Goal: Task Accomplishment & Management: Complete application form

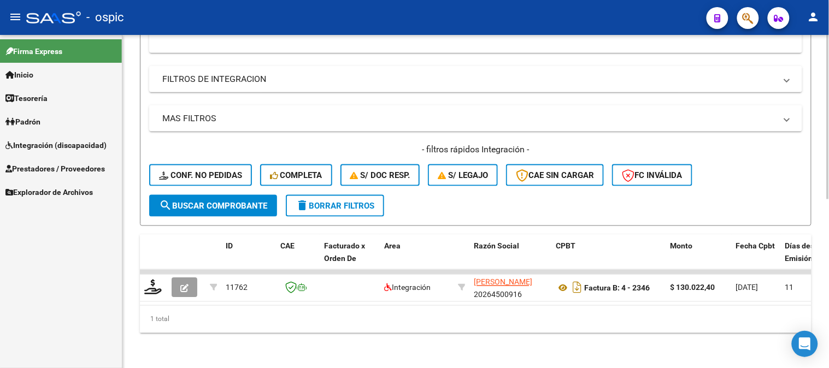
click at [336, 201] on span "delete Borrar Filtros" at bounding box center [335, 206] width 79 height 10
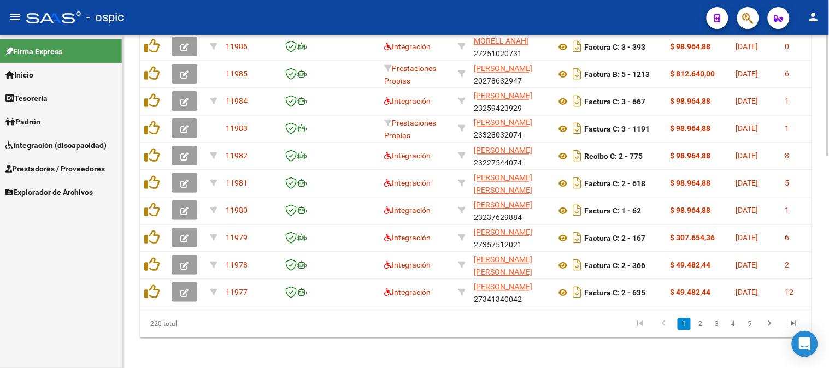
scroll to position [566, 0]
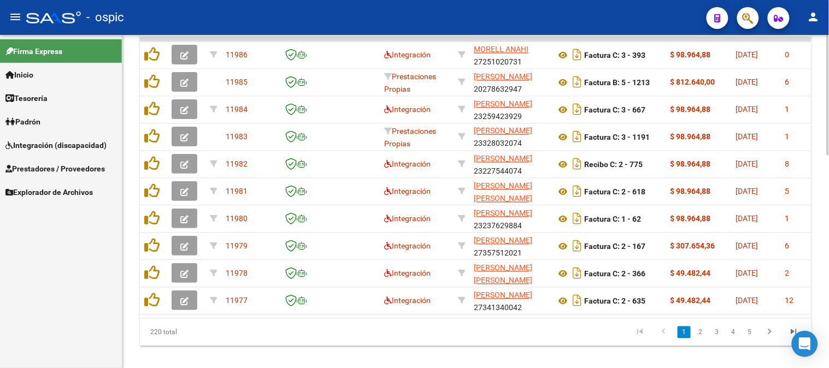
click at [829, 276] on div at bounding box center [828, 303] width 3 height 121
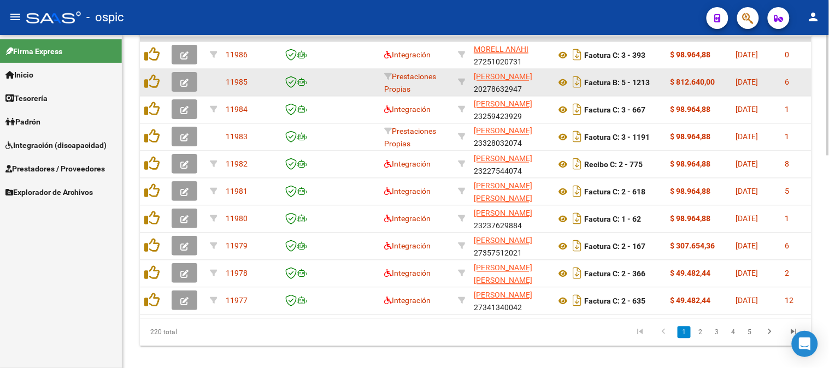
click at [186, 83] on icon "button" at bounding box center [184, 83] width 8 height 8
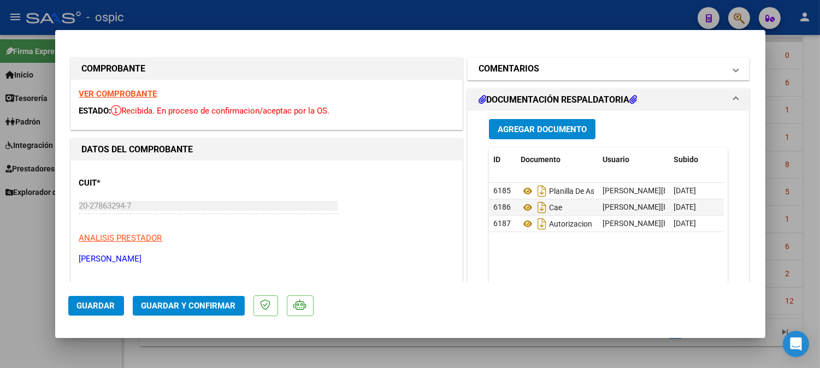
click at [521, 72] on h1 "COMENTARIOS" at bounding box center [509, 68] width 61 height 13
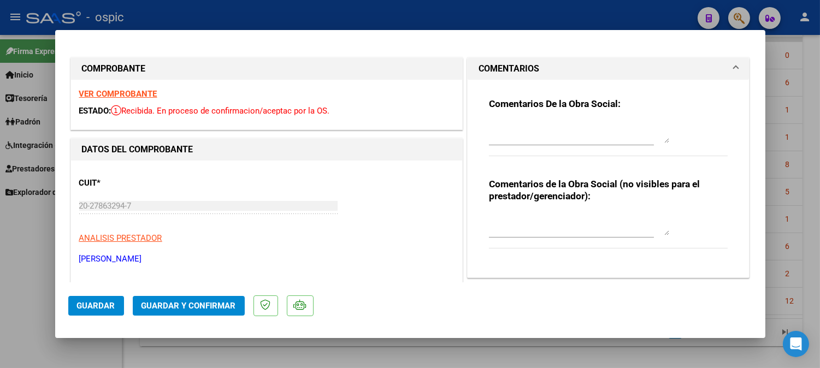
click at [538, 127] on textarea at bounding box center [579, 132] width 180 height 22
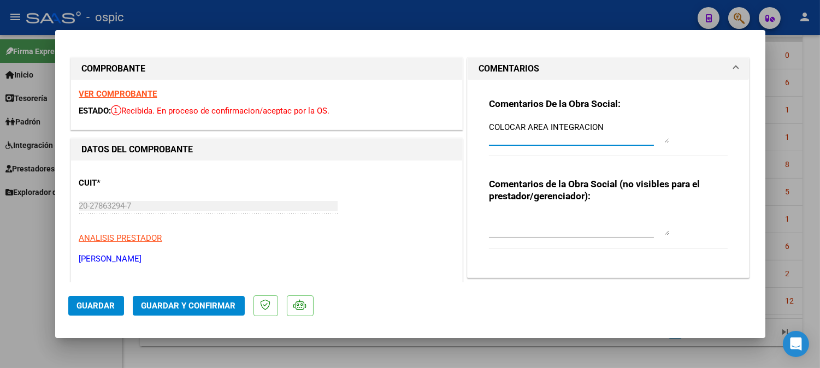
type textarea "COLOCAR AREA INTEGRACION"
click at [99, 304] on span "Guardar" at bounding box center [96, 306] width 38 height 10
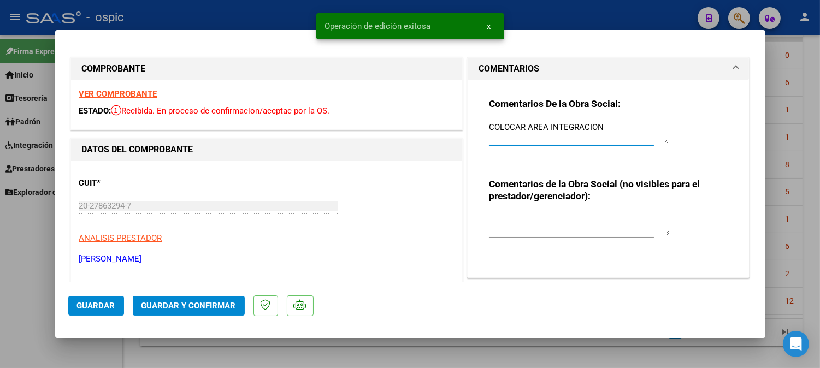
drag, startPoint x: 485, startPoint y: 125, endPoint x: 608, endPoint y: 129, distance: 123.1
click at [608, 129] on textarea "COLOCAR AREA INTEGRACION" at bounding box center [579, 132] width 180 height 22
type input "$ 0,00"
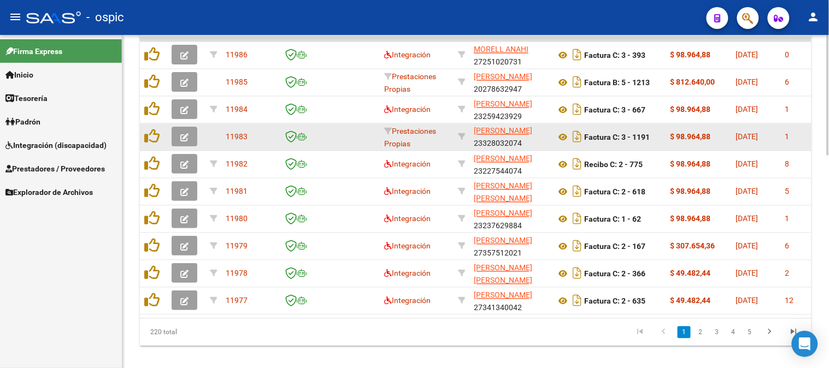
click at [187, 137] on icon "button" at bounding box center [184, 138] width 8 height 8
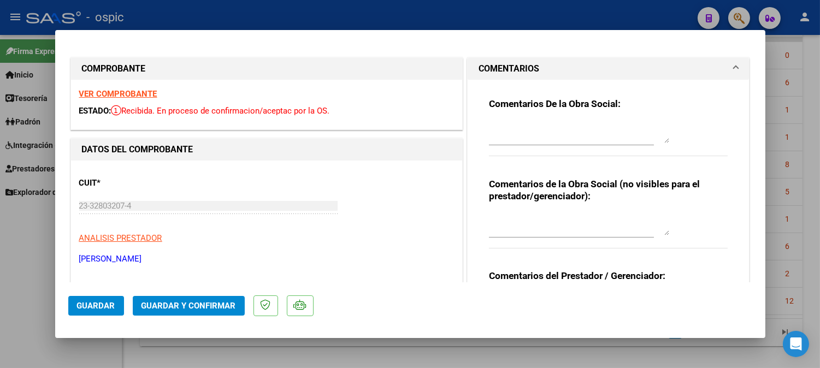
click at [543, 126] on textarea at bounding box center [579, 132] width 180 height 22
paste textarea "COLOCAR AREA INTEGRACION"
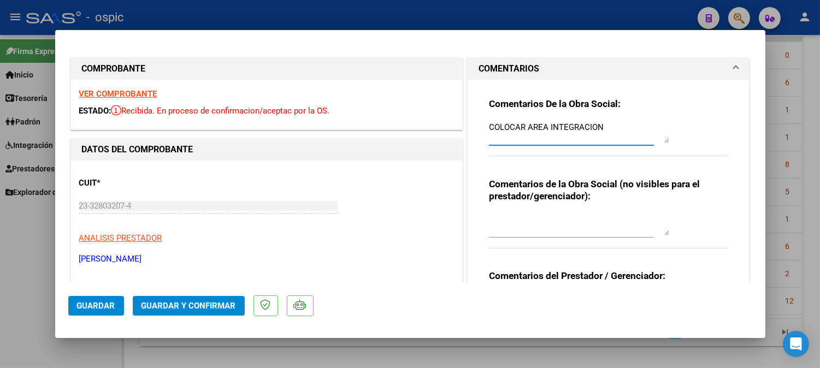
type textarea "COLOCAR AREA INTEGRACION"
click at [90, 309] on span "Guardar" at bounding box center [96, 306] width 38 height 10
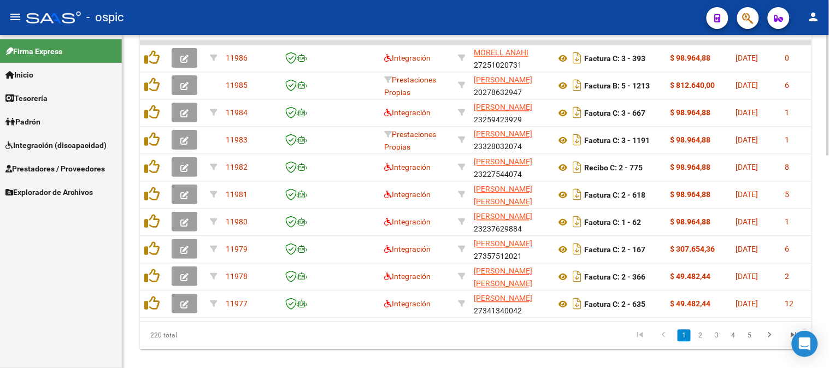
scroll to position [558, 0]
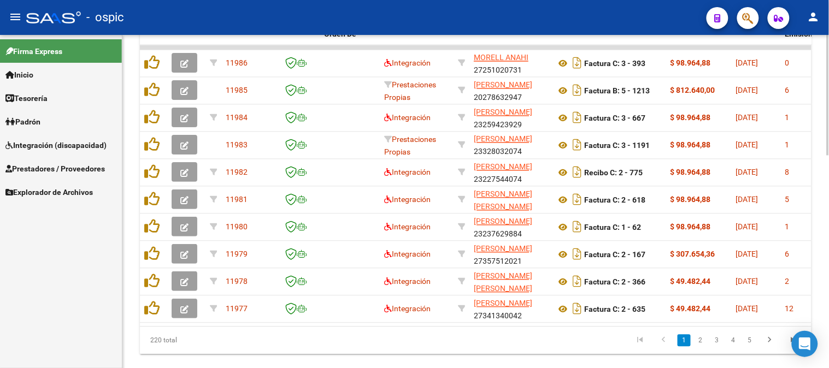
click at [828, 256] on div at bounding box center [828, 300] width 3 height 121
click at [769, 345] on icon "go to next page" at bounding box center [770, 342] width 14 height 13
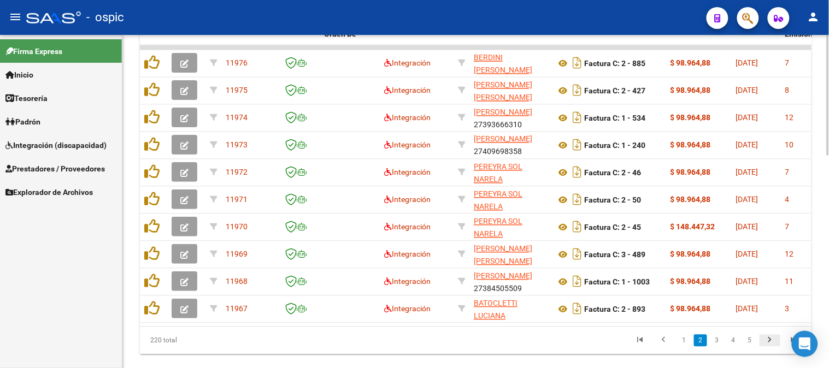
click at [769, 345] on icon "go to next page" at bounding box center [770, 342] width 14 height 13
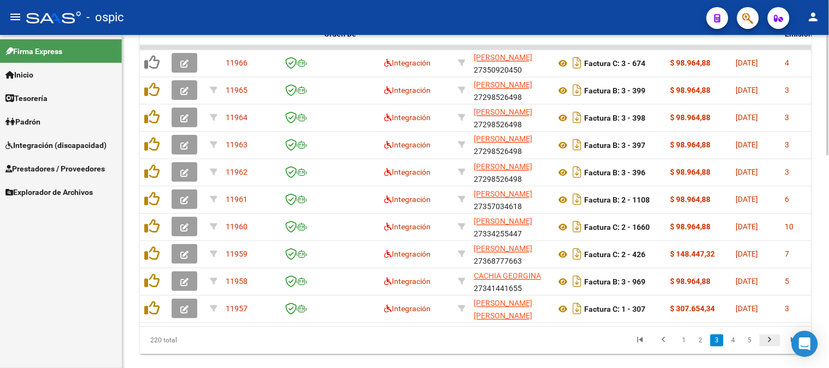
click at [769, 345] on icon "go to next page" at bounding box center [770, 342] width 14 height 13
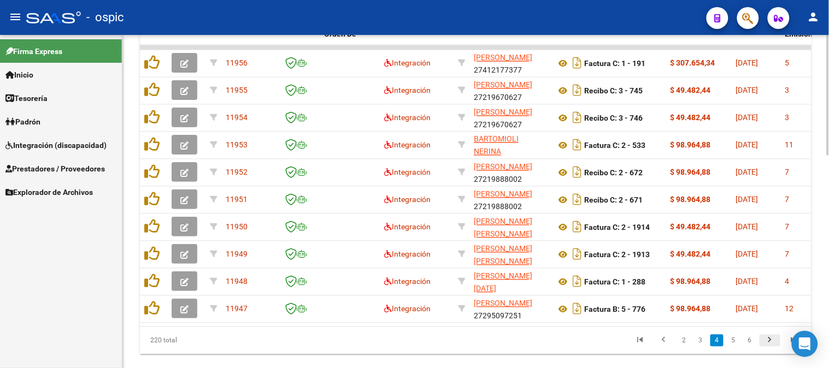
click at [769, 345] on icon "go to next page" at bounding box center [770, 342] width 14 height 13
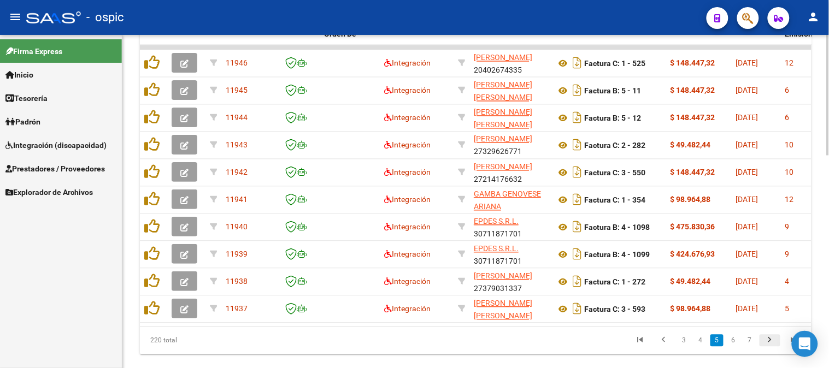
click at [769, 345] on icon "go to next page" at bounding box center [770, 342] width 14 height 13
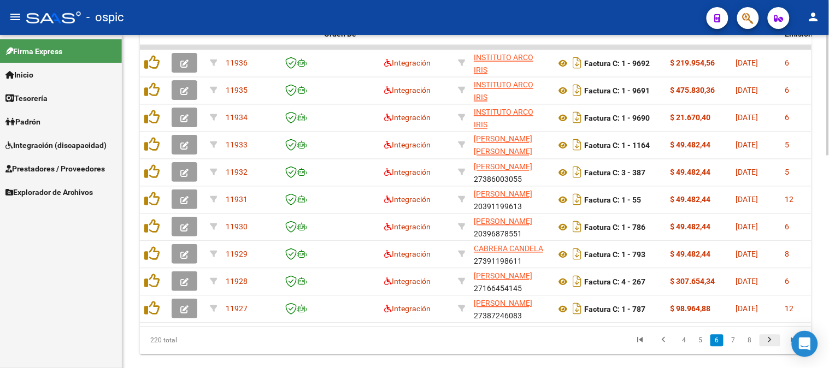
click at [769, 345] on icon "go to next page" at bounding box center [770, 342] width 14 height 13
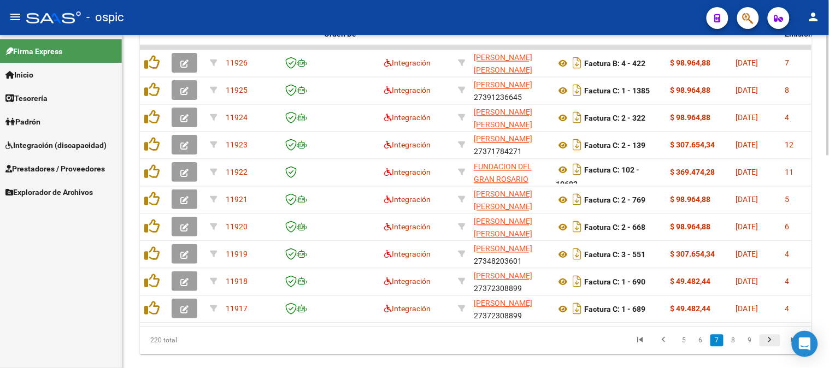
click at [769, 345] on icon "go to next page" at bounding box center [770, 342] width 14 height 13
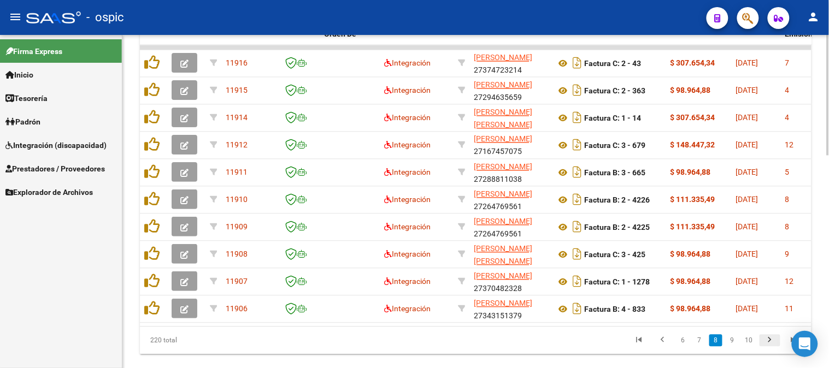
click at [769, 345] on icon "go to next page" at bounding box center [770, 342] width 14 height 13
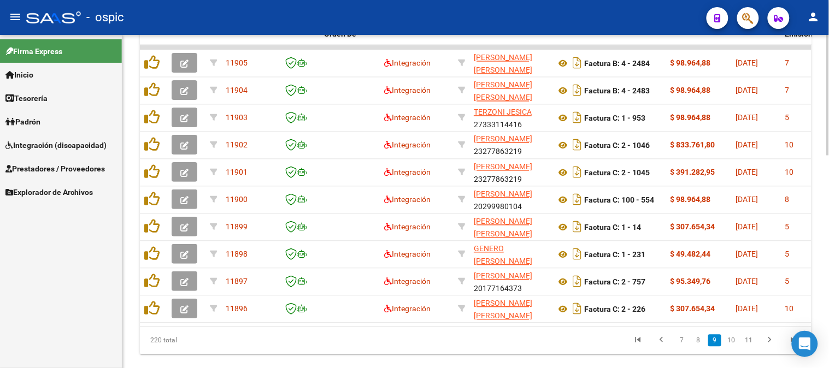
click at [768, 345] on icon "go to next page" at bounding box center [770, 342] width 14 height 13
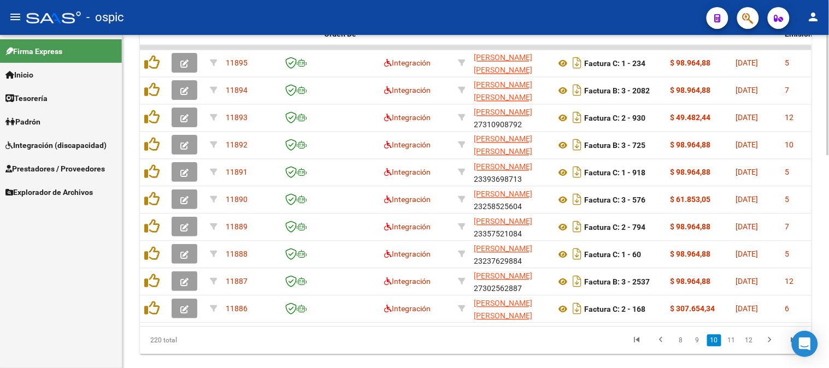
click at [768, 345] on icon "go to next page" at bounding box center [770, 342] width 14 height 13
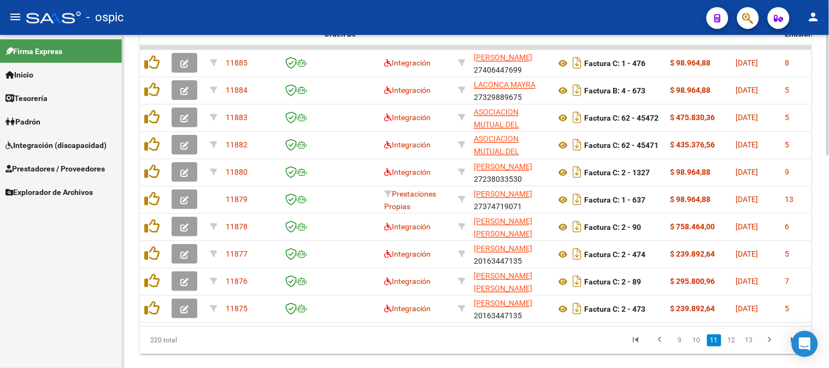
click at [768, 345] on icon "go to next page" at bounding box center [770, 342] width 14 height 13
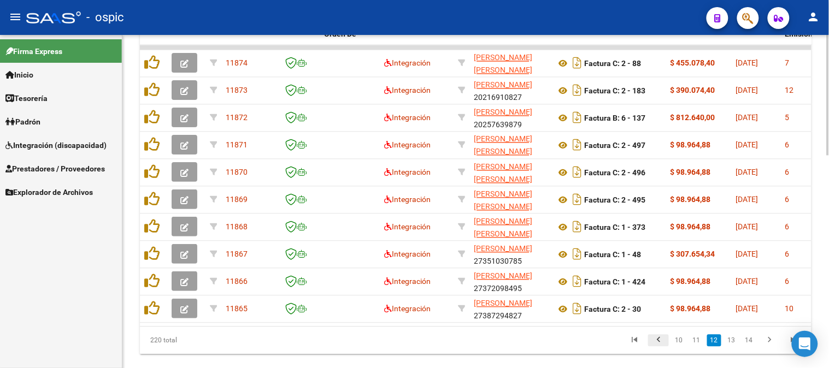
click at [659, 347] on icon "go to previous page" at bounding box center [659, 342] width 14 height 13
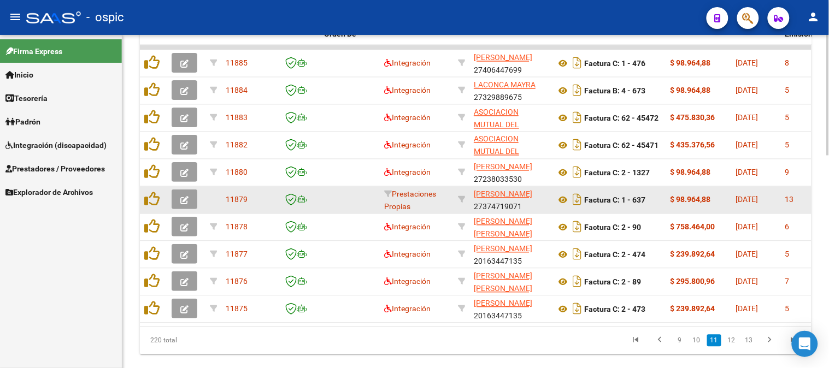
click at [189, 197] on button "button" at bounding box center [185, 200] width 26 height 20
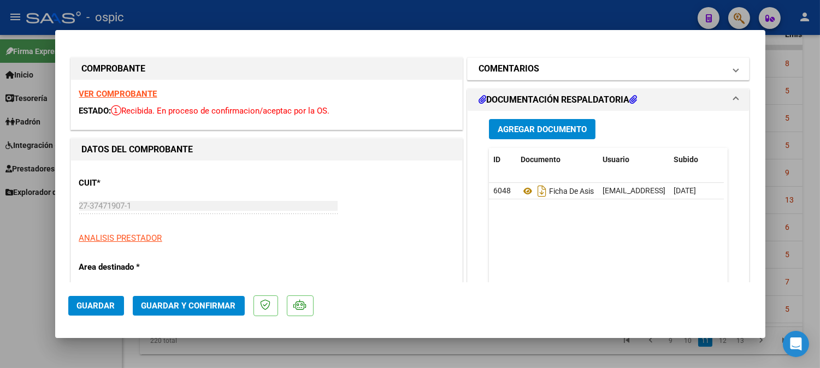
click at [502, 63] on h1 "COMENTARIOS" at bounding box center [509, 68] width 61 height 13
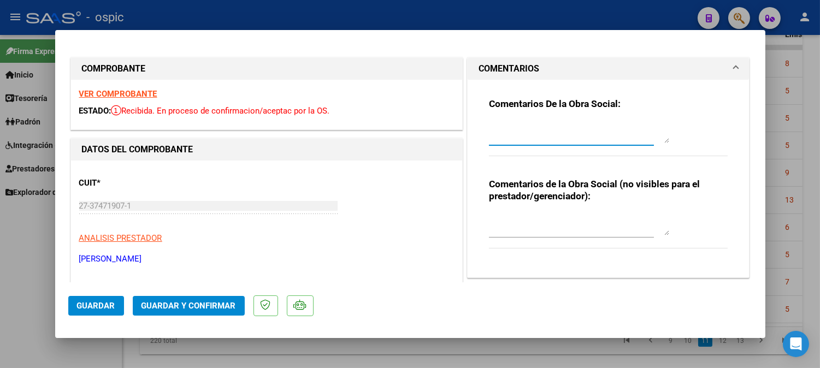
click at [528, 124] on textarea at bounding box center [579, 132] width 180 height 22
paste textarea "COLOCAR AREA INTEGRACION"
type textarea "COLOCAR AREA INTEGRACION"
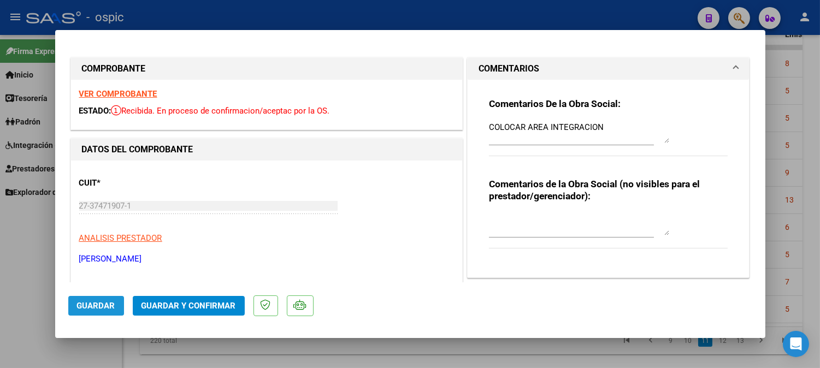
click at [97, 304] on span "Guardar" at bounding box center [96, 306] width 38 height 10
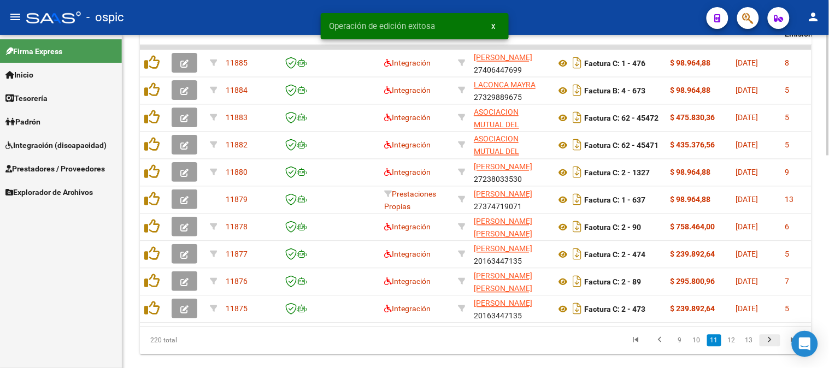
click at [767, 349] on icon "go to next page" at bounding box center [770, 342] width 14 height 13
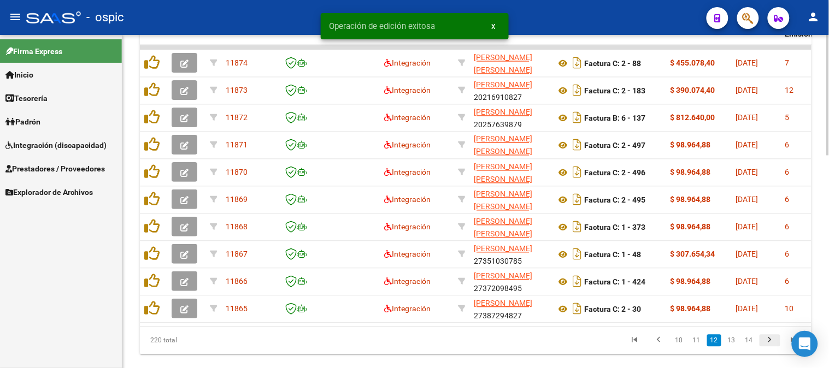
click at [767, 349] on icon "go to next page" at bounding box center [770, 342] width 14 height 13
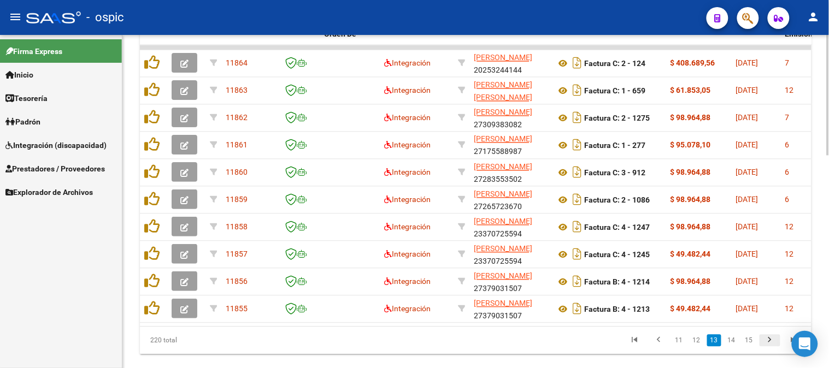
click at [767, 349] on icon "go to next page" at bounding box center [770, 342] width 14 height 13
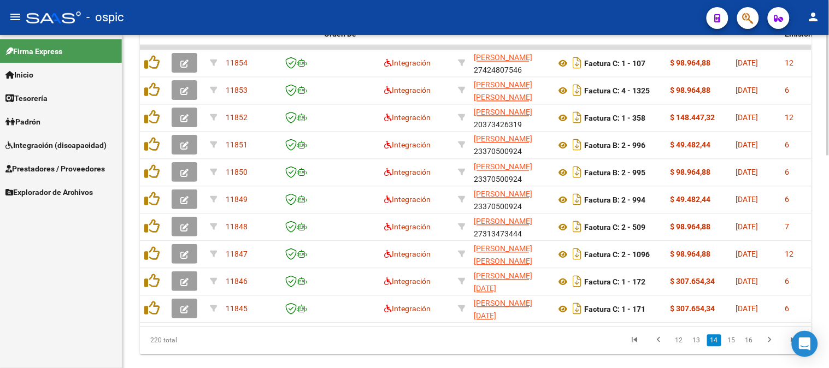
click at [767, 349] on icon "go to next page" at bounding box center [770, 342] width 14 height 13
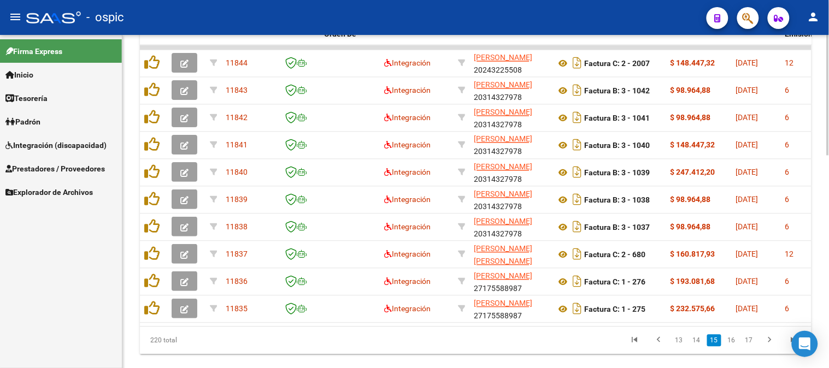
click at [767, 349] on icon "go to next page" at bounding box center [770, 342] width 14 height 13
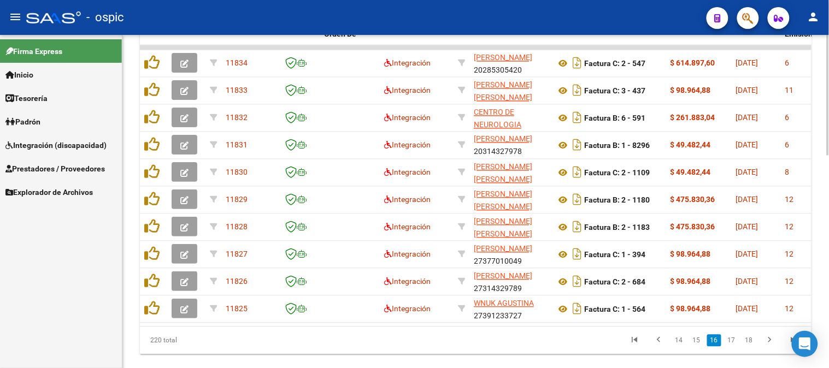
click at [767, 349] on icon "go to next page" at bounding box center [770, 342] width 14 height 13
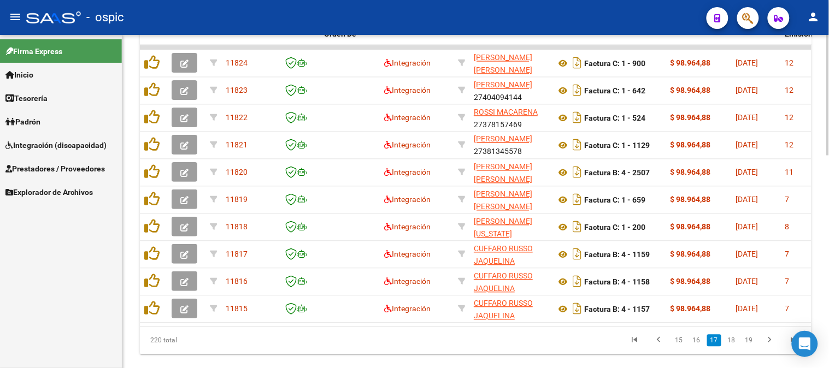
click at [767, 349] on icon "go to next page" at bounding box center [770, 342] width 14 height 13
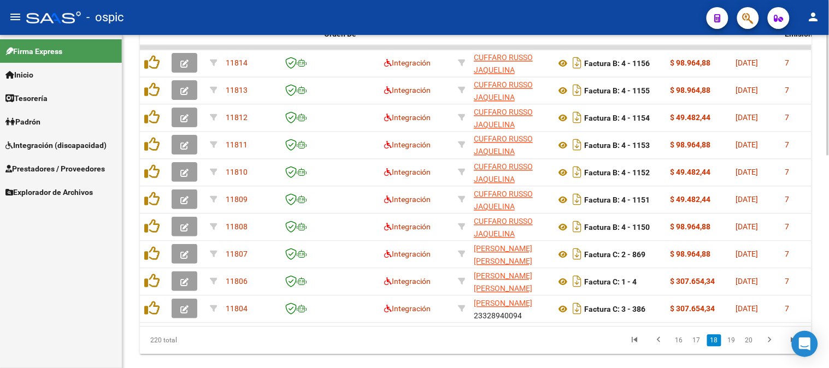
click at [767, 349] on icon "go to next page" at bounding box center [770, 342] width 14 height 13
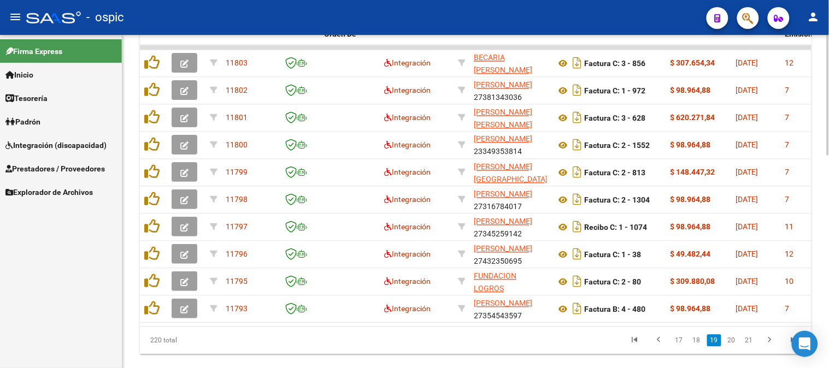
click at [767, 349] on icon "go to next page" at bounding box center [770, 342] width 14 height 13
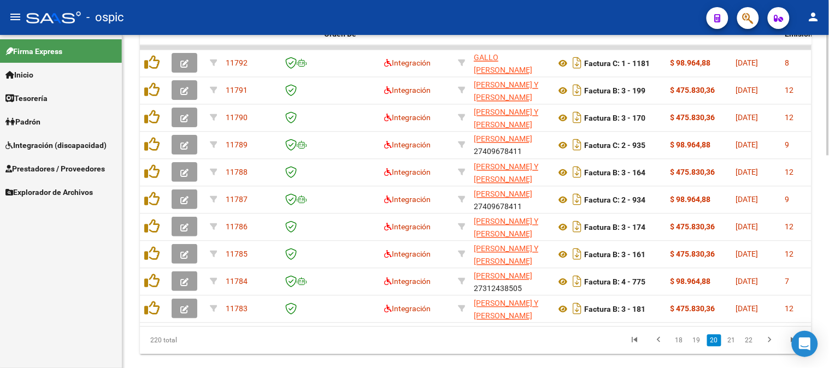
click at [767, 349] on icon "go to next page" at bounding box center [770, 342] width 14 height 13
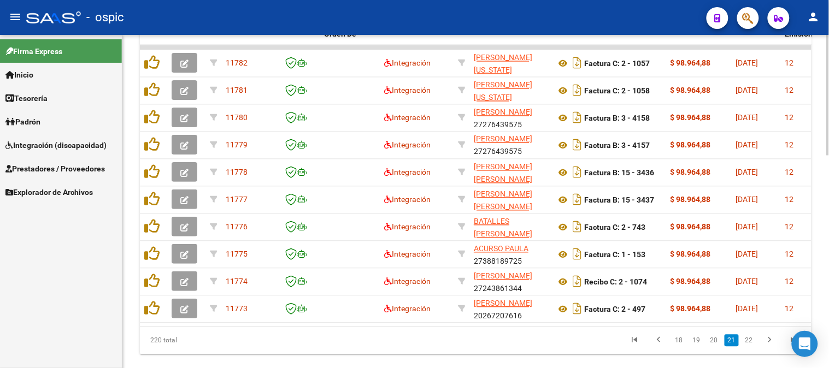
click at [767, 349] on icon "go to next page" at bounding box center [770, 342] width 14 height 13
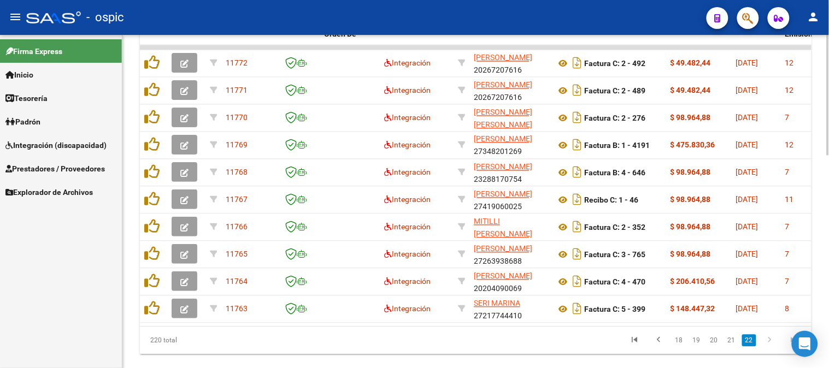
click at [767, 349] on icon "go to next page" at bounding box center [770, 342] width 14 height 13
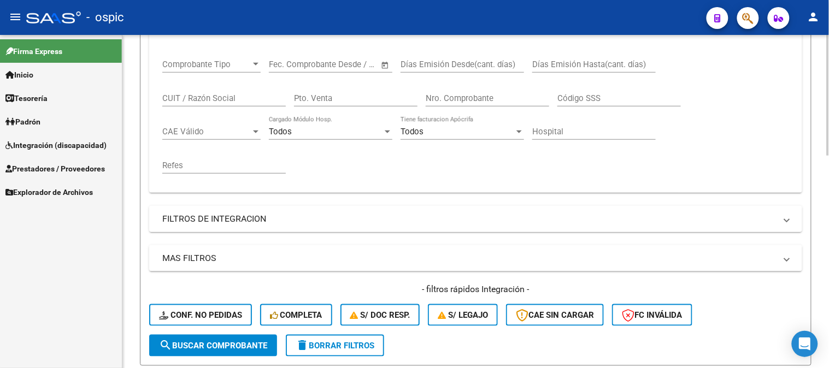
scroll to position [11, 0]
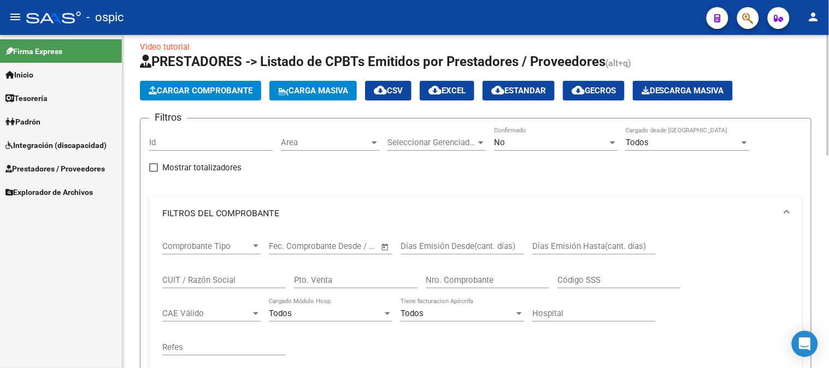
click at [354, 138] on span "Area" at bounding box center [325, 143] width 89 height 10
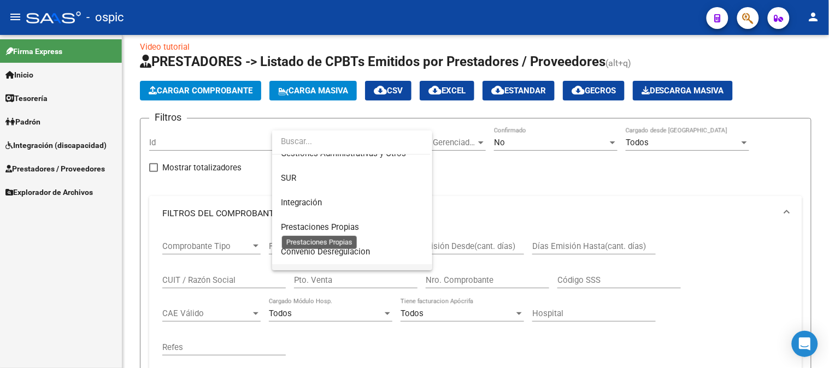
scroll to position [121, 0]
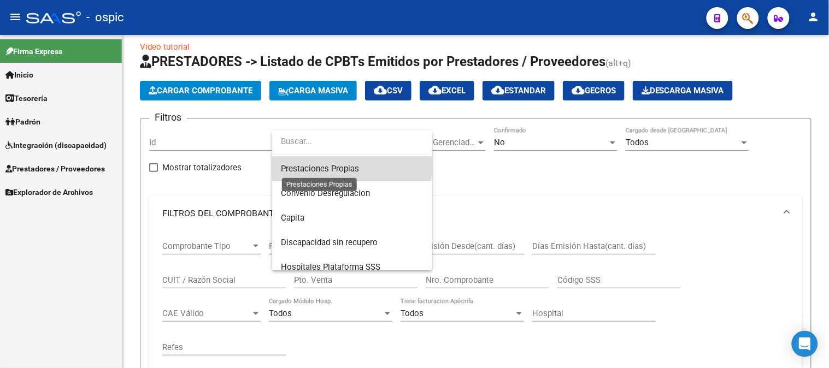
click at [326, 167] on span "Prestaciones Propias" at bounding box center [320, 169] width 78 height 10
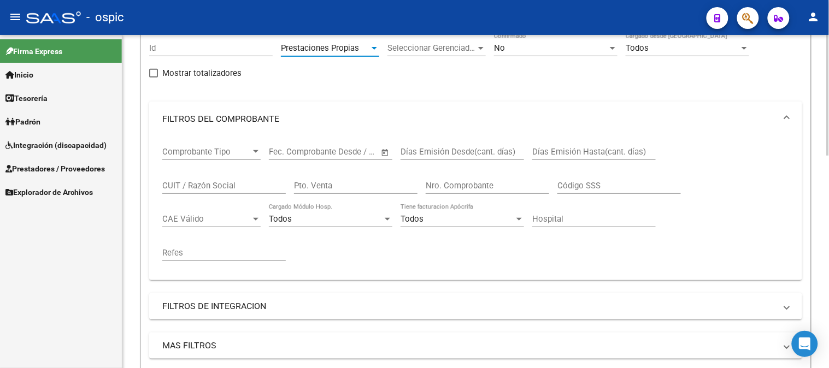
scroll to position [254, 0]
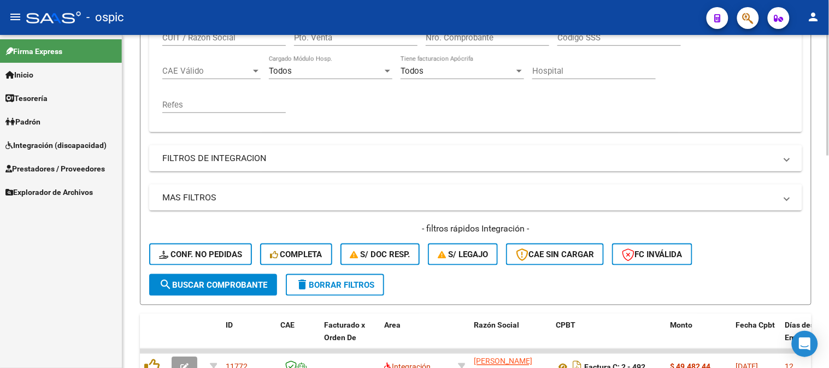
click at [225, 280] on span "search Buscar Comprobante" at bounding box center [213, 285] width 108 height 10
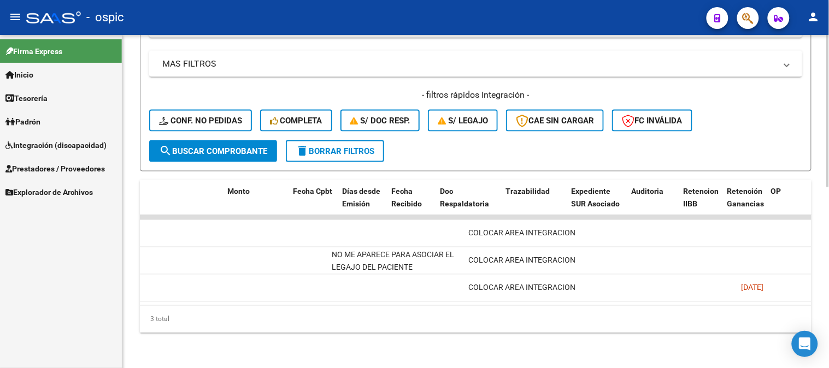
scroll to position [0, 1487]
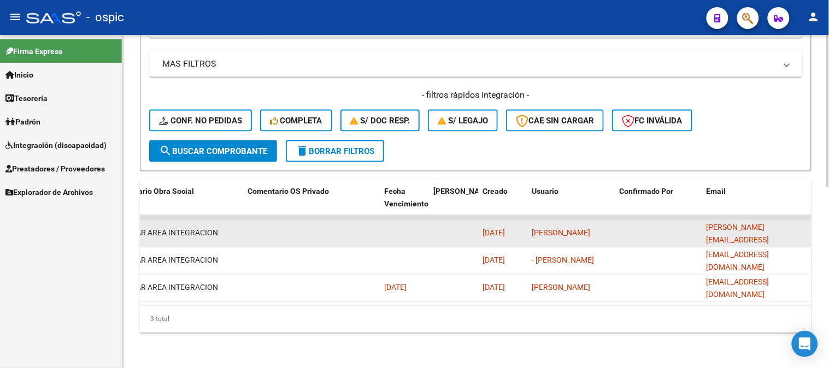
click at [706, 226] on datatable-body-cell "[PERSON_NAME][EMAIL_ADDRESS][DOMAIN_NAME]" at bounding box center [756, 233] width 109 height 27
drag, startPoint x: 707, startPoint y: 224, endPoint x: 801, endPoint y: 223, distance: 94.0
click at [801, 223] on div "[PERSON_NAME][EMAIL_ADDRESS][DOMAIN_NAME]" at bounding box center [757, 233] width 101 height 23
copy span "[PERSON_NAME][EMAIL_ADDRESS][DOMAIN_NAME]"
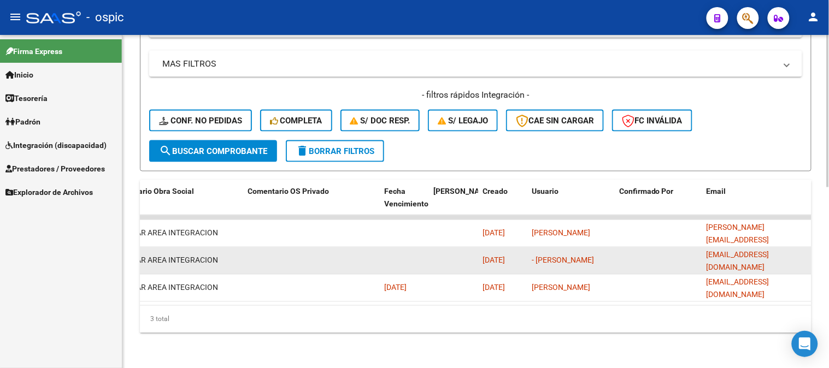
drag, startPoint x: 707, startPoint y: 252, endPoint x: 795, endPoint y: 251, distance: 88.6
click at [795, 251] on div "[EMAIL_ADDRESS][DOMAIN_NAME]" at bounding box center [757, 260] width 101 height 23
copy span "[EMAIL_ADDRESS][DOMAIN_NAME]"
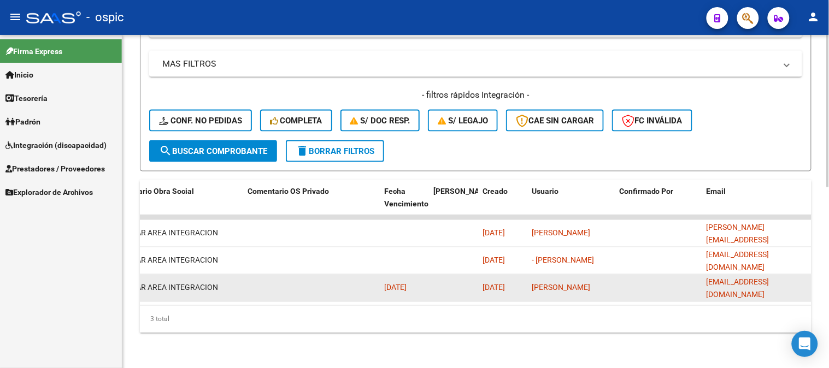
drag, startPoint x: 707, startPoint y: 280, endPoint x: 795, endPoint y: 275, distance: 88.7
click at [795, 277] on div "erikajulieta07@gmail.com" at bounding box center [757, 288] width 101 height 23
copy span "erikajulieta07@gmail.com"
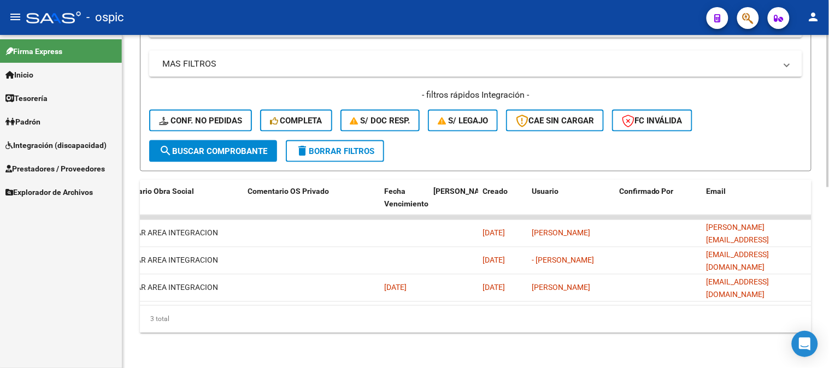
click at [348, 148] on button "delete Borrar Filtros" at bounding box center [335, 151] width 98 height 22
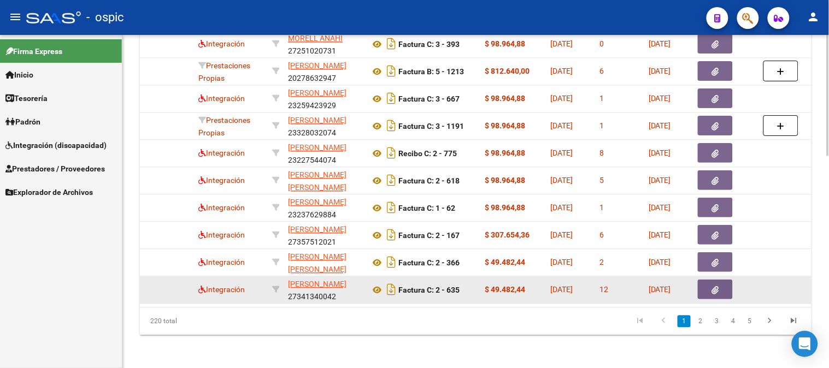
scroll to position [0, 85]
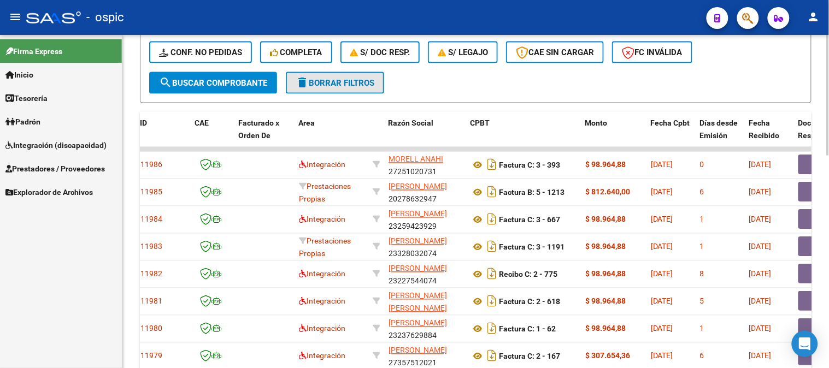
click at [336, 84] on span "delete Borrar Filtros" at bounding box center [335, 83] width 79 height 10
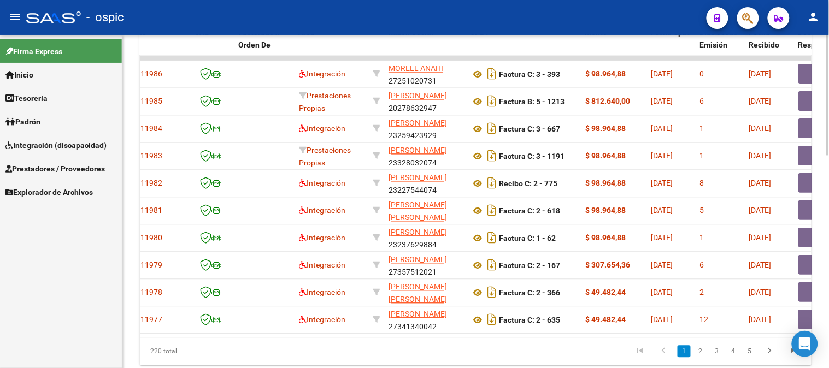
scroll to position [578, 0]
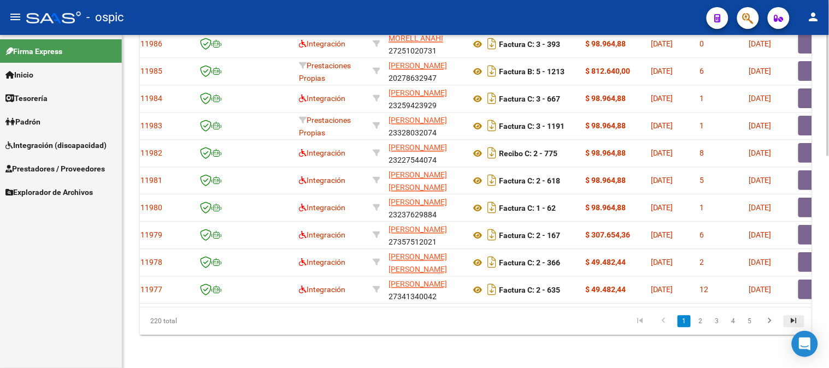
click at [794, 326] on icon "go to last page" at bounding box center [794, 322] width 14 height 13
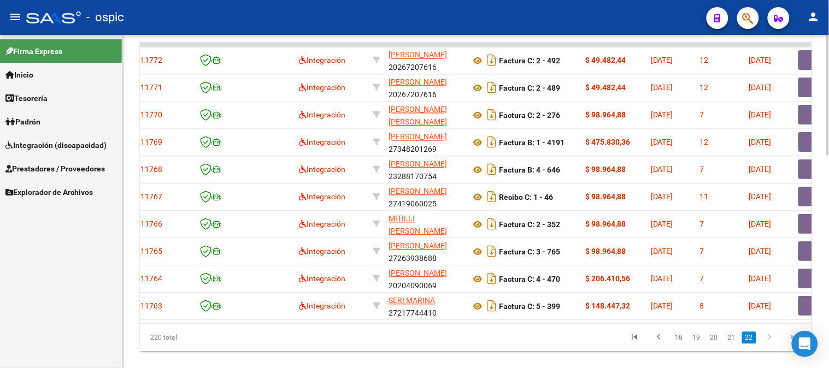
scroll to position [559, 0]
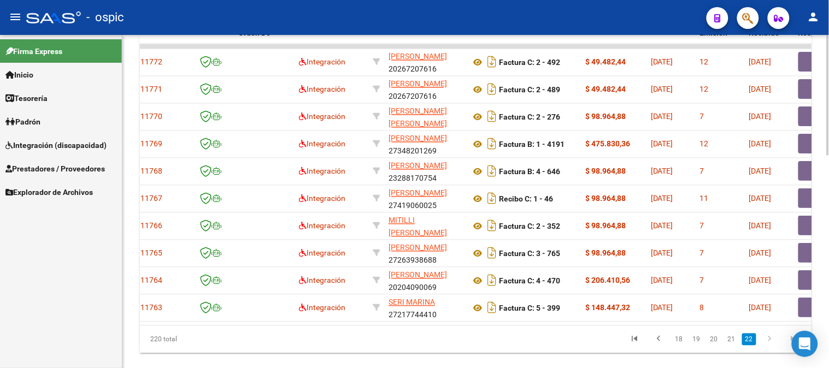
click at [829, 254] on div at bounding box center [828, 301] width 3 height 121
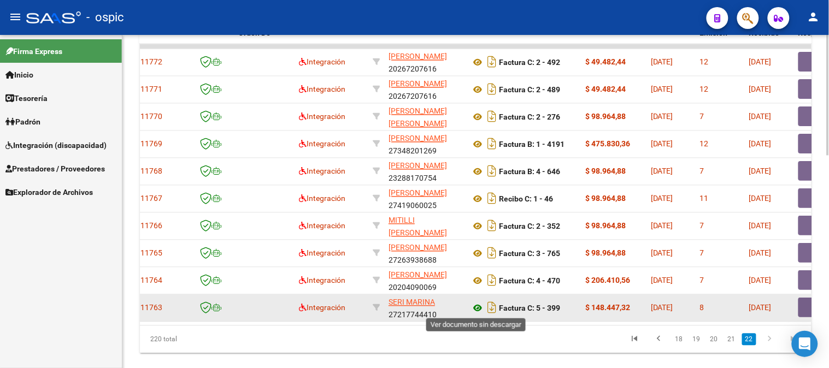
click at [478, 307] on icon at bounding box center [478, 308] width 14 height 13
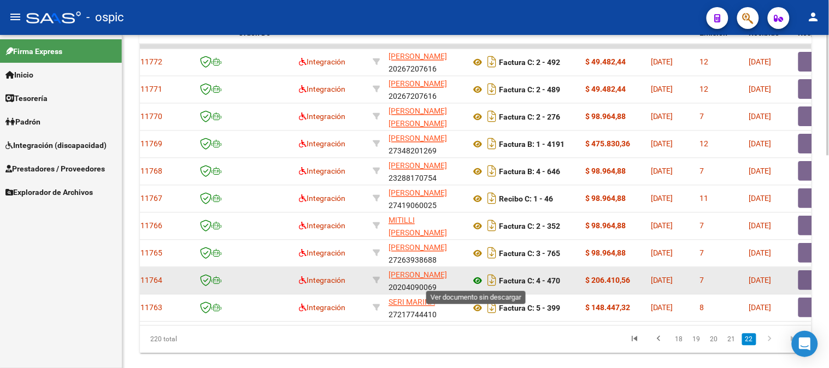
click at [477, 280] on icon at bounding box center [478, 281] width 14 height 13
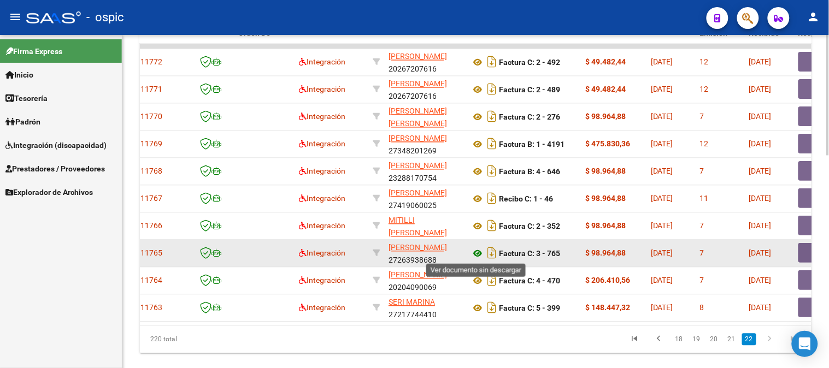
click at [479, 255] on icon at bounding box center [478, 254] width 14 height 13
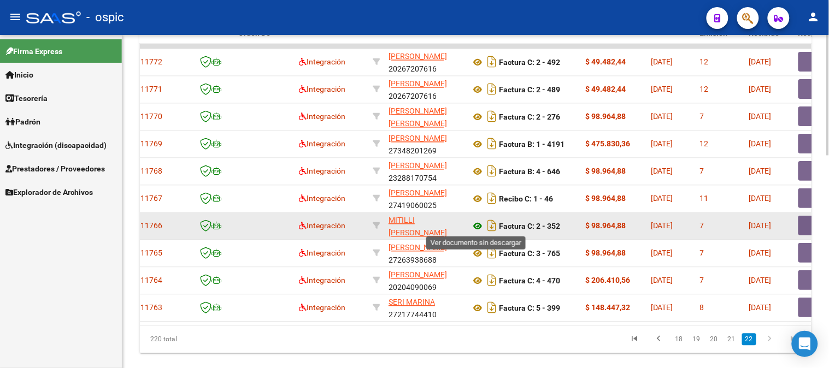
click at [478, 223] on icon at bounding box center [478, 226] width 14 height 13
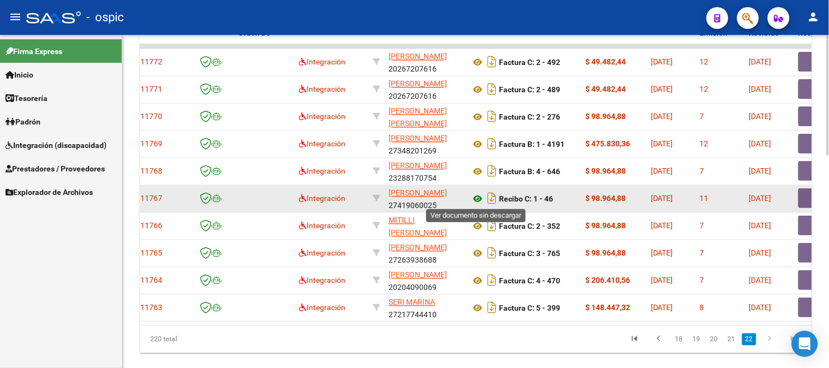
click at [479, 193] on icon at bounding box center [478, 199] width 14 height 13
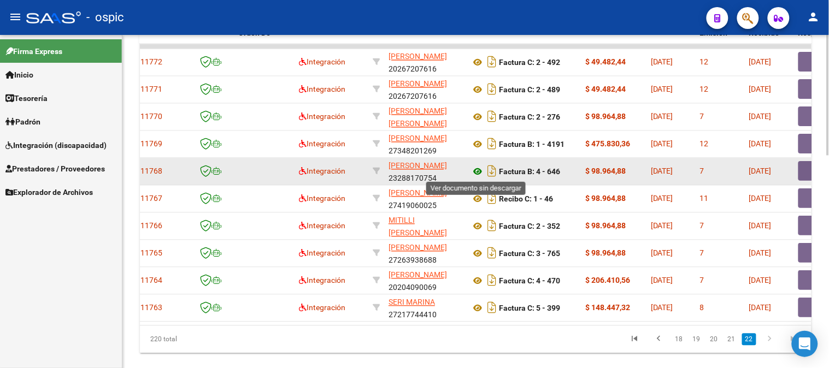
click at [478, 171] on icon at bounding box center [478, 172] width 14 height 13
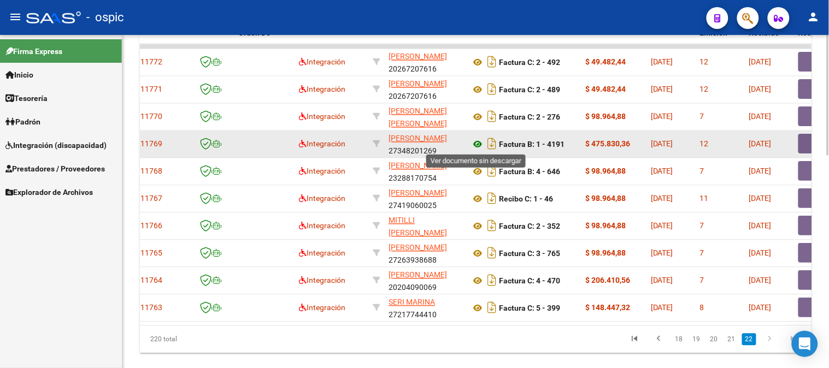
click at [479, 140] on icon at bounding box center [478, 144] width 14 height 13
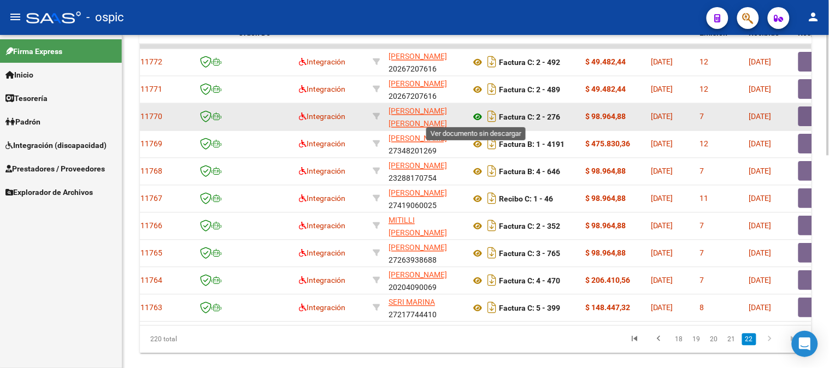
click at [477, 112] on icon at bounding box center [478, 117] width 14 height 13
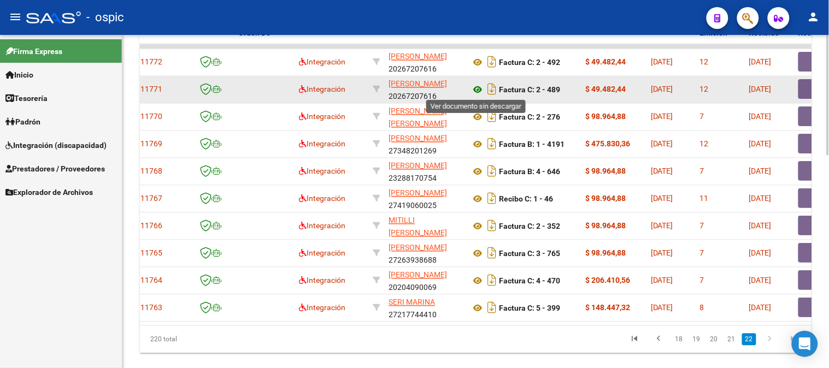
click at [481, 89] on icon at bounding box center [478, 90] width 14 height 13
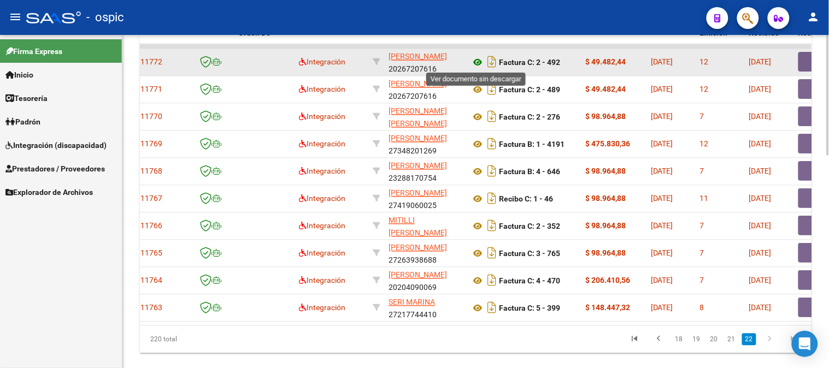
click at [481, 61] on icon at bounding box center [478, 62] width 14 height 13
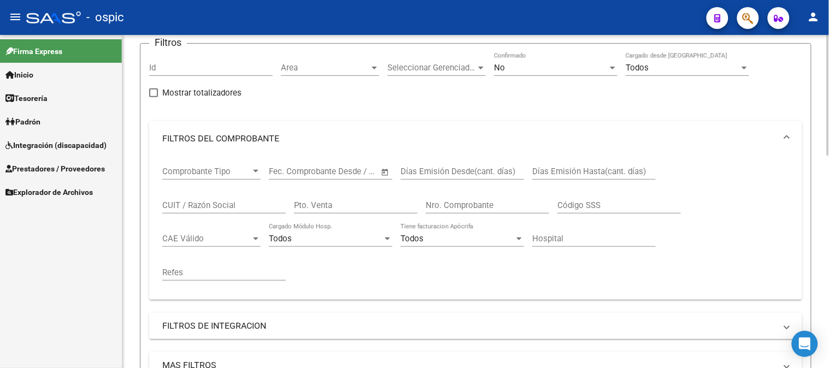
scroll to position [0, 0]
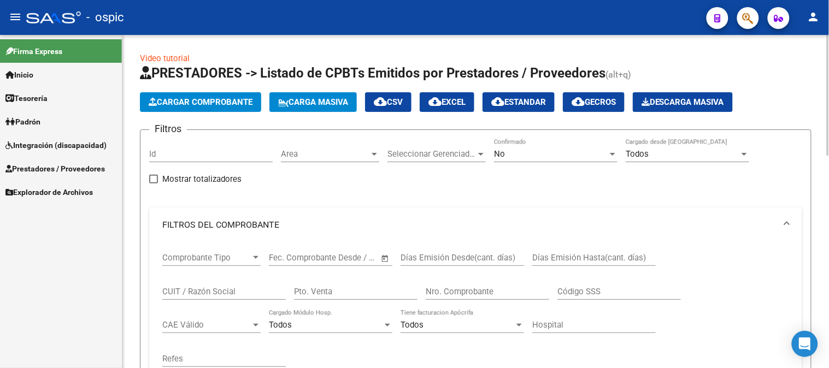
click at [505, 154] on span "No" at bounding box center [499, 154] width 11 height 10
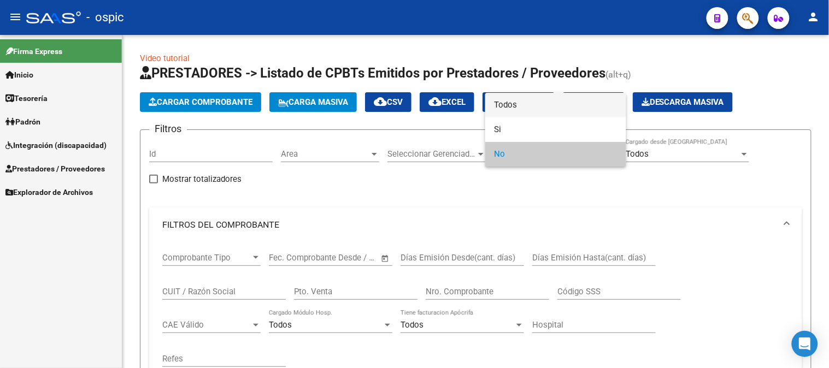
click at [513, 98] on span "Todos" at bounding box center [556, 105] width 124 height 25
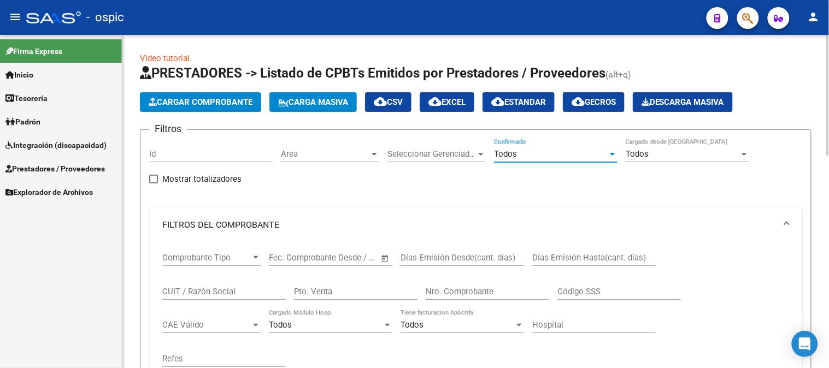
drag, startPoint x: 329, startPoint y: 292, endPoint x: 341, endPoint y: 294, distance: 12.1
click at [329, 292] on input "Pto. Venta" at bounding box center [356, 292] width 124 height 10
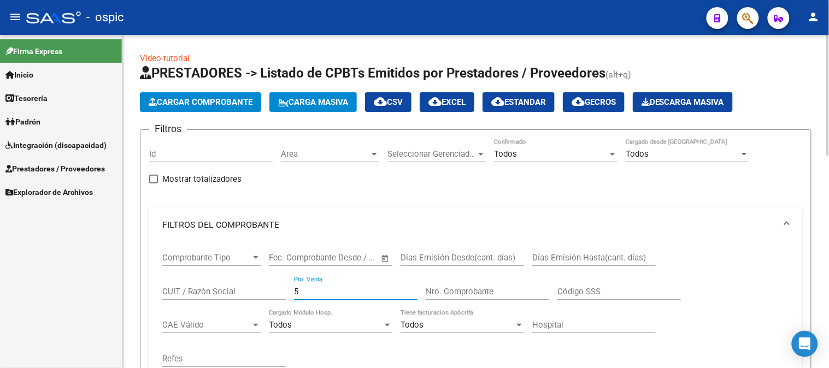
type input "5"
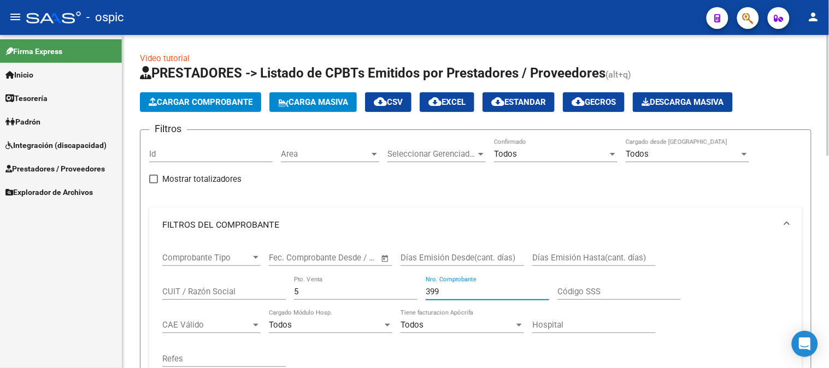
scroll to position [303, 0]
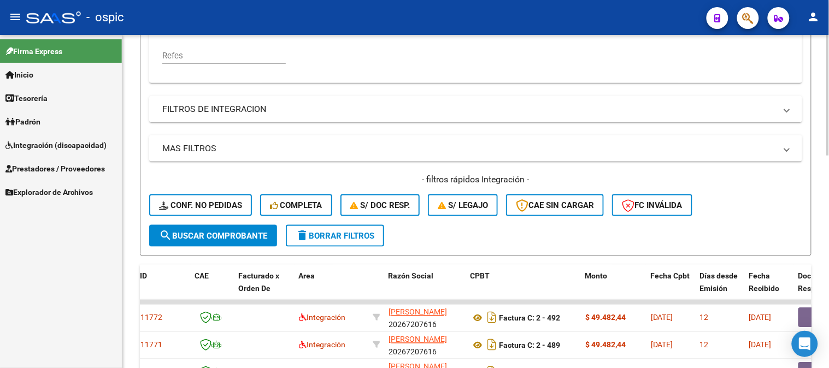
type input "399"
click at [236, 228] on button "search Buscar Comprobante" at bounding box center [213, 236] width 128 height 22
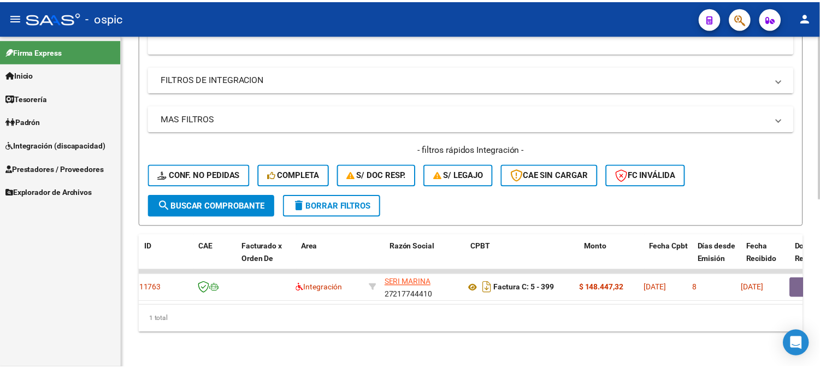
scroll to position [0, 0]
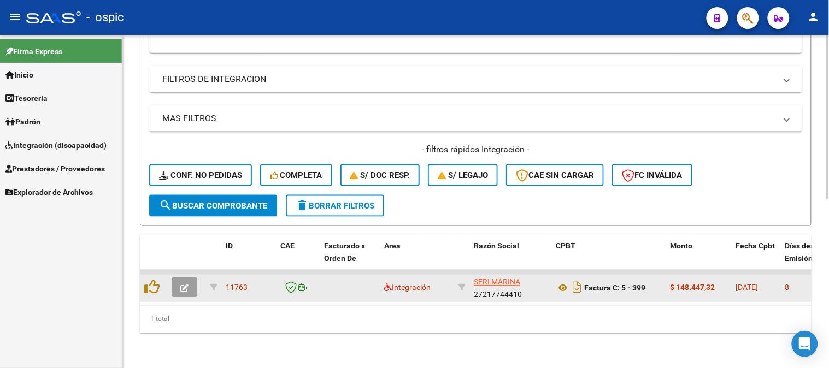
click at [186, 285] on icon "button" at bounding box center [184, 289] width 8 height 8
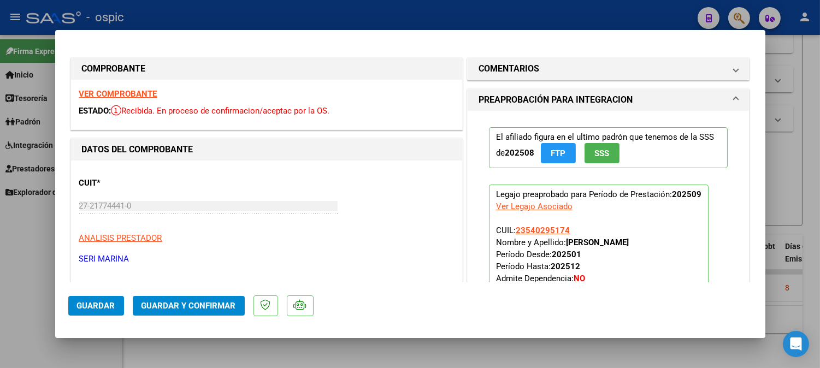
drag, startPoint x: 524, startPoint y: 66, endPoint x: 538, endPoint y: 139, distance: 74.2
click at [528, 79] on mat-expansion-panel-header "COMENTARIOS" at bounding box center [609, 69] width 282 height 22
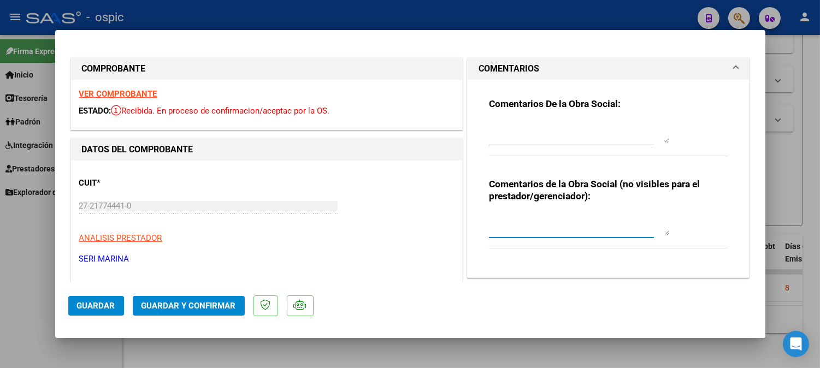
drag, startPoint x: 523, startPoint y: 220, endPoint x: 564, endPoint y: 218, distance: 40.5
click at [523, 219] on textarea at bounding box center [579, 225] width 180 height 22
type textarea "PSP 12 SESIONES"
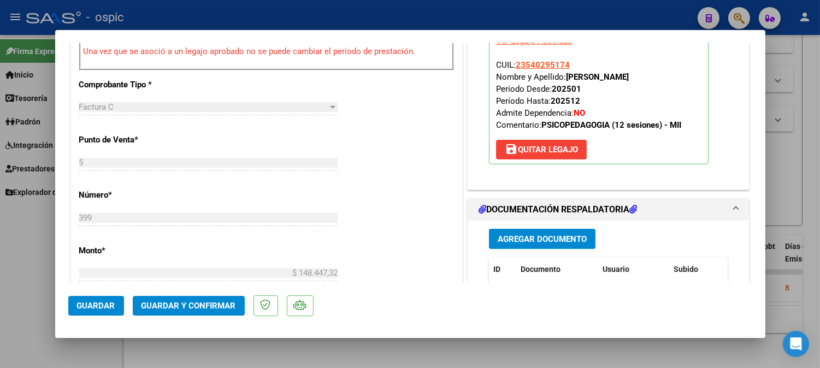
scroll to position [490, 0]
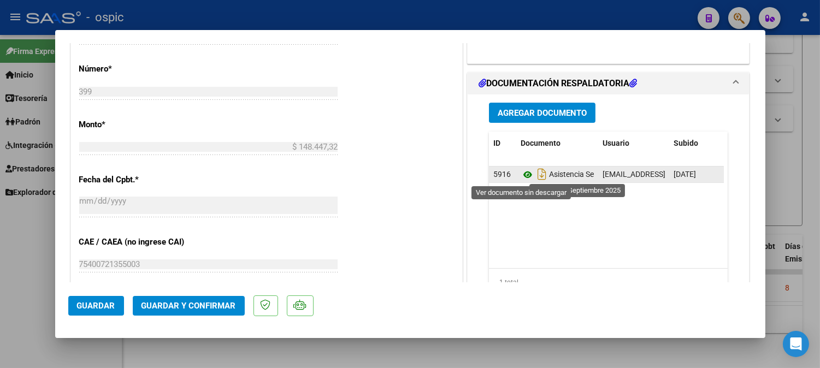
click at [523, 176] on icon at bounding box center [528, 174] width 14 height 13
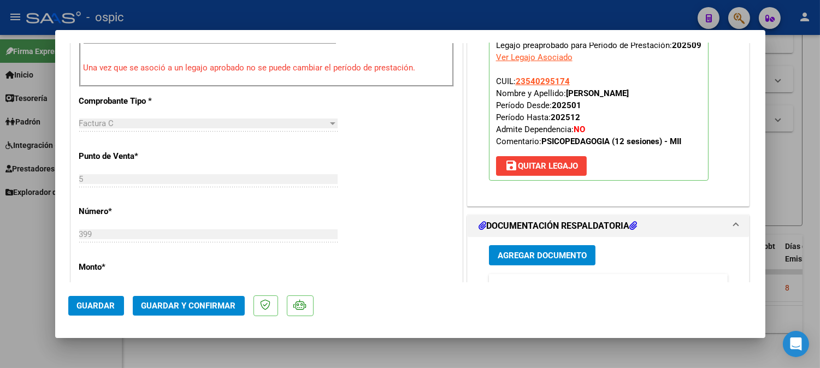
scroll to position [397, 0]
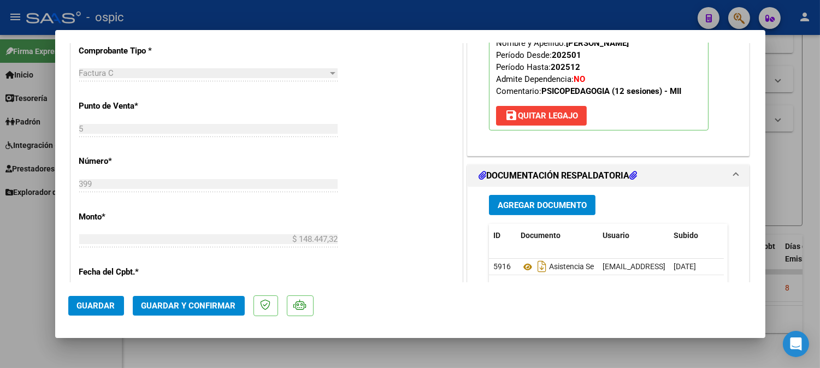
click at [167, 302] on span "Guardar y Confirmar" at bounding box center [189, 306] width 95 height 10
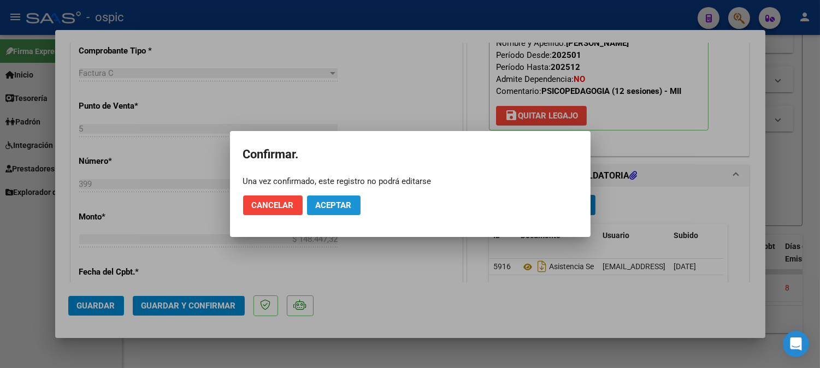
click at [331, 208] on span "Aceptar" at bounding box center [334, 206] width 36 height 10
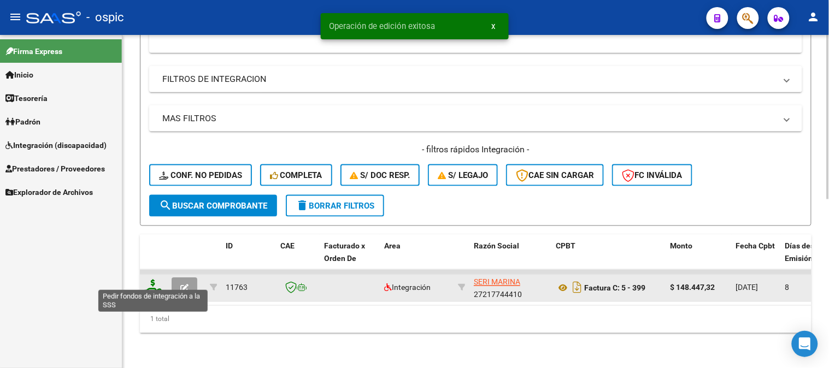
click at [157, 280] on icon at bounding box center [152, 287] width 17 height 15
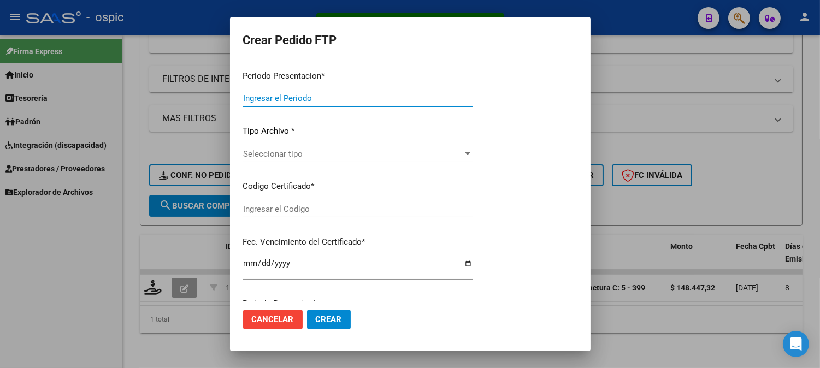
type input "202509"
type input "$ 148.447,32"
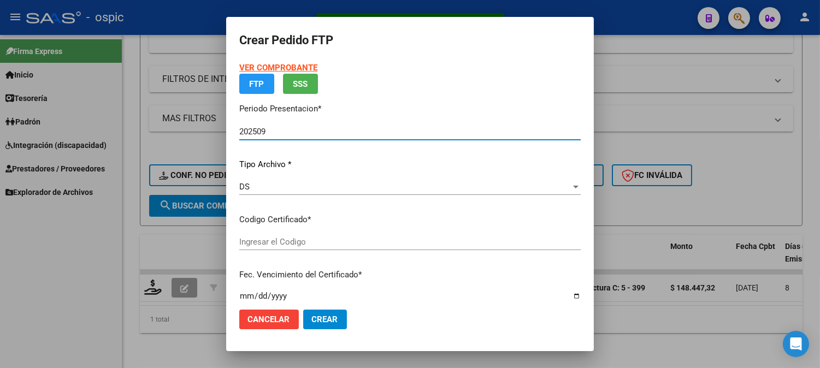
type input "0000000000000000000000000000008092096437"
type input "2034-02-28"
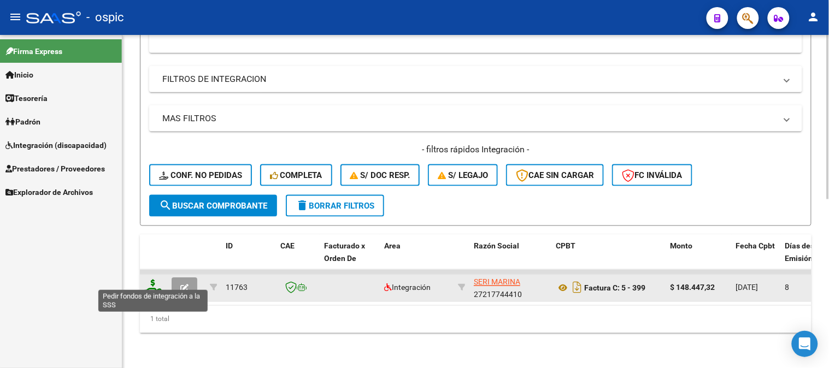
click at [154, 280] on icon at bounding box center [152, 287] width 17 height 15
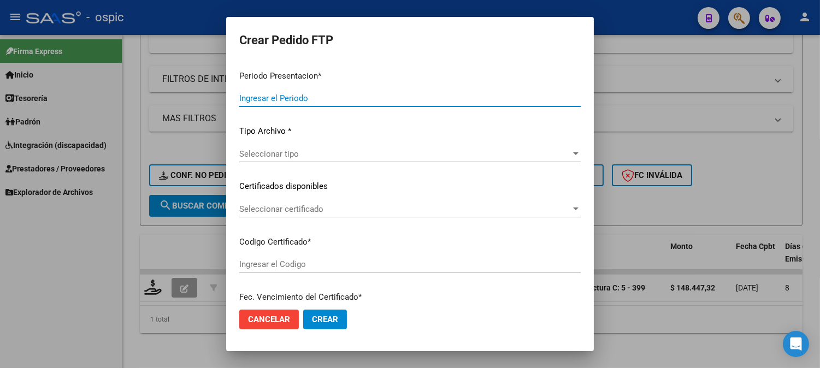
type input "202509"
type input "$ 148.447,32"
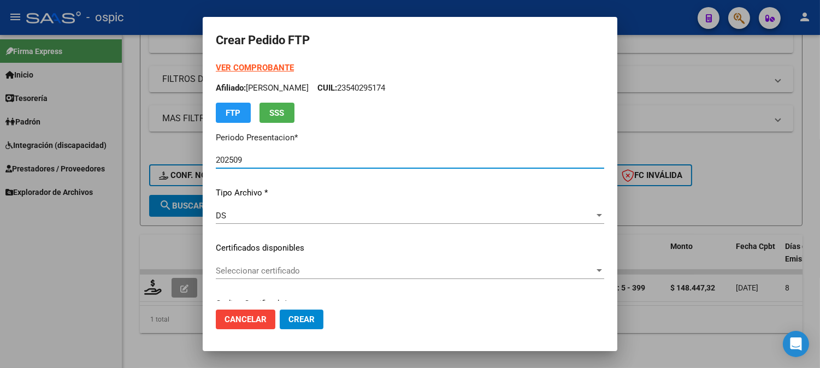
type input "0000000000000000000000000000008092096437"
type input "2034-02-28"
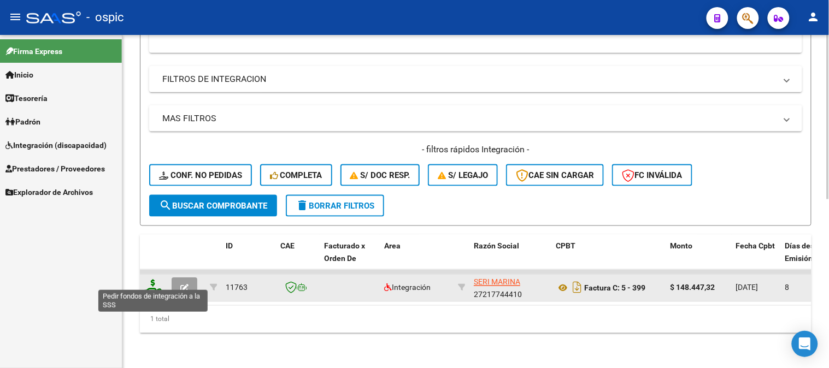
click at [148, 280] on icon at bounding box center [152, 287] width 17 height 15
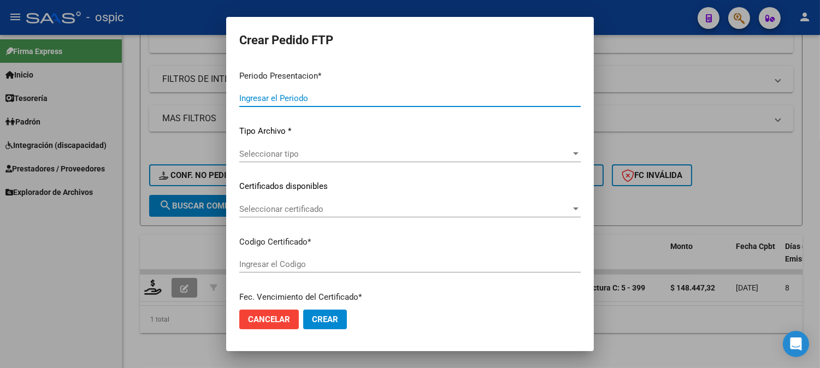
type input "202509"
type input "$ 148.447,32"
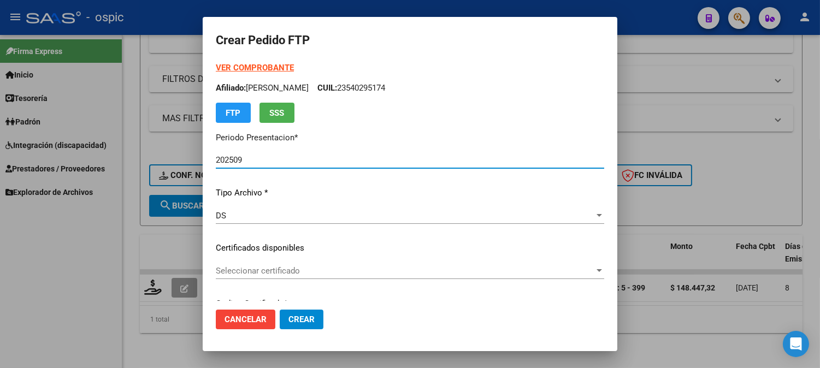
type input "0000000000000000000000000000008092096437"
type input "2034-02-28"
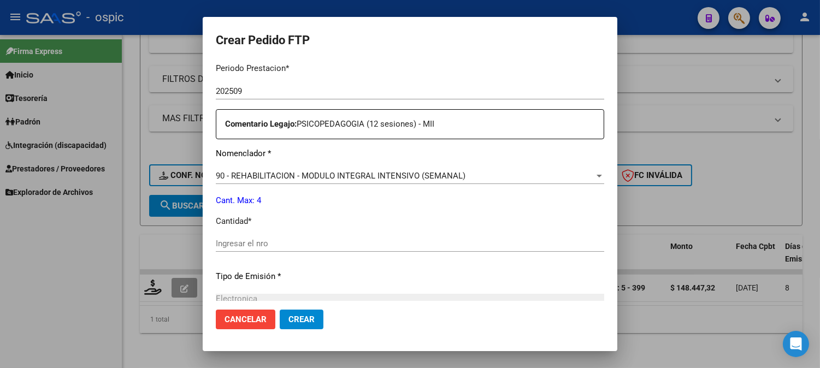
scroll to position [368, 0]
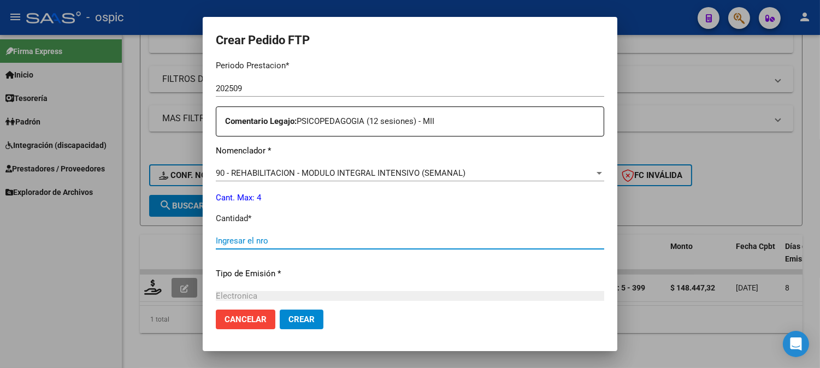
click at [392, 242] on input "Ingresar el nro" at bounding box center [410, 241] width 389 height 10
type input "4"
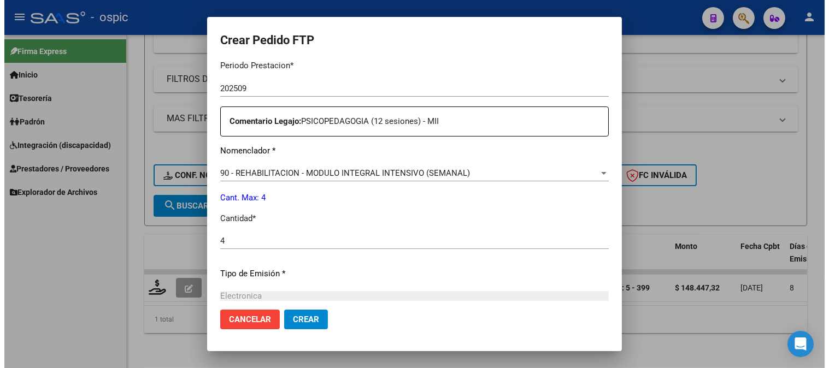
scroll to position [492, 0]
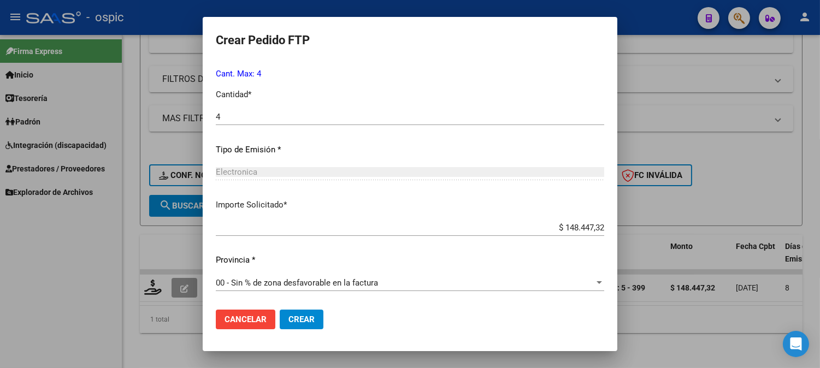
click at [303, 321] on button "Crear" at bounding box center [302, 320] width 44 height 20
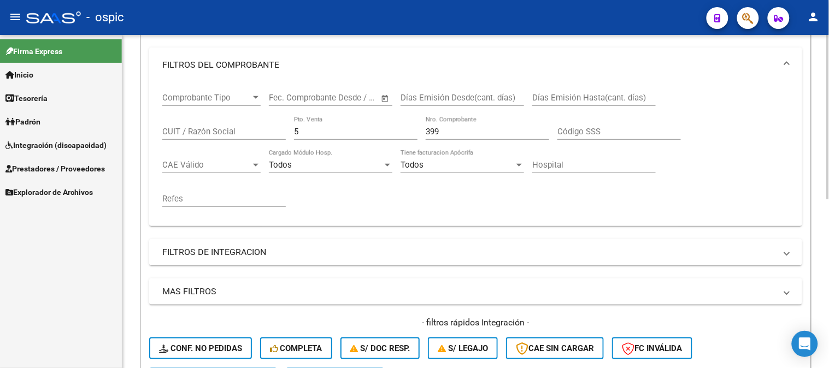
scroll to position [159, 0]
drag, startPoint x: 310, startPoint y: 134, endPoint x: 236, endPoint y: 127, distance: 75.3
click at [247, 132] on div "Comprobante Tipo Comprobante Tipo Fecha inicio – Fecha fin Fec. Comprobante Des…" at bounding box center [475, 151] width 627 height 135
type input "4"
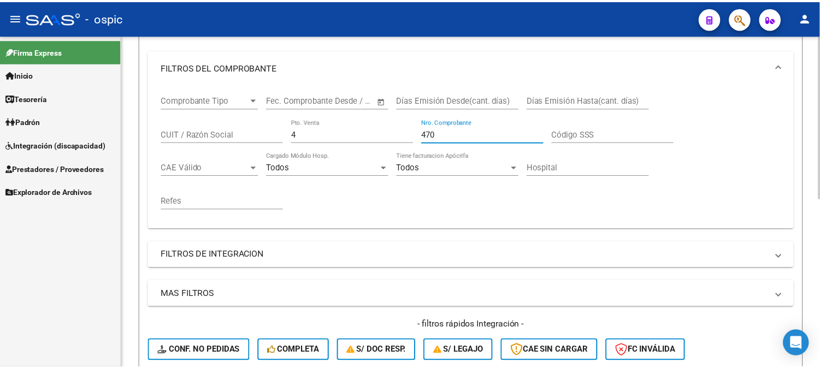
scroll to position [341, 0]
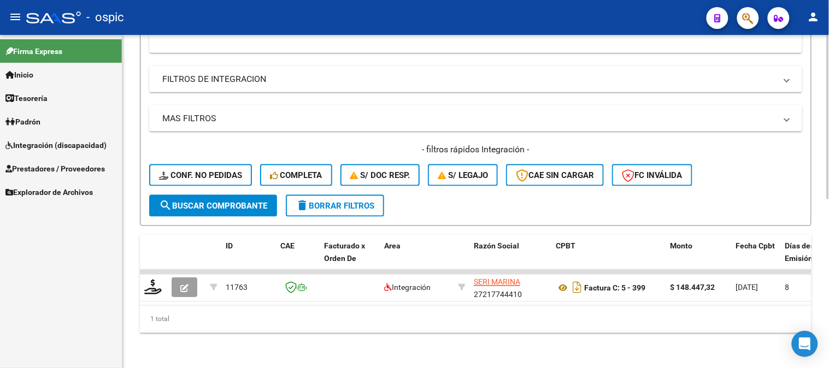
type input "470"
click at [199, 201] on span "search Buscar Comprobante" at bounding box center [213, 206] width 108 height 10
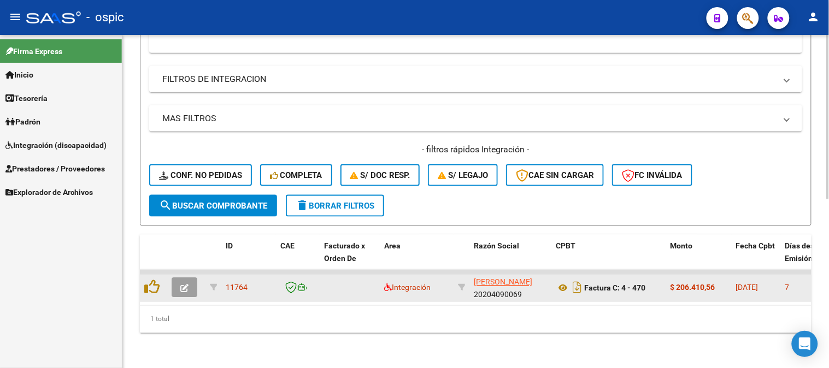
click at [192, 282] on button "button" at bounding box center [185, 288] width 26 height 20
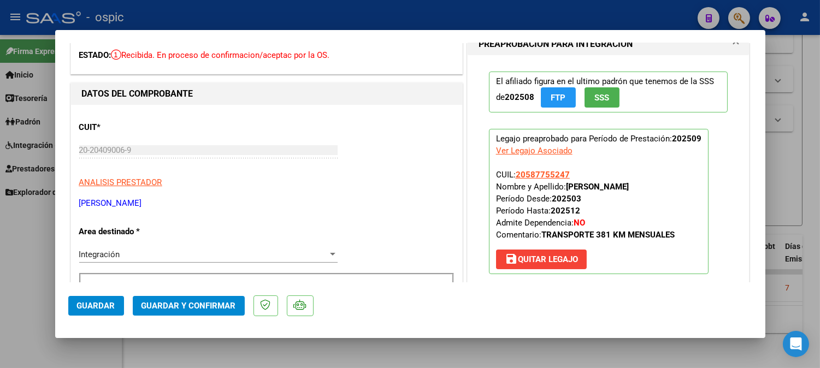
scroll to position [0, 0]
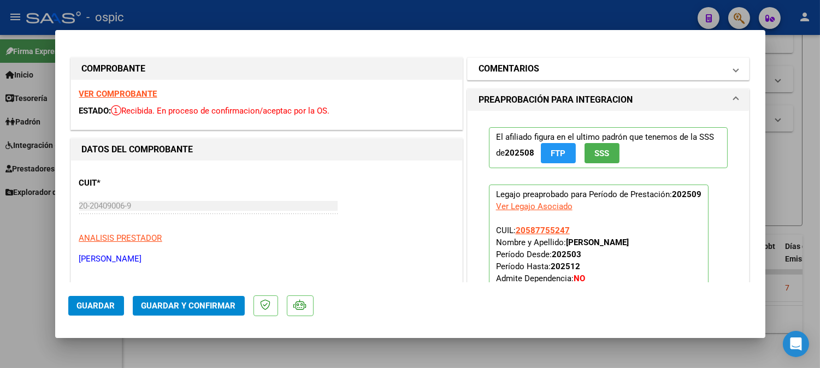
click at [507, 75] on h1 "COMENTARIOS" at bounding box center [509, 68] width 61 height 13
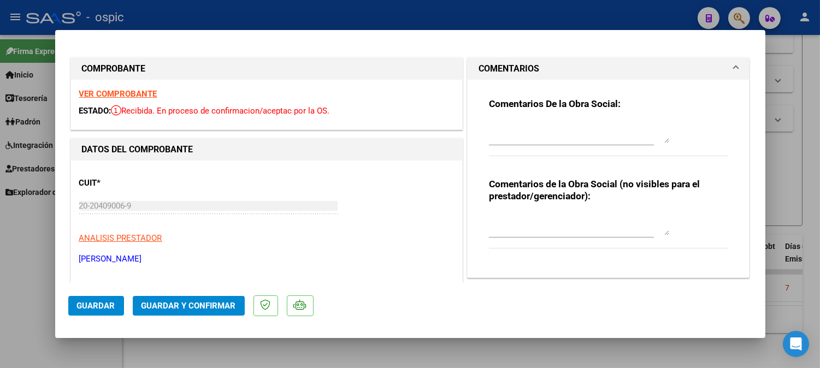
click at [526, 221] on textarea at bounding box center [579, 225] width 180 height 22
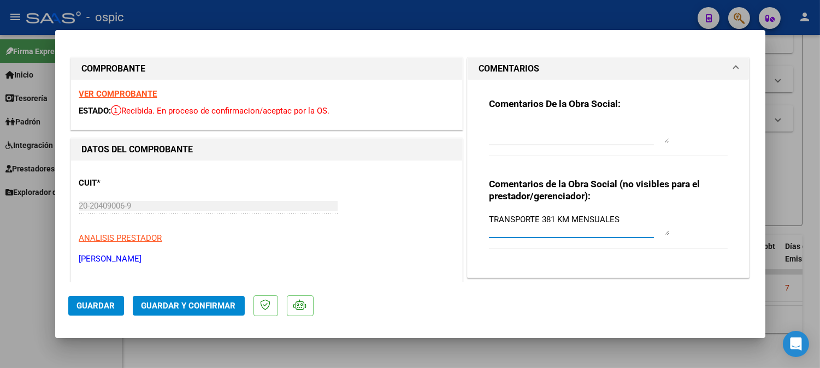
type textarea "TRANSPORTE 381 KM MENSUALES"
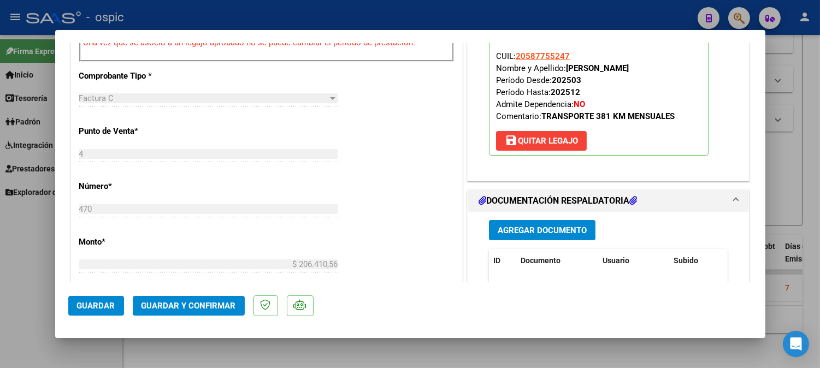
scroll to position [487, 0]
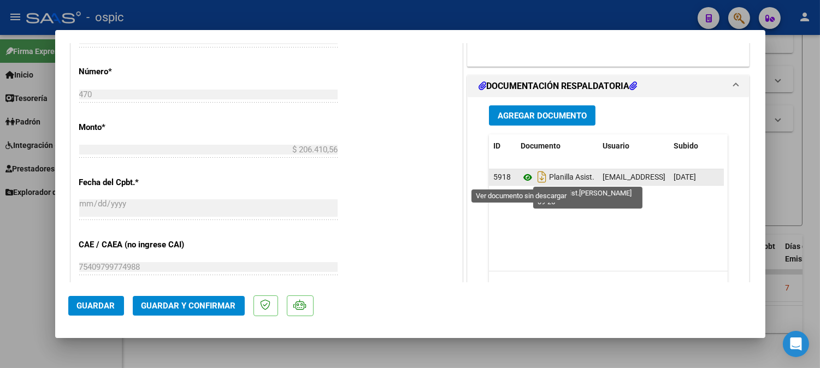
click at [523, 177] on icon at bounding box center [528, 177] width 14 height 13
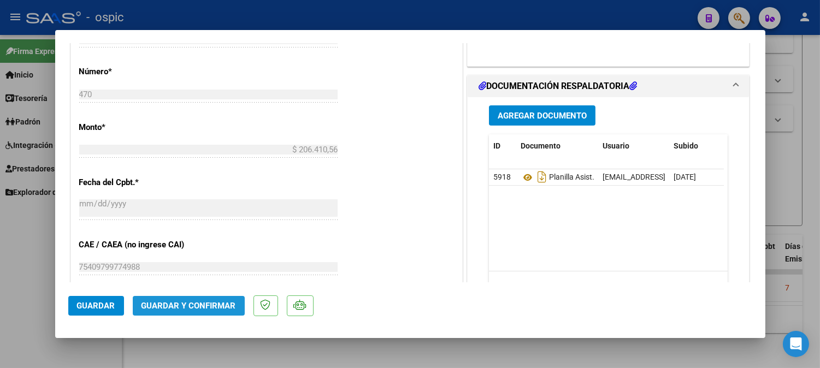
click at [206, 301] on span "Guardar y Confirmar" at bounding box center [189, 306] width 95 height 10
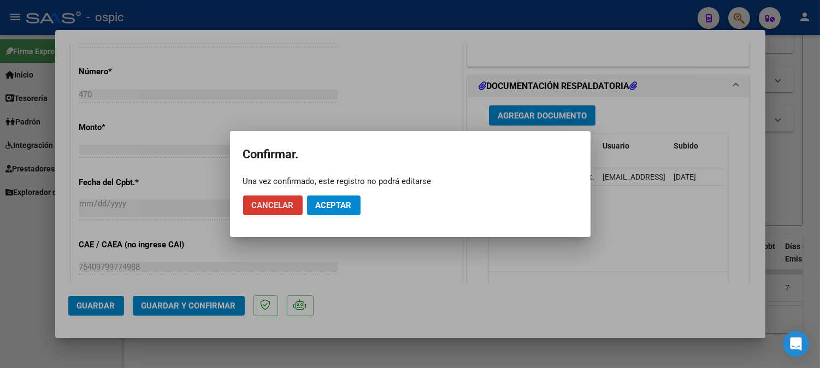
click at [328, 211] on button "Aceptar" at bounding box center [334, 206] width 54 height 20
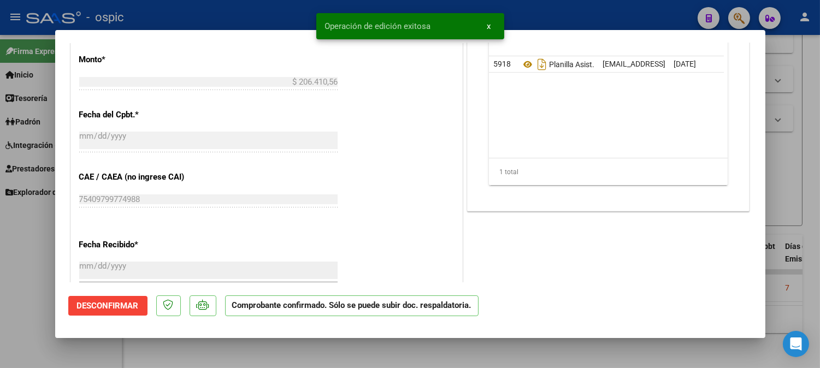
type input "$ 0,00"
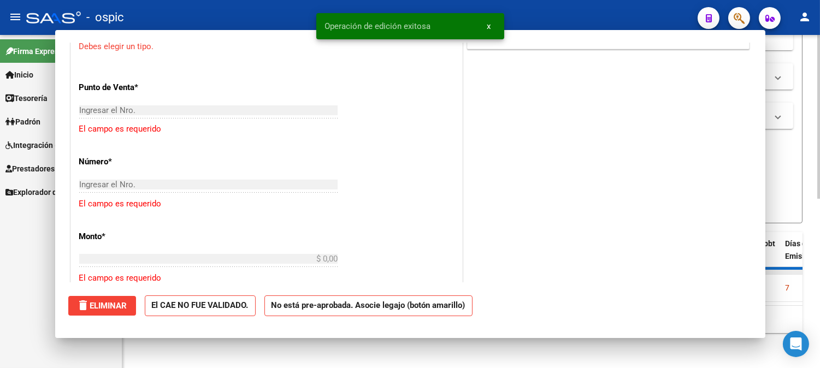
scroll to position [506, 0]
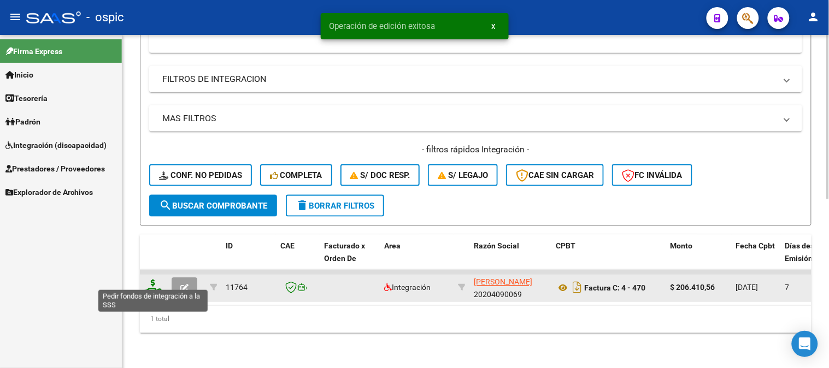
click at [154, 281] on icon at bounding box center [152, 287] width 17 height 15
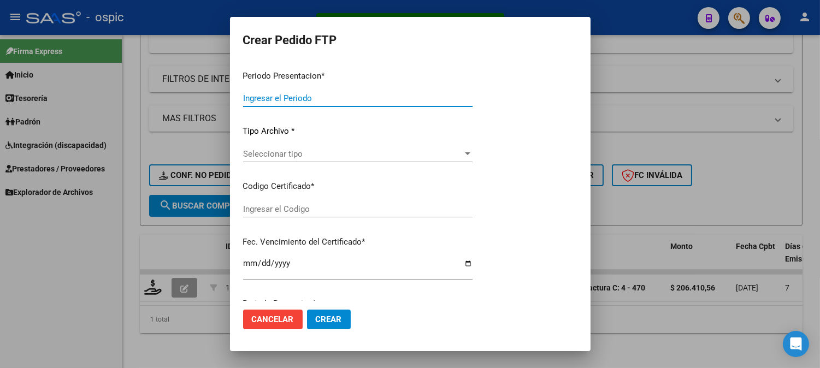
type input "202509"
type input "$ 206.410,56"
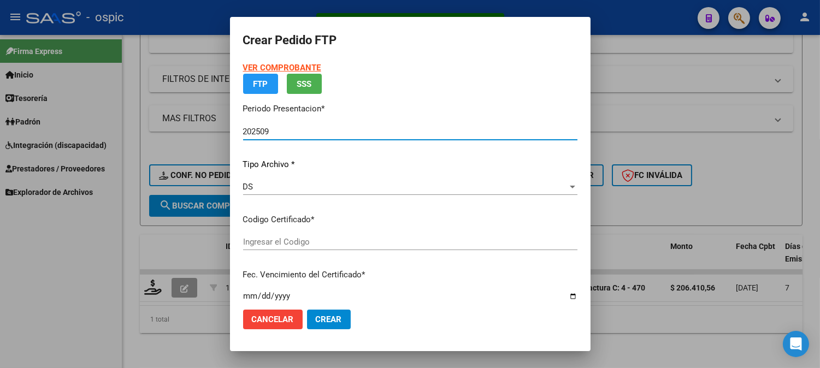
type input "2002150959"
type input "[DATE]"
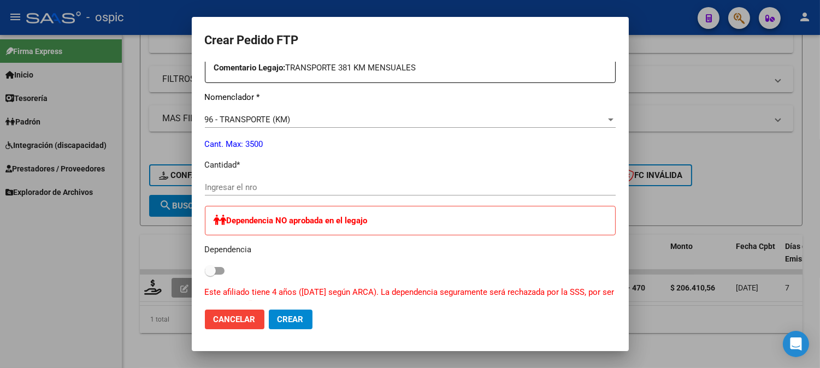
scroll to position [424, 0]
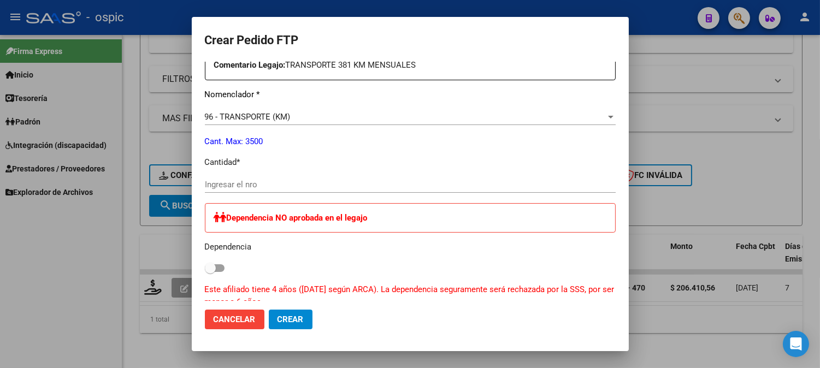
click at [358, 187] on input "Ingresar el nro" at bounding box center [410, 185] width 411 height 10
type input "381"
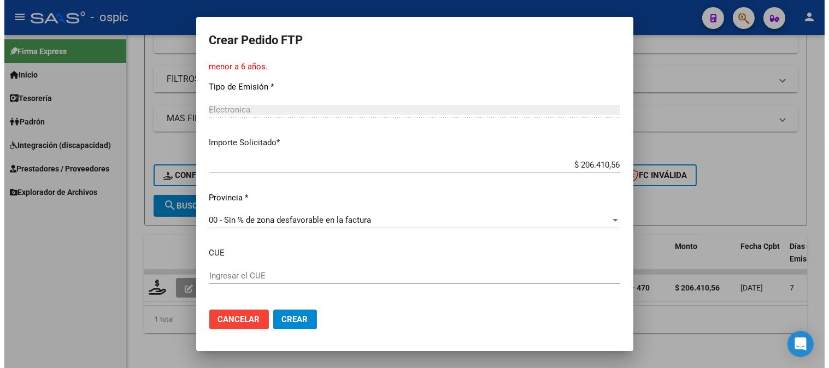
scroll to position [684, 0]
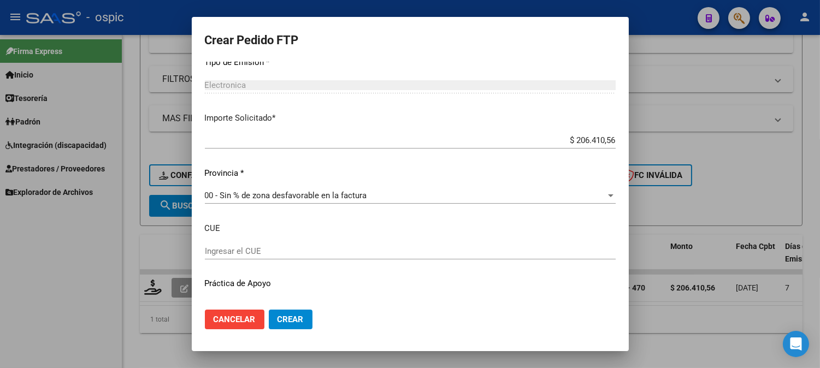
click at [288, 313] on button "Crear" at bounding box center [291, 320] width 44 height 20
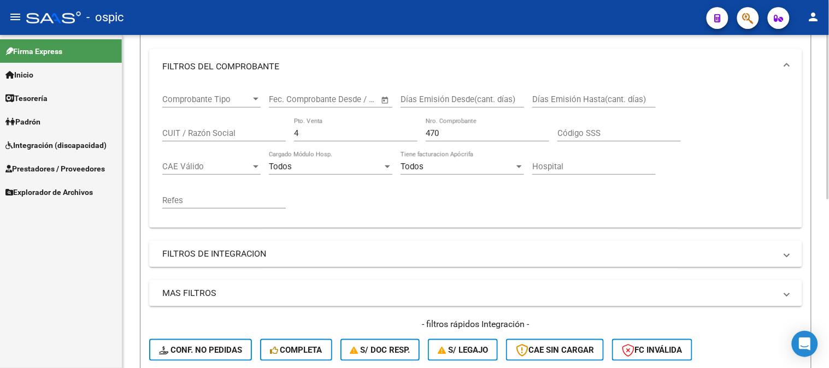
scroll to position [159, 0]
drag, startPoint x: 307, startPoint y: 133, endPoint x: 236, endPoint y: 133, distance: 71.1
click at [241, 133] on div "Comprobante Tipo Comprobante Tipo Fecha inicio – Fecha fin Fec. Comprobante Des…" at bounding box center [475, 151] width 627 height 135
type input "3"
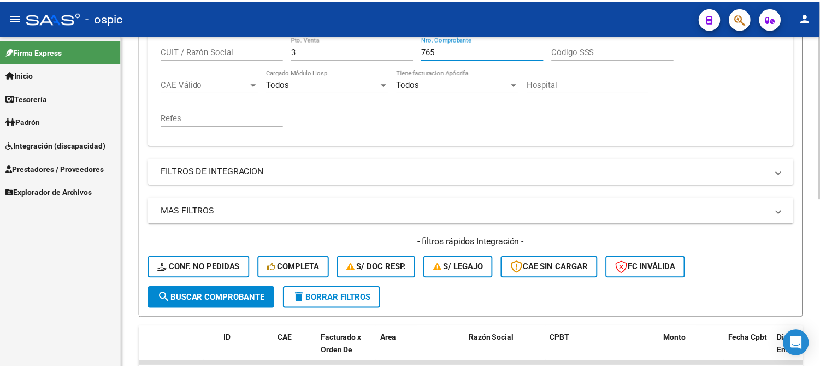
scroll to position [341, 0]
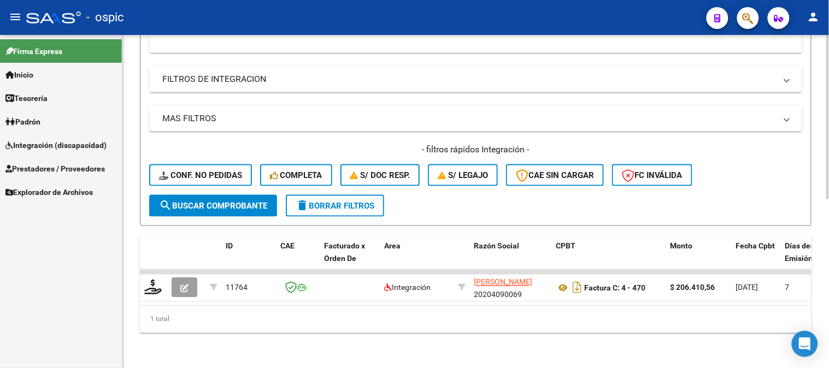
type input "765"
click at [247, 195] on button "search Buscar Comprobante" at bounding box center [213, 206] width 128 height 22
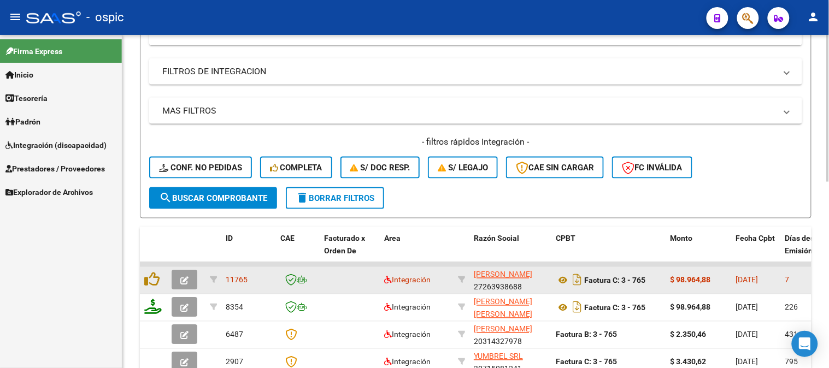
click at [188, 276] on span "button" at bounding box center [184, 281] width 8 height 10
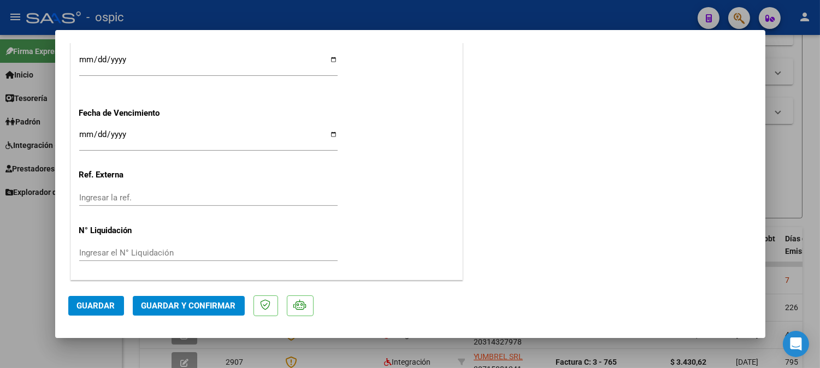
scroll to position [0, 0]
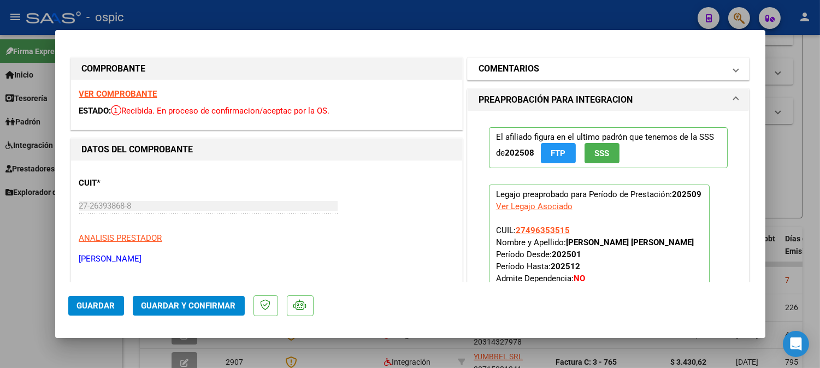
click at [503, 67] on h1 "COMENTARIOS" at bounding box center [509, 68] width 61 height 13
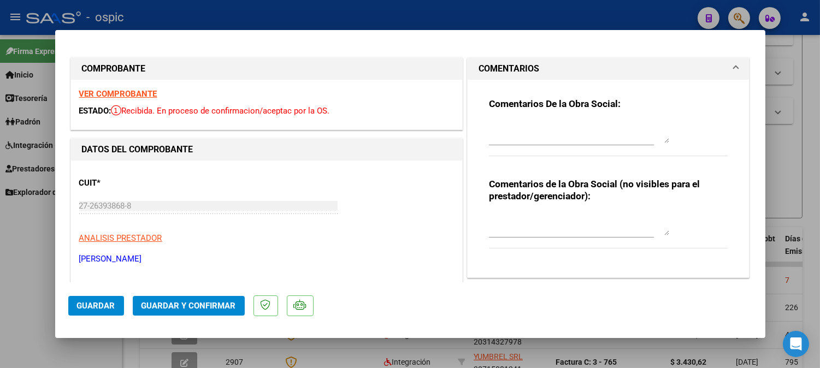
click at [521, 231] on textarea at bounding box center [579, 225] width 180 height 22
drag, startPoint x: 586, startPoint y: 223, endPoint x: 441, endPoint y: 201, distance: 147.1
type textarea "PSICO 8 SESIONES"
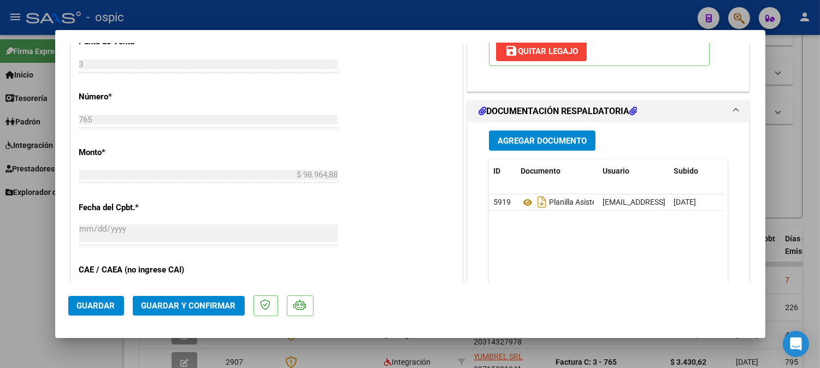
scroll to position [499, 0]
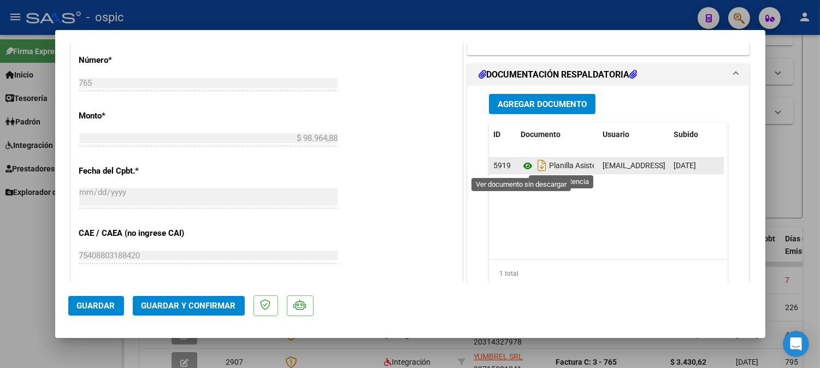
click at [523, 165] on icon at bounding box center [528, 166] width 14 height 13
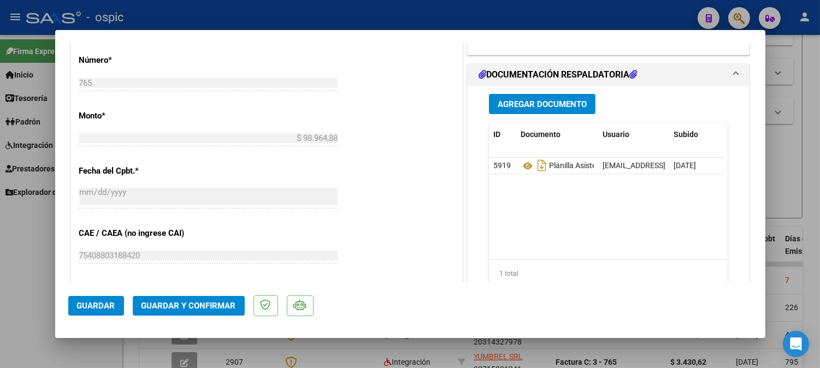
click at [185, 298] on button "Guardar y Confirmar" at bounding box center [189, 306] width 112 height 20
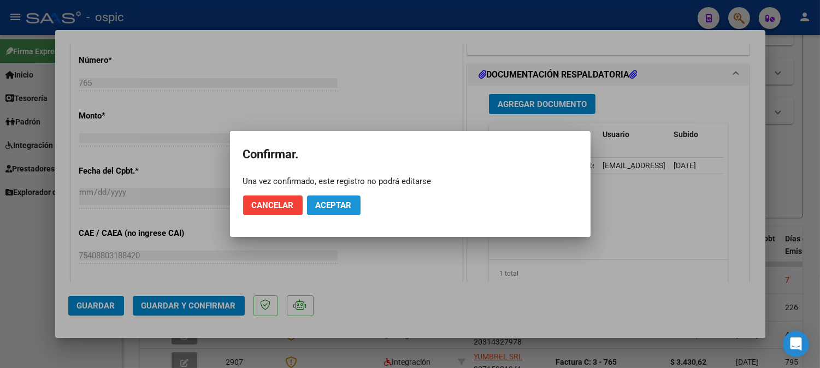
click at [347, 199] on button "Aceptar" at bounding box center [334, 206] width 54 height 20
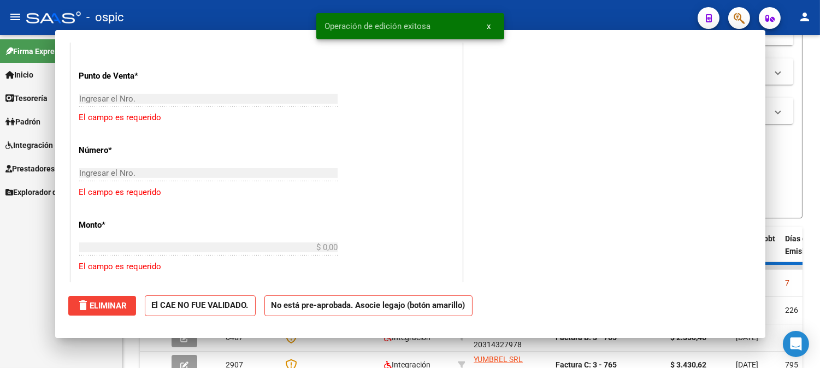
scroll to position [0, 0]
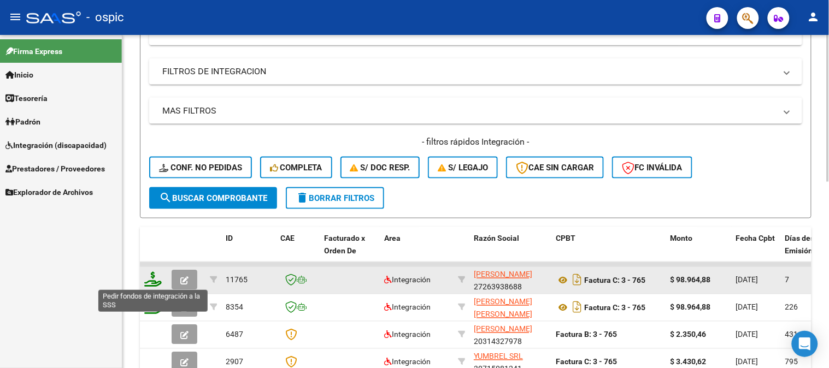
click at [153, 275] on icon at bounding box center [152, 279] width 17 height 15
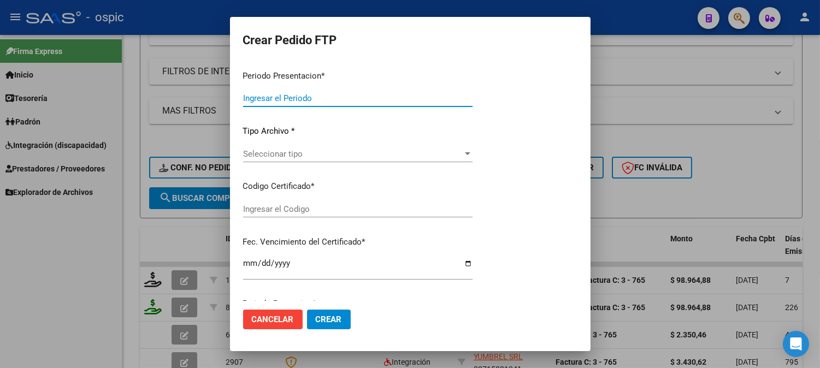
type input "202509"
type input "$ 98.964,88"
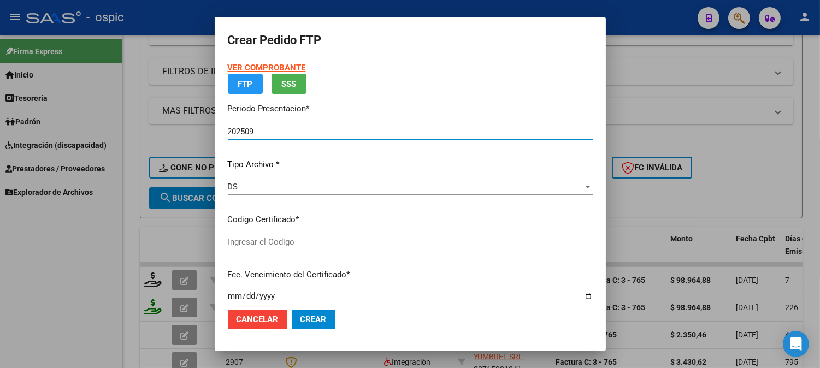
type input "0000000000000000000000000000003667561099"
type input "2028-08-29"
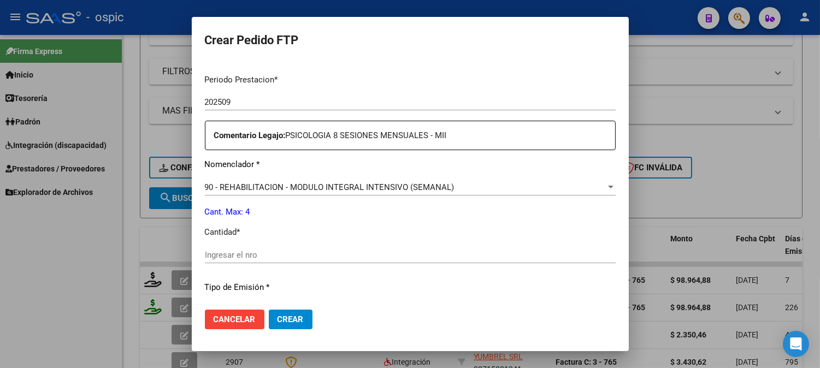
scroll to position [359, 0]
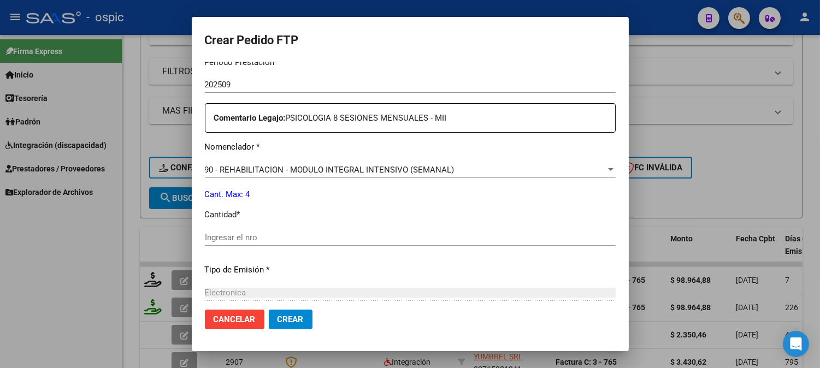
click at [392, 243] on div "Ingresar el nro" at bounding box center [410, 238] width 411 height 16
type input "4"
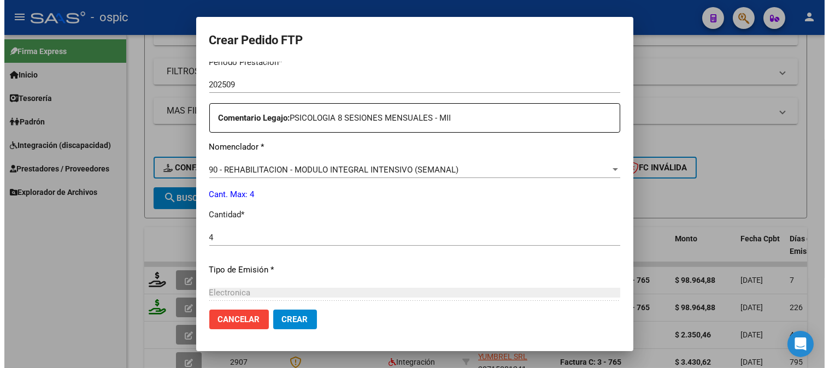
scroll to position [479, 0]
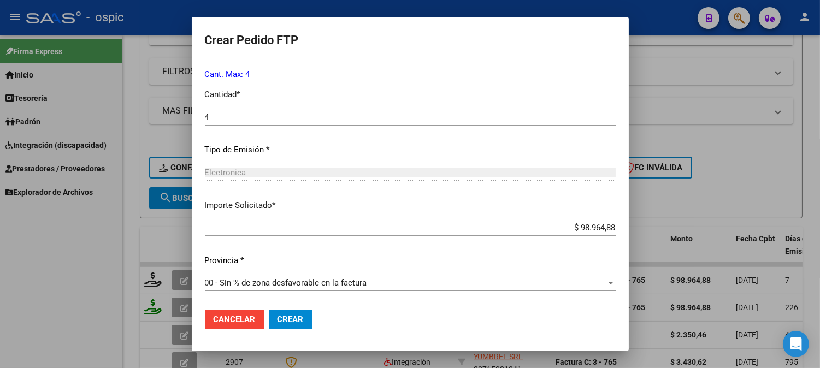
click at [305, 320] on button "Crear" at bounding box center [291, 320] width 44 height 20
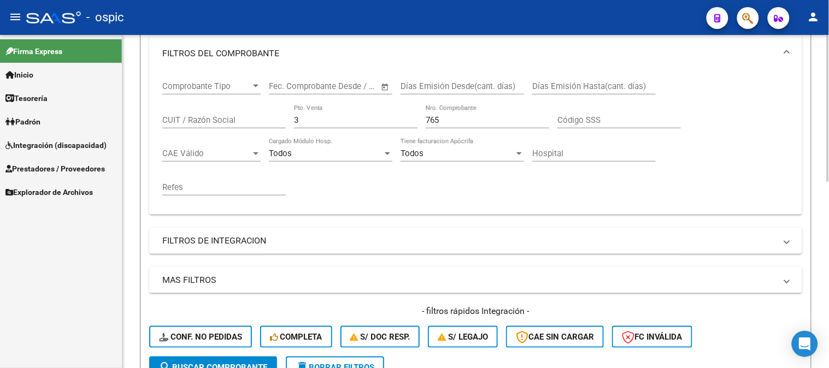
scroll to position [159, 0]
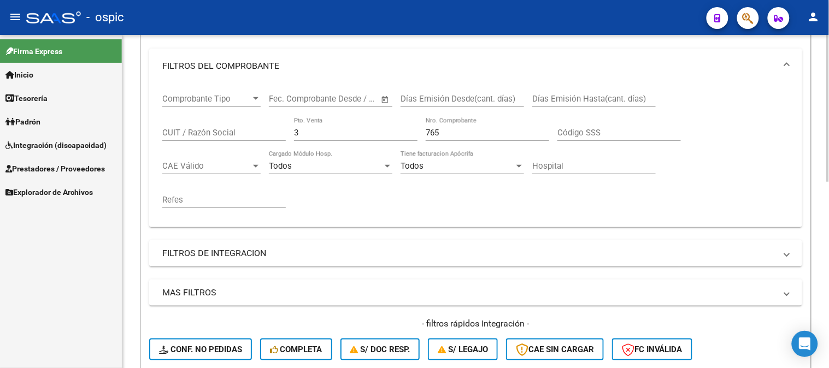
click at [186, 135] on div "Comprobante Tipo Comprobante Tipo Fecha inicio – Fecha fin Fec. Comprobante Des…" at bounding box center [475, 151] width 627 height 135
type input "2"
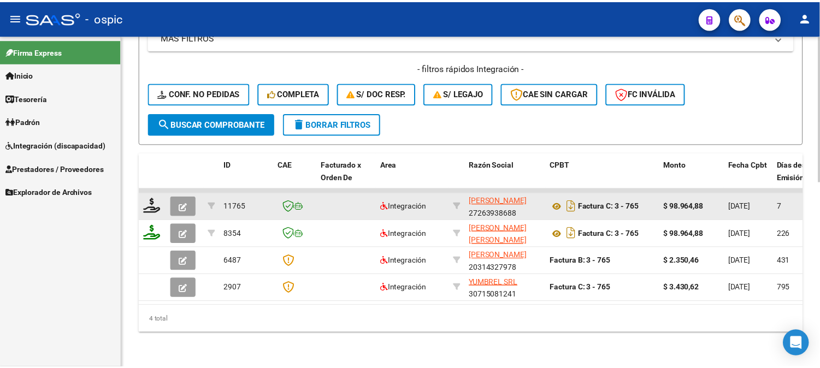
scroll to position [423, 0]
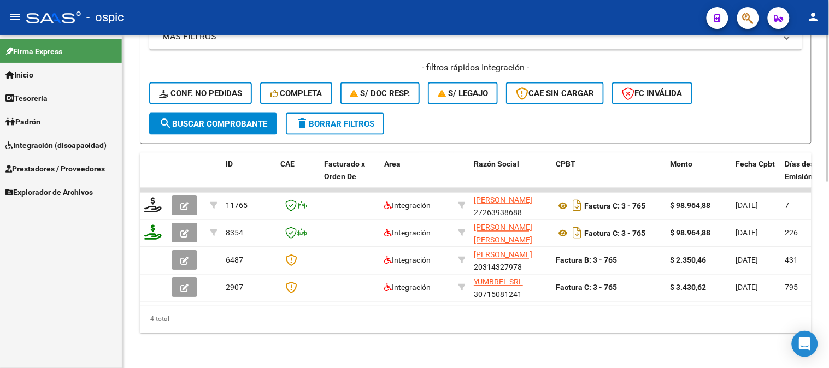
type input "352"
click at [241, 119] on span "search Buscar Comprobante" at bounding box center [213, 124] width 108 height 10
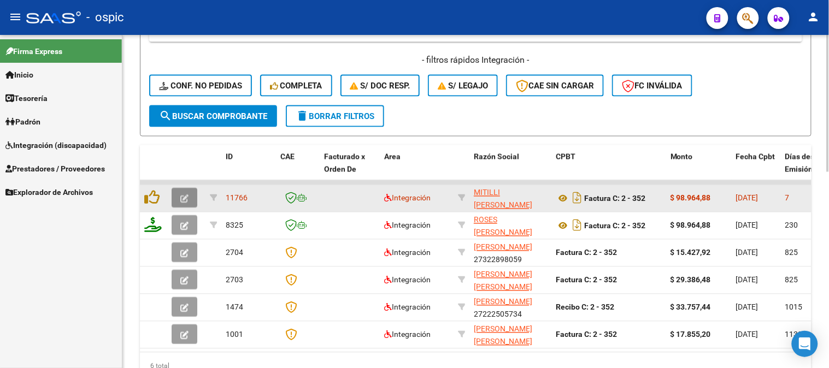
click at [187, 195] on icon "button" at bounding box center [184, 199] width 8 height 8
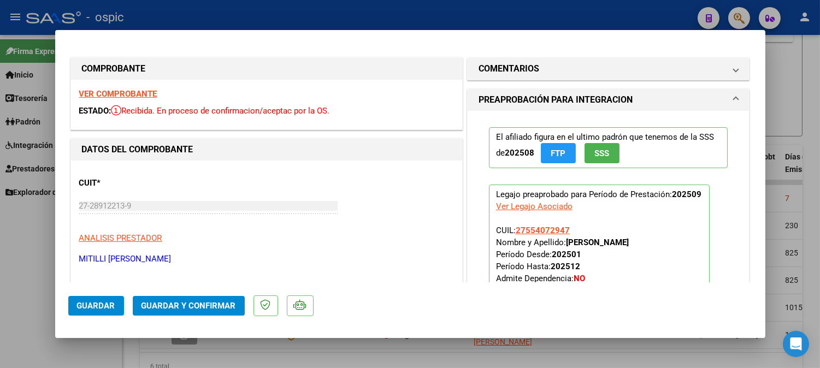
type input "$ 0,00"
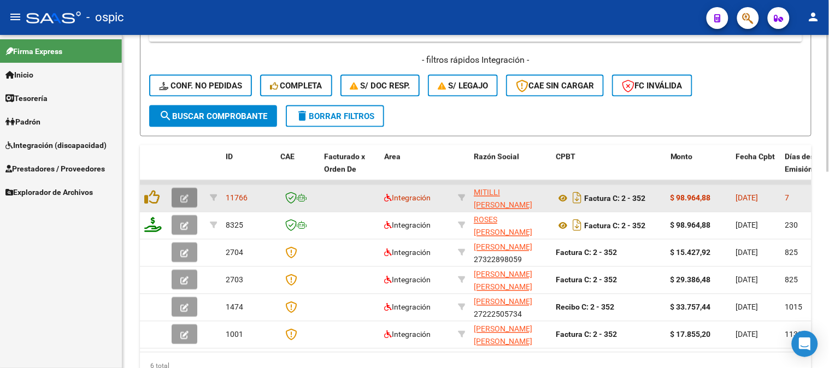
click at [187, 192] on button "button" at bounding box center [185, 199] width 26 height 20
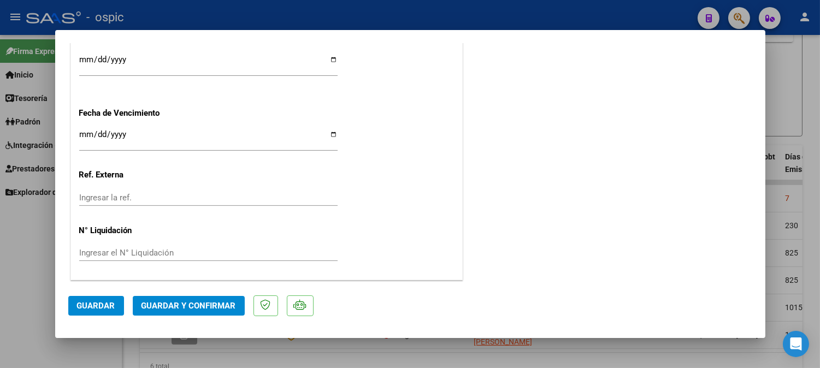
scroll to position [0, 0]
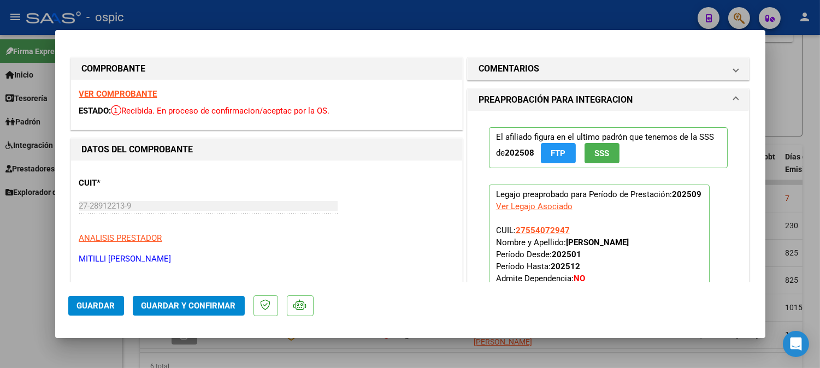
drag, startPoint x: 571, startPoint y: 74, endPoint x: 534, endPoint y: 155, distance: 88.3
click at [570, 74] on mat-panel-title "COMENTARIOS" at bounding box center [602, 68] width 247 height 13
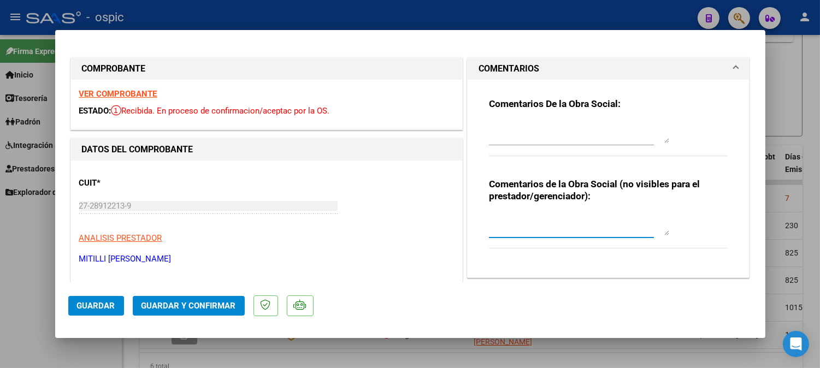
drag, startPoint x: 526, startPoint y: 224, endPoint x: 554, endPoint y: 226, distance: 27.4
click at [528, 225] on textarea at bounding box center [579, 225] width 180 height 22
type textarea "PSICO 8 SESIONES"
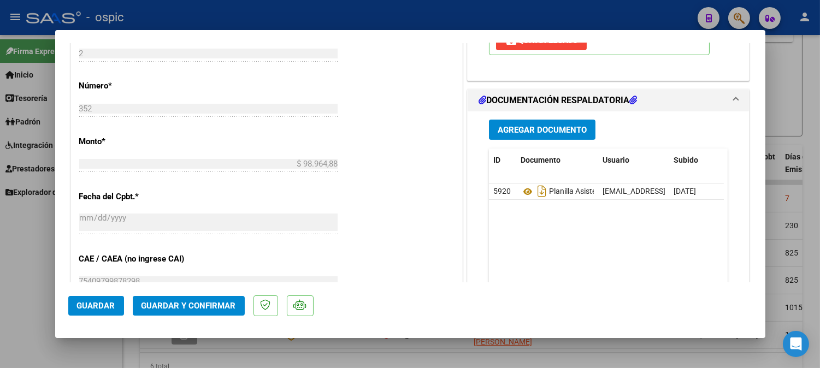
scroll to position [512, 0]
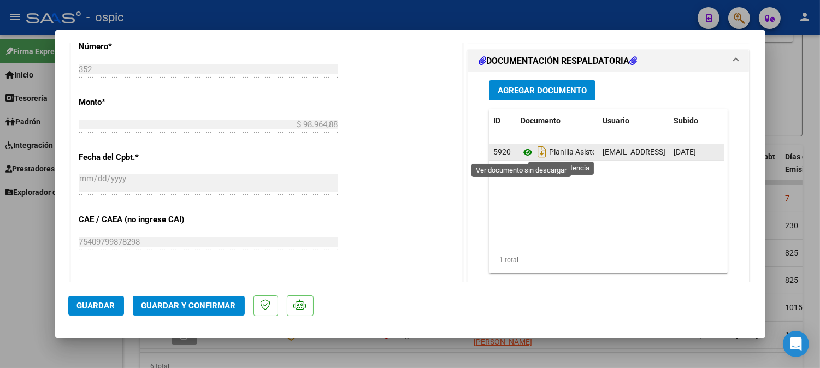
click at [523, 151] on icon at bounding box center [528, 152] width 14 height 13
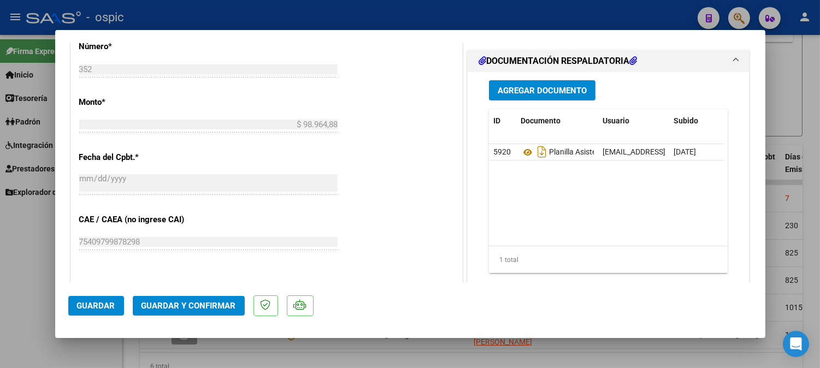
click at [233, 308] on span "Guardar y Confirmar" at bounding box center [189, 306] width 95 height 10
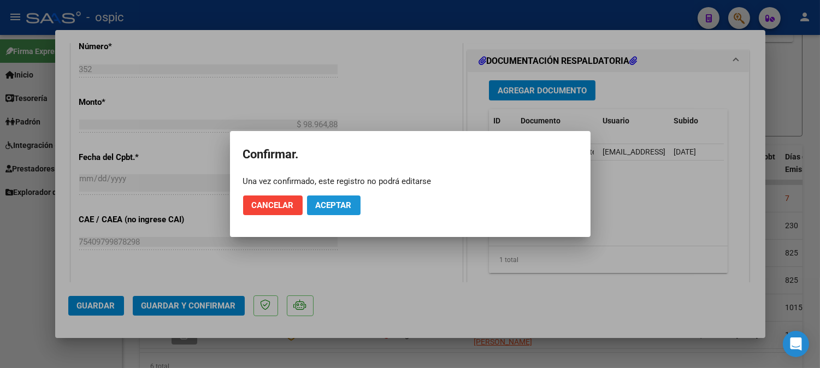
click at [330, 209] on span "Aceptar" at bounding box center [334, 206] width 36 height 10
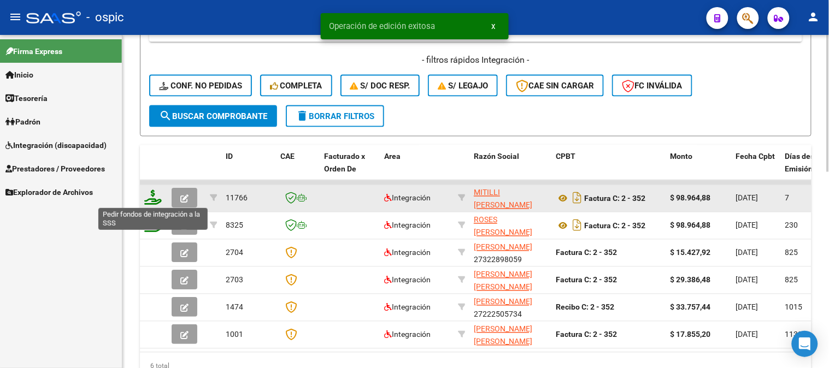
click at [154, 195] on icon at bounding box center [152, 197] width 17 height 15
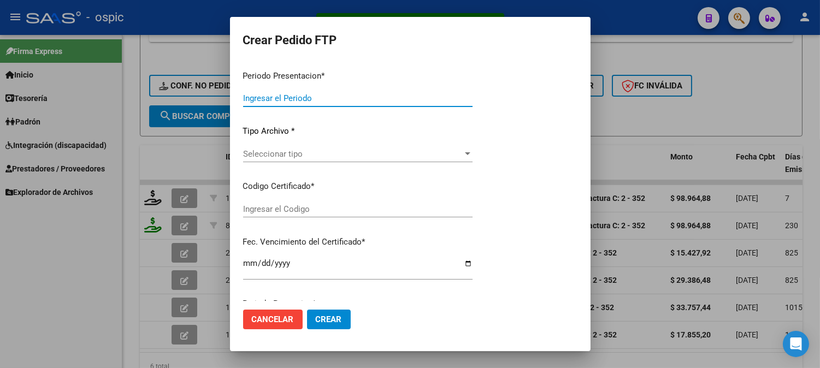
type input "202509"
type input "$ 98.964,88"
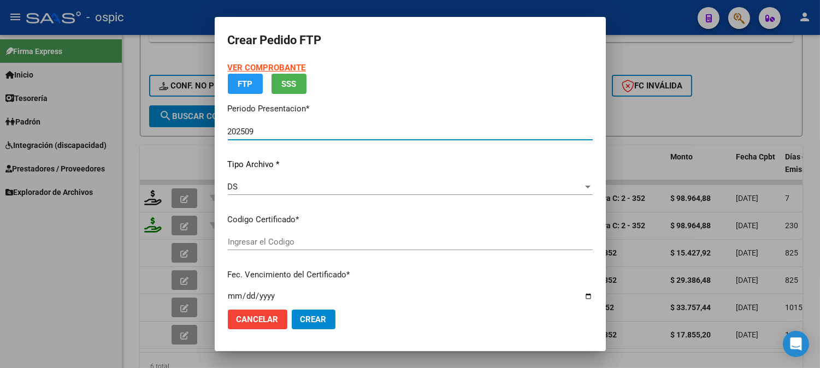
type input "0000000000000000000000000000002922889059"
type input "2032-02-29"
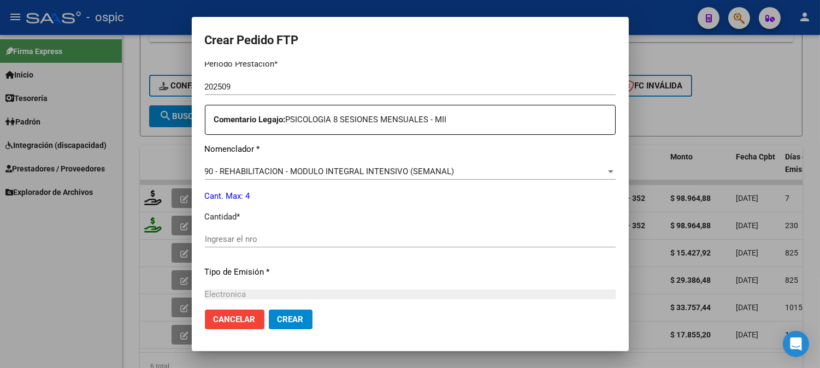
scroll to position [376, 0]
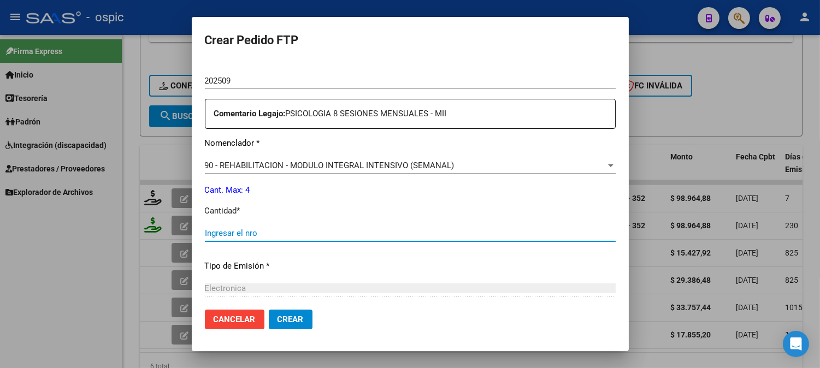
click at [397, 236] on input "Ingresar el nro" at bounding box center [410, 233] width 411 height 10
type input "4"
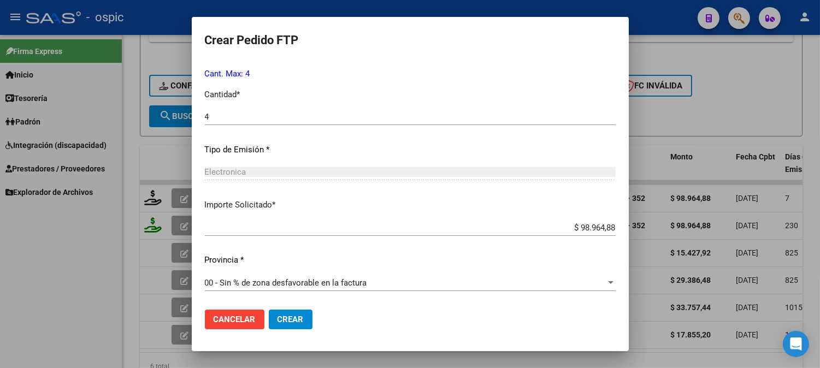
click at [297, 323] on span "Crear" at bounding box center [291, 320] width 26 height 10
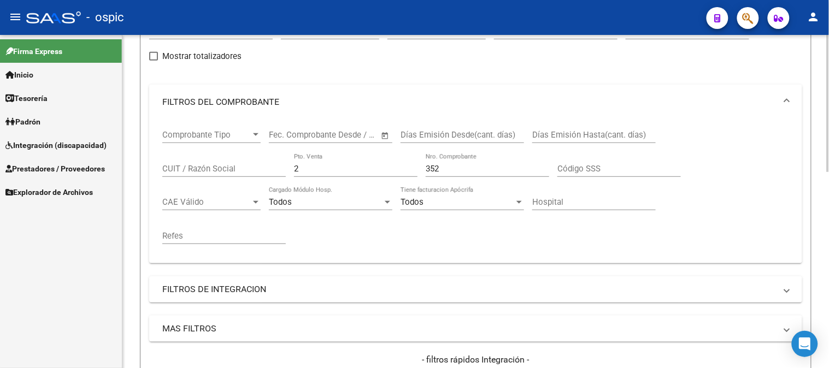
scroll to position [119, 0]
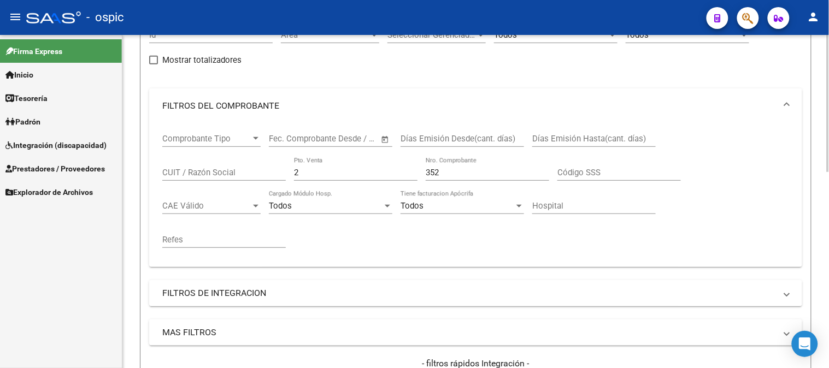
drag, startPoint x: 318, startPoint y: 167, endPoint x: 260, endPoint y: 177, distance: 59.2
click at [260, 176] on div "Comprobante Tipo Comprobante Tipo Fecha inicio – Fecha fin Fec. Comprobante Des…" at bounding box center [475, 191] width 627 height 135
type input "1"
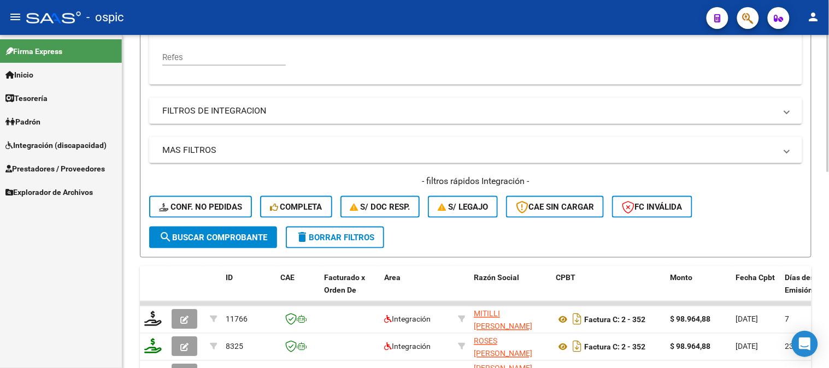
type input "46"
click at [226, 230] on button "search Buscar Comprobante" at bounding box center [213, 238] width 128 height 22
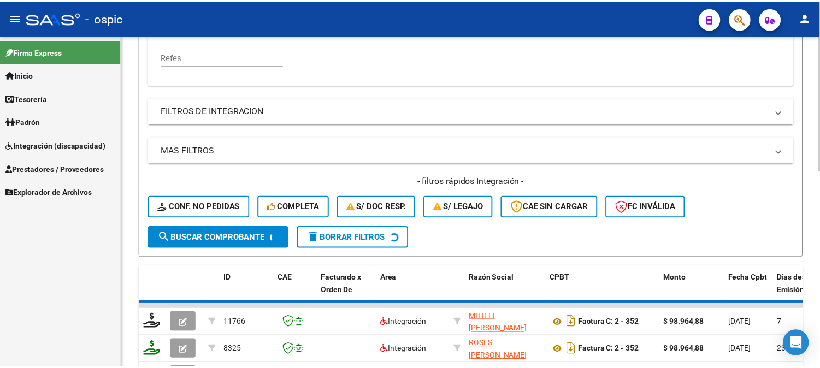
scroll to position [481, 0]
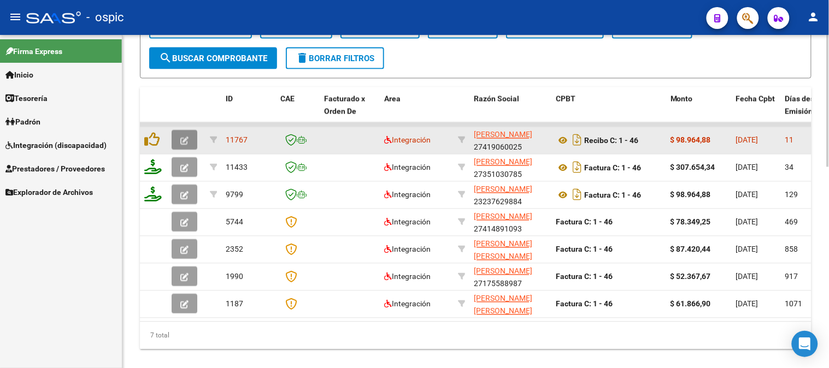
click at [189, 134] on button "button" at bounding box center [185, 141] width 26 height 20
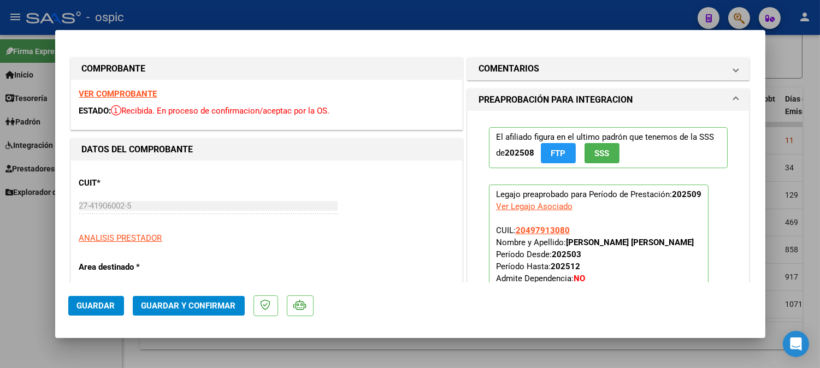
type input "$ 0,00"
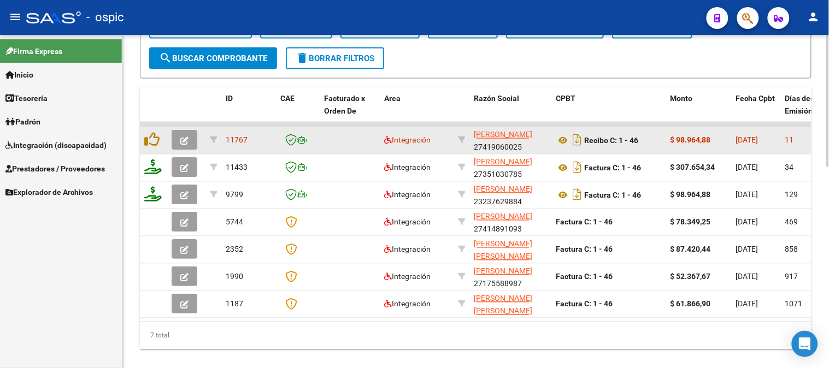
click at [187, 137] on icon "button" at bounding box center [184, 141] width 8 height 8
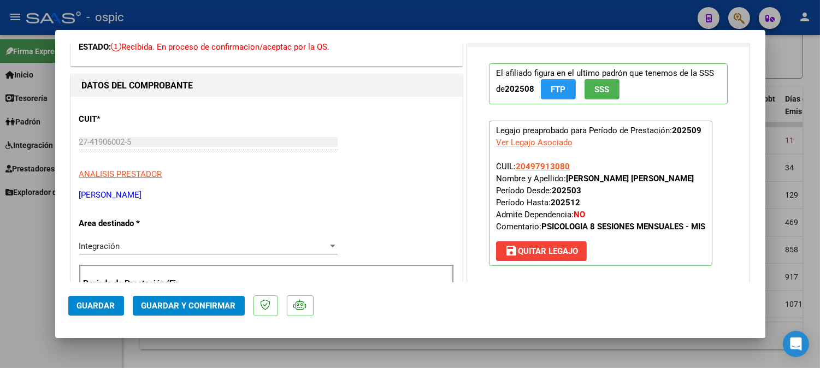
scroll to position [0, 0]
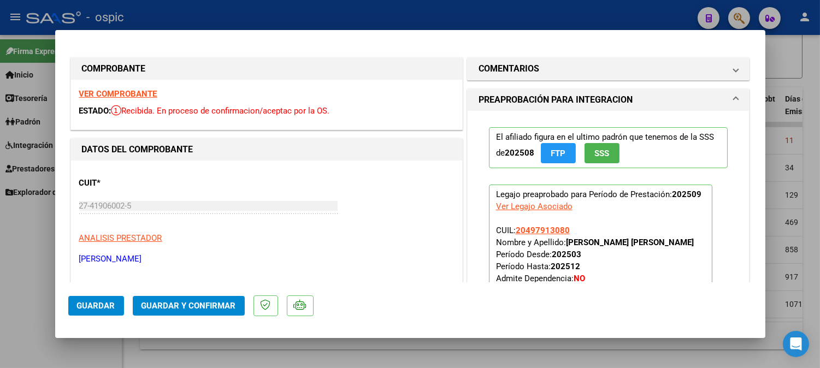
drag, startPoint x: 528, startPoint y: 75, endPoint x: 514, endPoint y: 155, distance: 81.0
click at [527, 75] on mat-expansion-panel-header "COMENTARIOS" at bounding box center [609, 69] width 282 height 22
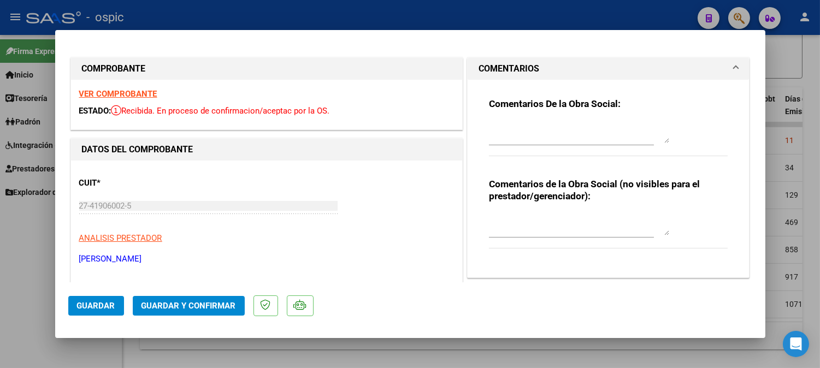
click at [529, 225] on textarea at bounding box center [579, 225] width 180 height 22
type textarea "PSICO 8 SESIONES"
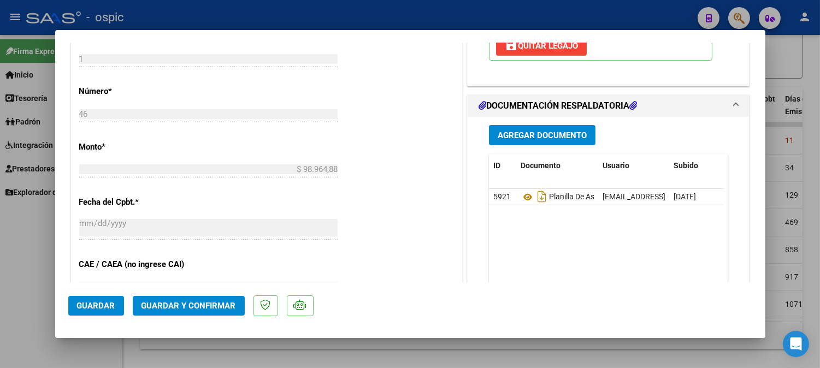
scroll to position [515, 0]
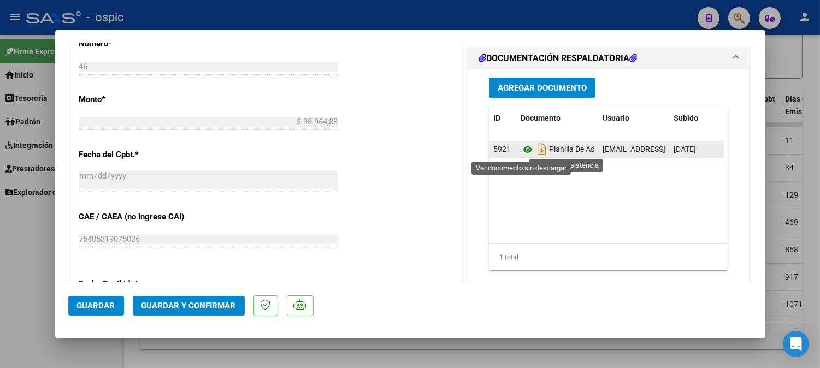
click at [521, 148] on icon at bounding box center [528, 149] width 14 height 13
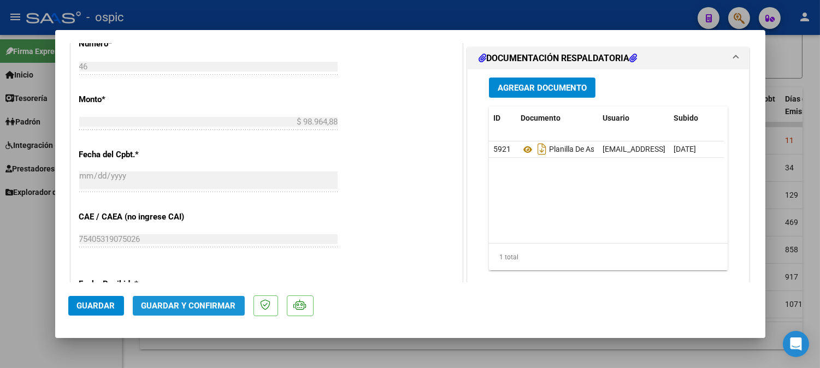
click at [209, 307] on span "Guardar y Confirmar" at bounding box center [189, 306] width 95 height 10
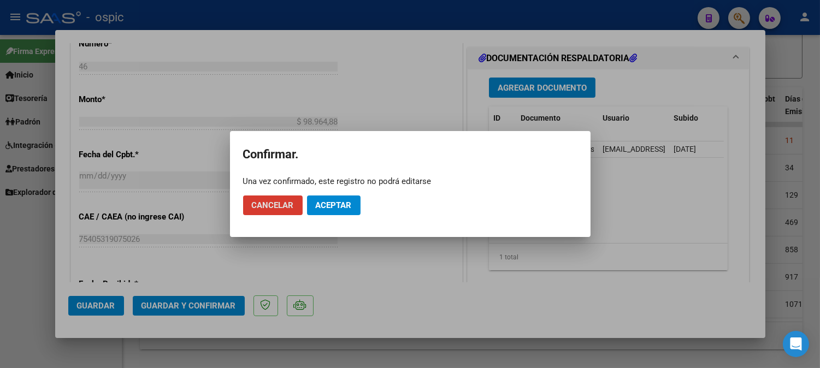
click at [333, 201] on span "Aceptar" at bounding box center [334, 206] width 36 height 10
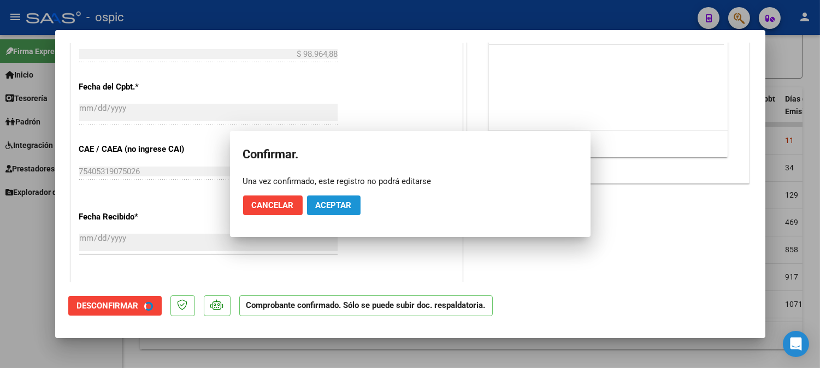
scroll to position [447, 0]
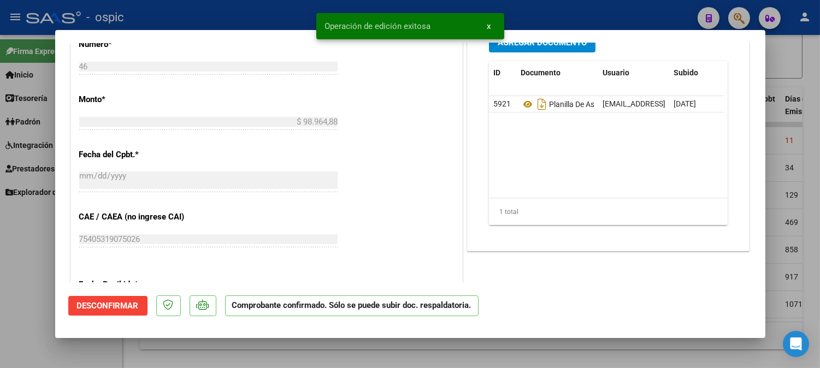
type input "$ 0,00"
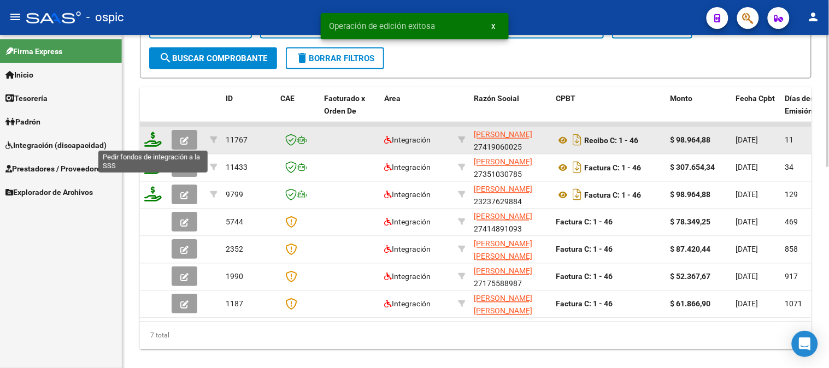
click at [150, 133] on icon at bounding box center [152, 139] width 17 height 15
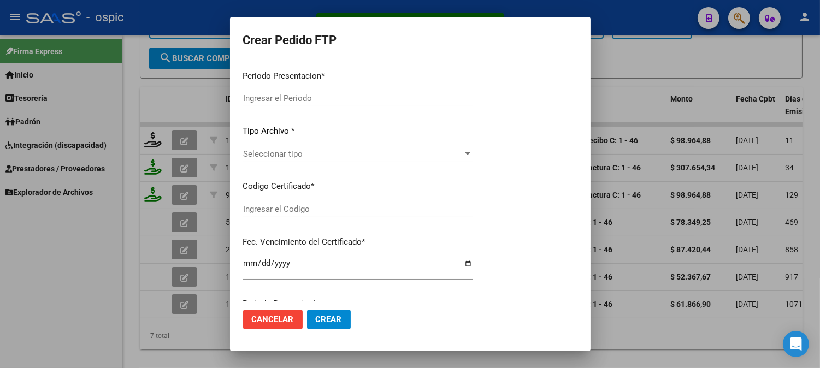
type input "202509"
type input "$ 98.964,88"
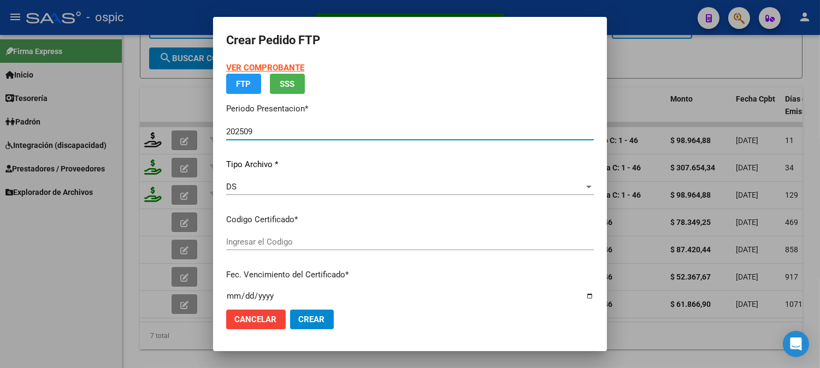
type input "3730734368"
type input "2034-04-24"
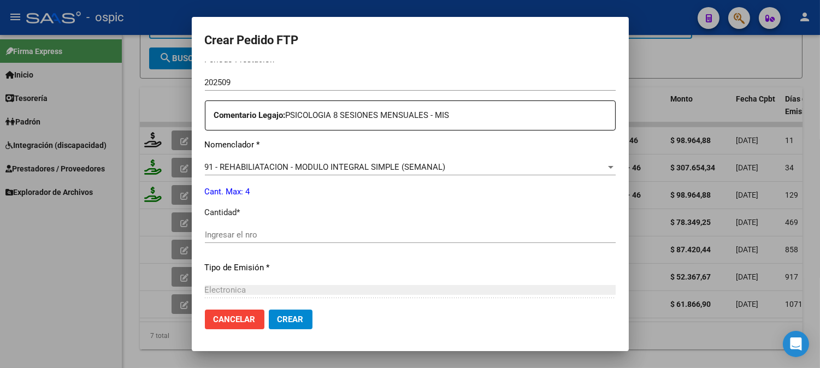
scroll to position [376, 0]
click at [386, 230] on input "Ingresar el nro" at bounding box center [410, 233] width 411 height 10
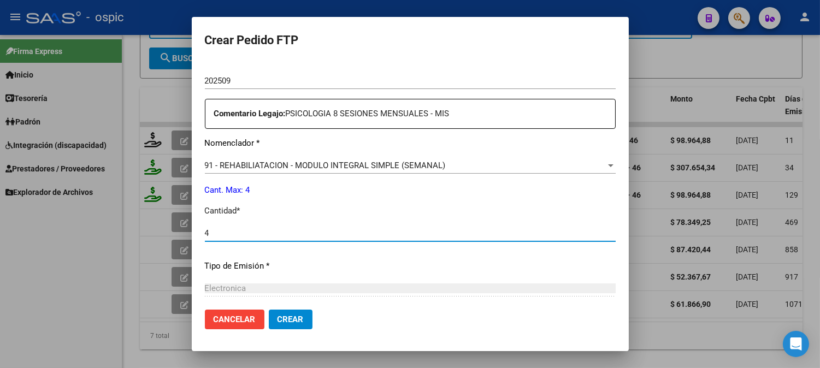
type input "4"
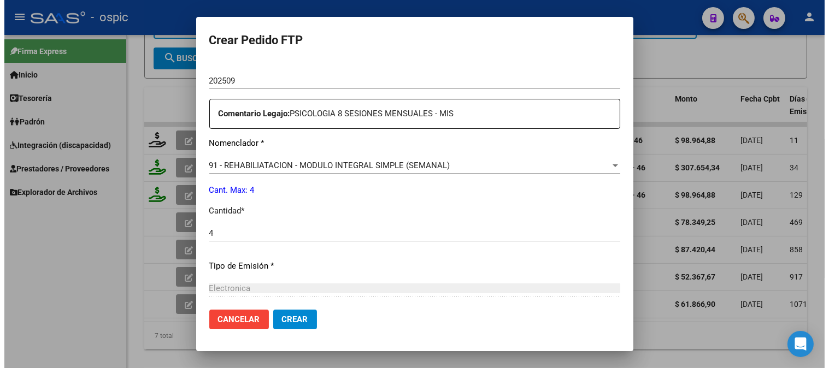
scroll to position [492, 0]
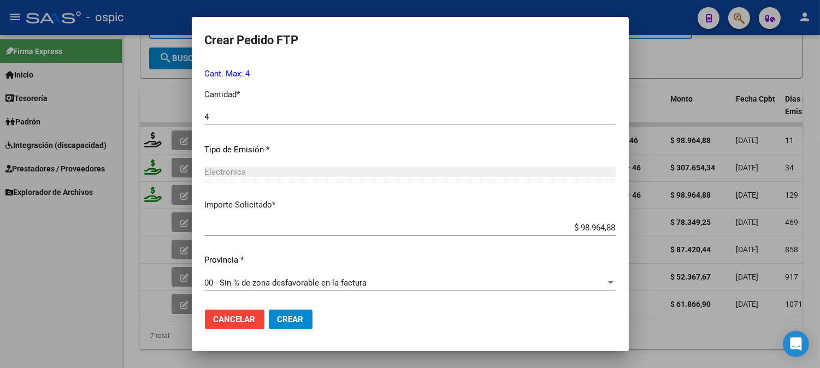
drag, startPoint x: 298, startPoint y: 324, endPoint x: 330, endPoint y: 314, distance: 32.7
click at [298, 323] on span "Crear" at bounding box center [291, 320] width 26 height 10
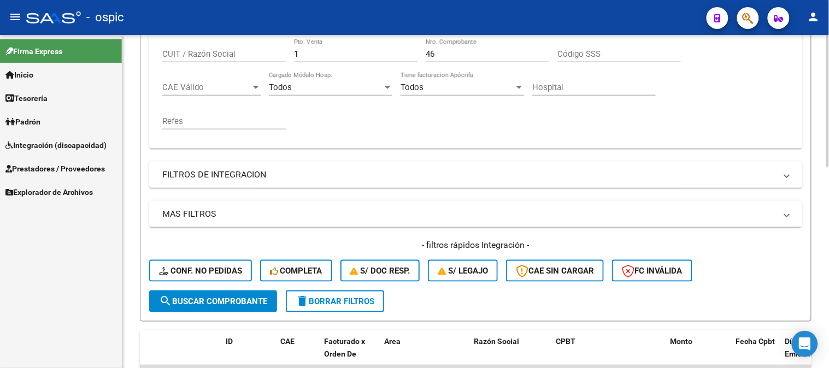
scroll to position [116, 0]
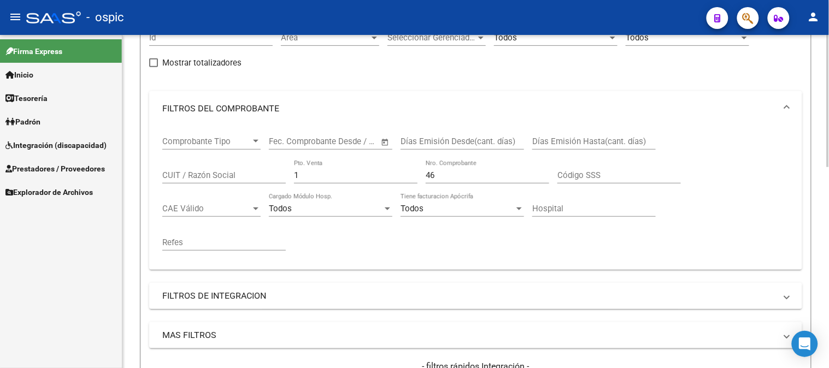
drag, startPoint x: 238, startPoint y: 175, endPoint x: 230, endPoint y: 174, distance: 8.8
click at [230, 174] on div "Comprobante Tipo Comprobante Tipo Fecha inicio – Fecha fin Fec. Comprobante Des…" at bounding box center [475, 193] width 627 height 135
type input "4"
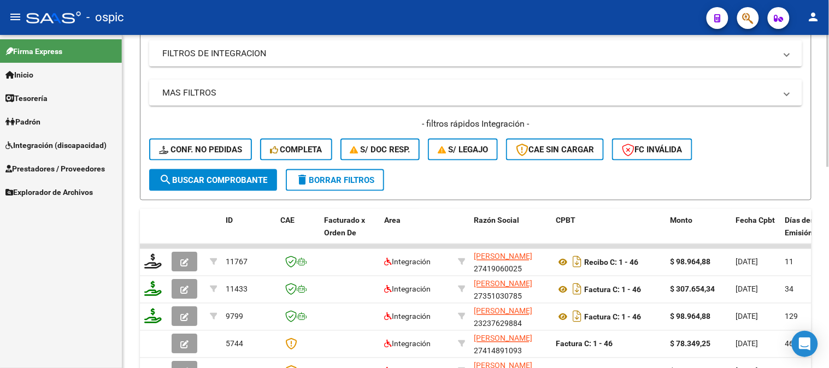
type input "646"
click at [247, 178] on span "search Buscar Comprobante" at bounding box center [213, 180] width 108 height 10
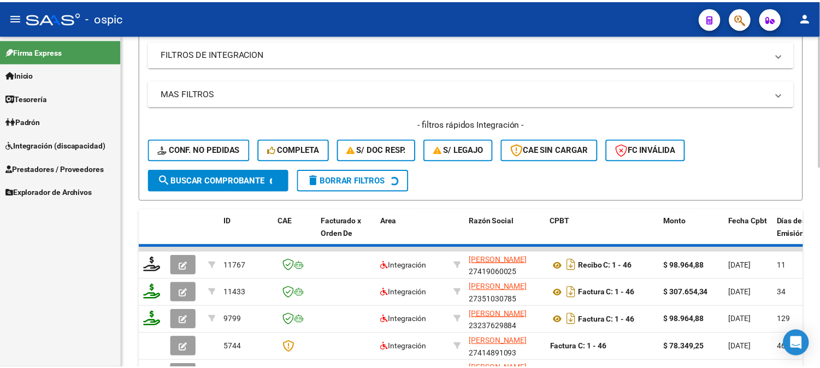
scroll to position [342, 0]
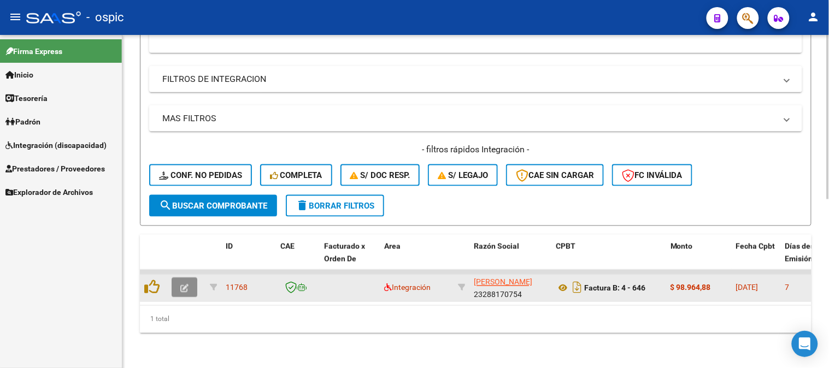
click at [188, 285] on icon "button" at bounding box center [184, 289] width 8 height 8
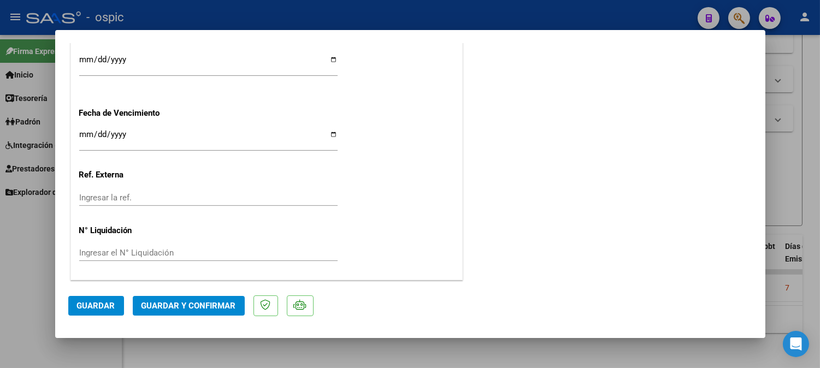
scroll to position [0, 0]
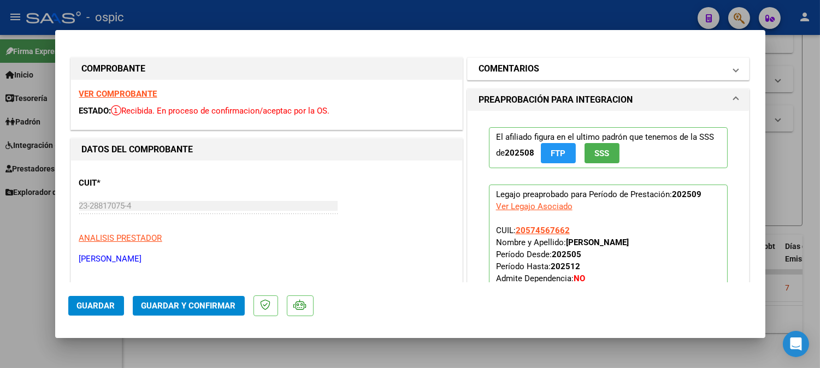
click at [479, 69] on h1 "COMENTARIOS" at bounding box center [509, 68] width 61 height 13
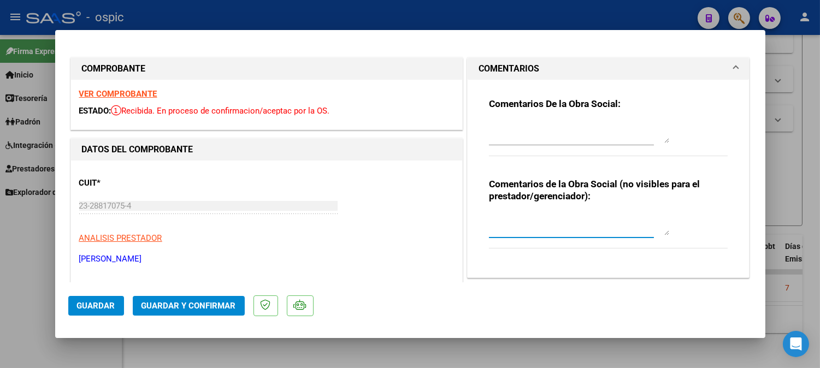
drag, startPoint x: 517, startPoint y: 221, endPoint x: 807, endPoint y: 198, distance: 290.6
click at [518, 221] on textarea at bounding box center [579, 225] width 180 height 22
type textarea "PSP 8 SESIONES"
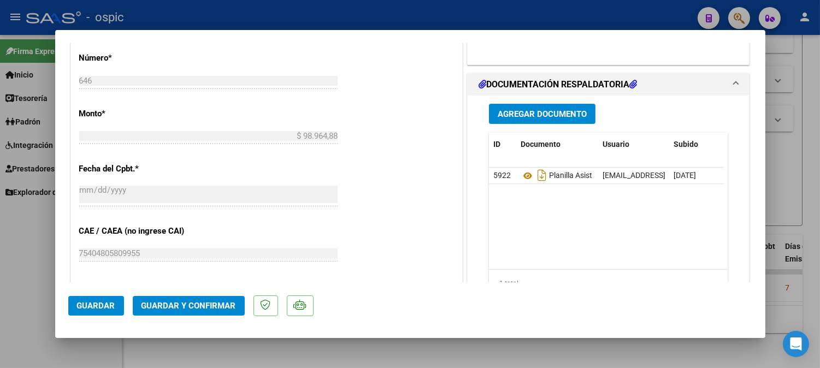
scroll to position [512, 0]
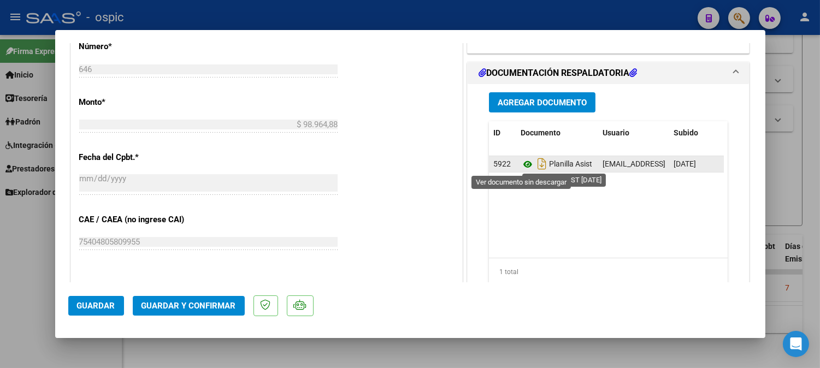
click at [523, 160] on icon at bounding box center [528, 164] width 14 height 13
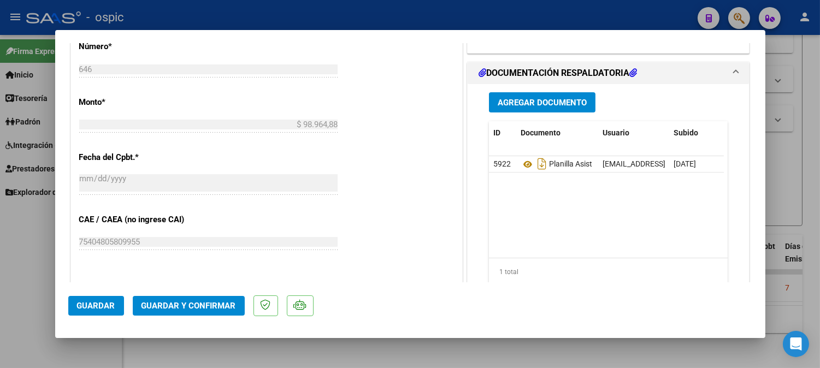
click at [227, 310] on span "Guardar y Confirmar" at bounding box center [189, 306] width 95 height 10
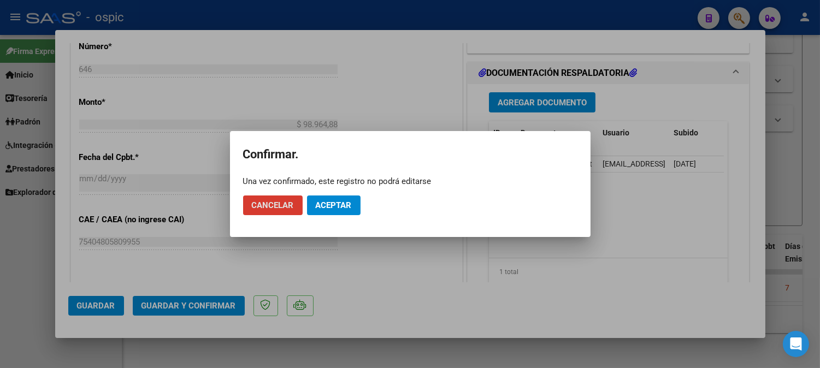
click at [347, 203] on span "Aceptar" at bounding box center [334, 206] width 36 height 10
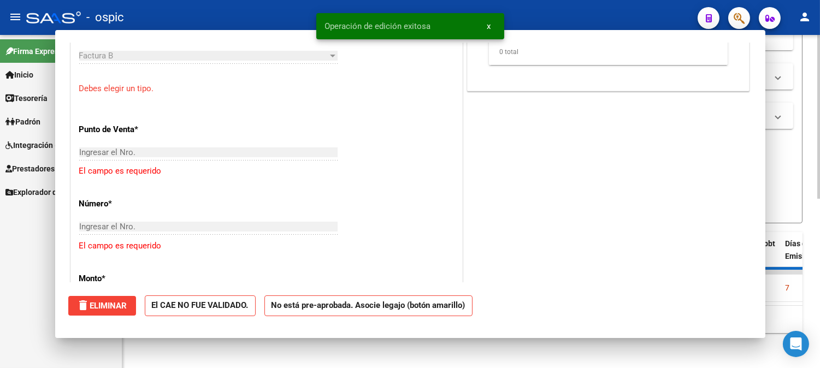
scroll to position [0, 0]
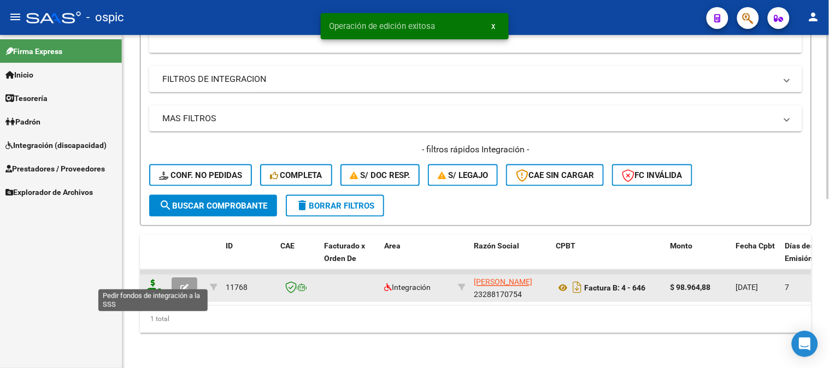
click at [154, 280] on icon at bounding box center [152, 287] width 17 height 15
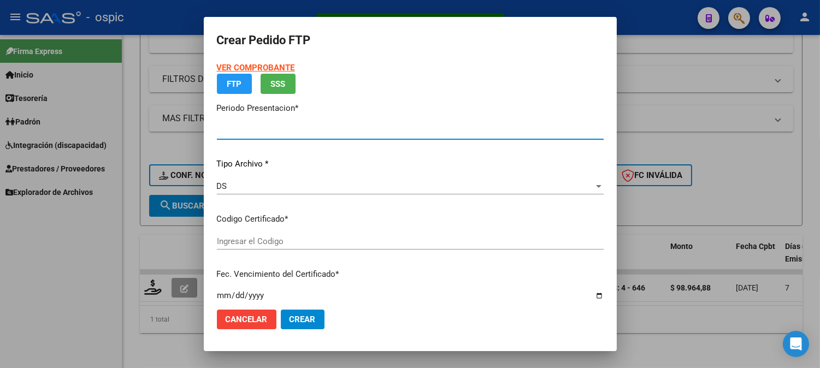
type input "202509"
type input "$ 98.964,88"
type input "5645380672"
type input "2029-07-31"
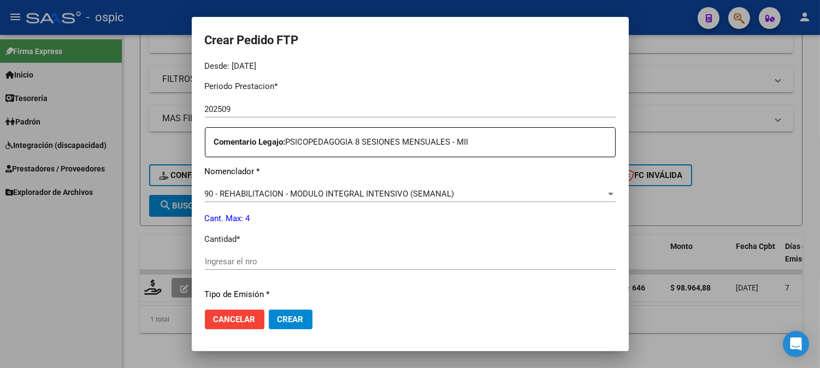
scroll to position [351, 0]
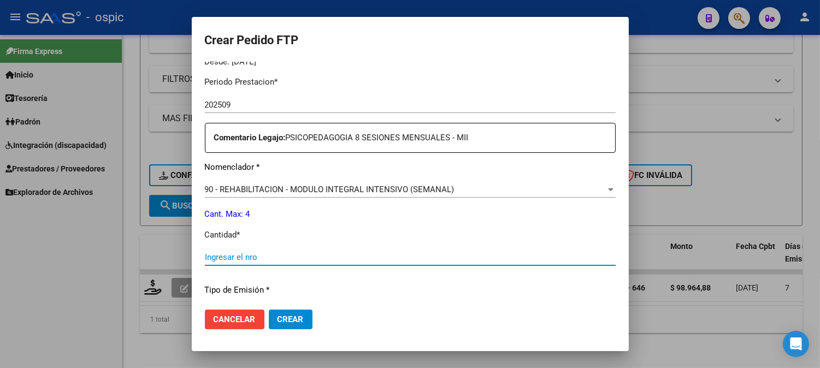
click at [374, 255] on input "Ingresar el nro" at bounding box center [410, 258] width 411 height 10
type input "4"
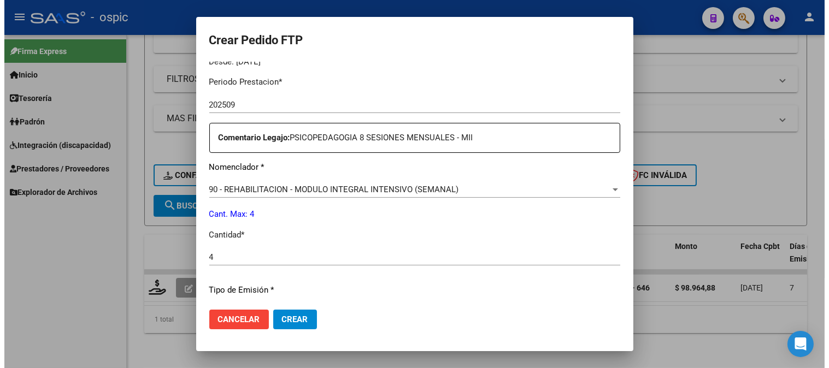
scroll to position [492, 0]
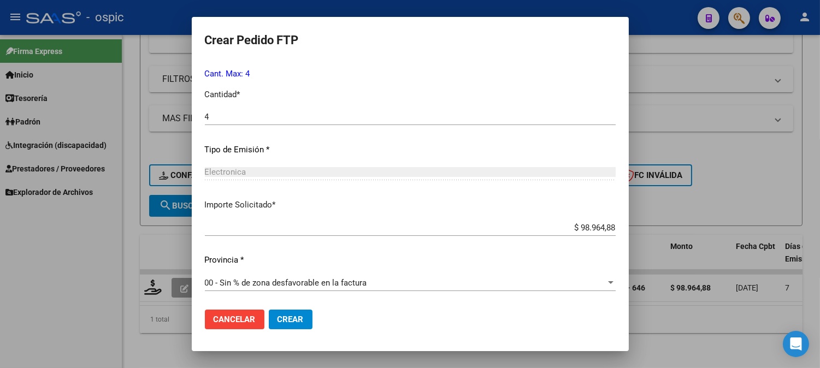
click at [296, 315] on span "Crear" at bounding box center [291, 320] width 26 height 10
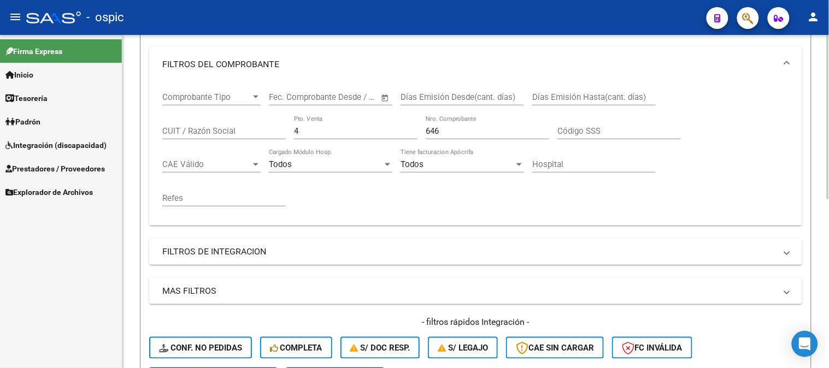
scroll to position [160, 0]
click at [303, 136] on div "4 Pto. Venta" at bounding box center [356, 129] width 124 height 24
drag, startPoint x: 304, startPoint y: 133, endPoint x: 230, endPoint y: 130, distance: 74.4
click at [221, 133] on div "Comprobante Tipo Comprobante Tipo Fecha inicio – Fecha fin Fec. Comprobante Des…" at bounding box center [475, 150] width 627 height 135
type input "1"
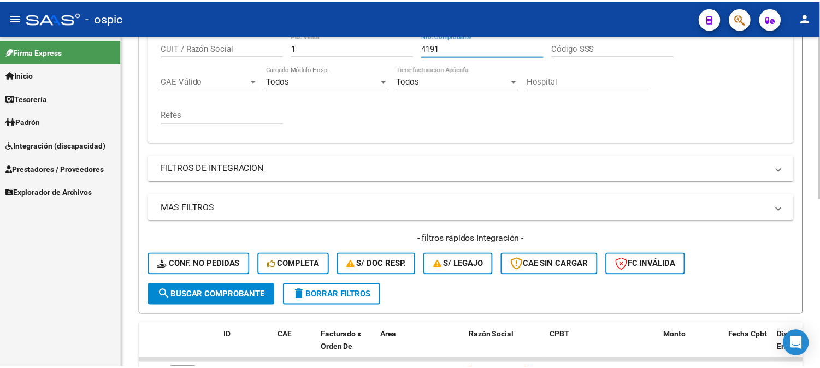
scroll to position [341, 0]
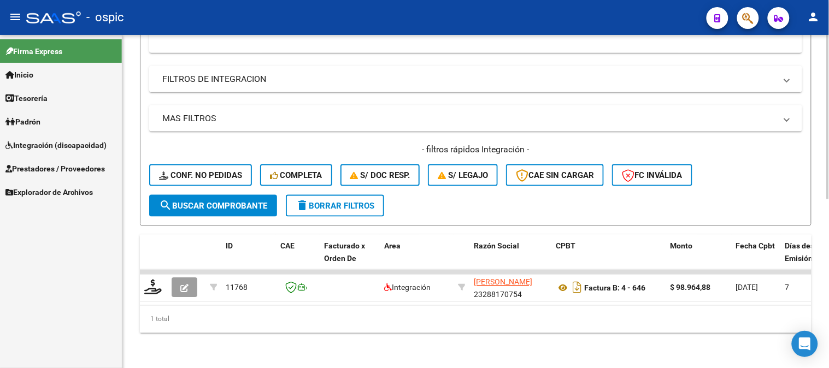
type input "4191"
click at [223, 201] on span "search Buscar Comprobante" at bounding box center [213, 206] width 108 height 10
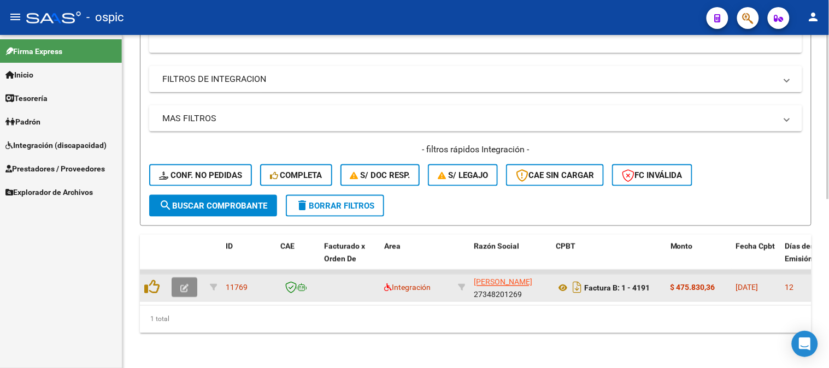
click at [184, 285] on icon "button" at bounding box center [184, 289] width 8 height 8
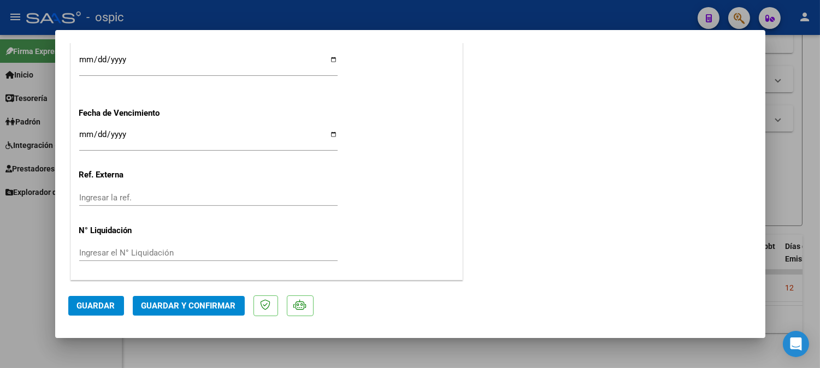
scroll to position [0, 0]
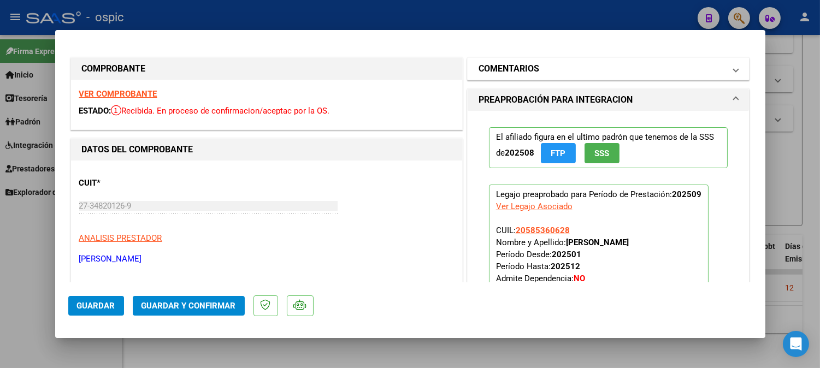
click at [545, 73] on mat-panel-title "COMENTARIOS" at bounding box center [602, 68] width 247 height 13
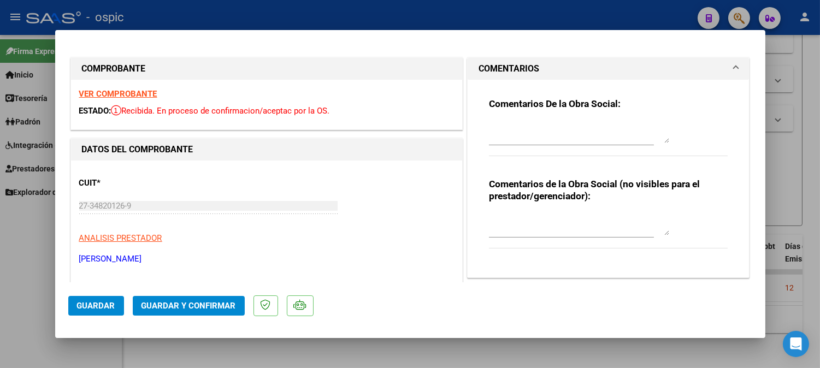
click at [499, 223] on textarea at bounding box center [579, 225] width 180 height 22
type textarea "M"
type textarea "SAIE"
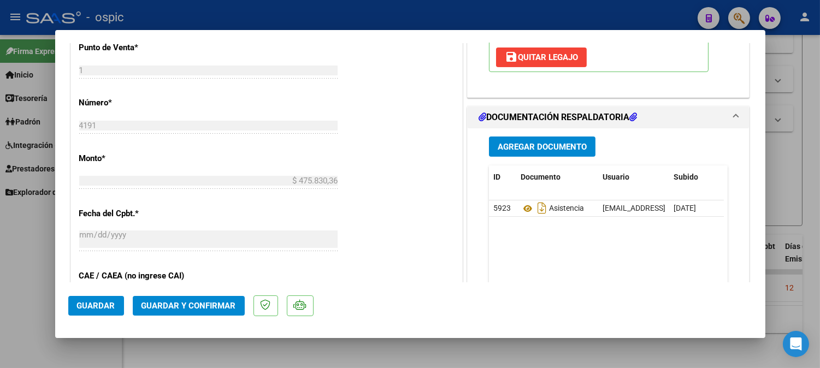
scroll to position [473, 0]
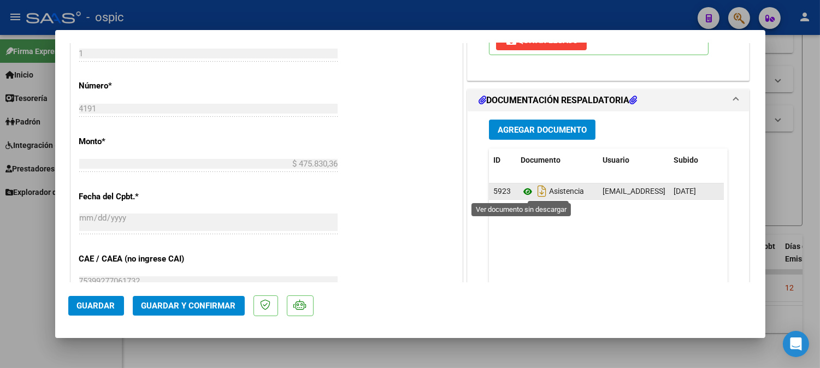
click at [526, 191] on icon at bounding box center [528, 191] width 14 height 13
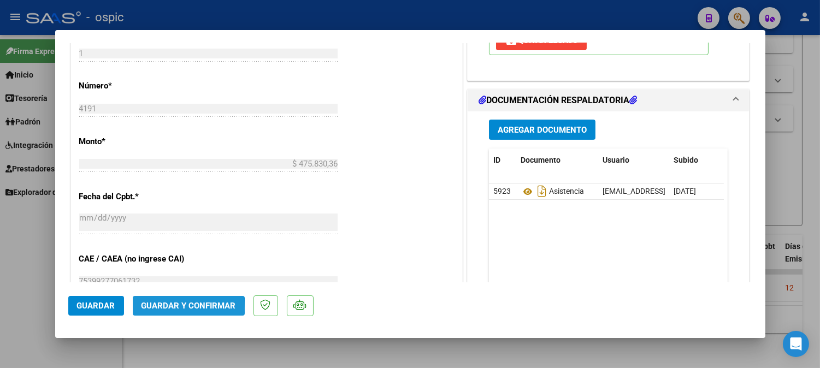
click at [179, 309] on span "Guardar y Confirmar" at bounding box center [189, 306] width 95 height 10
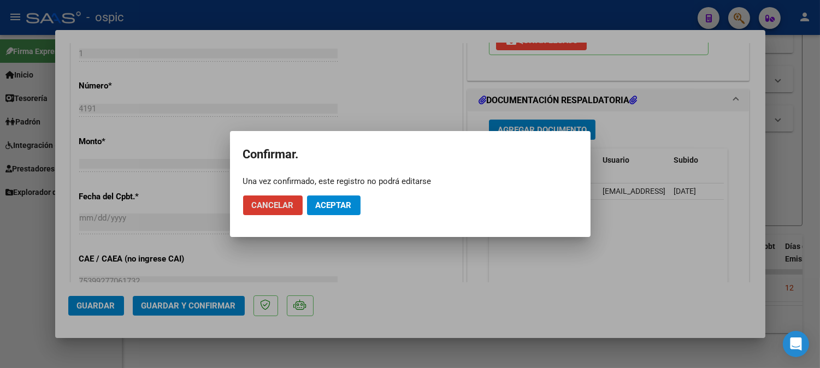
click at [350, 203] on span "Aceptar" at bounding box center [334, 206] width 36 height 10
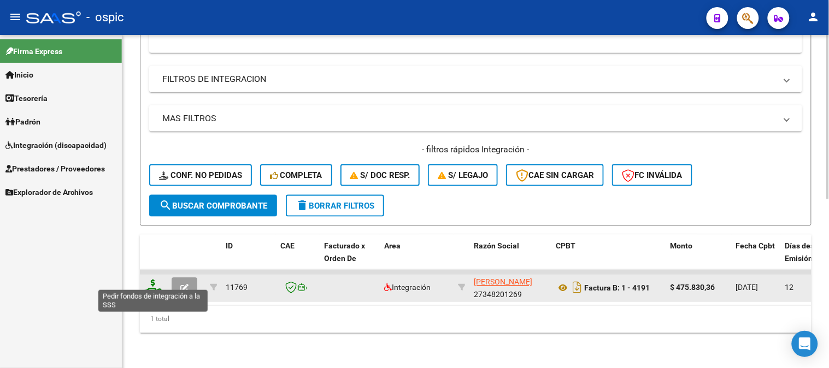
click at [151, 280] on icon at bounding box center [152, 287] width 17 height 15
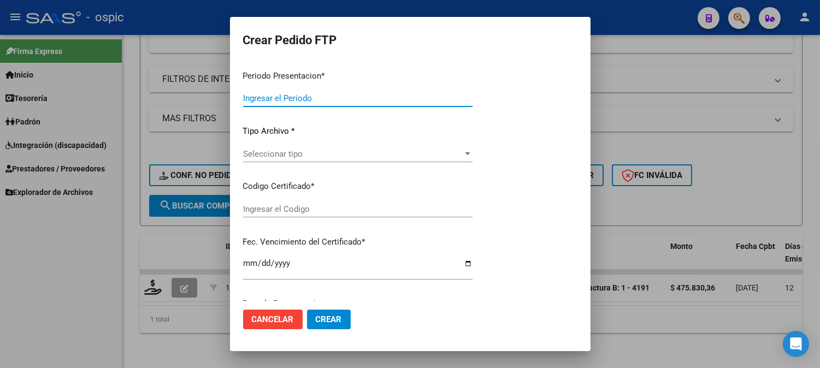
type input "202509"
type input "$ 475.830,36"
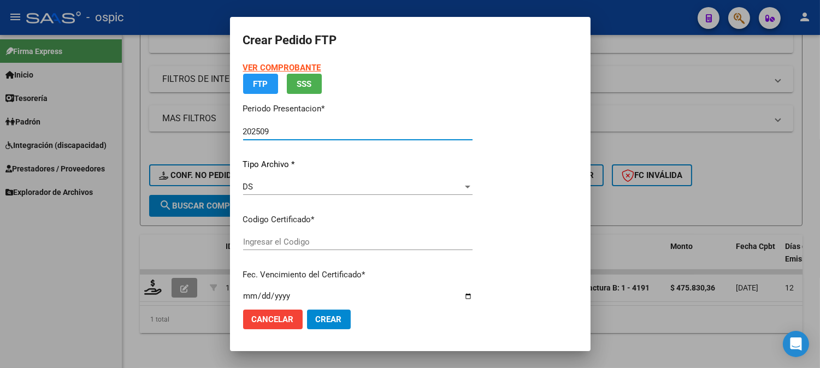
type input "154862667"
type input "2030-03-31"
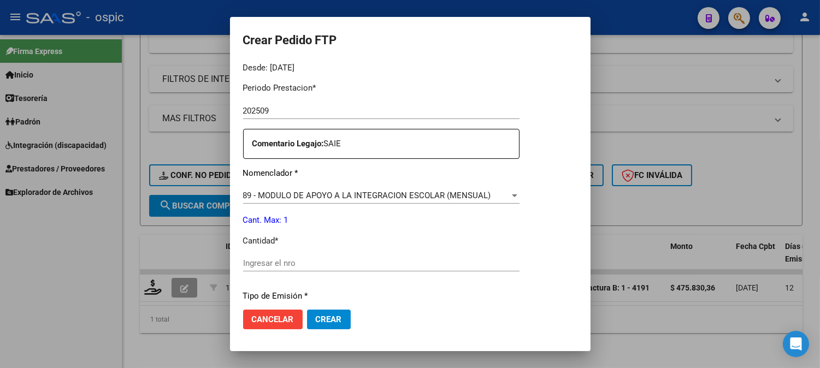
scroll to position [380, 0]
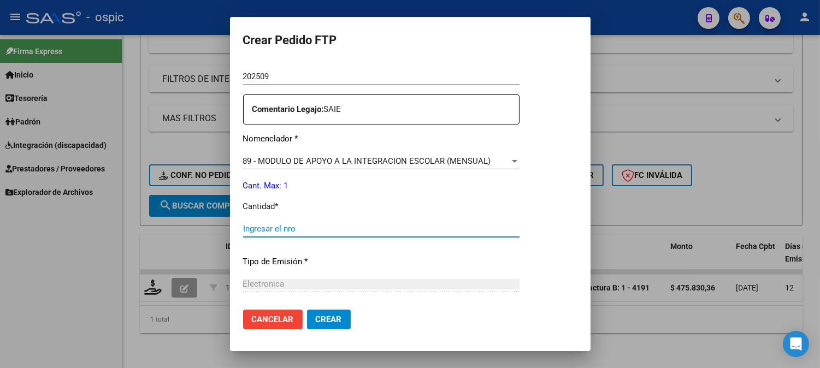
click at [429, 224] on input "Ingresar el nro" at bounding box center [381, 229] width 277 height 10
type input "1"
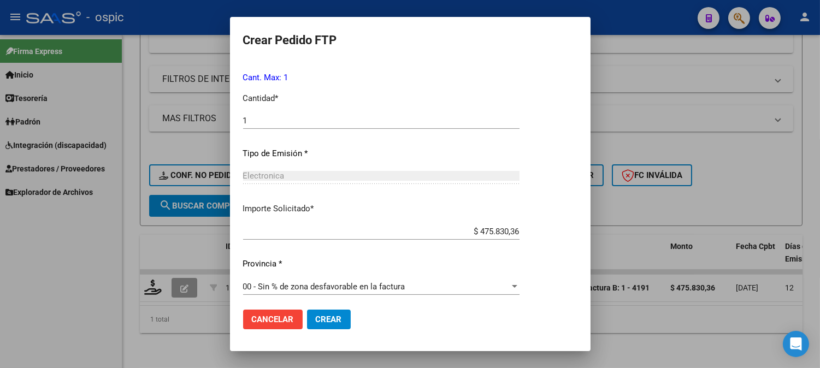
scroll to position [492, 0]
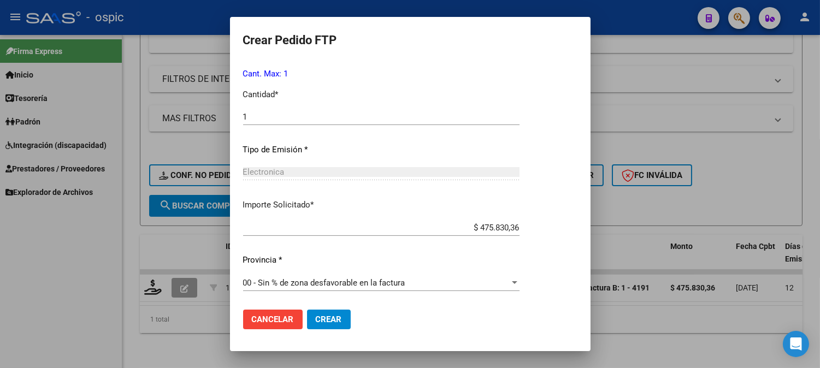
click at [343, 320] on button "Crear" at bounding box center [329, 320] width 44 height 20
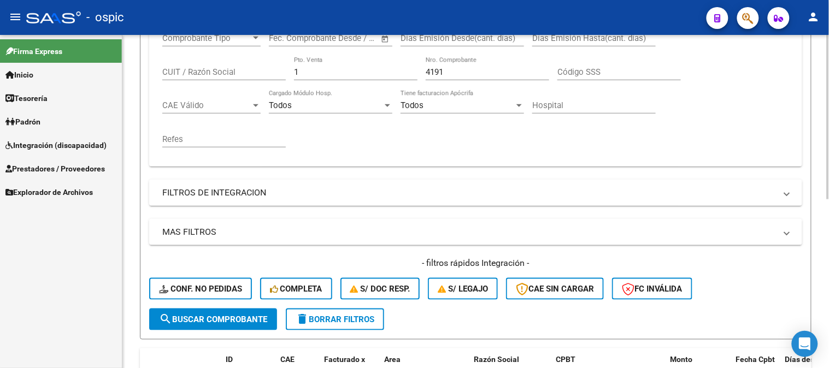
scroll to position [159, 0]
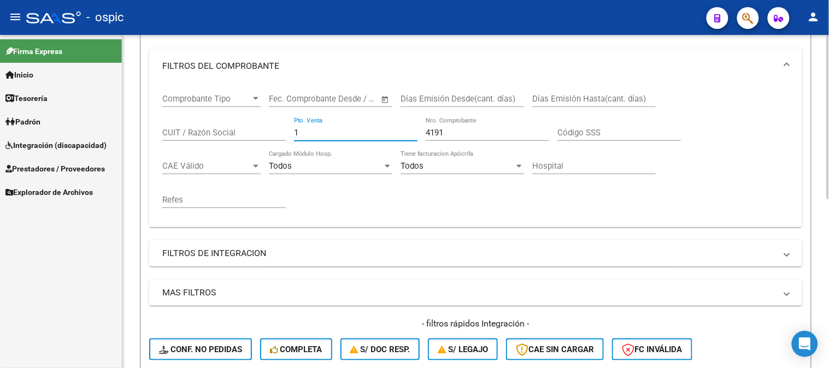
drag, startPoint x: 312, startPoint y: 136, endPoint x: 165, endPoint y: 134, distance: 147.0
click at [177, 134] on div "Comprobante Tipo Comprobante Tipo Fecha inicio – Fecha fin Fec. Comprobante Des…" at bounding box center [475, 151] width 627 height 135
type input "2"
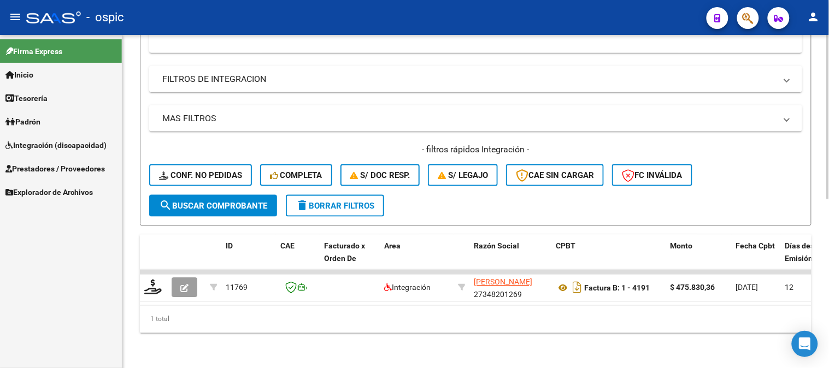
type input "276"
click at [228, 195] on button "search Buscar Comprobante" at bounding box center [213, 206] width 128 height 22
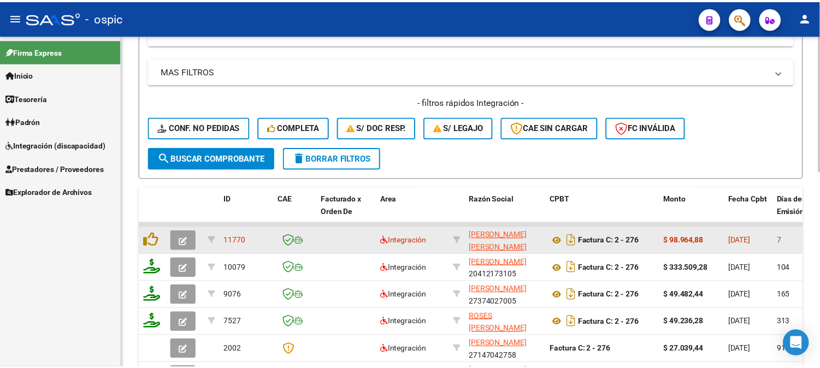
scroll to position [402, 0]
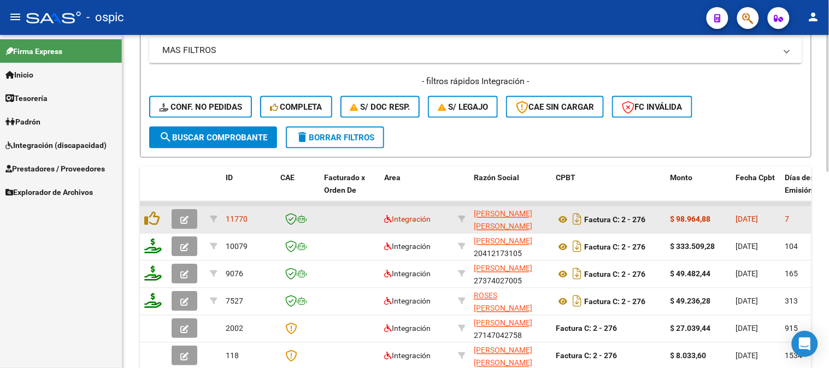
click at [184, 213] on button "button" at bounding box center [185, 220] width 26 height 20
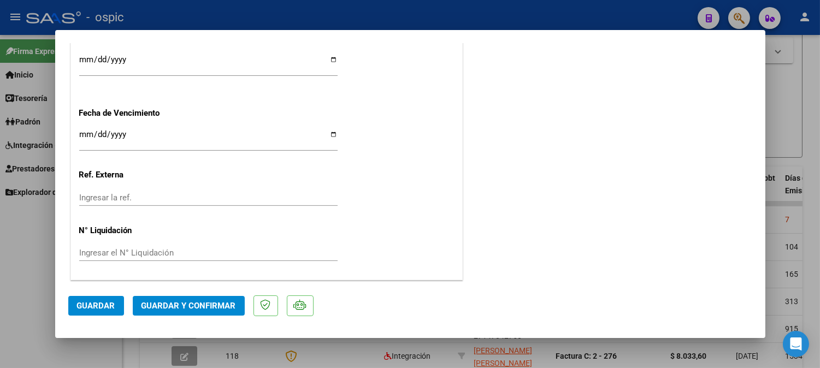
scroll to position [0, 0]
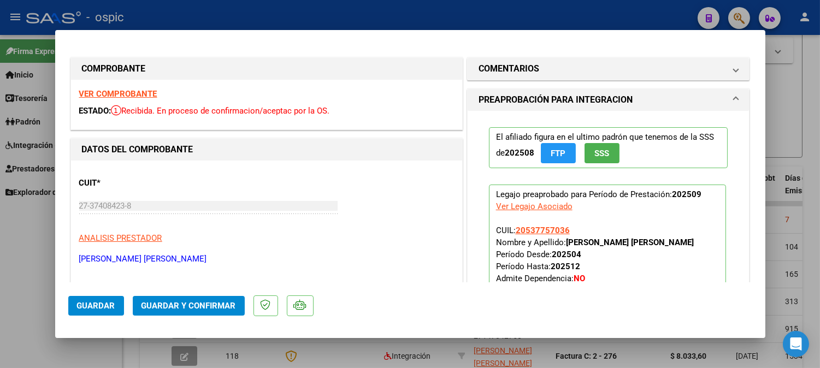
drag, startPoint x: 526, startPoint y: 59, endPoint x: 526, endPoint y: 160, distance: 101.1
click at [526, 61] on mat-expansion-panel-header "COMENTARIOS" at bounding box center [609, 69] width 282 height 22
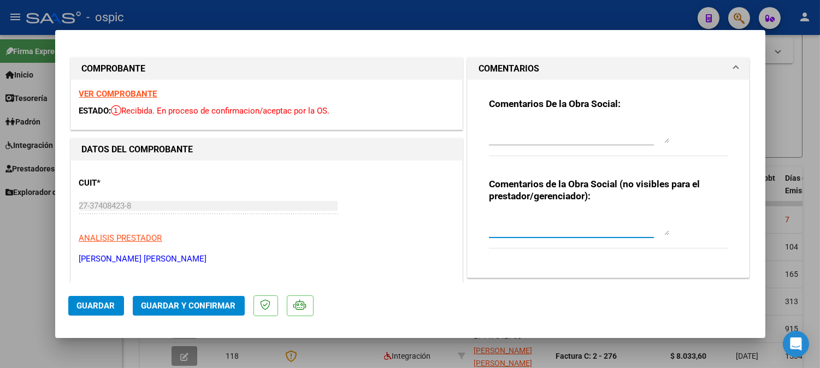
drag, startPoint x: 521, startPoint y: 214, endPoint x: 538, endPoint y: 228, distance: 21.7
click at [521, 215] on textarea at bounding box center [579, 225] width 180 height 22
type textarea "PSICOMOT 8 SESIONES"
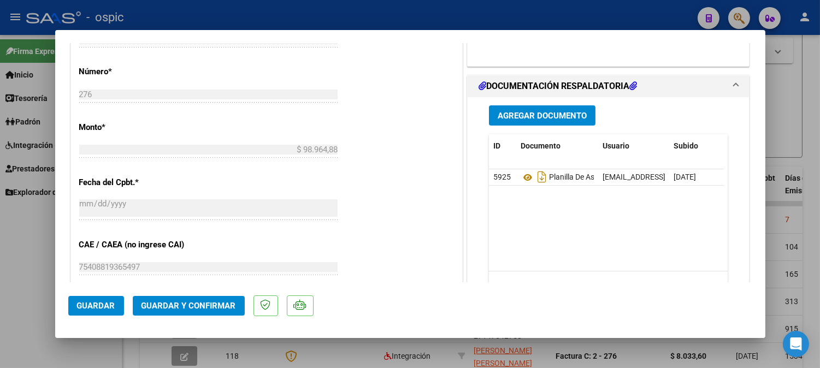
scroll to position [490, 0]
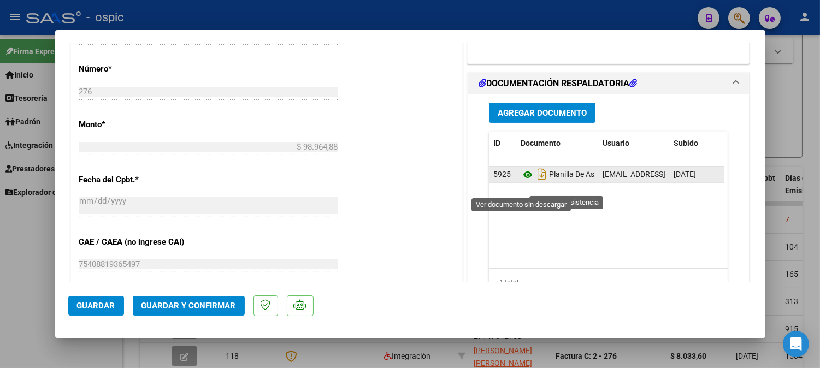
click at [522, 181] on icon at bounding box center [528, 174] width 14 height 13
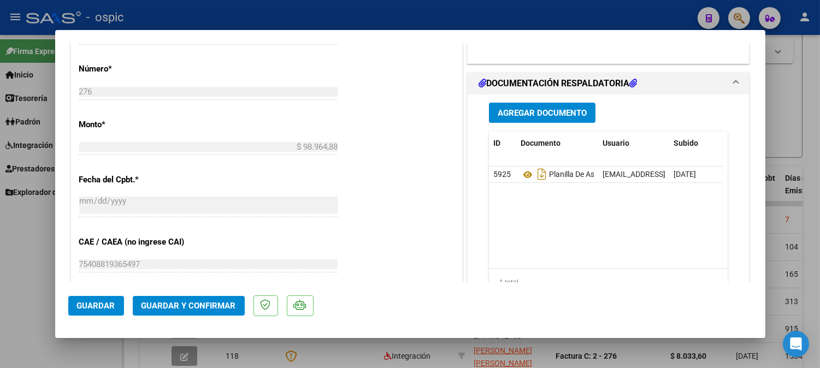
click at [205, 302] on span "Guardar y Confirmar" at bounding box center [189, 306] width 95 height 10
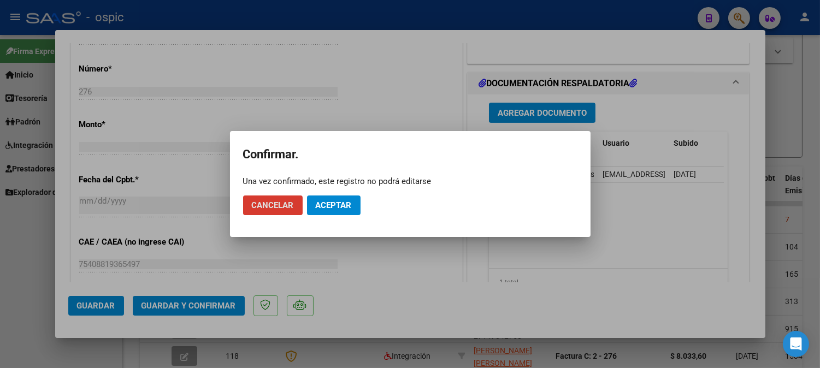
click at [327, 208] on span "Aceptar" at bounding box center [334, 206] width 36 height 10
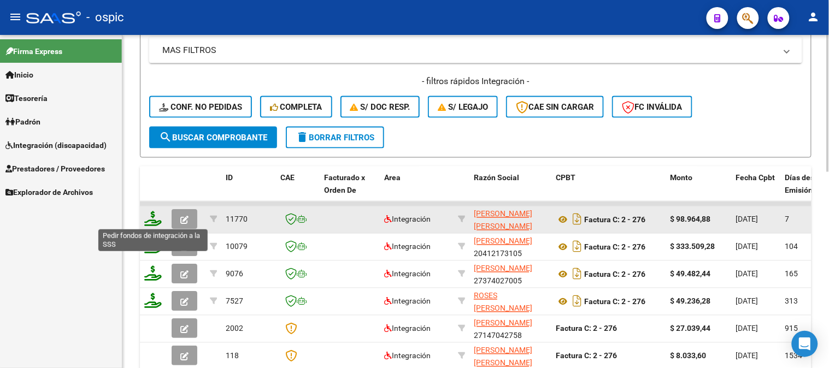
click at [154, 216] on icon at bounding box center [152, 219] width 17 height 15
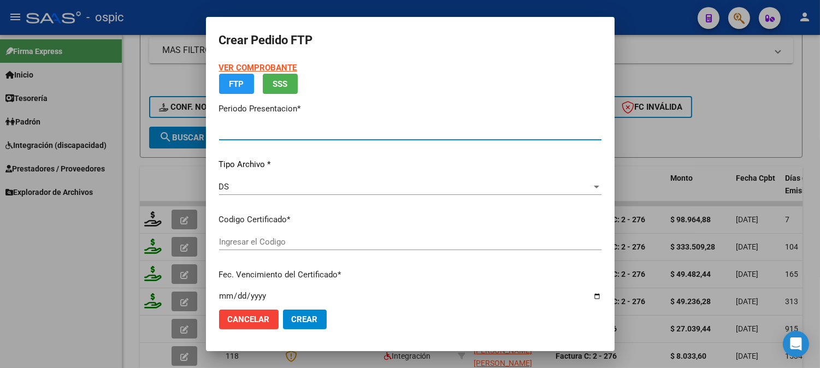
type input "202509"
type input "$ 98.964,88"
type input "3563719855"
type input "2026-09-16"
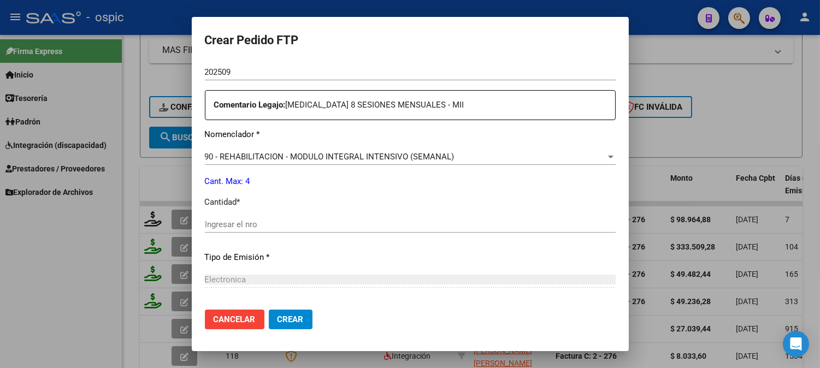
scroll to position [386, 0]
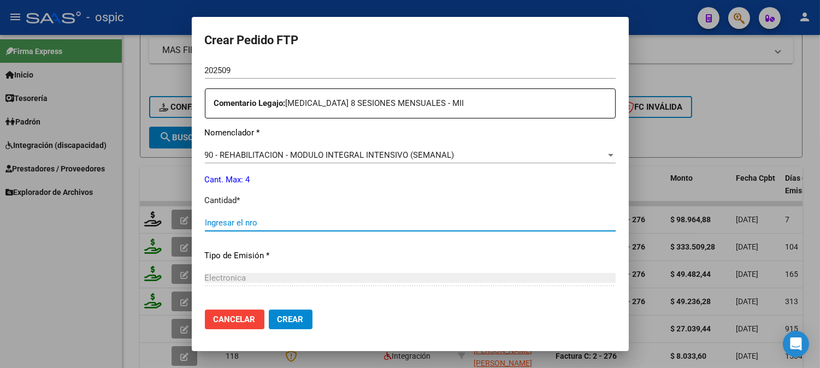
click at [407, 220] on input "Ingresar el nro" at bounding box center [410, 223] width 411 height 10
type input "4"
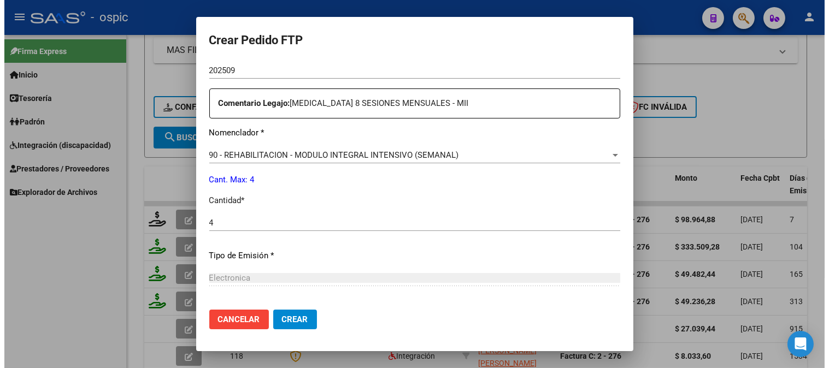
scroll to position [492, 0]
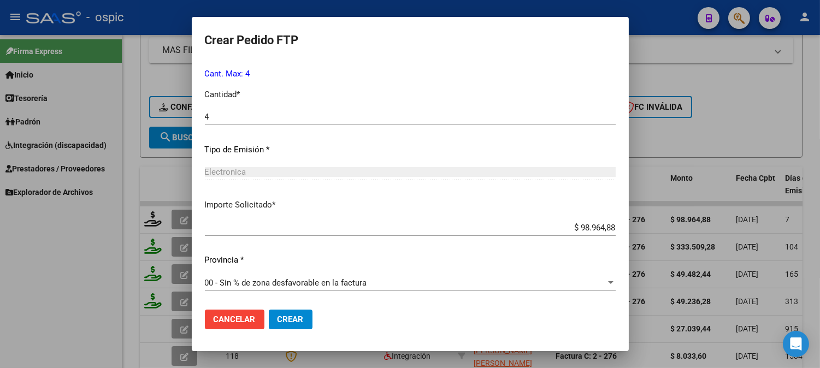
click at [289, 324] on span "Crear" at bounding box center [291, 320] width 26 height 10
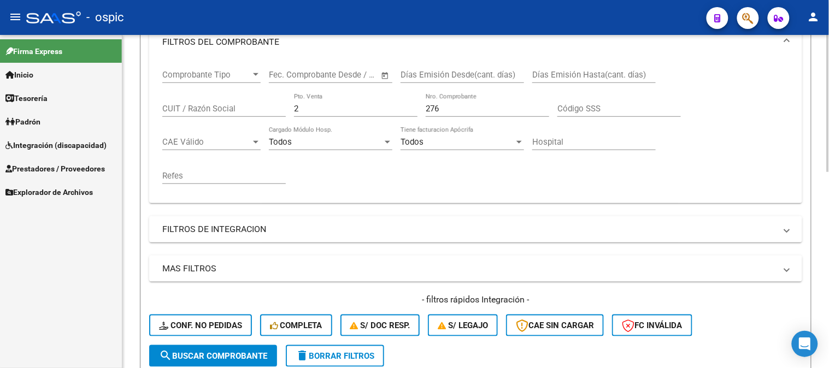
scroll to position [159, 0]
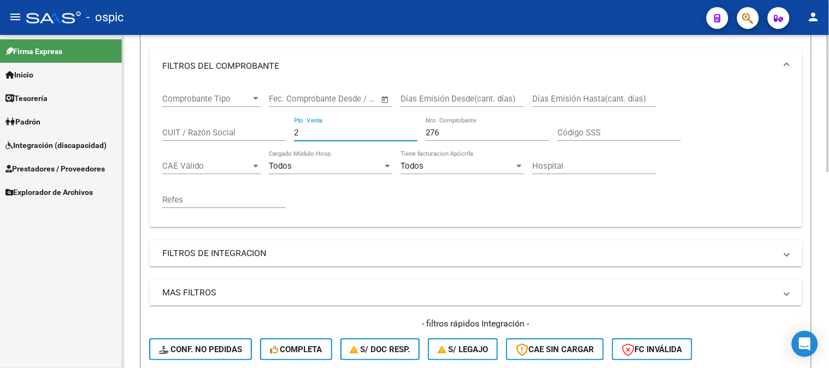
drag, startPoint x: 220, startPoint y: 130, endPoint x: 214, endPoint y: 129, distance: 6.0
click at [214, 130] on div "Comprobante Tipo Comprobante Tipo Fecha inicio – Fecha fin Fec. Comprobante Des…" at bounding box center [475, 151] width 627 height 135
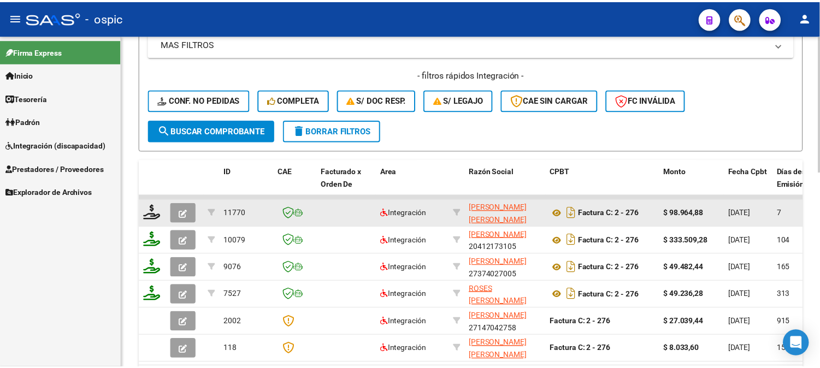
scroll to position [462, 0]
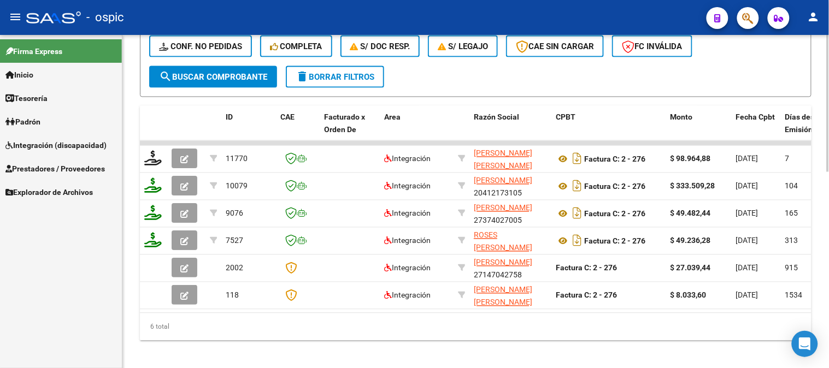
type input "489"
click at [227, 81] on button "search Buscar Comprobante" at bounding box center [213, 77] width 128 height 22
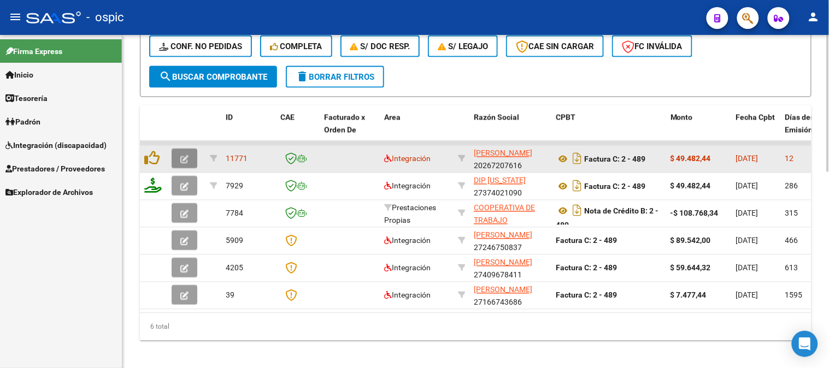
click at [186, 156] on icon "button" at bounding box center [184, 160] width 8 height 8
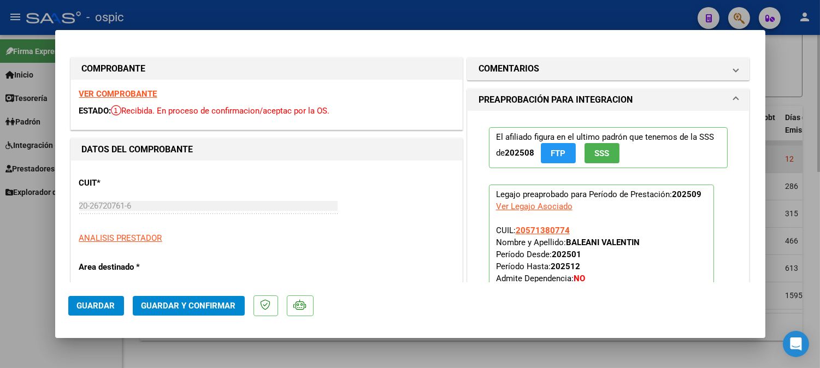
type input "$ 0,00"
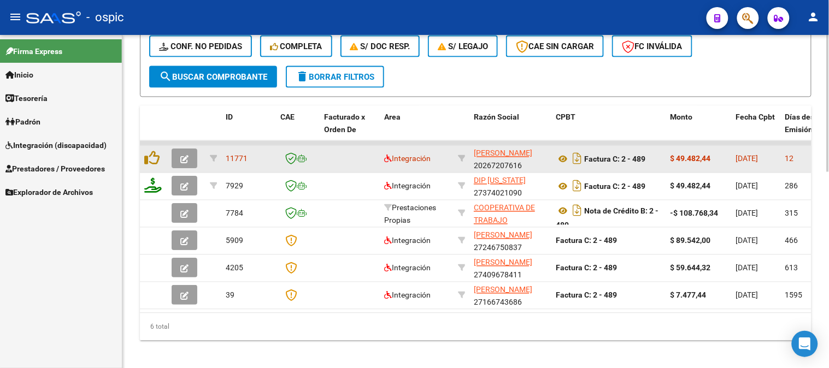
click at [186, 156] on icon "button" at bounding box center [184, 160] width 8 height 8
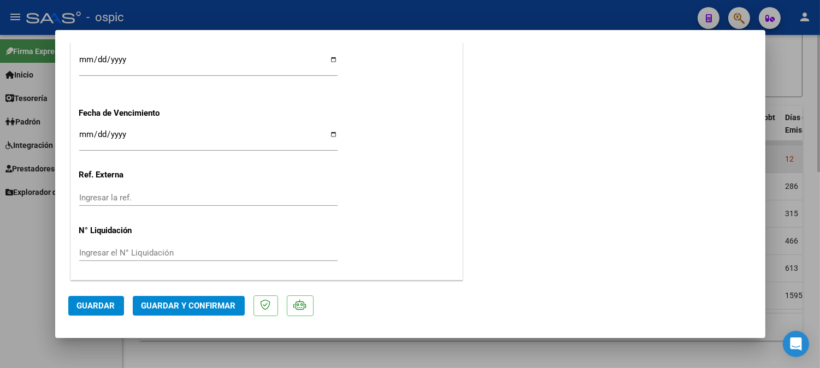
scroll to position [0, 0]
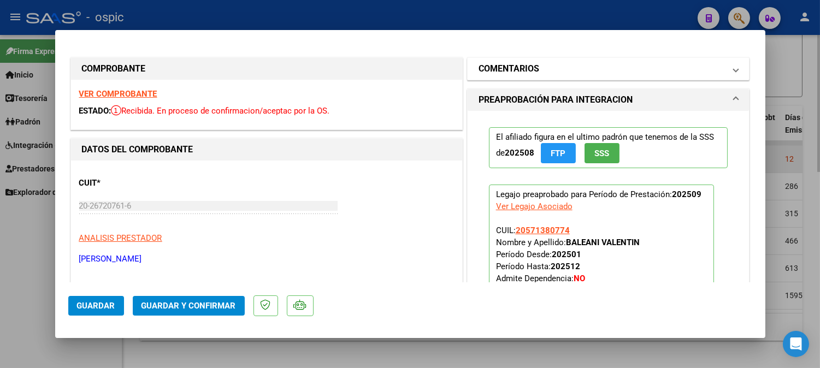
click at [553, 72] on mat-panel-title "COMENTARIOS" at bounding box center [602, 68] width 247 height 13
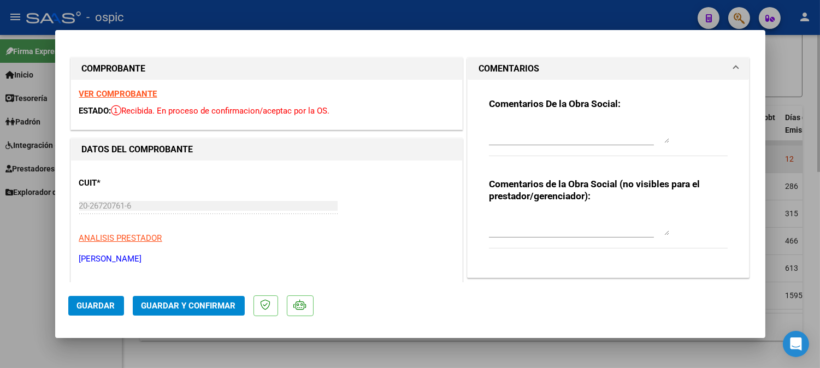
click at [538, 221] on textarea at bounding box center [579, 225] width 180 height 22
type textarea ","
type textarea "MUSICOT 4 SESIONES"
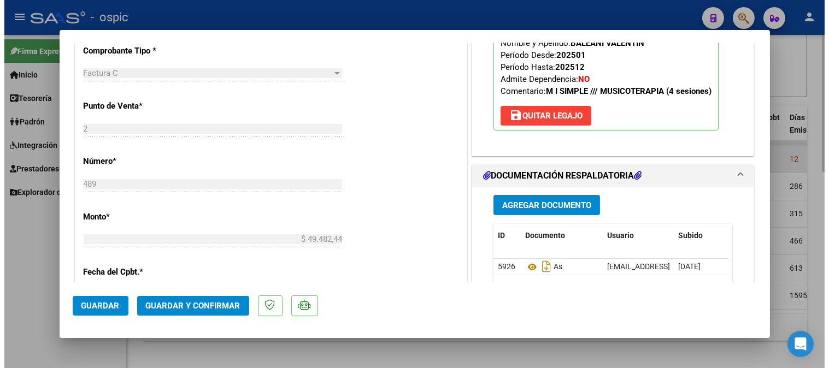
scroll to position [471, 0]
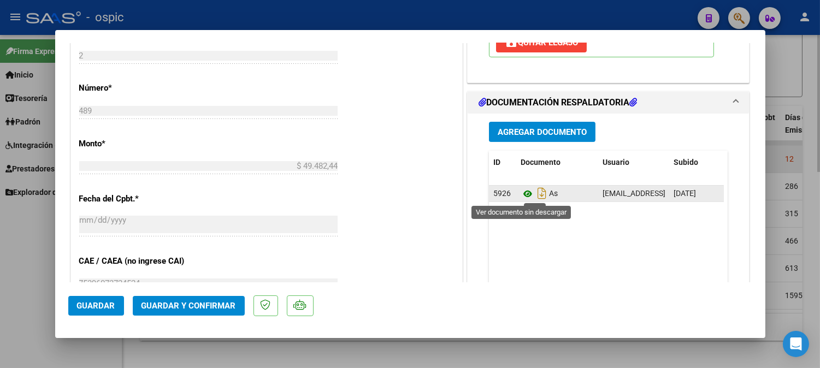
click at [521, 195] on icon at bounding box center [528, 193] width 14 height 13
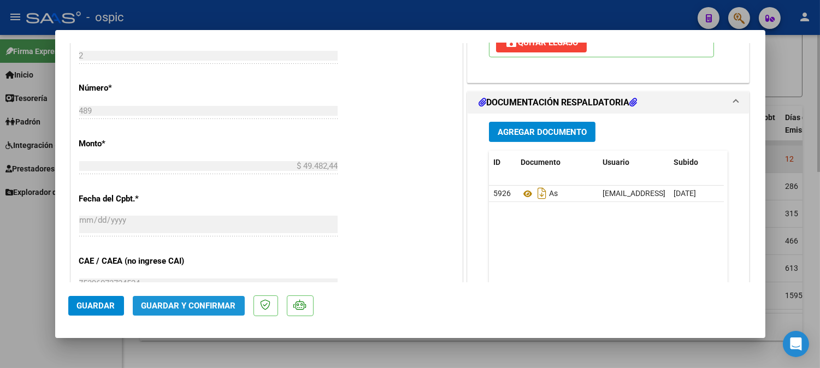
click at [211, 304] on span "Guardar y Confirmar" at bounding box center [189, 306] width 95 height 10
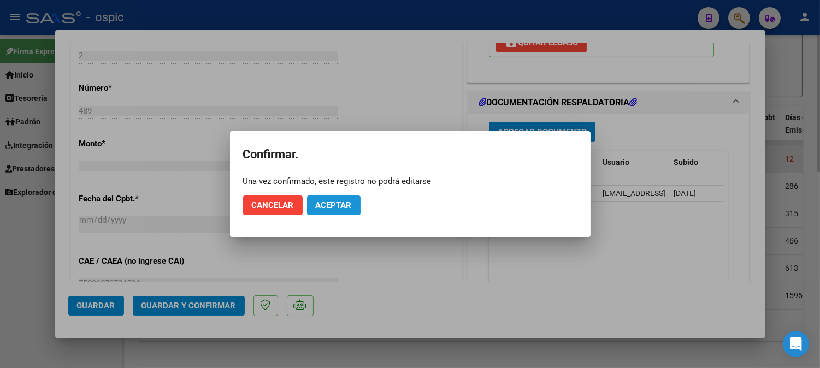
click at [348, 208] on span "Aceptar" at bounding box center [334, 206] width 36 height 10
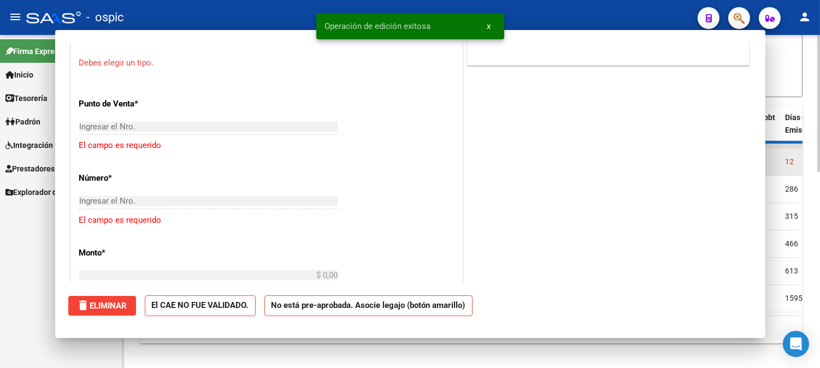
scroll to position [0, 0]
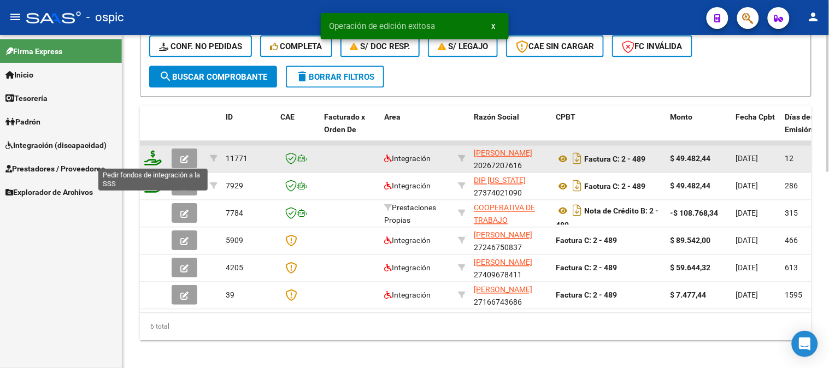
click at [156, 156] on icon at bounding box center [152, 158] width 17 height 15
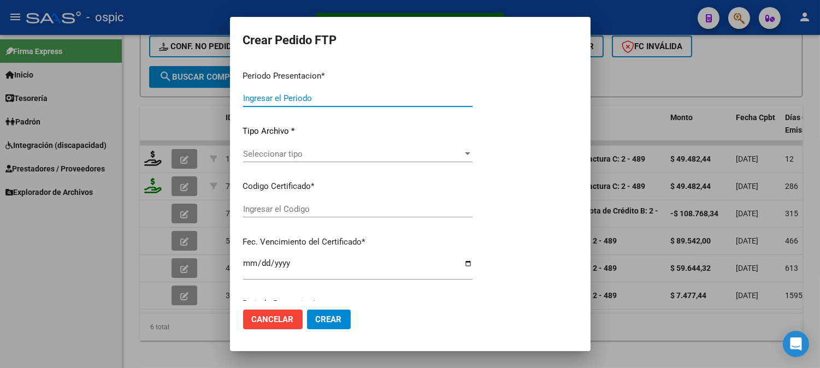
type input "202509"
type input "$ 49.482,44"
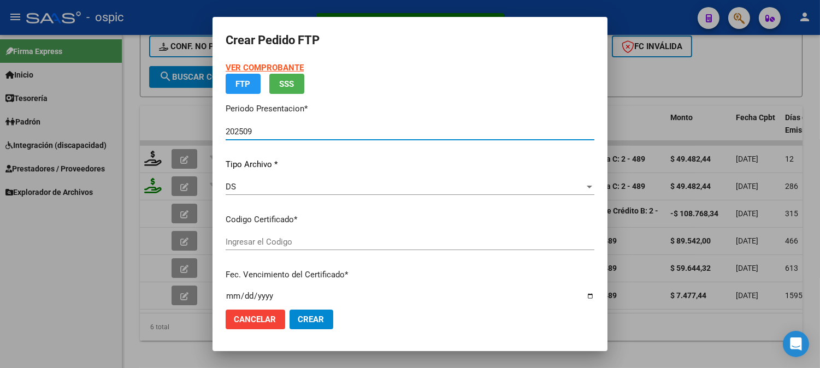
type input "3944010671"
type input "2030-06-30"
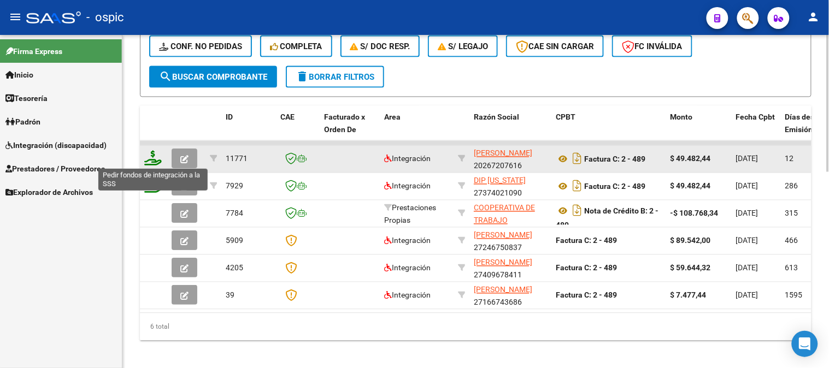
click at [152, 151] on icon at bounding box center [152, 158] width 17 height 15
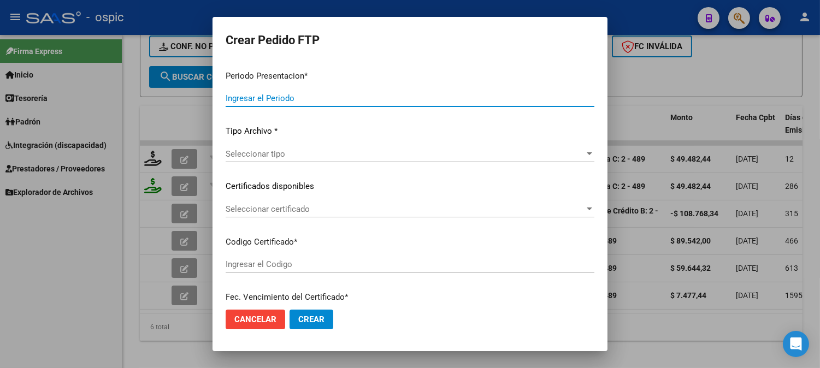
type input "202509"
type input "$ 49.482,44"
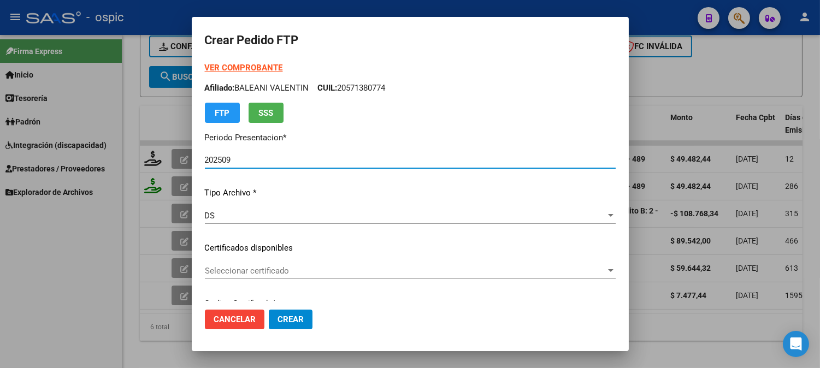
type input "3944010671"
type input "2030-06-30"
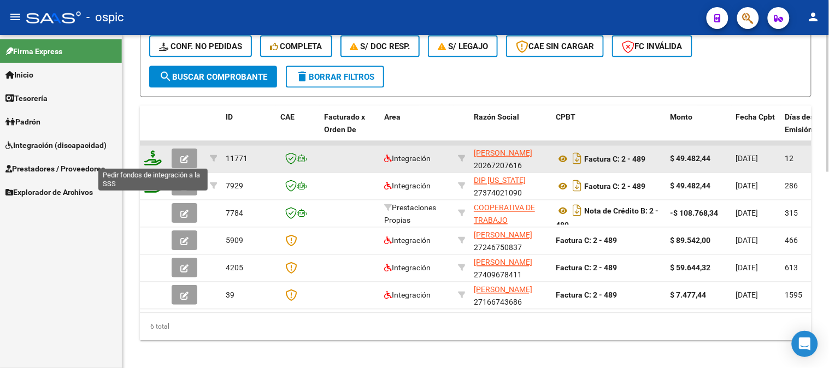
click at [151, 155] on icon at bounding box center [152, 158] width 17 height 15
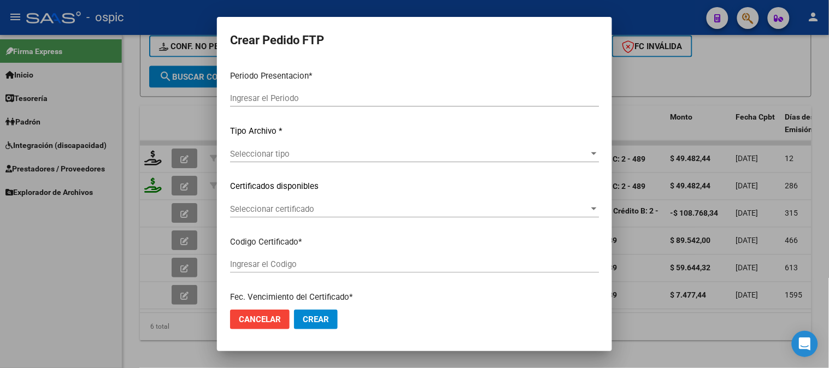
type input "202509"
type input "$ 49.482,44"
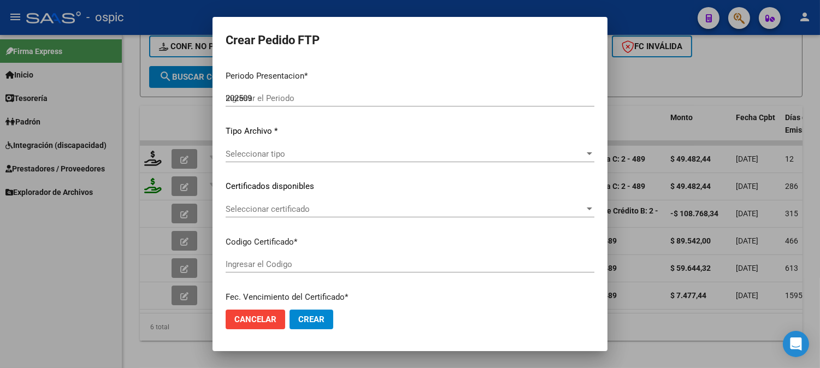
type input "3944010671"
type input "2030-06-30"
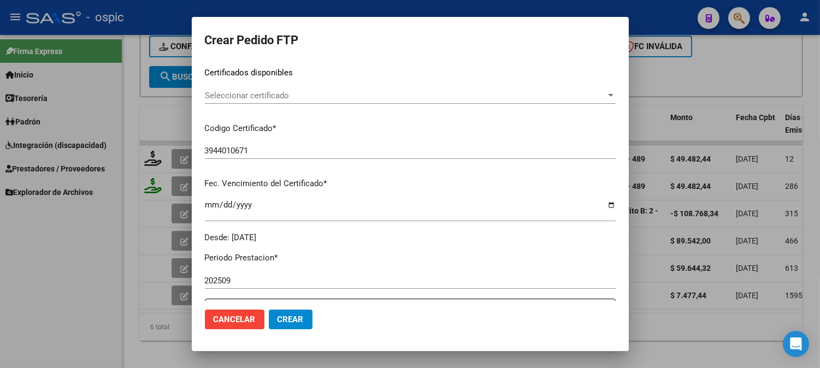
scroll to position [179, 0]
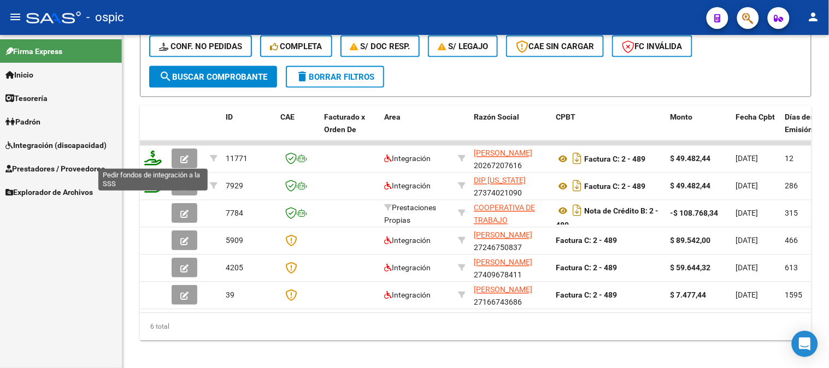
click at [155, 154] on icon at bounding box center [152, 158] width 17 height 15
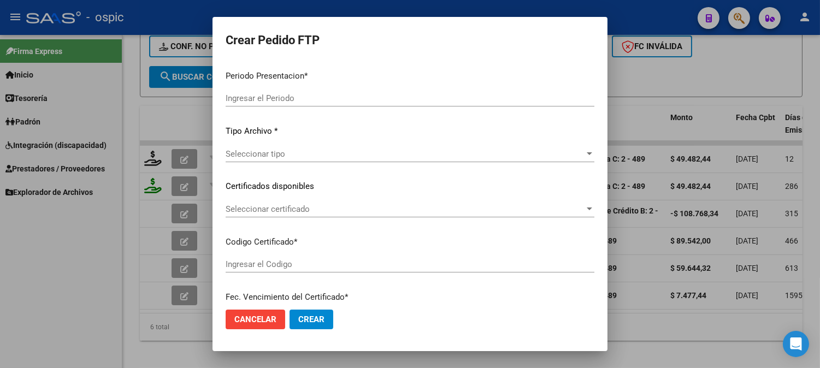
type input "202509"
type input "$ 49.482,44"
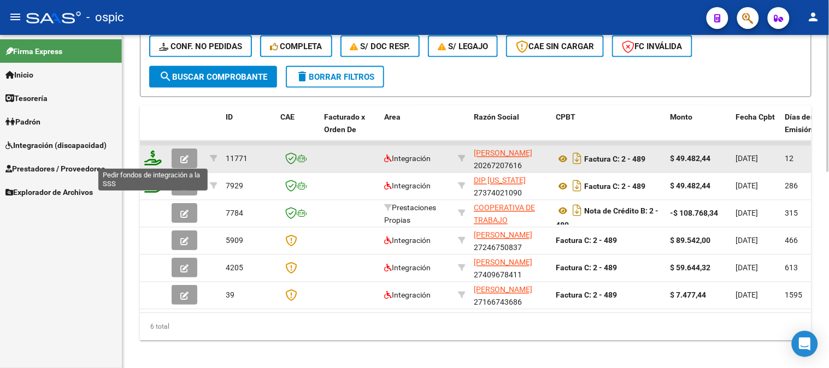
click at [150, 152] on icon at bounding box center [152, 158] width 17 height 15
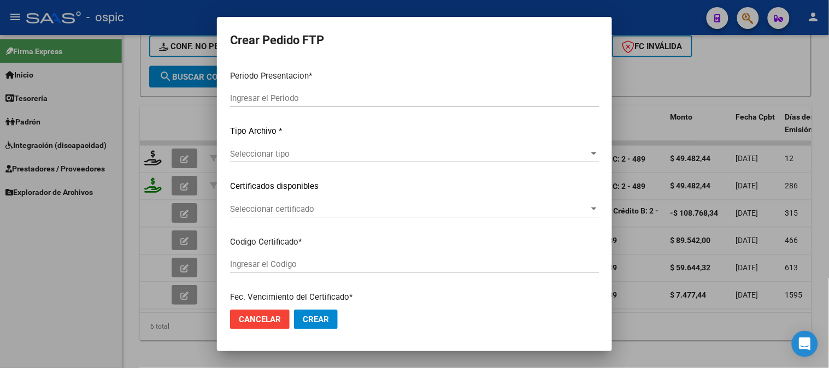
type input "202509"
type input "$ 49.482,44"
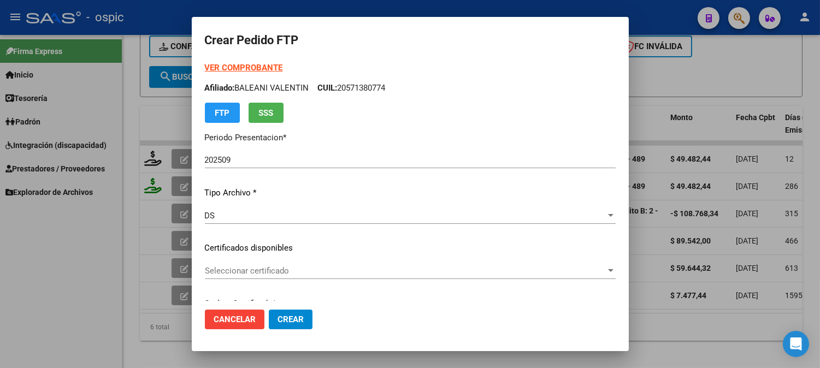
type input "3944010671"
type input "2030-06-30"
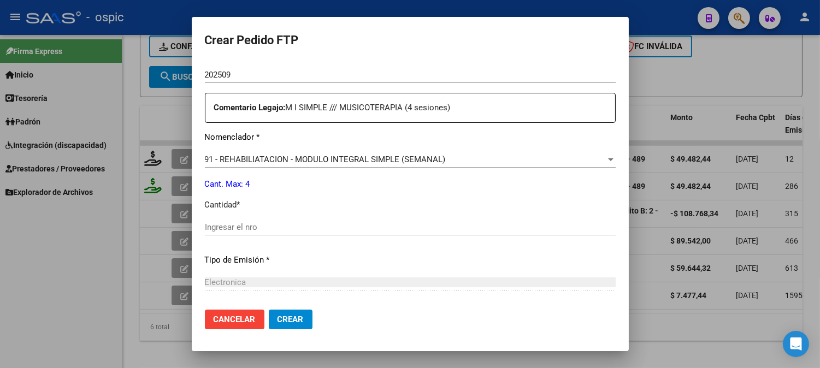
scroll to position [384, 0]
click at [432, 217] on div "Ingresar el nro" at bounding box center [410, 224] width 411 height 16
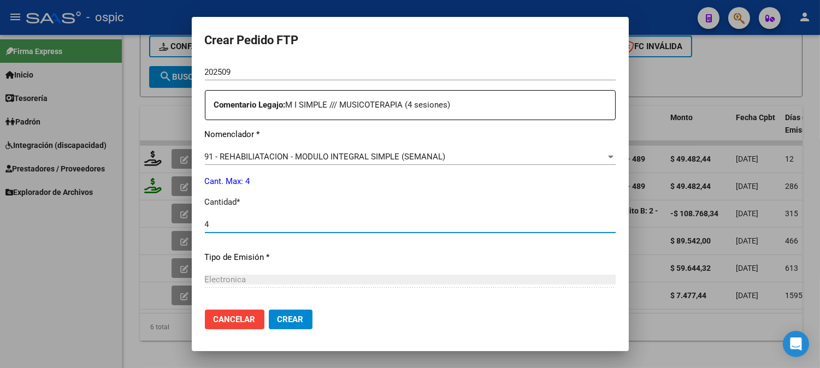
type input "4"
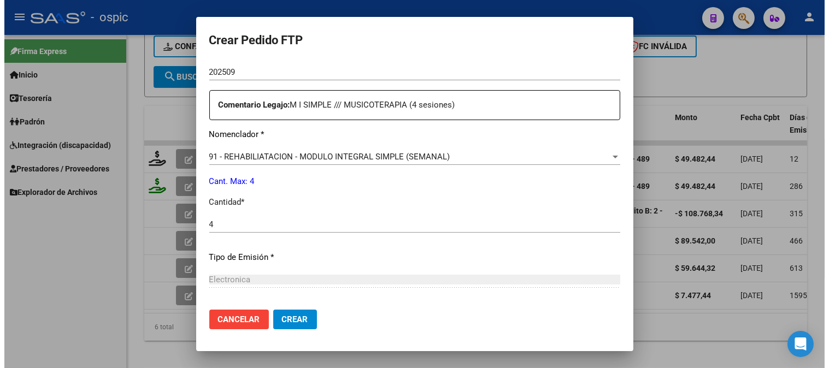
scroll to position [492, 0]
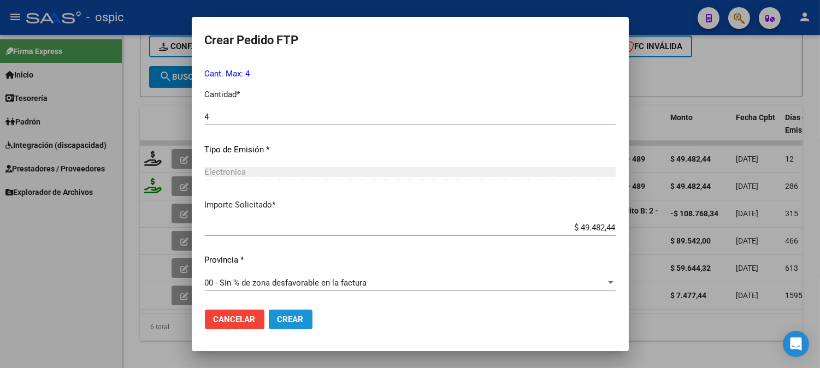
drag, startPoint x: 305, startPoint y: 323, endPoint x: 706, endPoint y: 156, distance: 434.3
click at [305, 321] on button "Crear" at bounding box center [291, 320] width 44 height 20
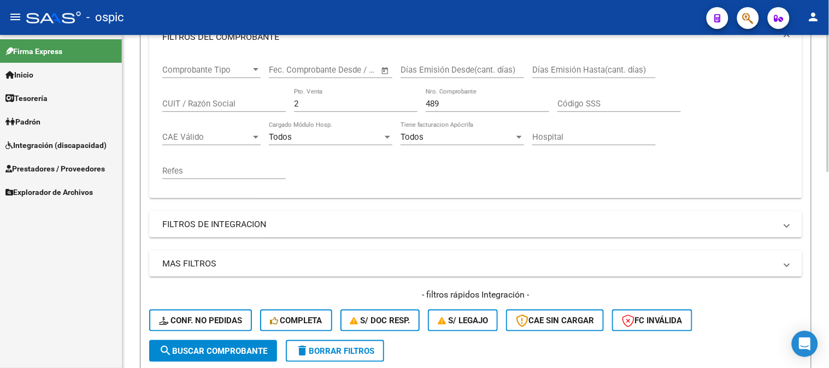
scroll to position [159, 0]
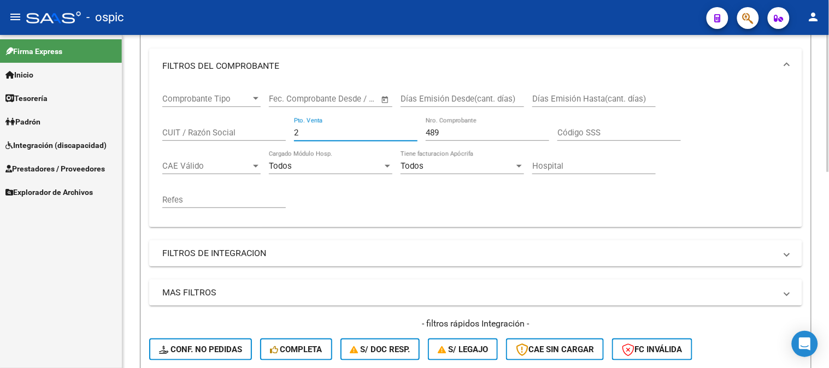
drag, startPoint x: 313, startPoint y: 133, endPoint x: 401, endPoint y: 132, distance: 88.0
click at [231, 133] on div "Comprobante Tipo Comprobante Tipo Fecha inicio – Fecha fin Fec. Comprobante Des…" at bounding box center [475, 151] width 627 height 135
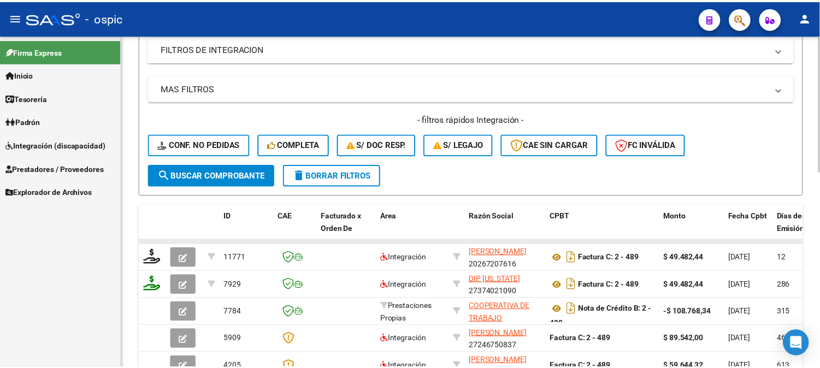
scroll to position [402, 0]
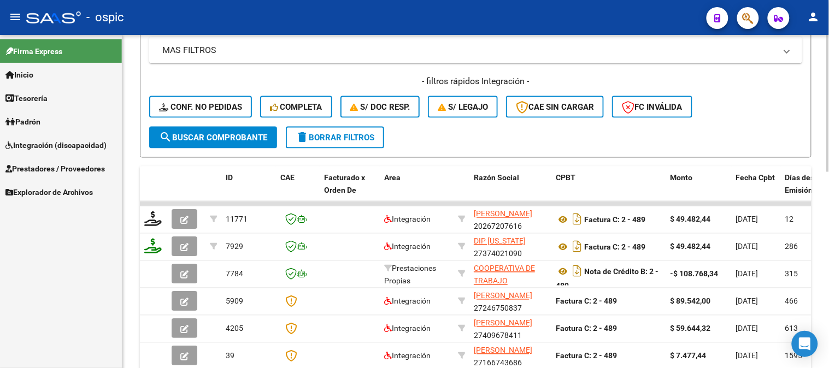
type input "492"
click at [218, 131] on button "search Buscar Comprobante" at bounding box center [213, 138] width 128 height 22
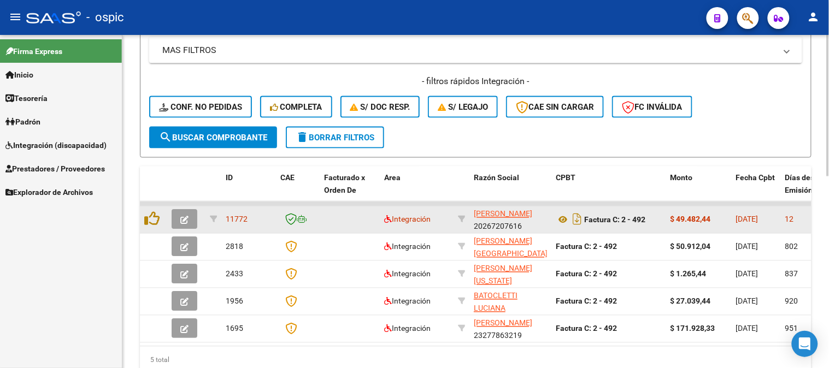
click at [184, 216] on icon "button" at bounding box center [184, 220] width 8 height 8
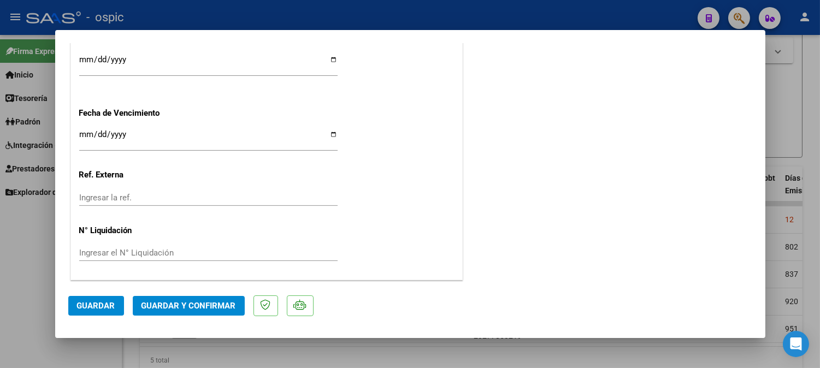
scroll to position [0, 0]
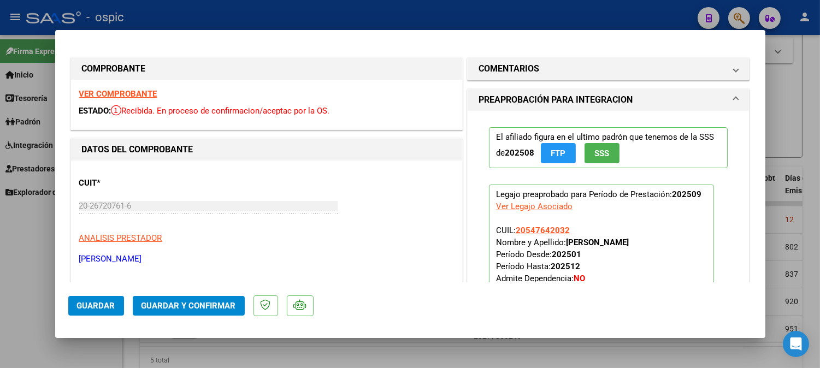
drag, startPoint x: 532, startPoint y: 66, endPoint x: 531, endPoint y: 140, distance: 73.8
click at [532, 66] on h1 "COMENTARIOS" at bounding box center [509, 68] width 61 height 13
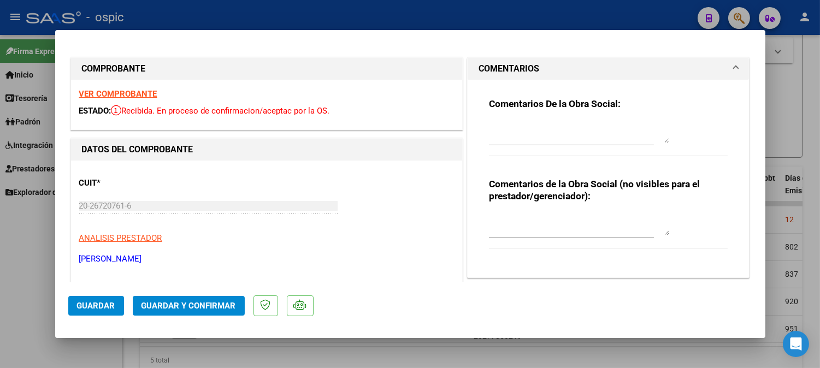
click at [530, 215] on textarea at bounding box center [579, 225] width 180 height 22
type textarea "MUSICOT 4 SESIONES"
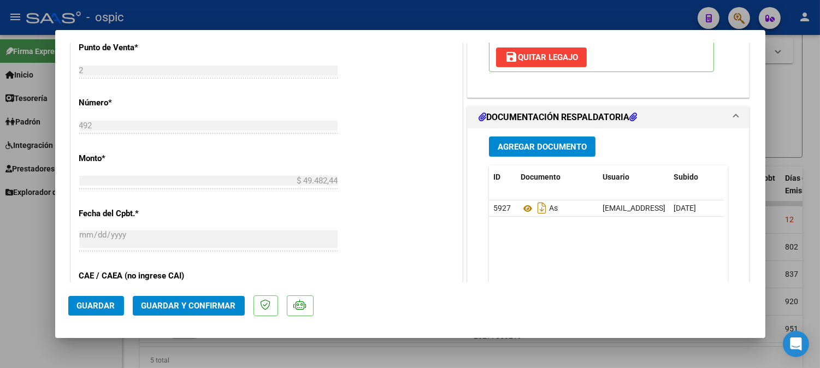
scroll to position [506, 0]
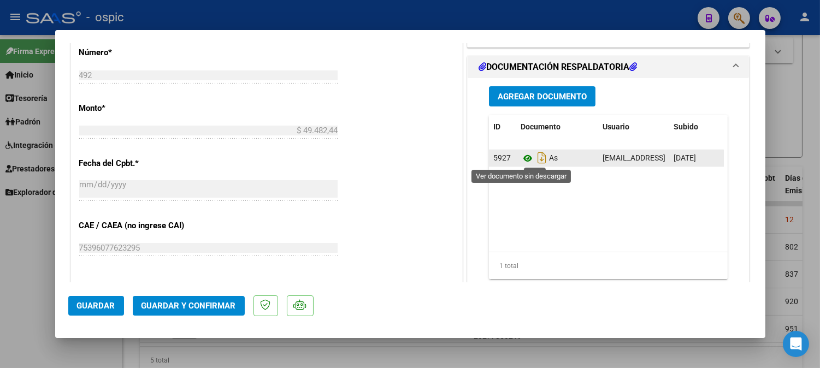
click at [522, 160] on icon at bounding box center [528, 158] width 14 height 13
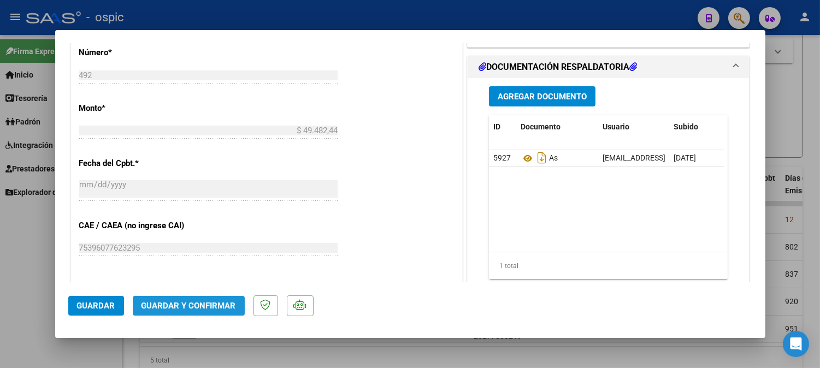
click at [219, 309] on span "Guardar y Confirmar" at bounding box center [189, 306] width 95 height 10
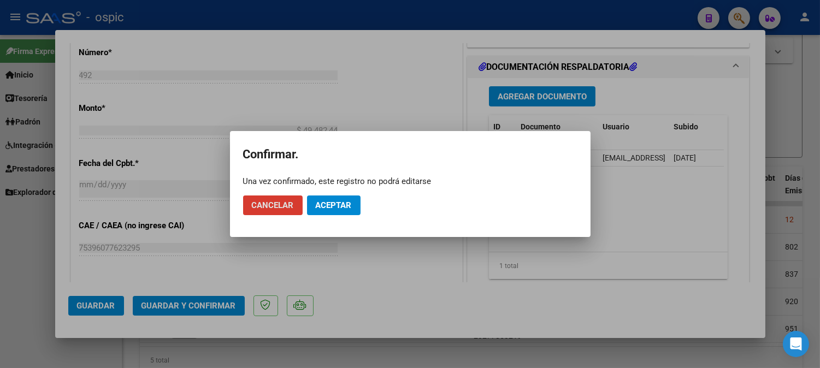
click at [329, 204] on span "Aceptar" at bounding box center [334, 206] width 36 height 10
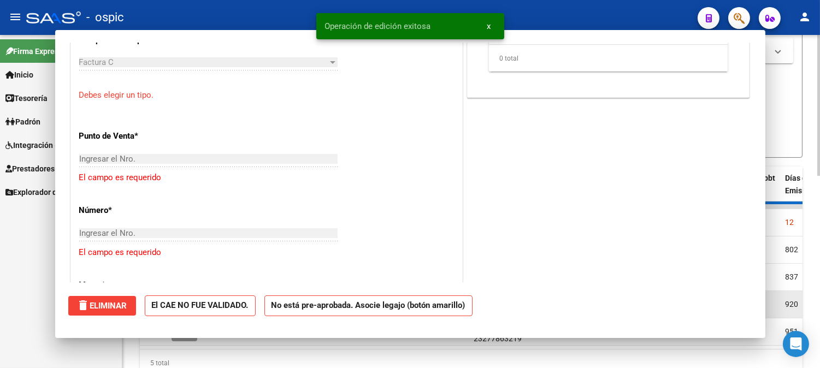
scroll to position [0, 0]
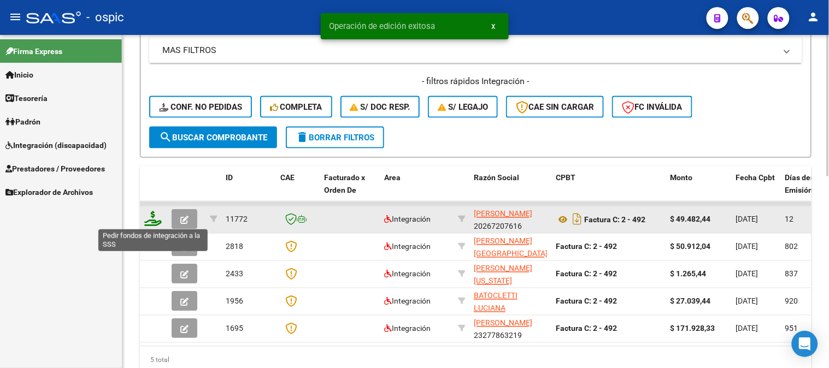
click at [155, 217] on icon at bounding box center [152, 219] width 17 height 15
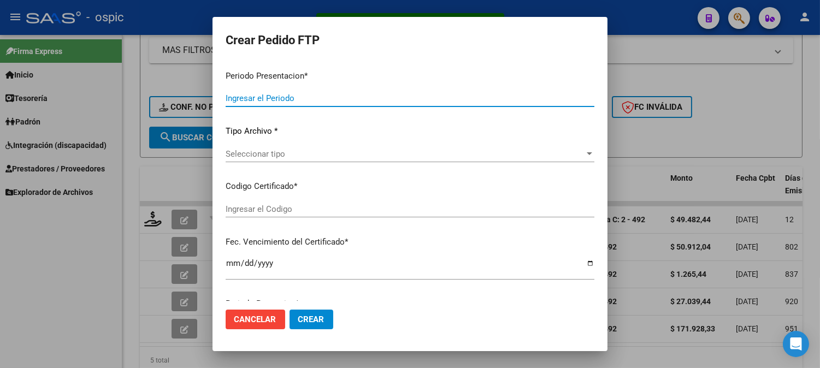
type input "202509"
type input "$ 49.482,44"
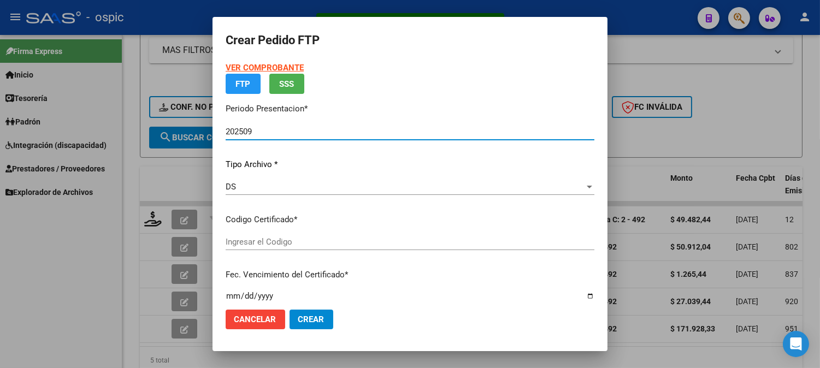
type input "0000000000000000000000000000002022496428"
type input "2026-05-04"
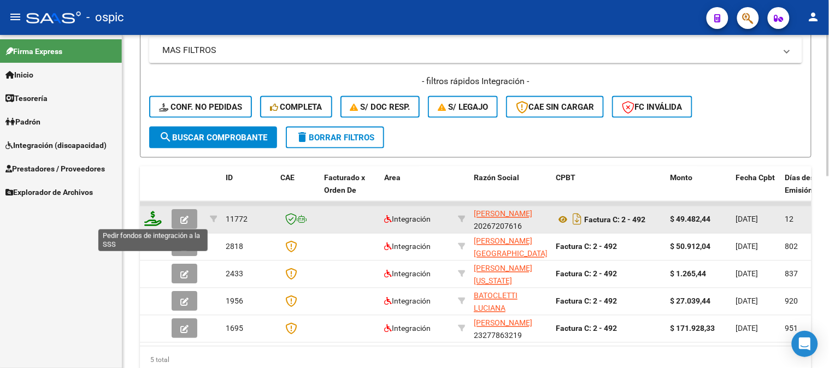
click at [155, 215] on icon at bounding box center [152, 219] width 17 height 15
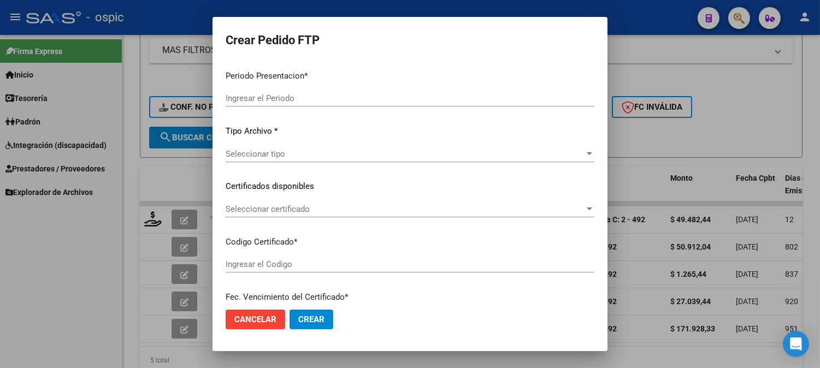
type input "202509"
type input "$ 49.482,44"
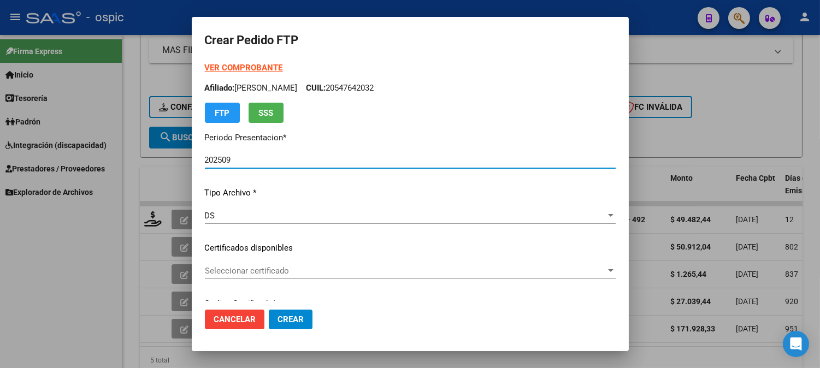
type input "0000000000000000000000000000002022496428"
type input "2026-05-04"
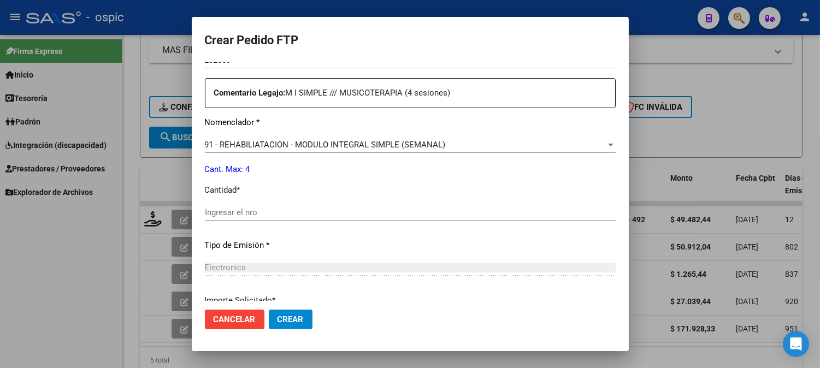
scroll to position [401, 0]
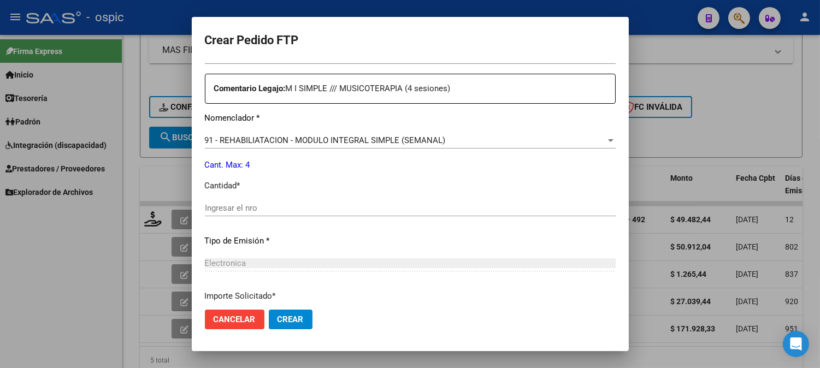
click at [398, 205] on input "Ingresar el nro" at bounding box center [410, 208] width 411 height 10
type input "4"
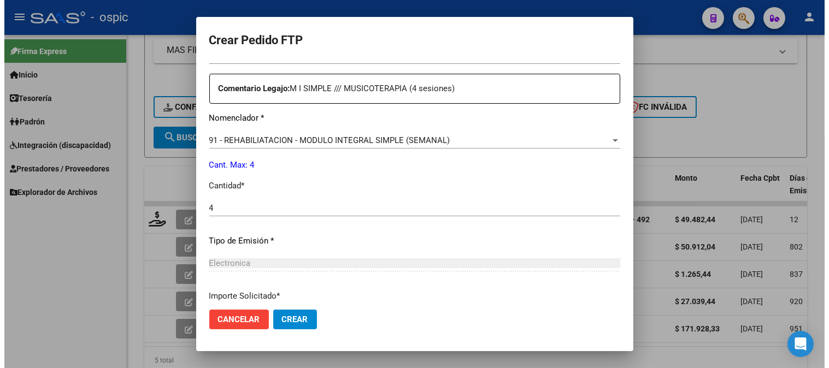
scroll to position [492, 0]
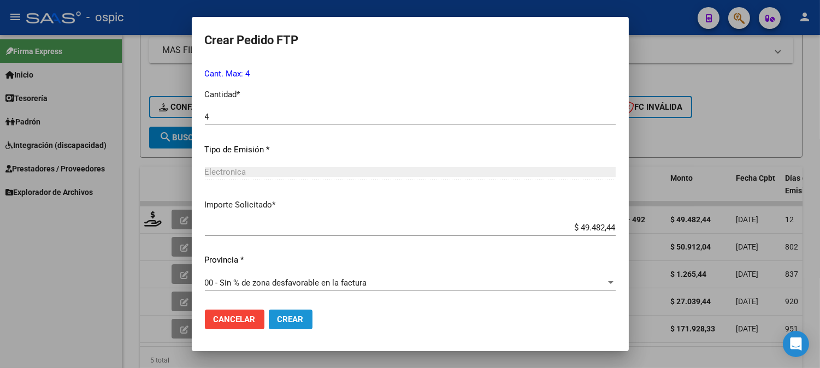
drag, startPoint x: 306, startPoint y: 321, endPoint x: 829, endPoint y: 181, distance: 541.0
click at [306, 320] on button "Crear" at bounding box center [291, 320] width 44 height 20
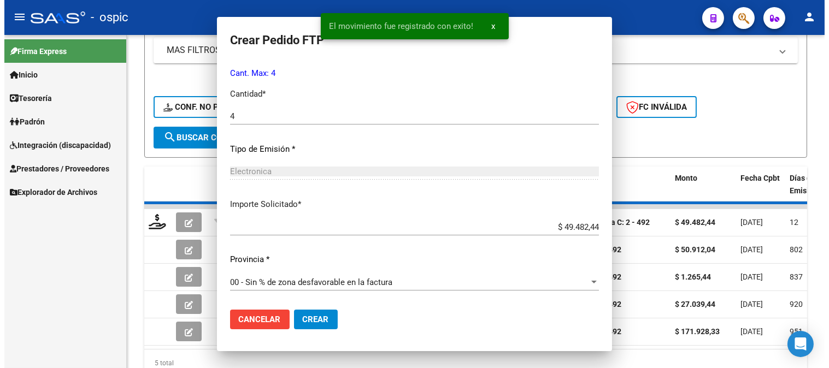
scroll to position [0, 0]
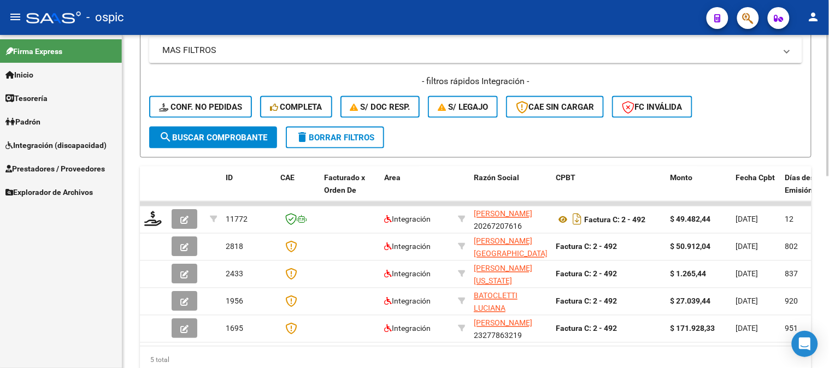
click at [323, 137] on span "delete Borrar Filtros" at bounding box center [335, 138] width 79 height 10
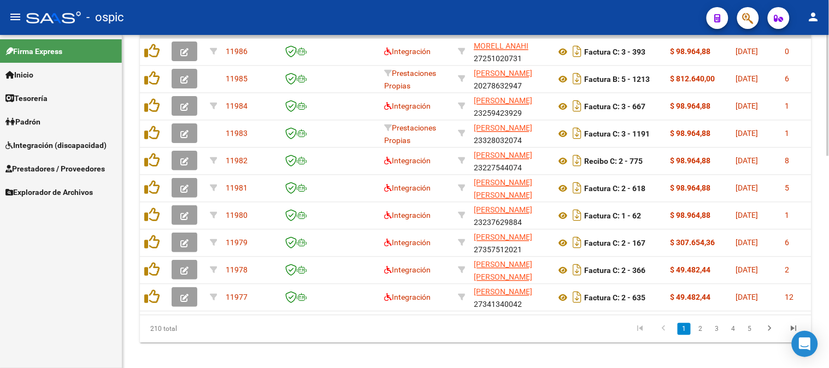
scroll to position [582, 0]
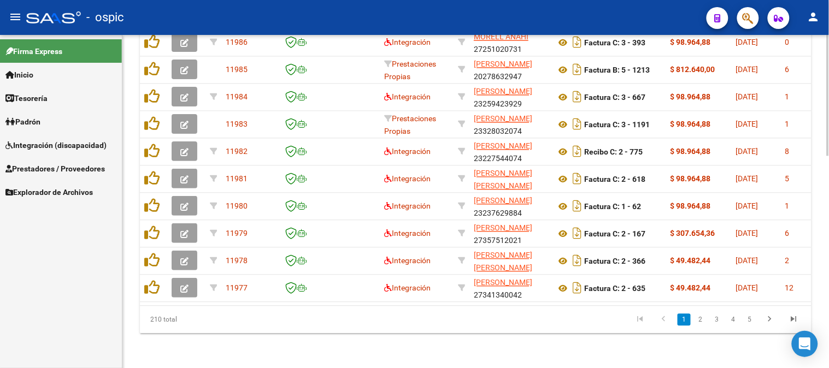
click at [829, 264] on div at bounding box center [828, 308] width 3 height 121
click at [793, 324] on icon "go to last page" at bounding box center [794, 320] width 14 height 13
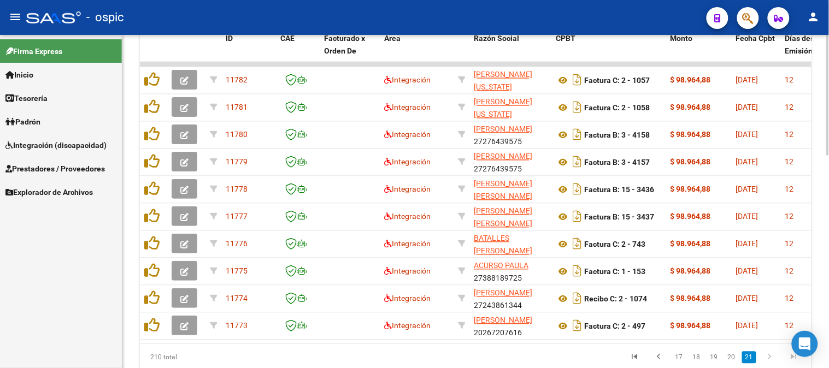
scroll to position [539, 0]
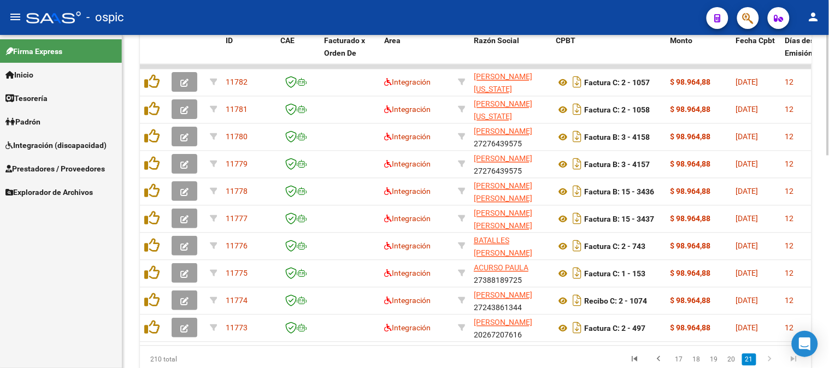
click at [829, 295] on div at bounding box center [828, 293] width 3 height 121
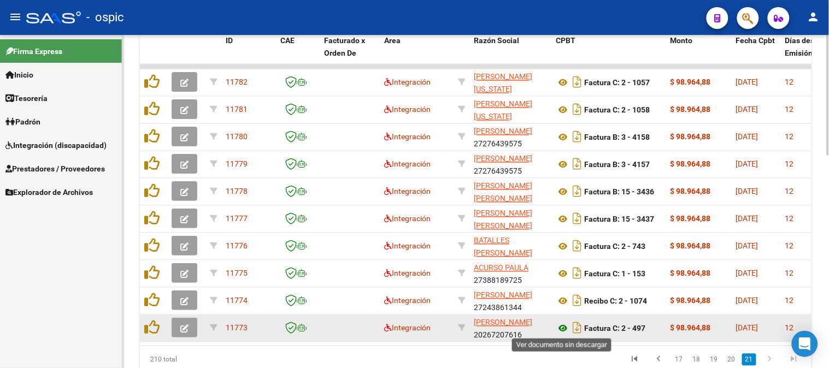
click at [566, 325] on icon at bounding box center [563, 329] width 14 height 13
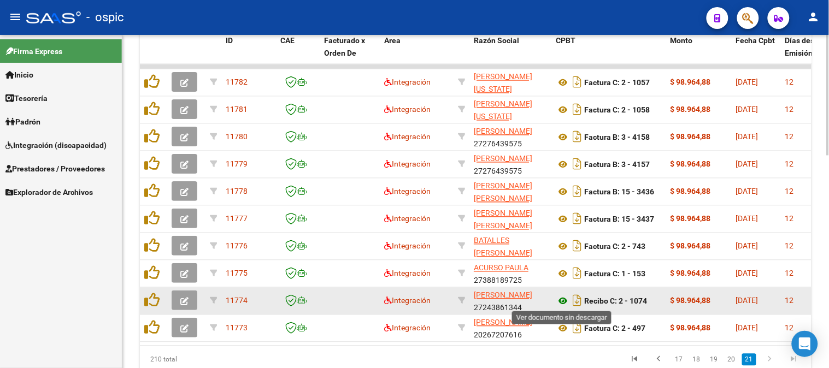
click at [565, 298] on icon at bounding box center [563, 301] width 14 height 13
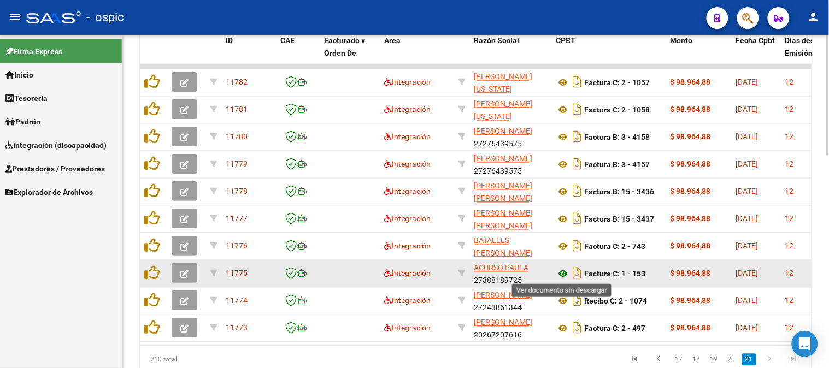
click at [561, 272] on icon at bounding box center [563, 274] width 14 height 13
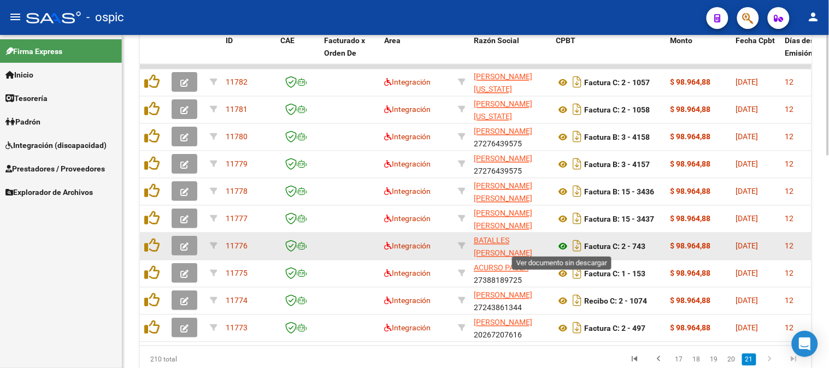
click at [564, 243] on icon at bounding box center [563, 247] width 14 height 13
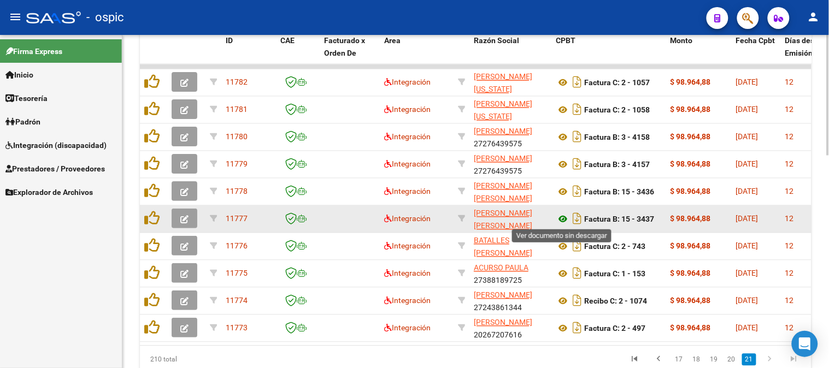
click at [564, 215] on icon at bounding box center [563, 219] width 14 height 13
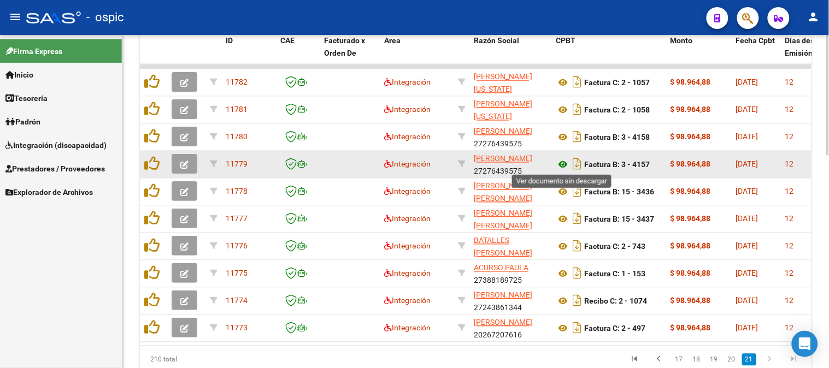
click at [565, 164] on icon at bounding box center [563, 165] width 14 height 13
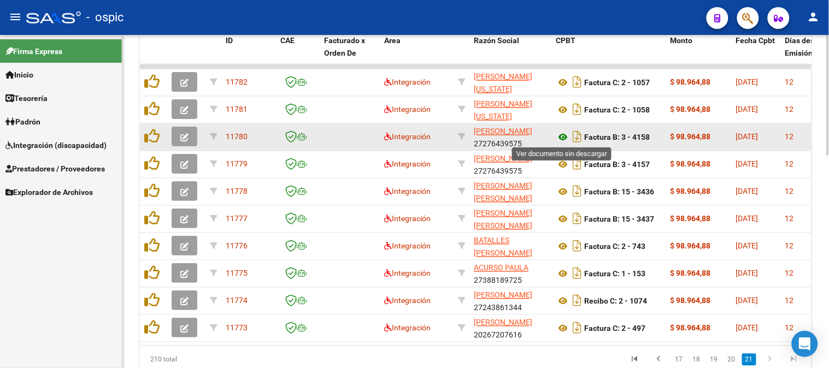
click at [562, 136] on icon at bounding box center [563, 137] width 14 height 13
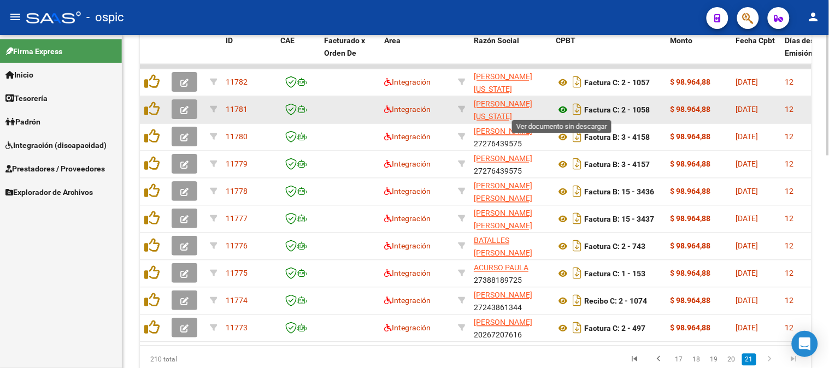
click at [560, 106] on icon at bounding box center [563, 110] width 14 height 13
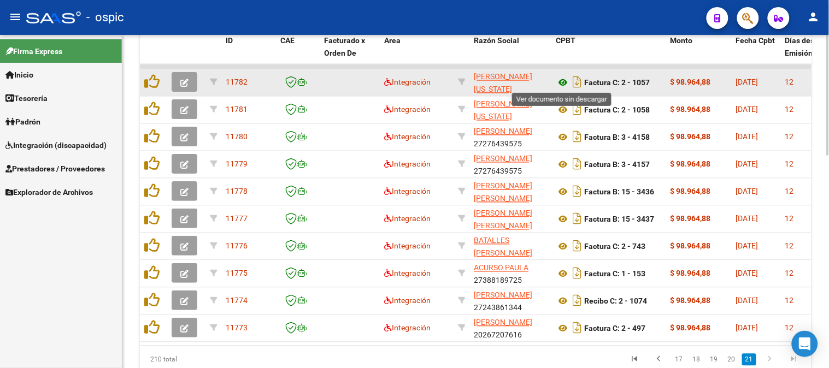
click at [562, 77] on icon at bounding box center [563, 83] width 14 height 13
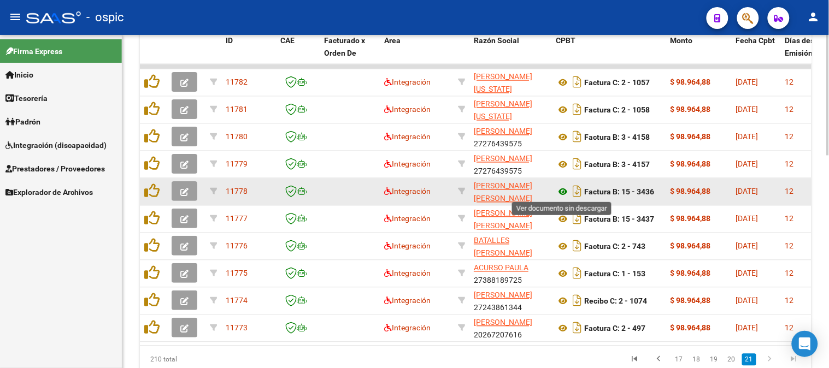
click at [566, 191] on icon at bounding box center [563, 192] width 14 height 13
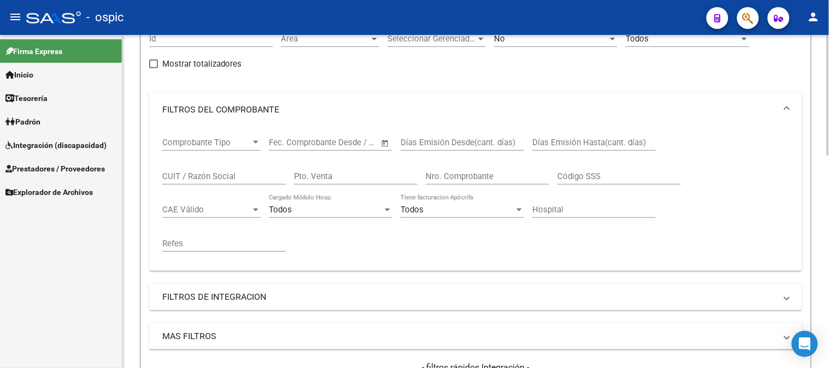
scroll to position [114, 0]
click at [328, 178] on input "Pto. Venta" at bounding box center [356, 178] width 124 height 10
type input "2"
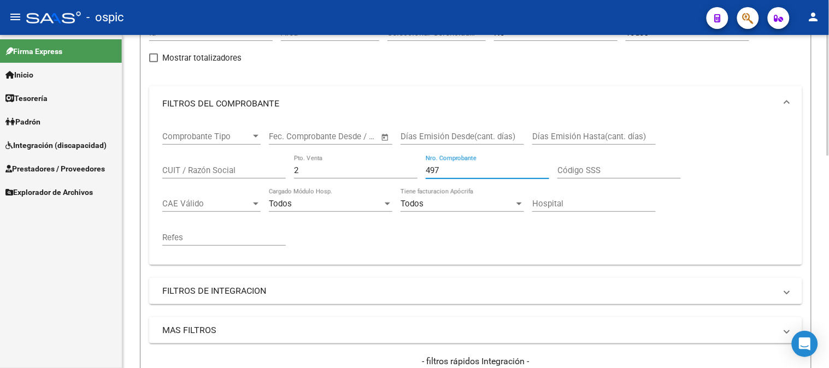
scroll to position [61, 0]
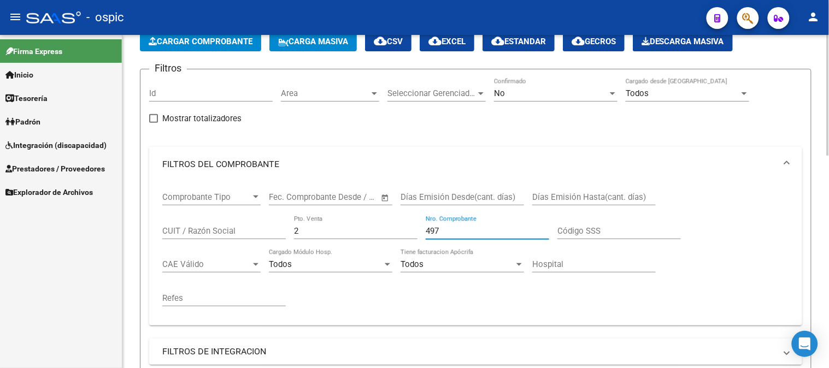
type input "497"
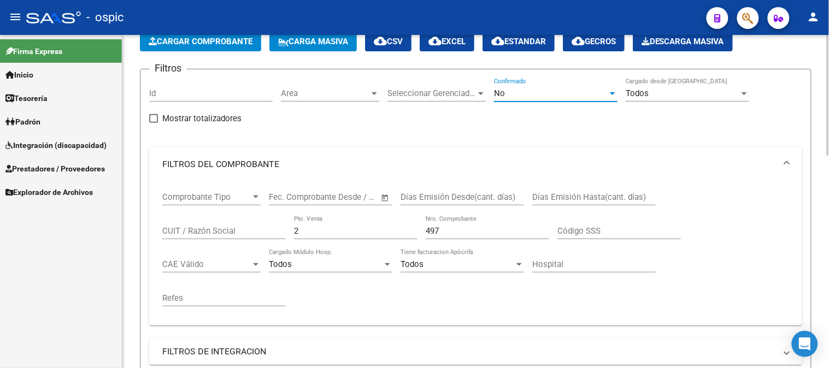
click at [518, 96] on div "No" at bounding box center [551, 94] width 114 height 10
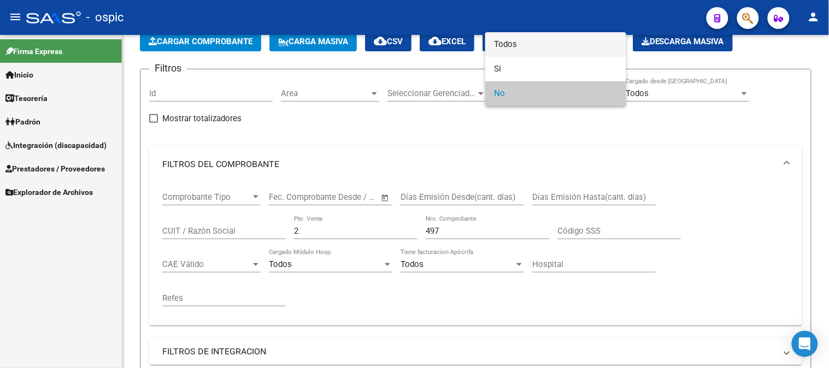
drag, startPoint x: 508, startPoint y: 42, endPoint x: 474, endPoint y: 74, distance: 47.2
click at [507, 42] on span "Todos" at bounding box center [556, 44] width 124 height 25
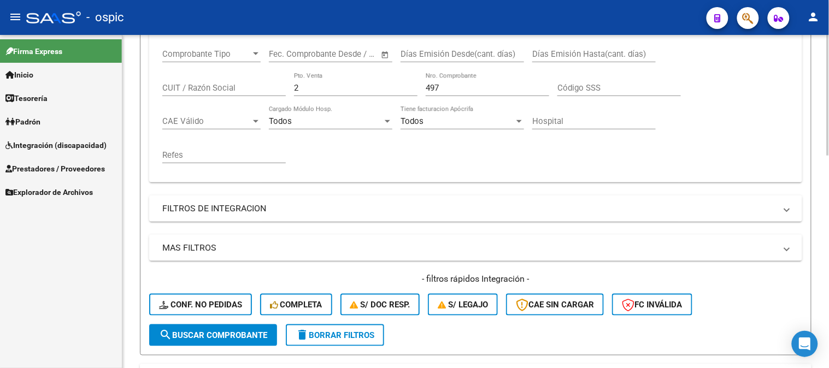
scroll to position [303, 0]
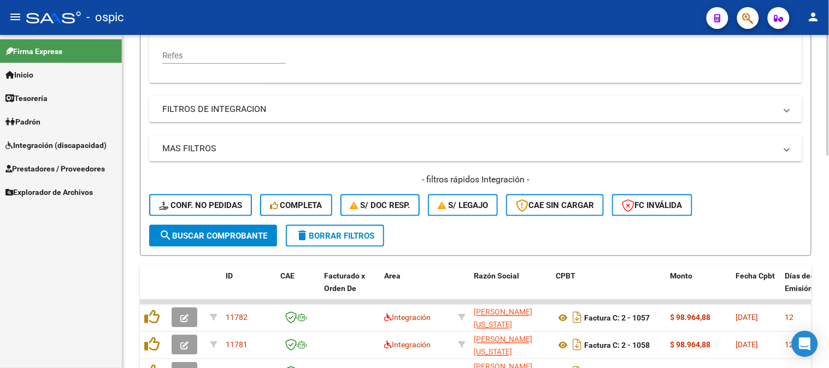
click at [227, 227] on button "search Buscar Comprobante" at bounding box center [213, 236] width 128 height 22
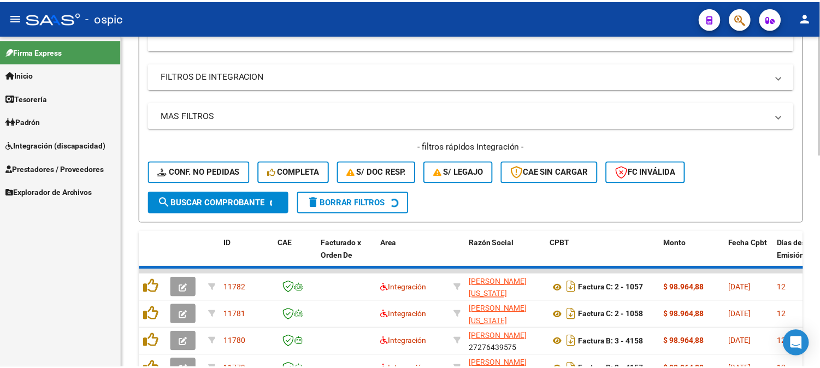
scroll to position [364, 0]
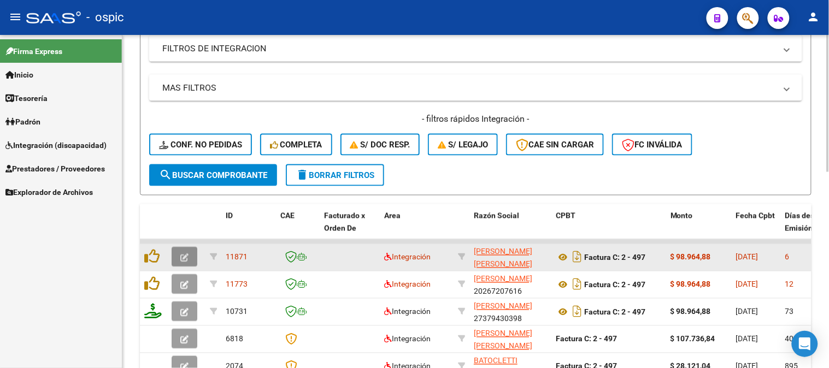
click at [190, 250] on button "button" at bounding box center [185, 258] width 26 height 20
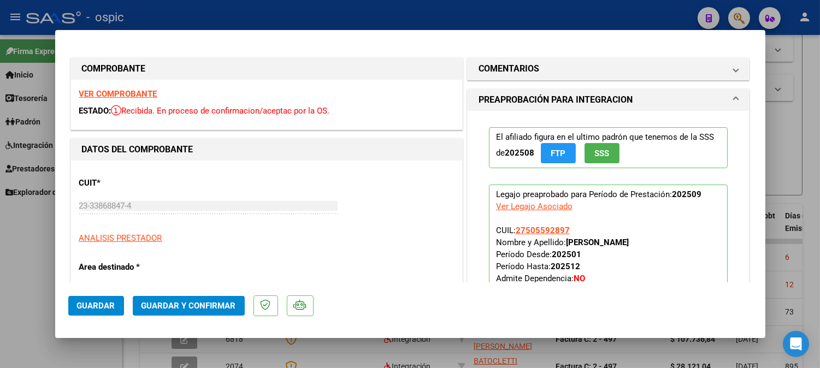
type input "$ 0,00"
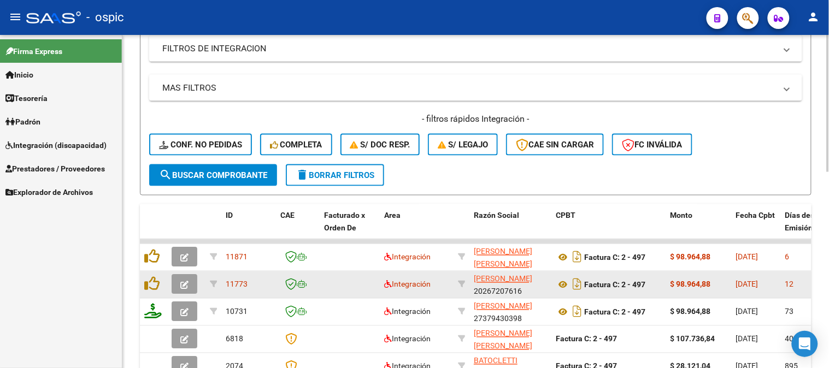
click at [191, 283] on button "button" at bounding box center [185, 285] width 26 height 20
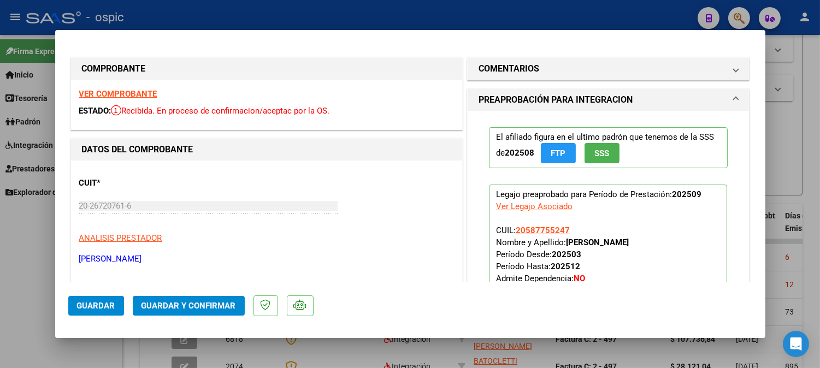
type input "$ 0,00"
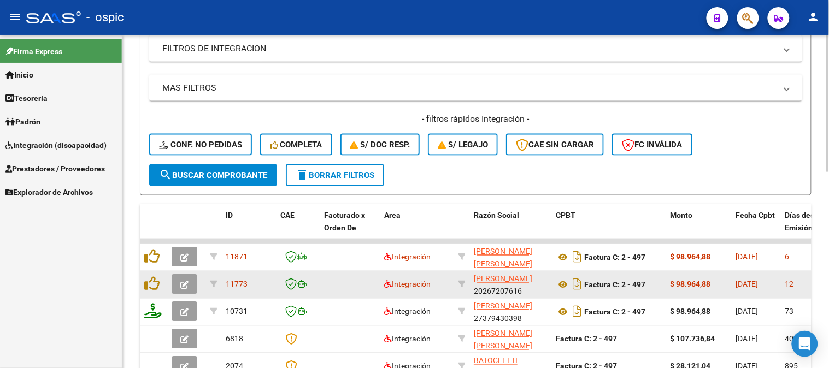
click at [188, 282] on icon "button" at bounding box center [184, 286] width 8 height 8
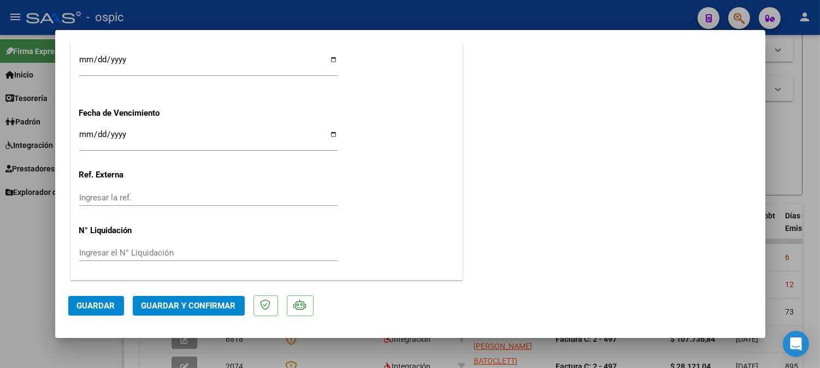
scroll to position [0, 0]
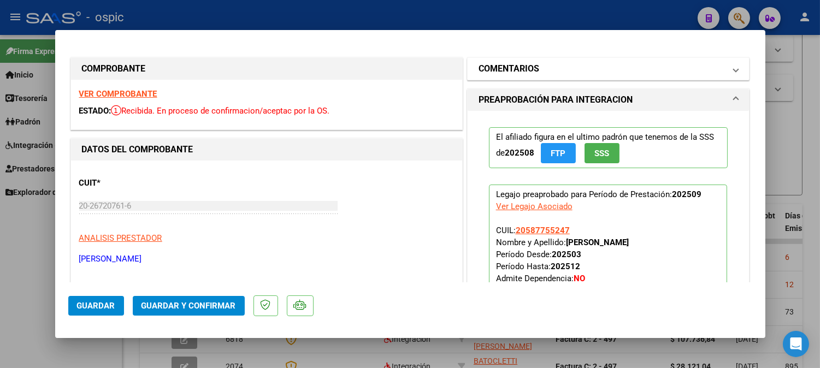
click at [603, 67] on mat-panel-title "COMENTARIOS" at bounding box center [602, 68] width 247 height 13
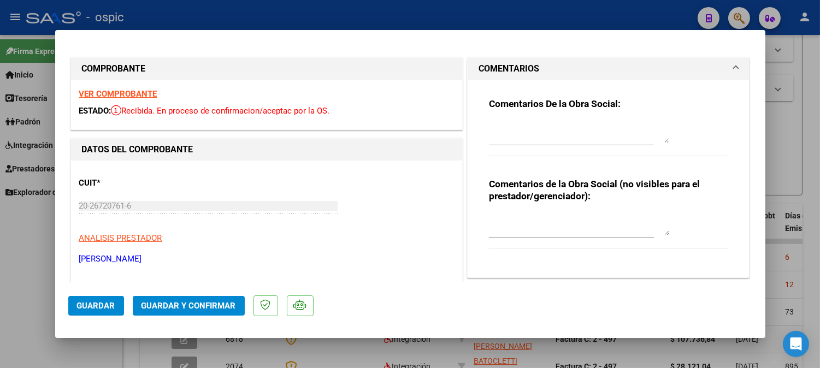
click at [539, 220] on textarea at bounding box center [579, 225] width 180 height 22
type textarea "MUSICOT 8 SESIONES"
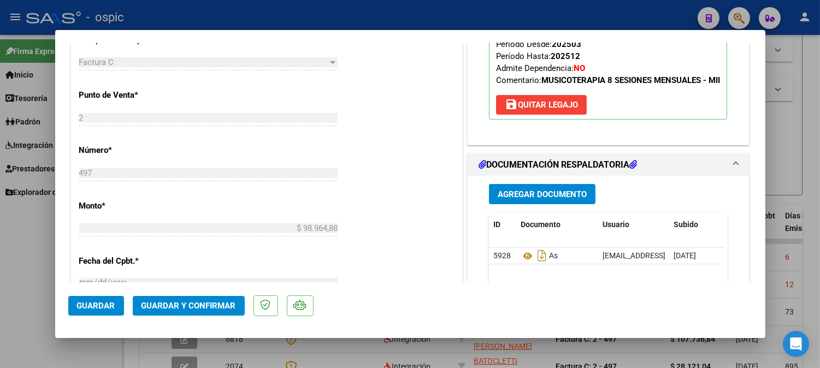
scroll to position [490, 0]
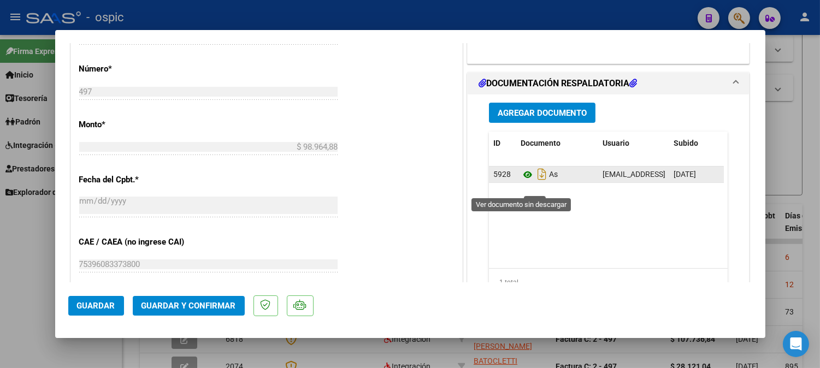
click at [523, 181] on icon at bounding box center [528, 174] width 14 height 13
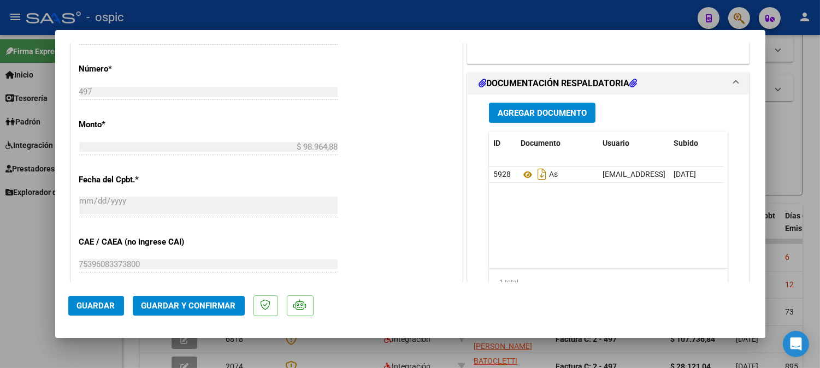
click at [210, 302] on span "Guardar y Confirmar" at bounding box center [189, 306] width 95 height 10
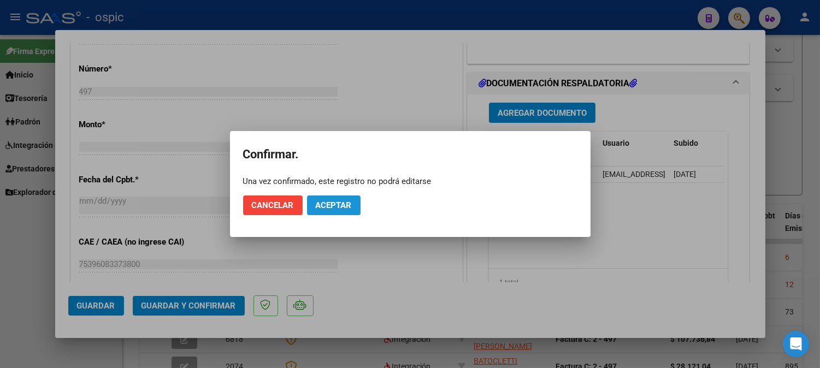
click at [344, 203] on span "Aceptar" at bounding box center [334, 206] width 36 height 10
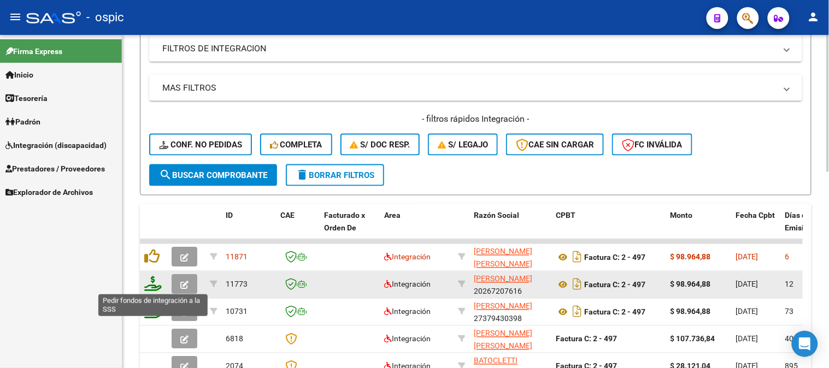
click at [154, 282] on icon at bounding box center [152, 284] width 17 height 15
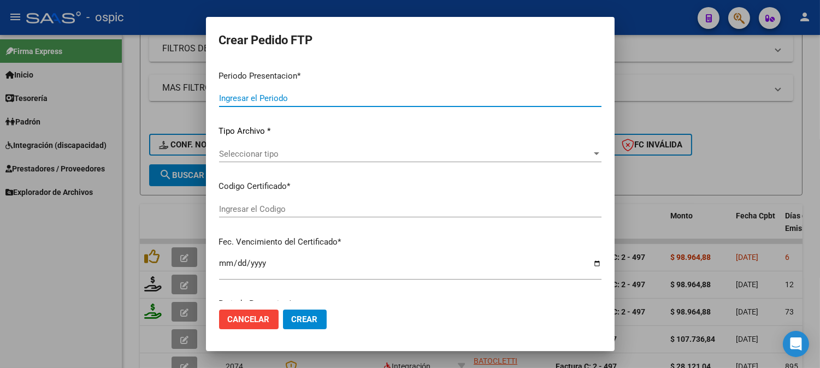
type input "202509"
type input "$ 98.964,88"
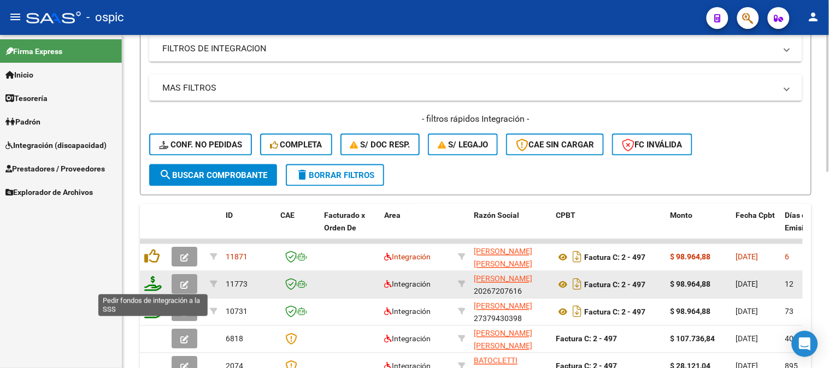
click at [155, 285] on icon at bounding box center [152, 284] width 17 height 15
click at [155, 281] on icon at bounding box center [152, 284] width 17 height 15
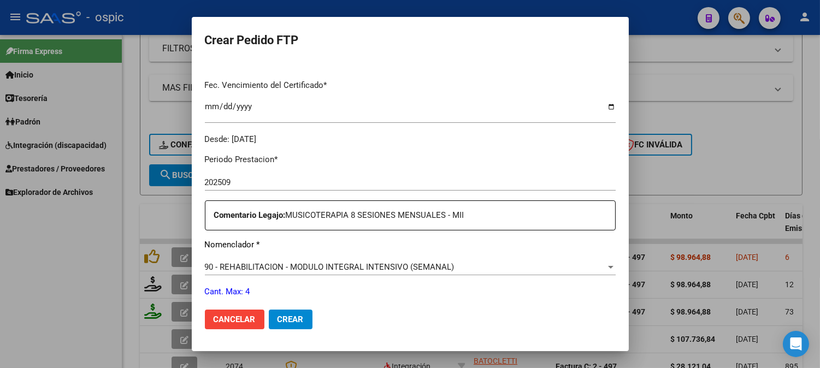
scroll to position [0, 0]
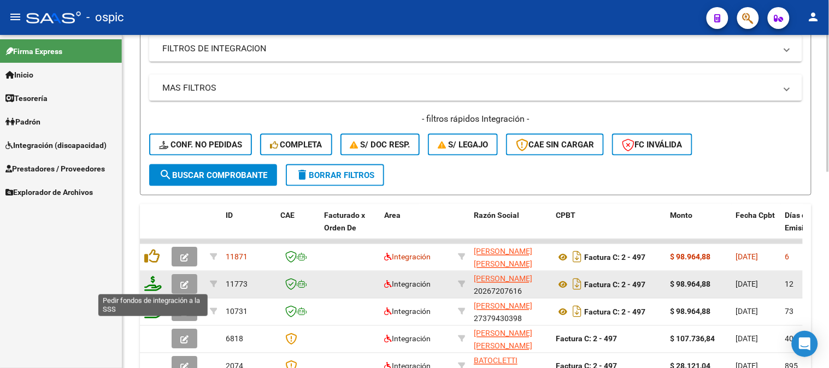
click at [151, 280] on icon at bounding box center [152, 284] width 17 height 15
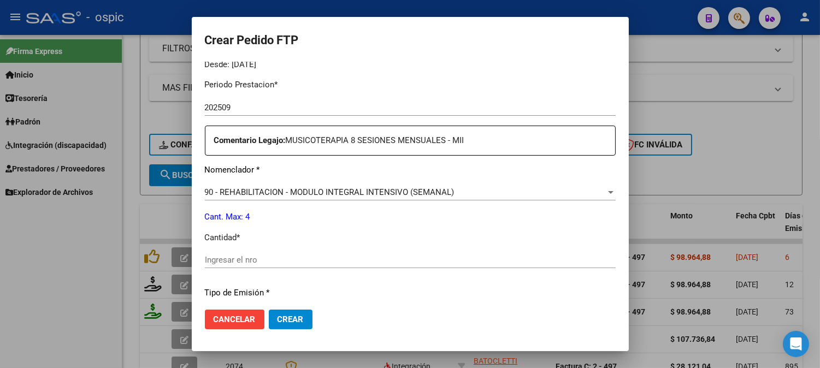
scroll to position [357, 0]
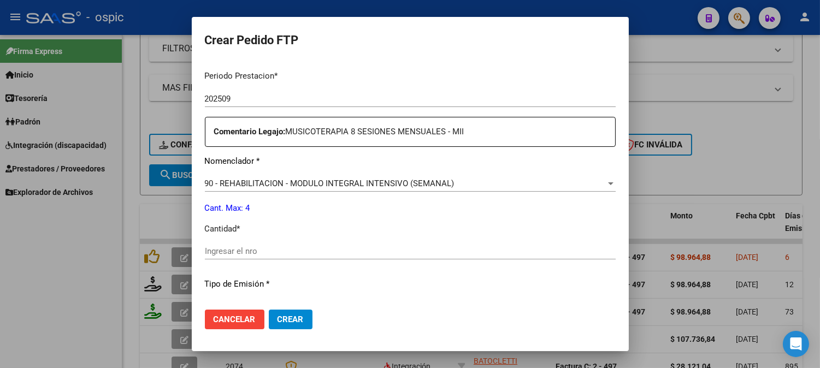
click at [415, 247] on input "Ingresar el nro" at bounding box center [410, 252] width 411 height 10
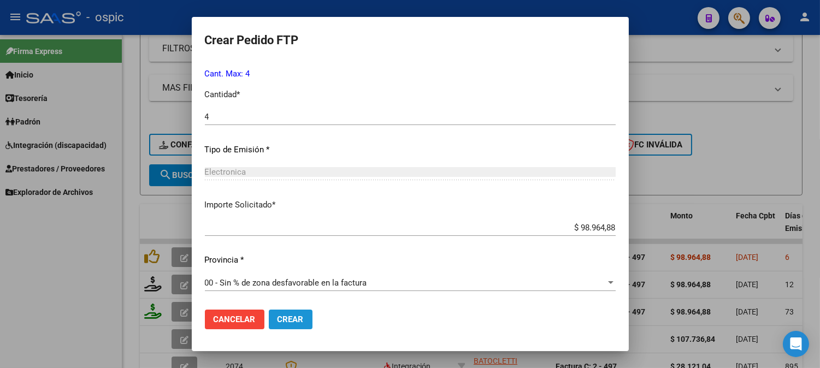
drag, startPoint x: 302, startPoint y: 318, endPoint x: 329, endPoint y: 315, distance: 26.4
click at [302, 317] on span "Crear" at bounding box center [291, 320] width 26 height 10
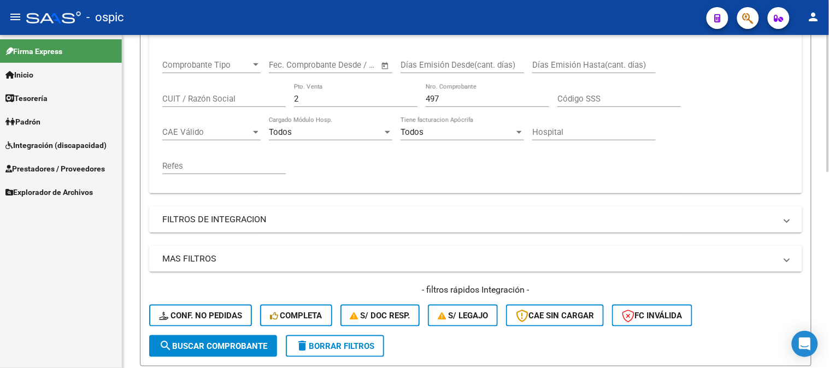
scroll to position [182, 0]
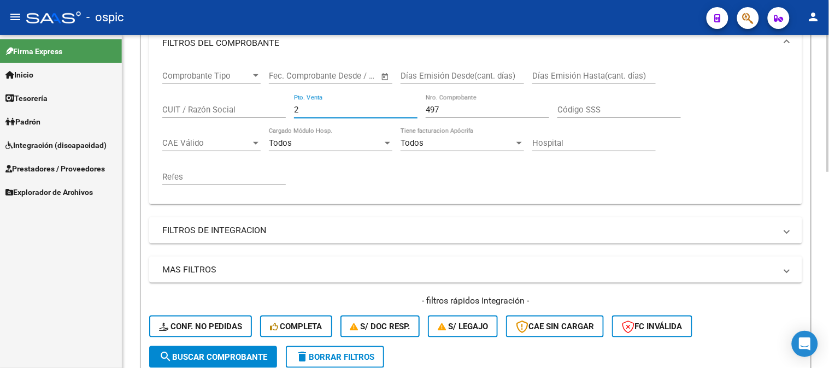
drag, startPoint x: 325, startPoint y: 107, endPoint x: 190, endPoint y: 103, distance: 135.1
click at [222, 103] on div "Comprobante Tipo Comprobante Tipo Fecha inicio – Fecha fin Fec. Comprobante Des…" at bounding box center [475, 128] width 627 height 135
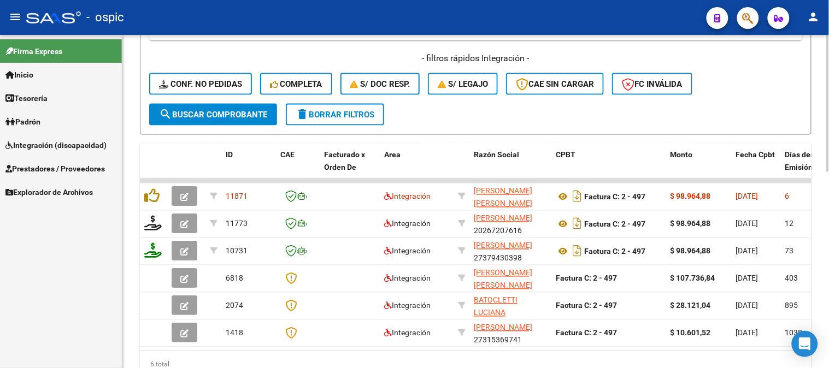
click at [210, 122] on button "search Buscar Comprobante" at bounding box center [213, 115] width 128 height 22
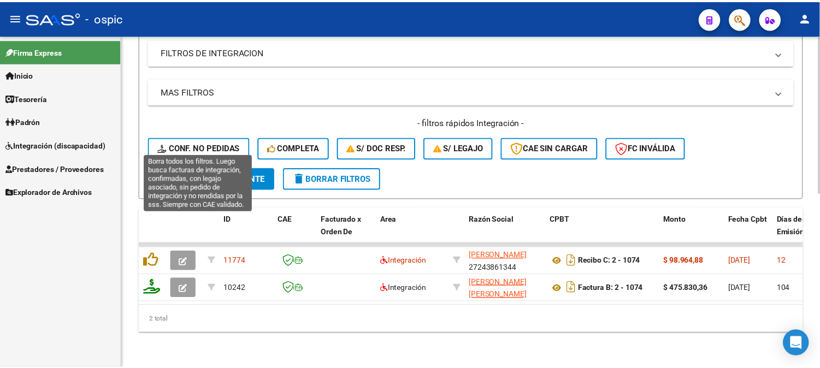
scroll to position [369, 0]
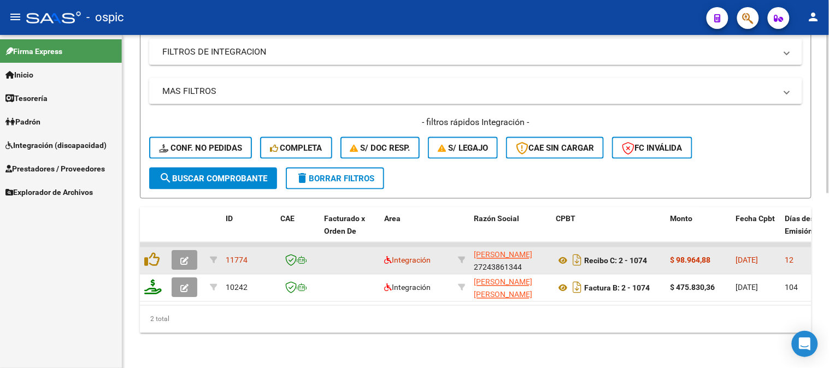
click at [183, 251] on button "button" at bounding box center [185, 261] width 26 height 20
click at [186, 257] on icon "button" at bounding box center [184, 261] width 8 height 8
click at [190, 251] on button "button" at bounding box center [185, 261] width 26 height 20
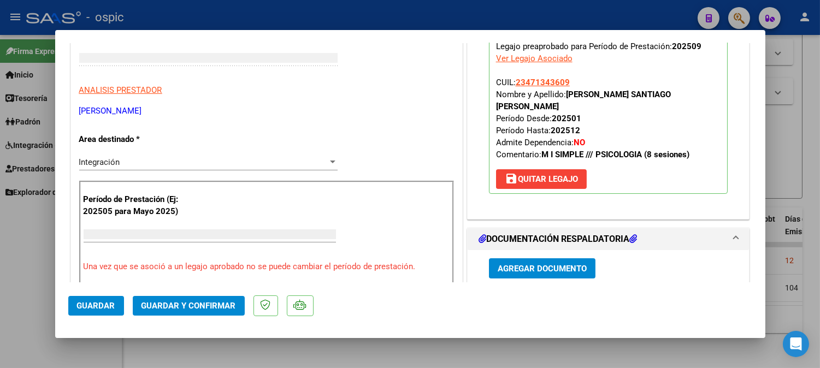
scroll to position [0, 0]
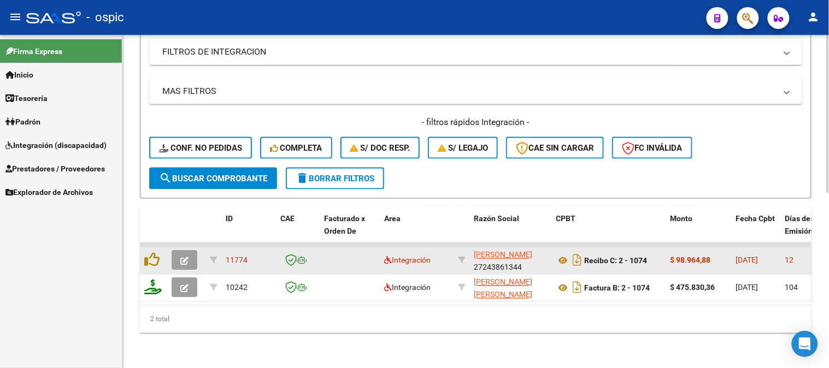
click at [187, 256] on span "button" at bounding box center [184, 261] width 8 height 10
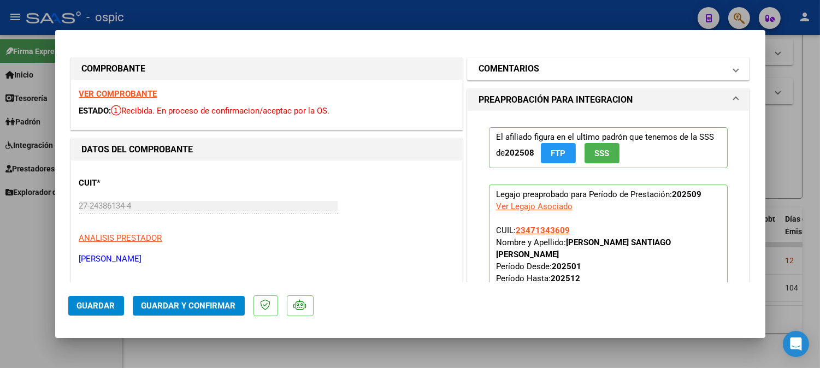
click at [579, 68] on mat-panel-title "COMENTARIOS" at bounding box center [602, 68] width 247 height 13
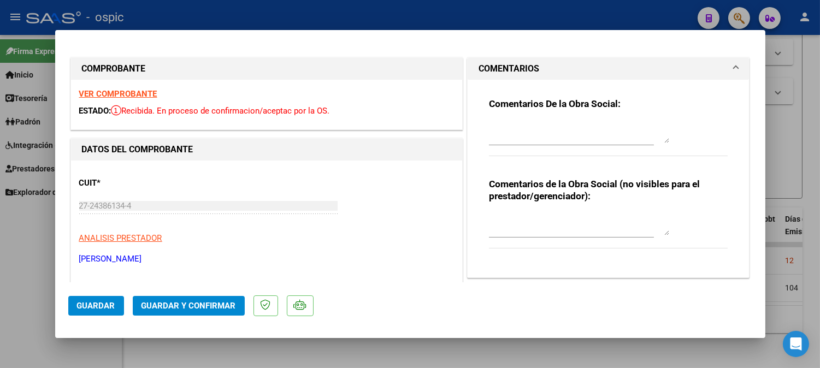
click at [521, 221] on textarea at bounding box center [579, 225] width 180 height 22
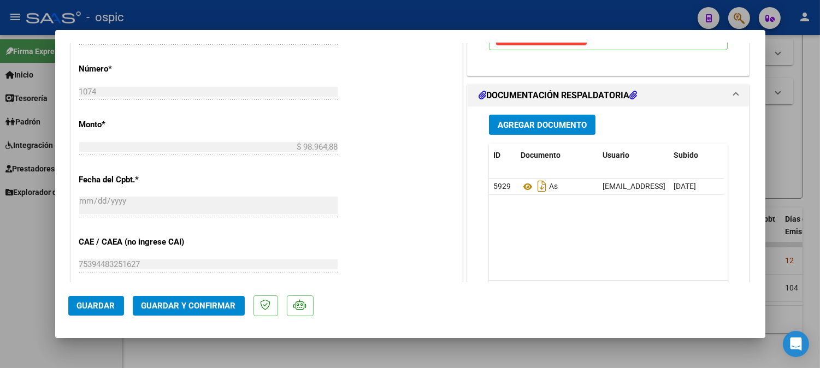
scroll to position [493, 0]
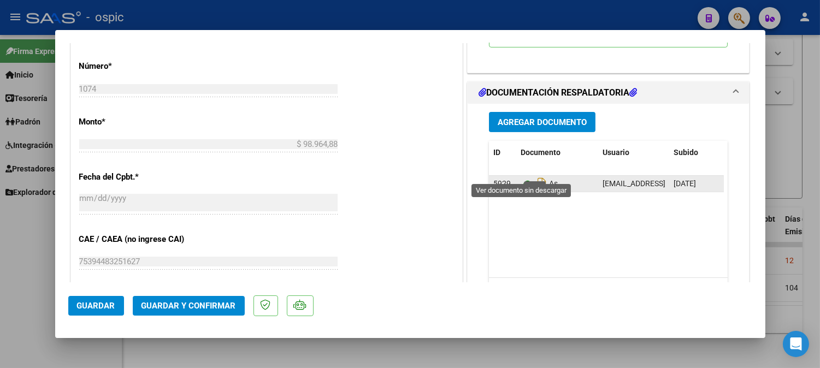
click at [522, 178] on icon at bounding box center [528, 184] width 14 height 13
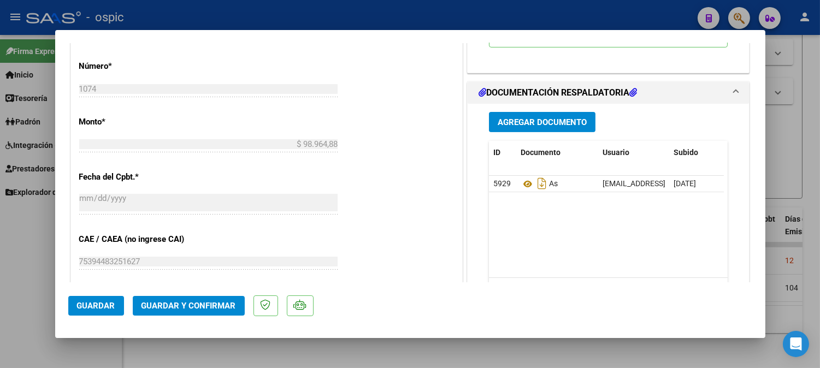
click at [195, 299] on button "Guardar y Confirmar" at bounding box center [189, 306] width 112 height 20
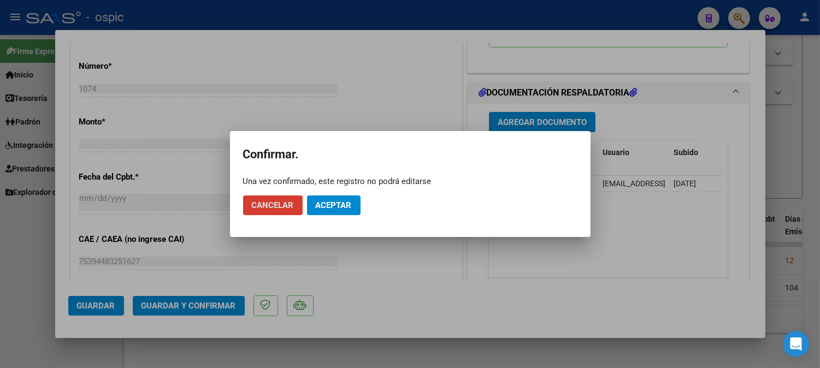
click at [338, 201] on span "Aceptar" at bounding box center [334, 206] width 36 height 10
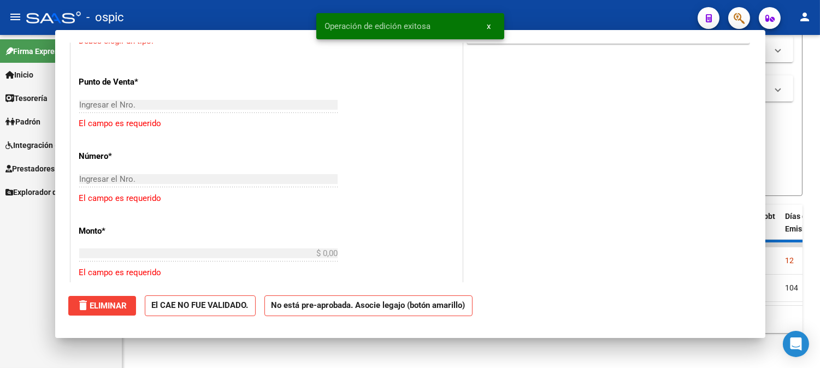
scroll to position [512, 0]
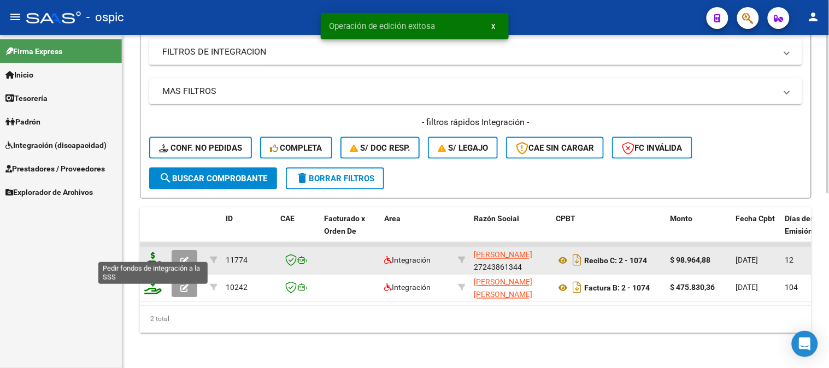
click at [151, 253] on icon at bounding box center [152, 260] width 17 height 15
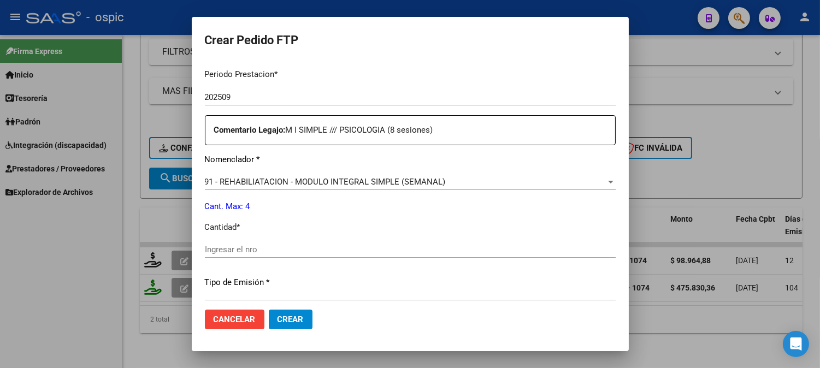
scroll to position [364, 0]
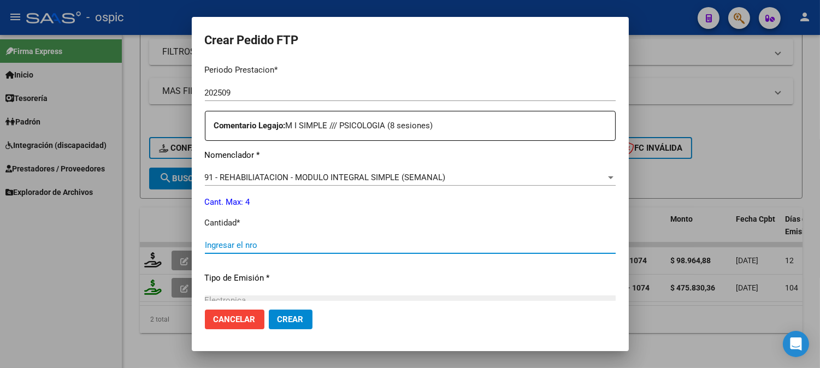
click at [364, 242] on input "Ingresar el nro" at bounding box center [410, 246] width 411 height 10
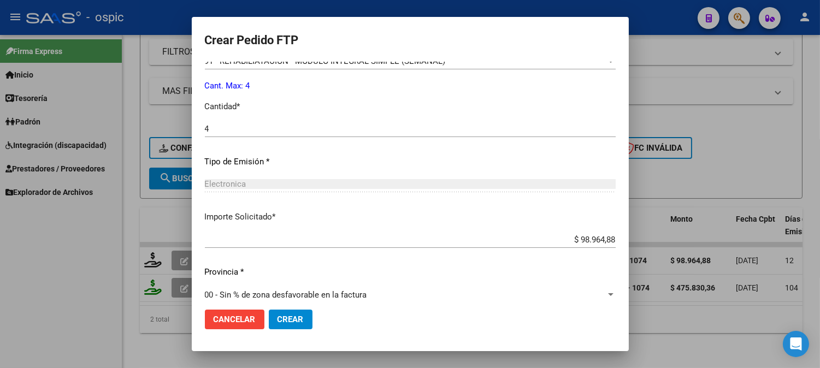
scroll to position [492, 0]
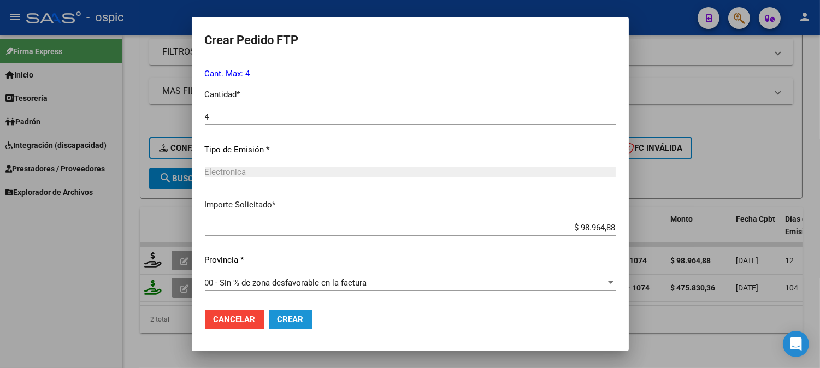
click at [300, 315] on span "Crear" at bounding box center [291, 320] width 26 height 10
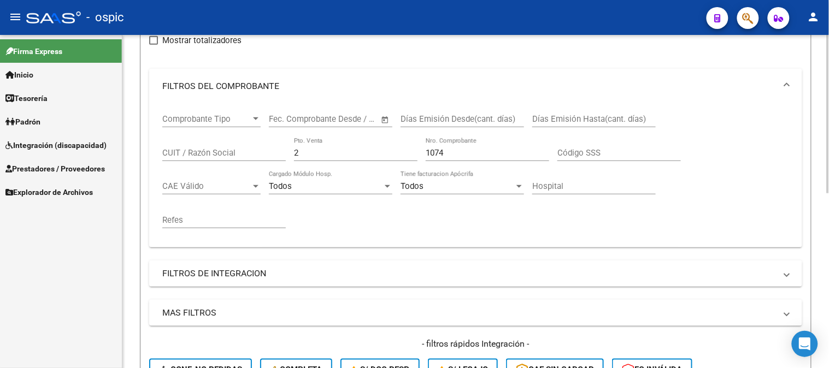
scroll to position [126, 0]
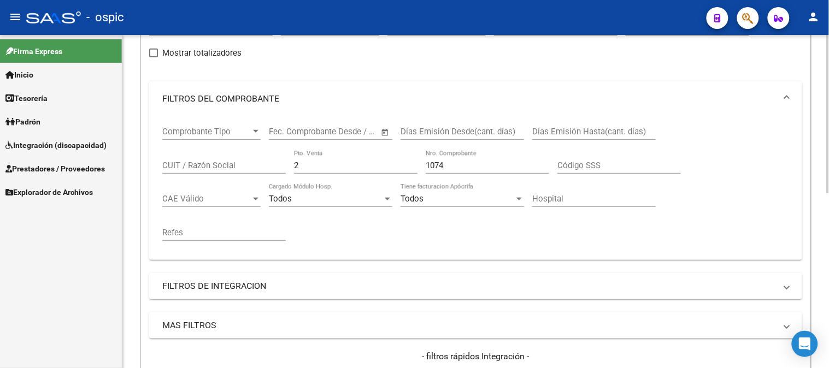
click at [232, 166] on div "Comprobante Tipo Comprobante Tipo Fecha inicio – Fecha fin Fec. Comprobante Des…" at bounding box center [475, 183] width 627 height 135
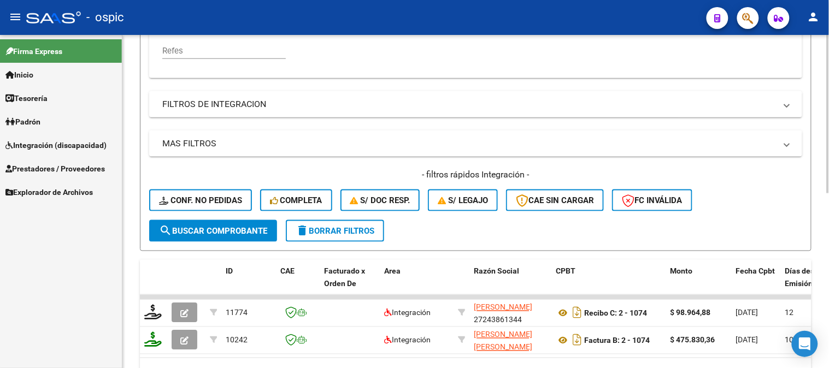
click at [253, 226] on span "search Buscar Comprobante" at bounding box center [213, 231] width 108 height 10
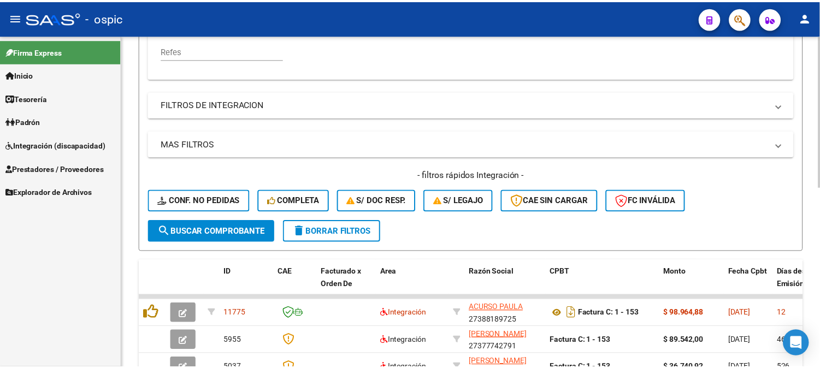
scroll to position [369, 0]
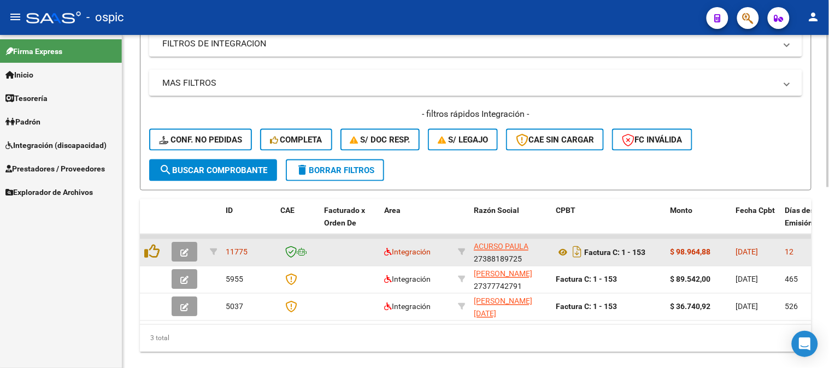
click at [186, 245] on button "button" at bounding box center [185, 253] width 26 height 20
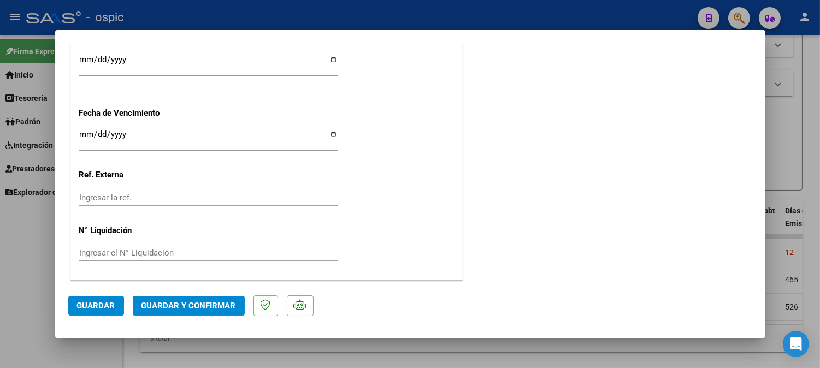
scroll to position [0, 0]
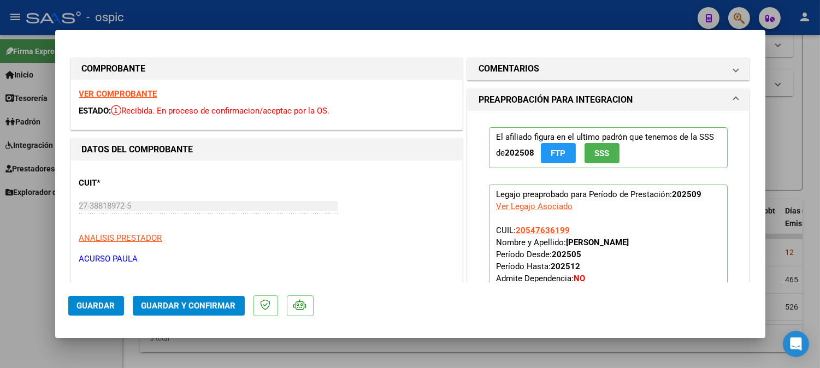
drag, startPoint x: 532, startPoint y: 62, endPoint x: 548, endPoint y: 199, distance: 138.2
click at [532, 63] on h1 "COMENTARIOS" at bounding box center [509, 68] width 61 height 13
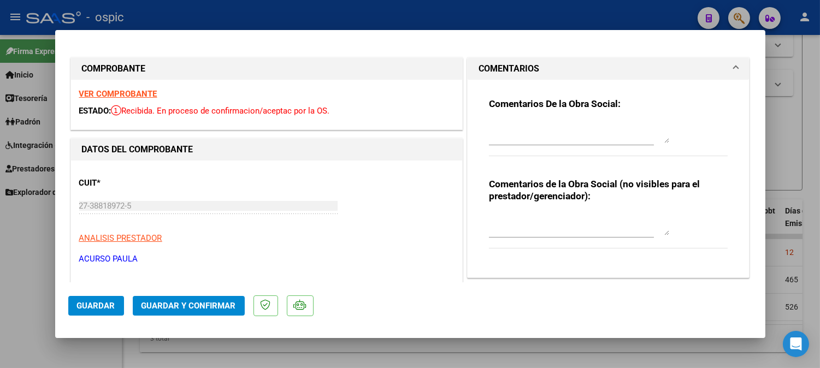
click at [548, 210] on div "Comentarios de la Obra Social (no visibles para el prestador/gerenciador):" at bounding box center [608, 219] width 239 height 83
click at [550, 219] on textarea at bounding box center [579, 225] width 180 height 22
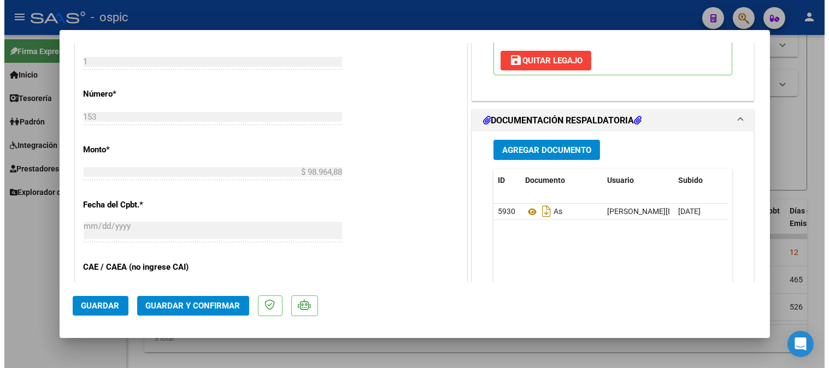
scroll to position [473, 0]
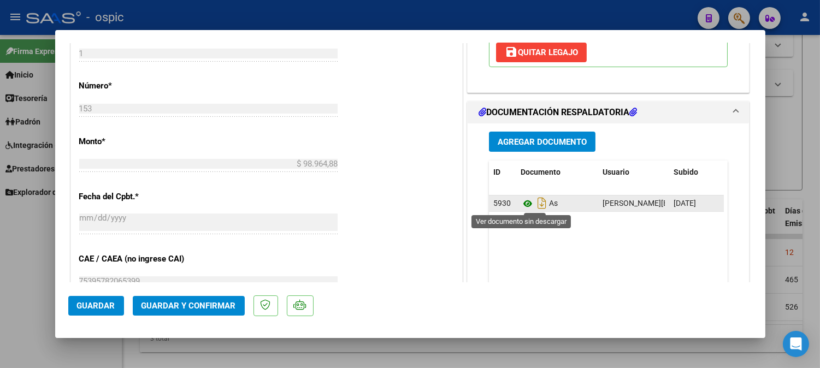
click at [521, 201] on icon at bounding box center [528, 203] width 14 height 13
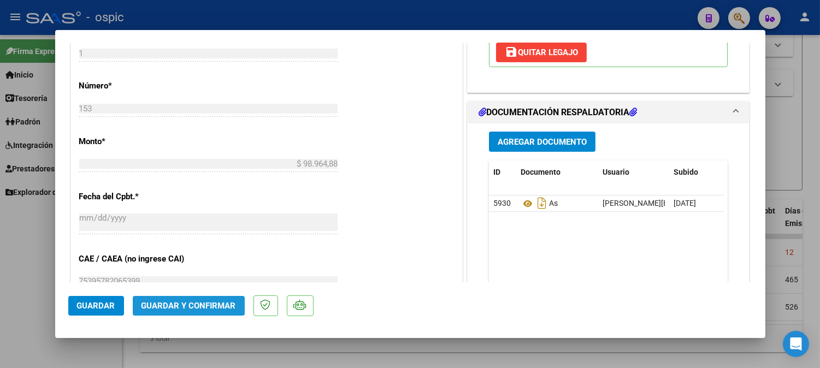
click at [209, 297] on button "Guardar y Confirmar" at bounding box center [189, 306] width 112 height 20
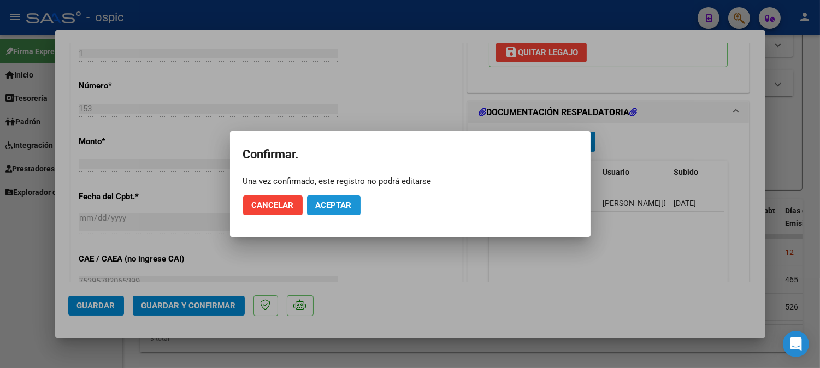
click at [320, 207] on span "Aceptar" at bounding box center [334, 206] width 36 height 10
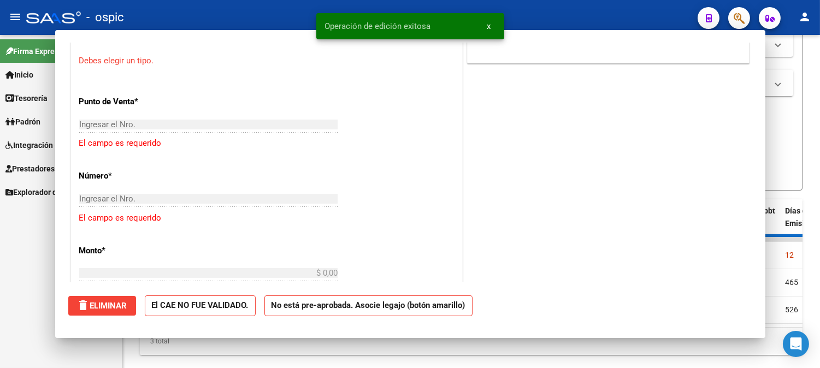
scroll to position [0, 0]
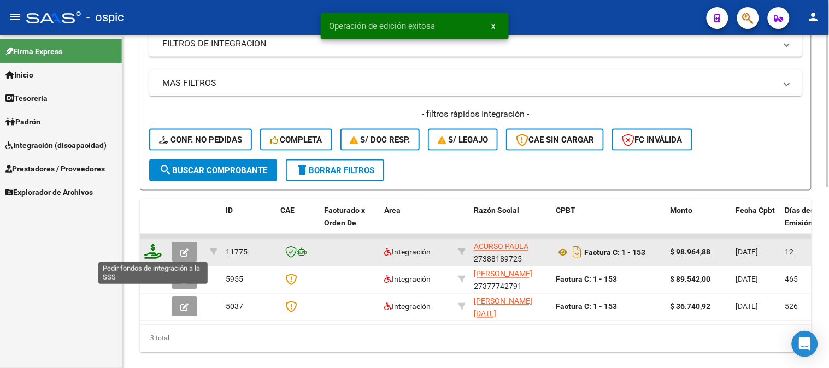
click at [153, 248] on icon at bounding box center [152, 251] width 17 height 15
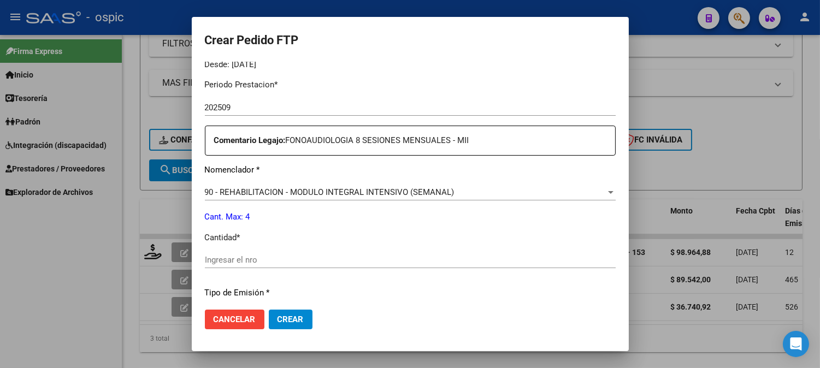
scroll to position [380, 0]
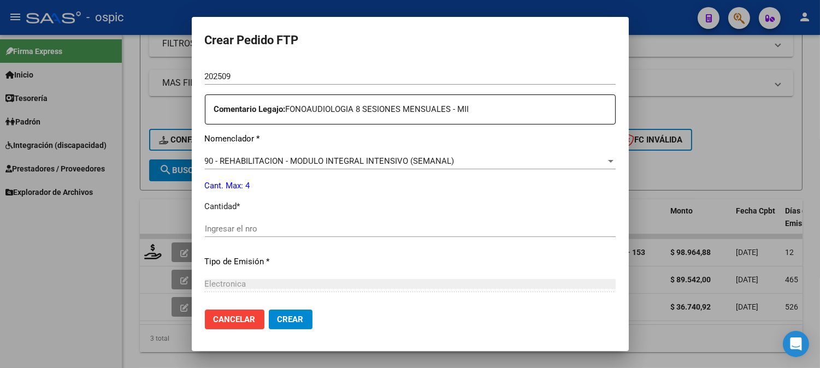
click at [402, 227] on input "Ingresar el nro" at bounding box center [410, 229] width 411 height 10
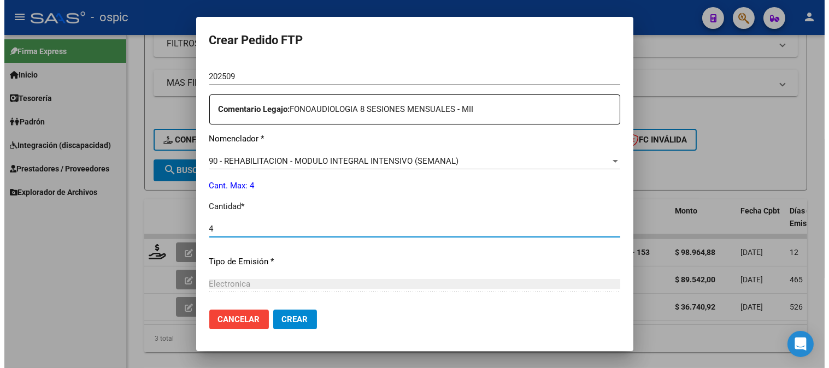
scroll to position [492, 0]
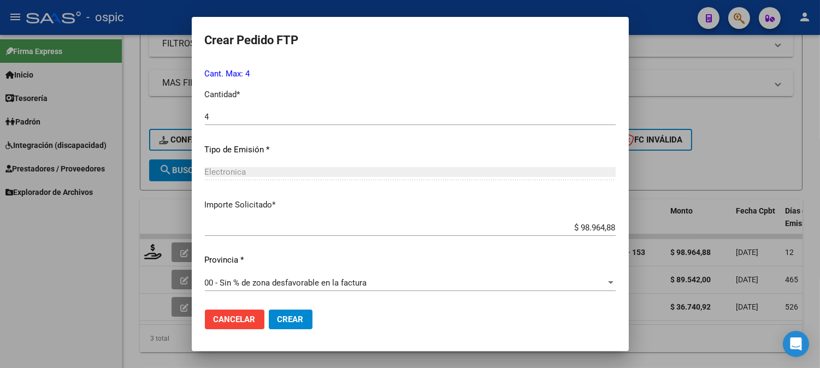
drag, startPoint x: 284, startPoint y: 319, endPoint x: 298, endPoint y: 320, distance: 14.2
click at [285, 319] on span "Crear" at bounding box center [291, 320] width 26 height 10
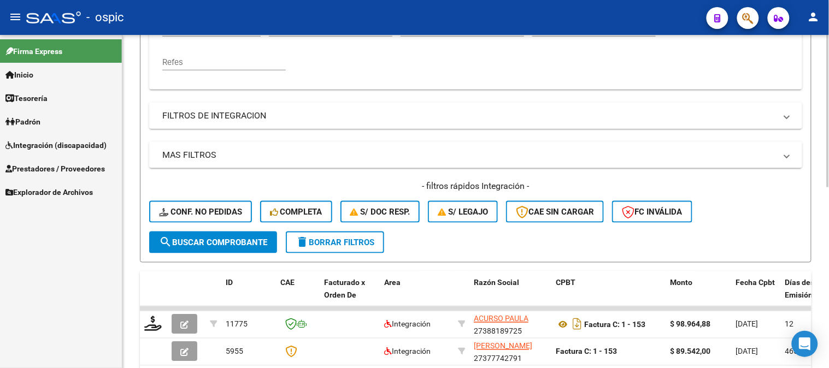
scroll to position [187, 0]
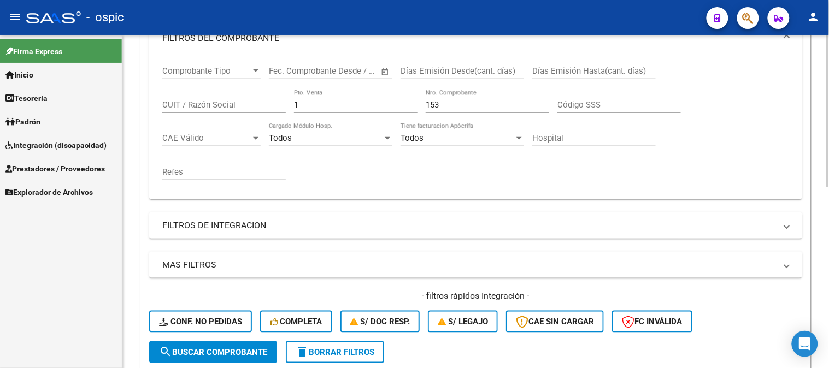
click at [193, 102] on div "Comprobante Tipo Comprobante Tipo Fecha inicio – Fecha fin Fec. Comprobante Des…" at bounding box center [475, 123] width 627 height 135
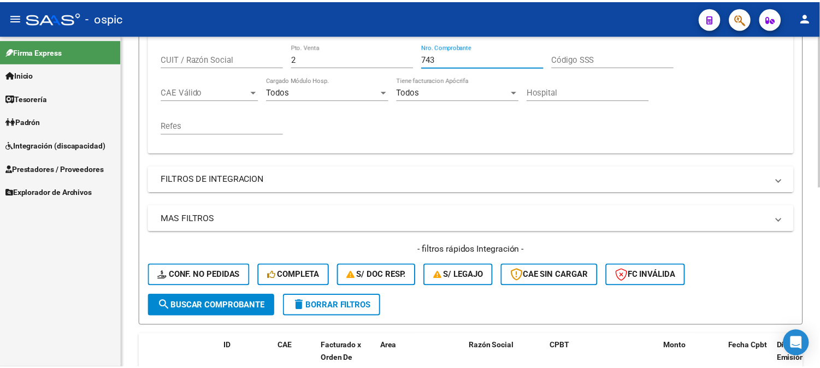
scroll to position [369, 0]
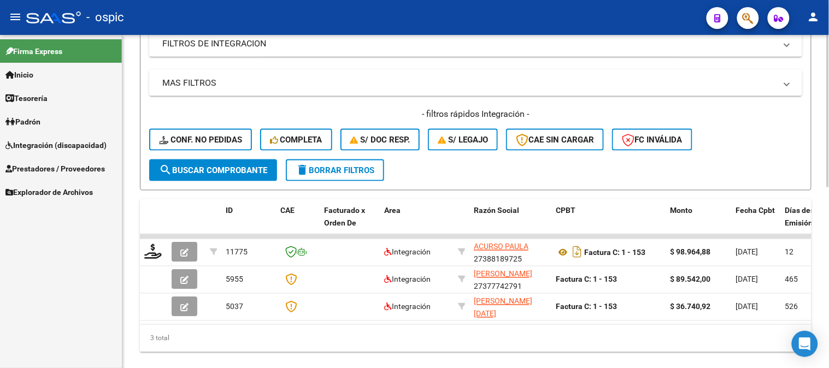
click at [232, 163] on button "search Buscar Comprobante" at bounding box center [213, 171] width 128 height 22
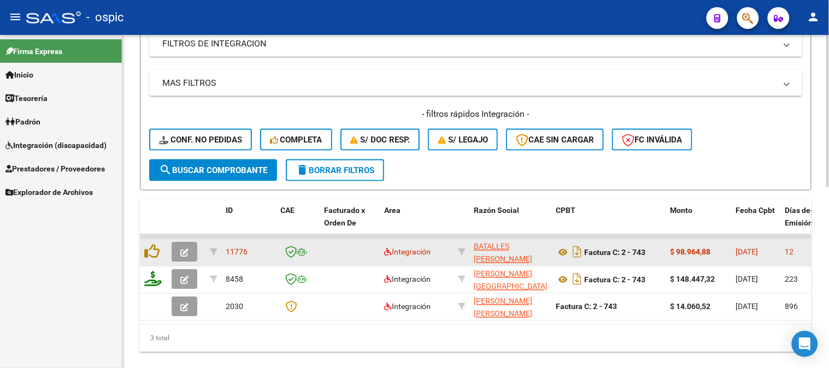
click at [187, 248] on span "button" at bounding box center [184, 253] width 8 height 10
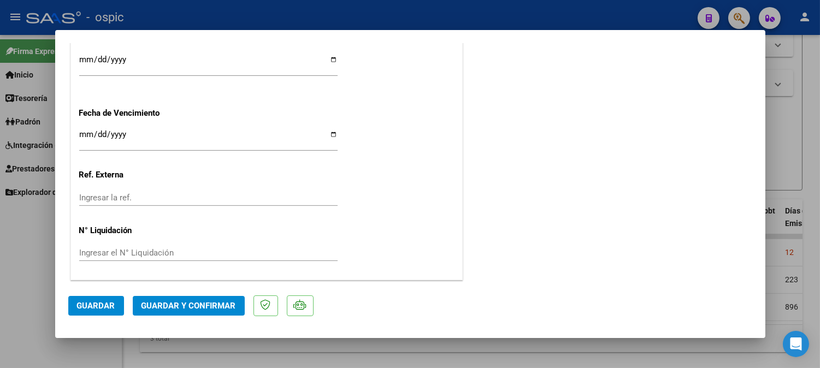
scroll to position [0, 0]
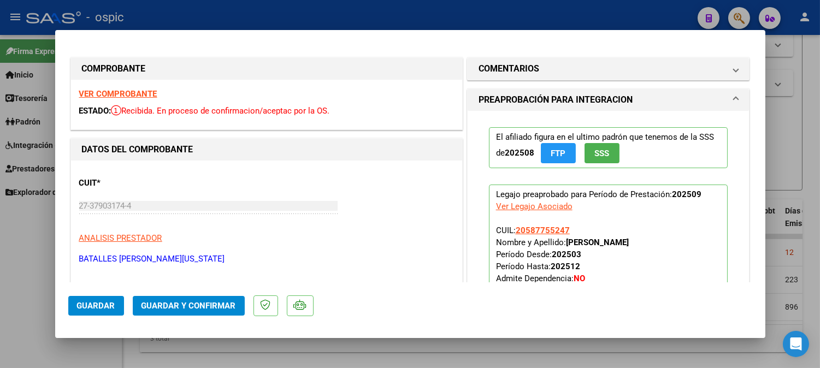
drag, startPoint x: 543, startPoint y: 66, endPoint x: 543, endPoint y: 145, distance: 79.8
click at [543, 66] on mat-panel-title "COMENTARIOS" at bounding box center [602, 68] width 247 height 13
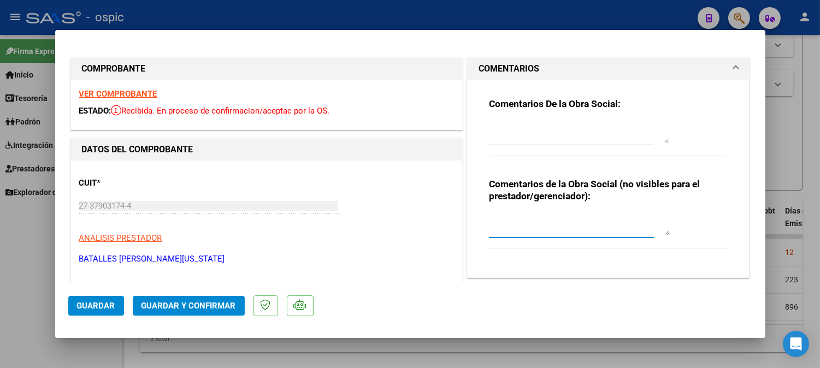
drag, startPoint x: 542, startPoint y: 224, endPoint x: 752, endPoint y: 195, distance: 211.9
click at [542, 223] on textarea at bounding box center [579, 225] width 180 height 22
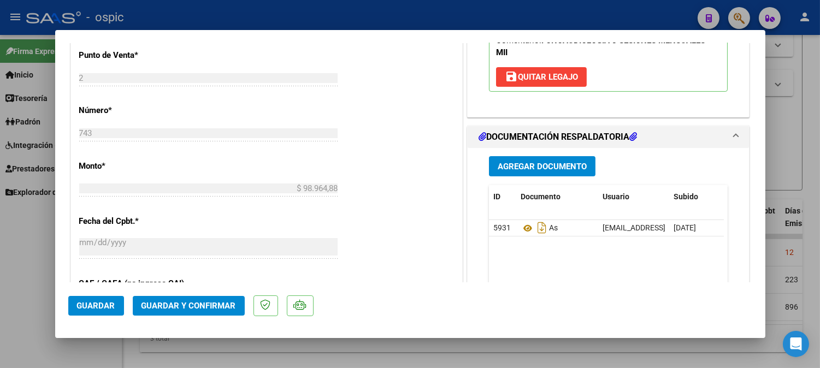
scroll to position [459, 0]
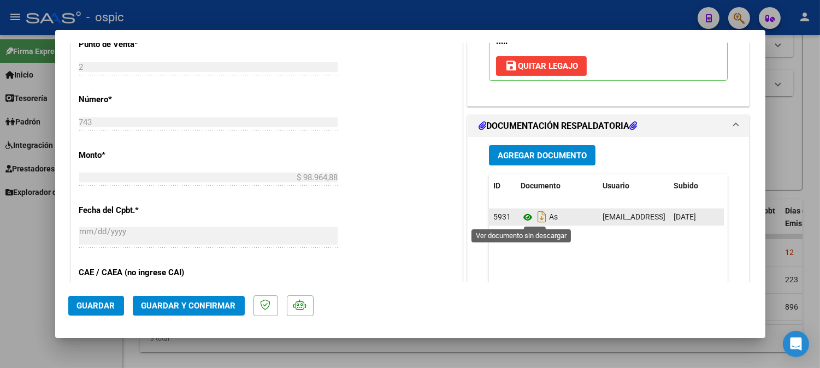
click at [521, 215] on icon at bounding box center [528, 217] width 14 height 13
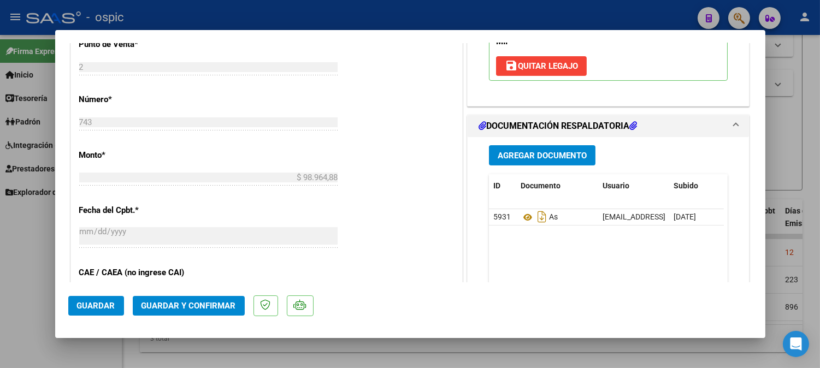
click at [221, 302] on span "Guardar y Confirmar" at bounding box center [189, 306] width 95 height 10
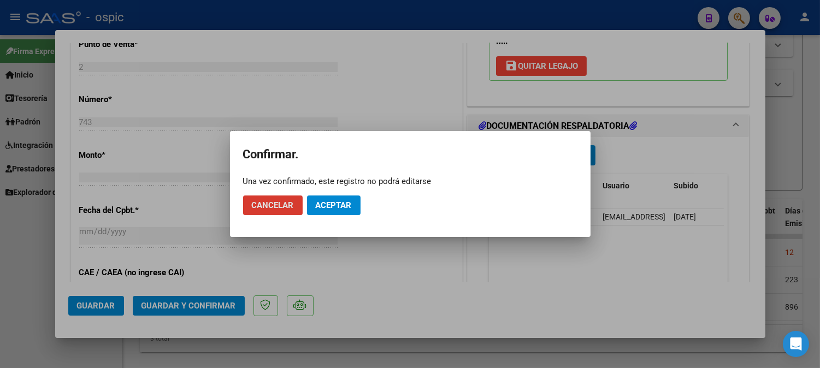
click at [340, 209] on span "Aceptar" at bounding box center [334, 206] width 36 height 10
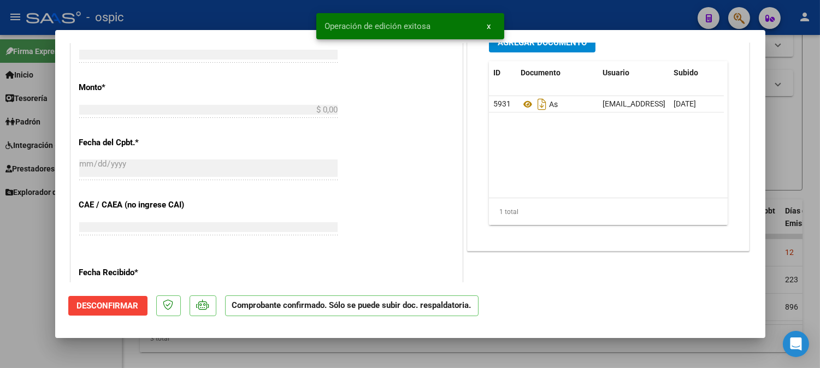
scroll to position [478, 0]
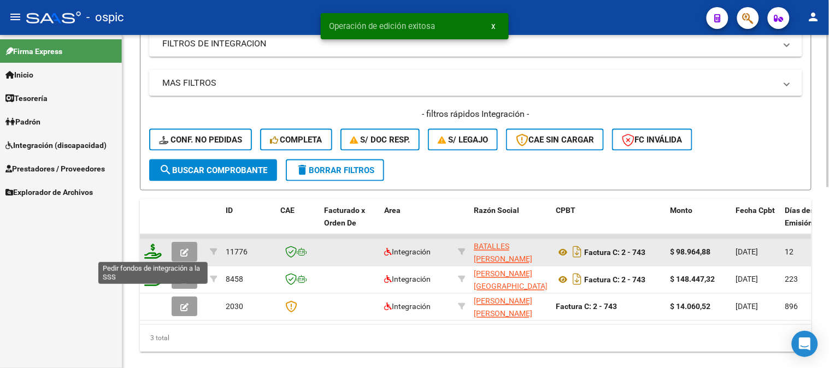
click at [151, 249] on icon at bounding box center [152, 251] width 17 height 15
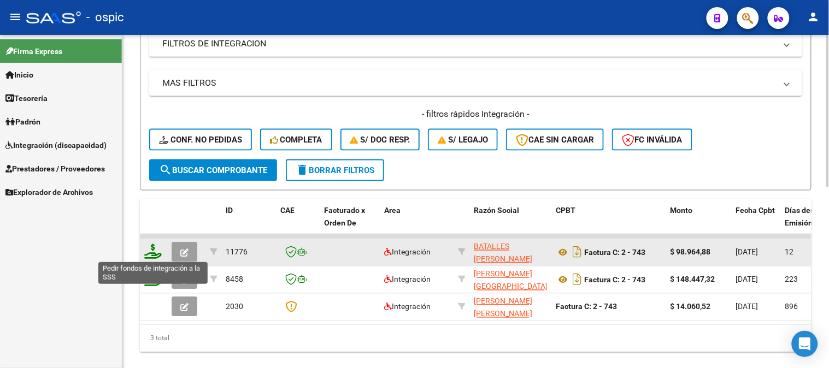
click at [155, 248] on icon at bounding box center [152, 251] width 17 height 15
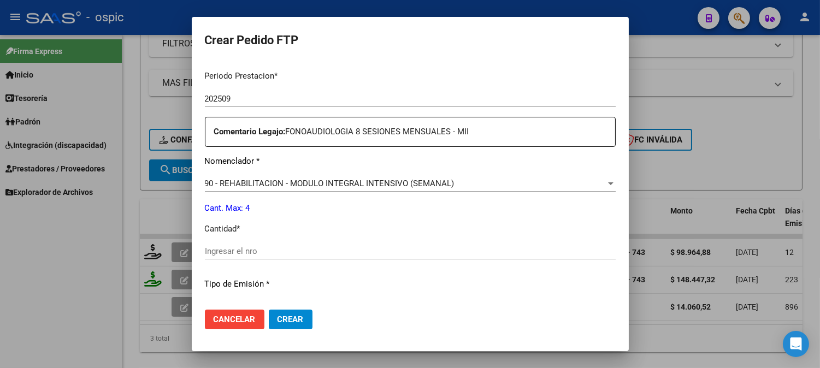
scroll to position [362, 0]
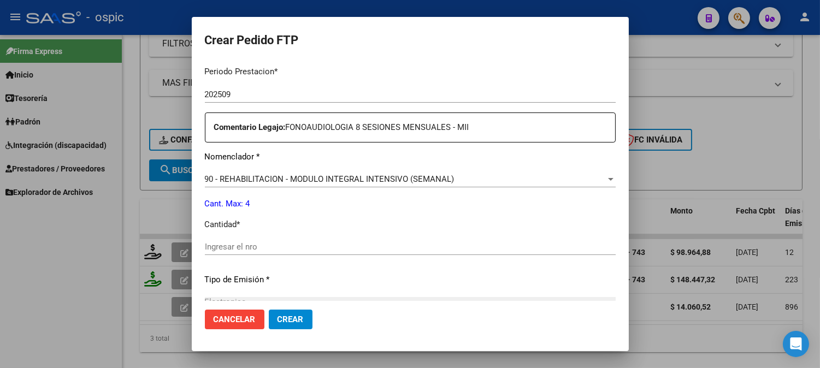
click at [387, 245] on input "Ingresar el nro" at bounding box center [410, 247] width 411 height 10
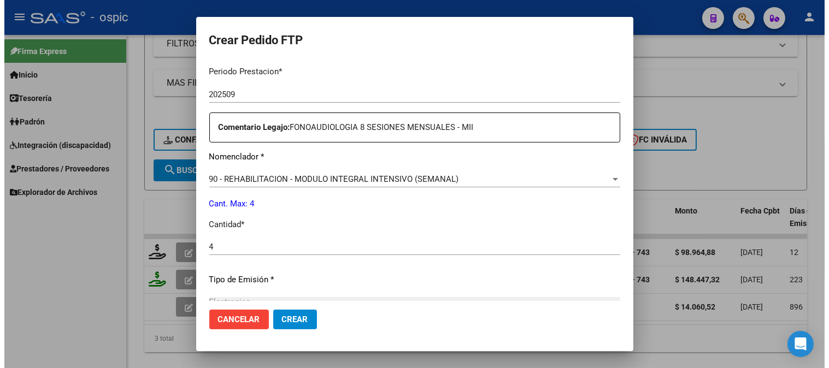
scroll to position [492, 0]
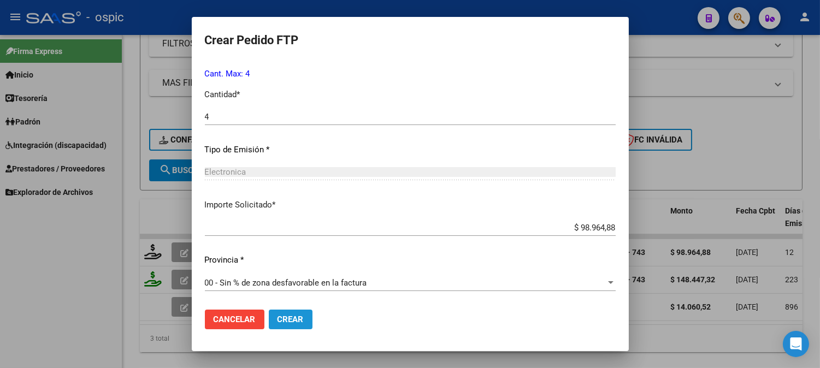
click at [291, 316] on span "Crear" at bounding box center [291, 320] width 26 height 10
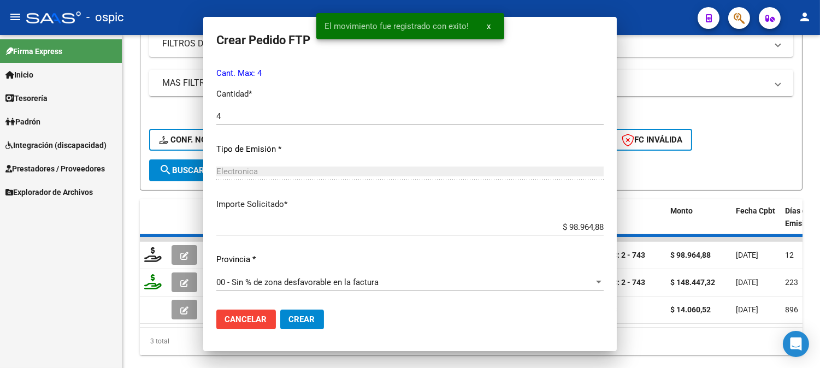
scroll to position [0, 0]
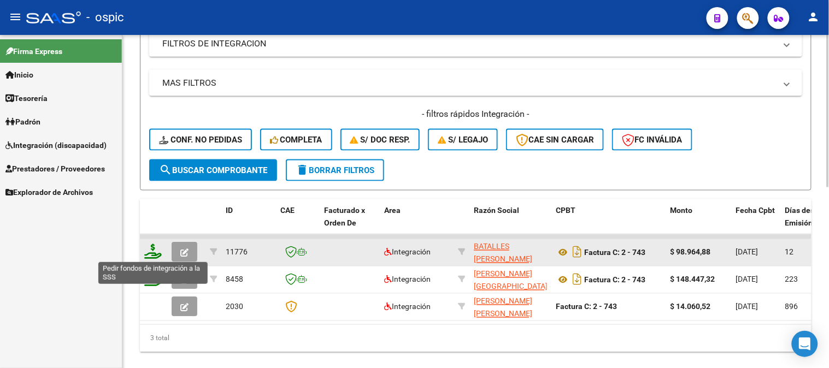
click at [155, 250] on icon at bounding box center [152, 251] width 17 height 15
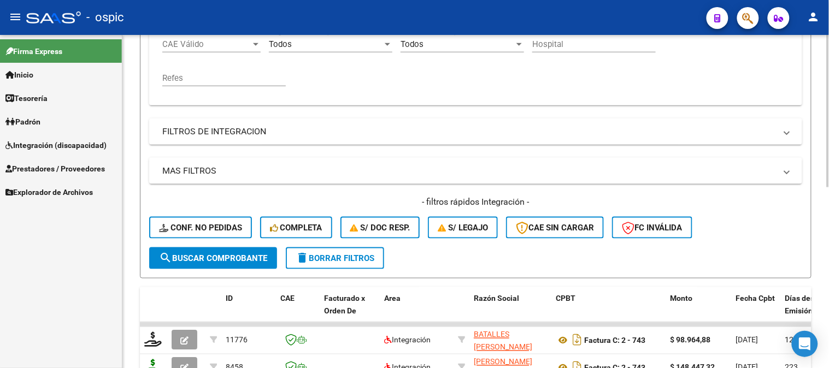
scroll to position [187, 0]
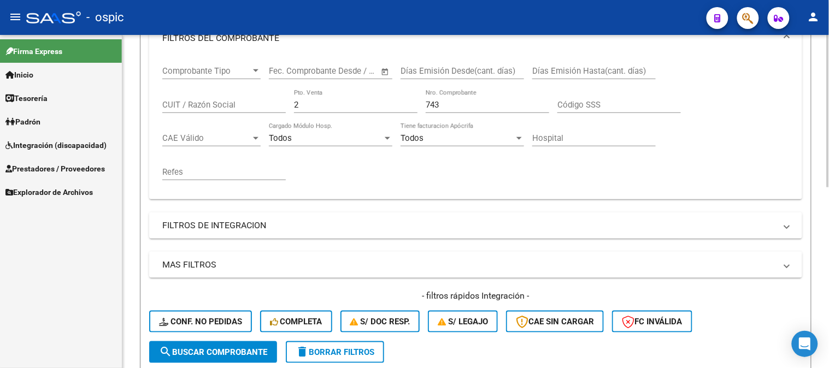
drag, startPoint x: 315, startPoint y: 110, endPoint x: 224, endPoint y: 93, distance: 92.7
click at [239, 96] on div "Comprobante Tipo Comprobante Tipo Fecha inicio – Fecha fin Fec. Comprobante Des…" at bounding box center [475, 123] width 627 height 135
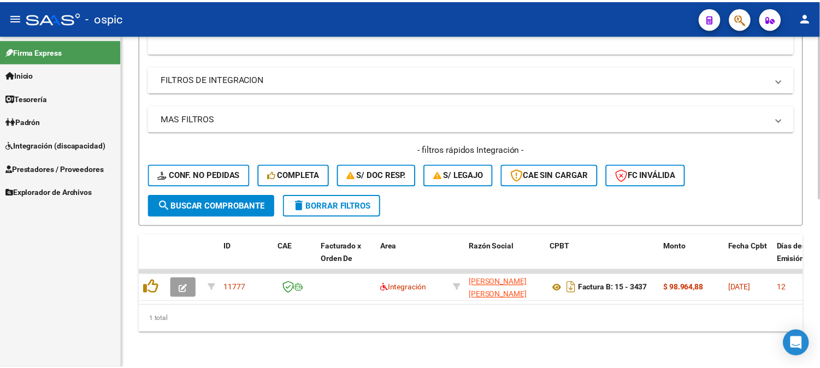
scroll to position [341, 0]
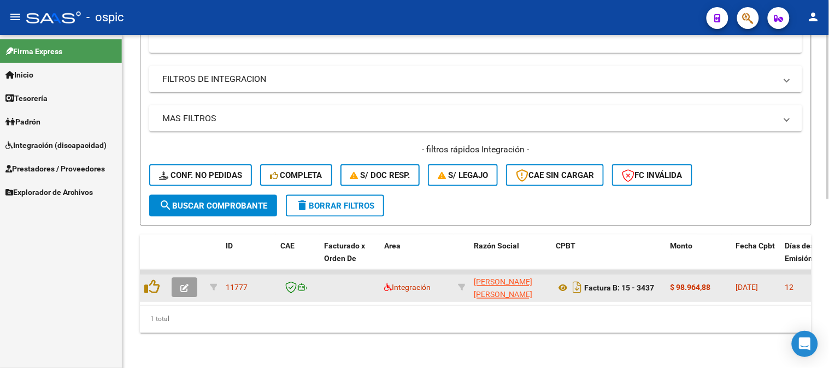
click at [183, 285] on icon "button" at bounding box center [184, 289] width 8 height 8
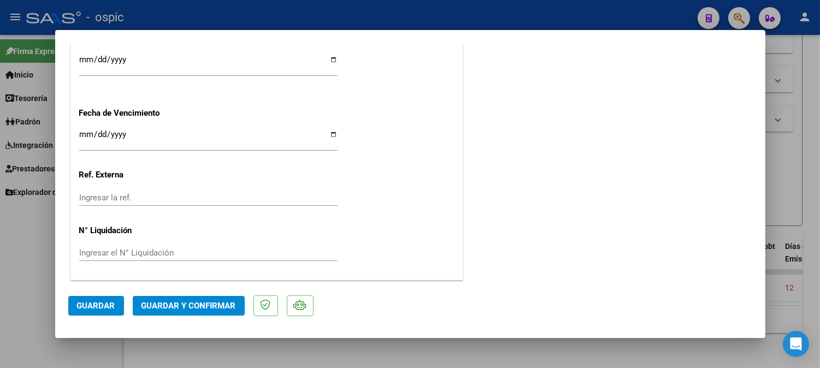
scroll to position [0, 0]
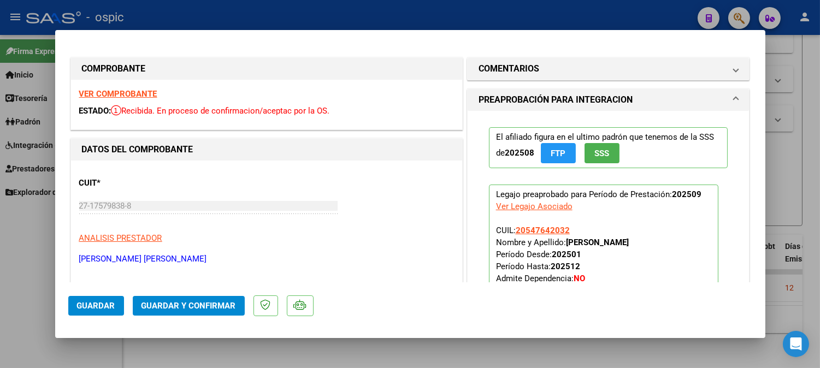
drag, startPoint x: 495, startPoint y: 64, endPoint x: 583, endPoint y: 214, distance: 174.5
click at [495, 64] on h1 "COMENTARIOS" at bounding box center [509, 68] width 61 height 13
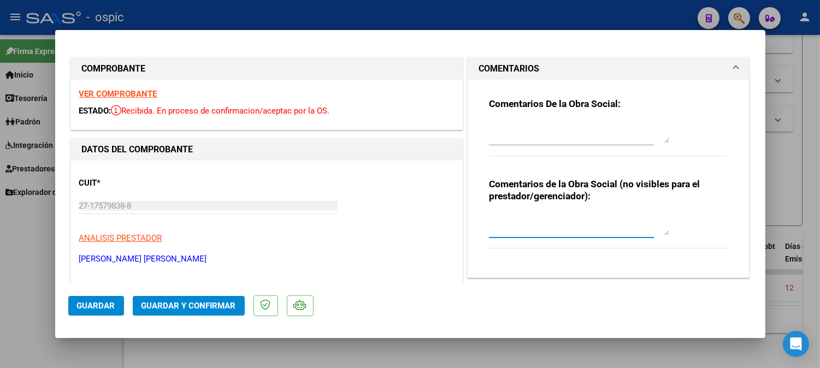
click at [553, 223] on textarea at bounding box center [579, 225] width 180 height 22
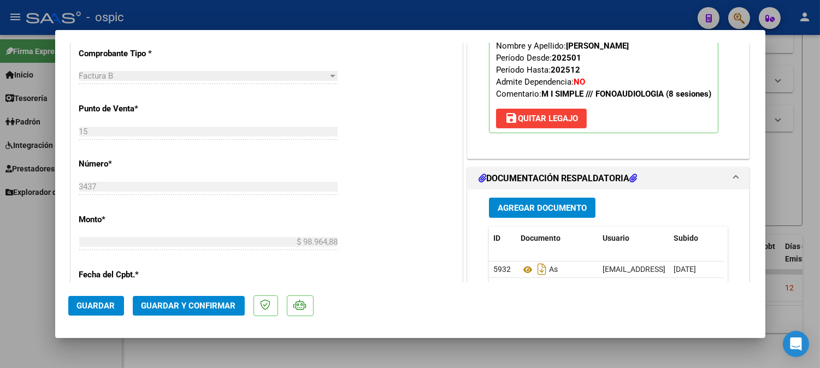
scroll to position [499, 0]
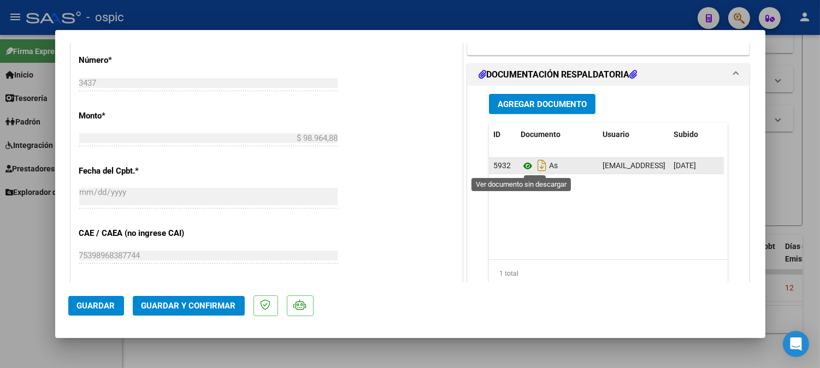
click at [521, 167] on icon at bounding box center [528, 166] width 14 height 13
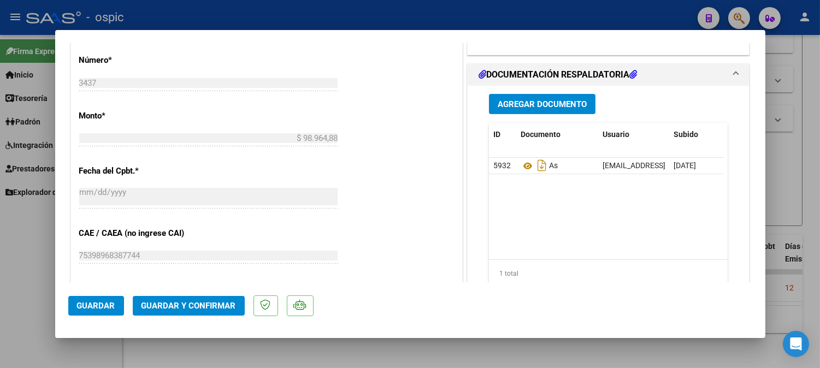
click at [221, 302] on span "Guardar y Confirmar" at bounding box center [189, 306] width 95 height 10
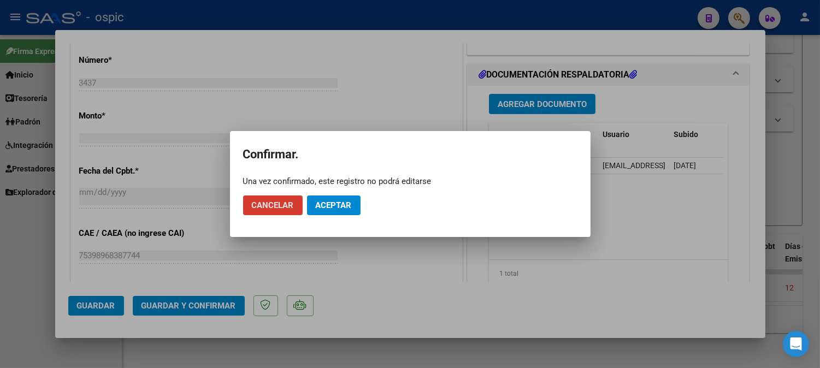
click at [326, 207] on span "Aceptar" at bounding box center [334, 206] width 36 height 10
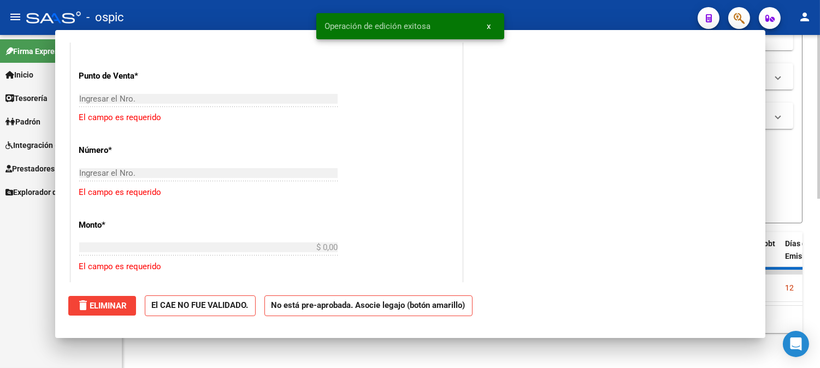
scroll to position [518, 0]
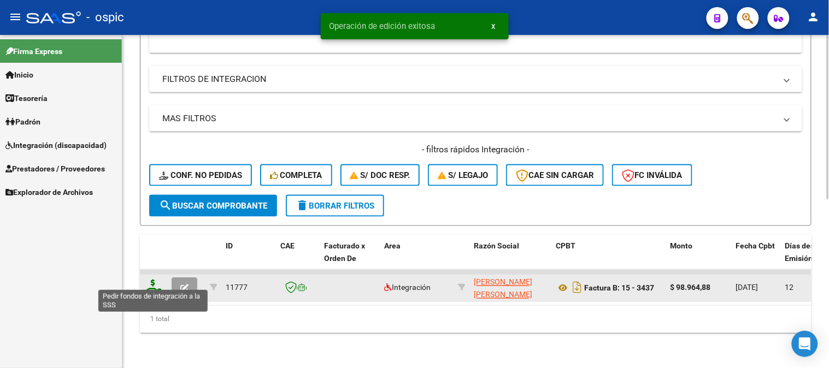
click at [155, 280] on icon at bounding box center [152, 287] width 17 height 15
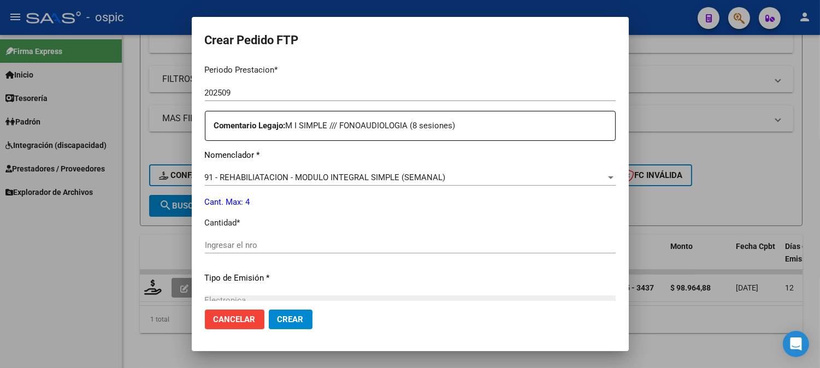
scroll to position [365, 0]
click at [417, 236] on div "Ingresar el nro" at bounding box center [410, 244] width 411 height 16
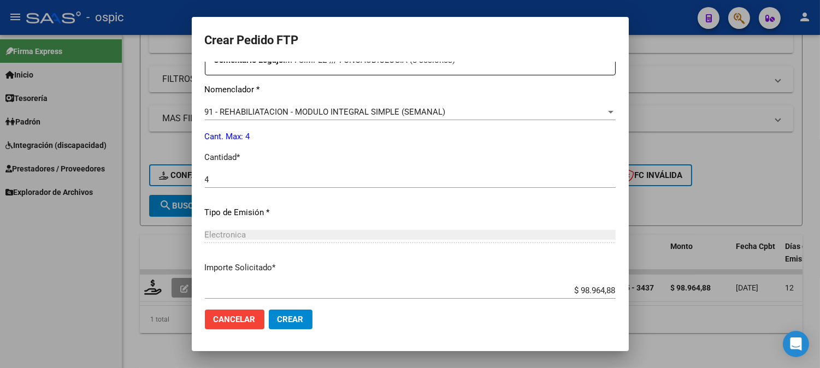
scroll to position [492, 0]
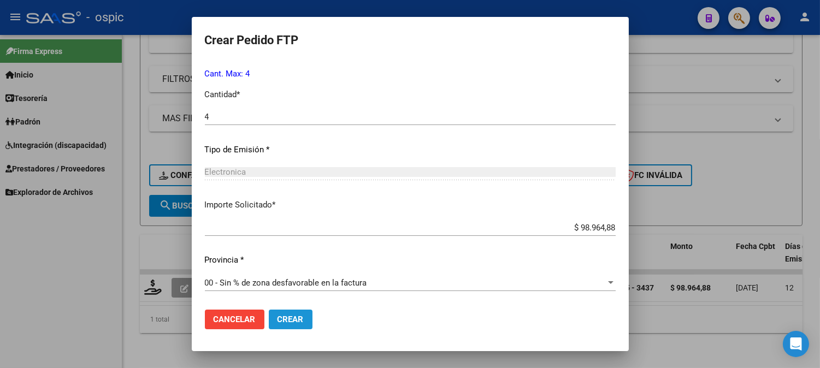
click at [297, 321] on span "Crear" at bounding box center [291, 320] width 26 height 10
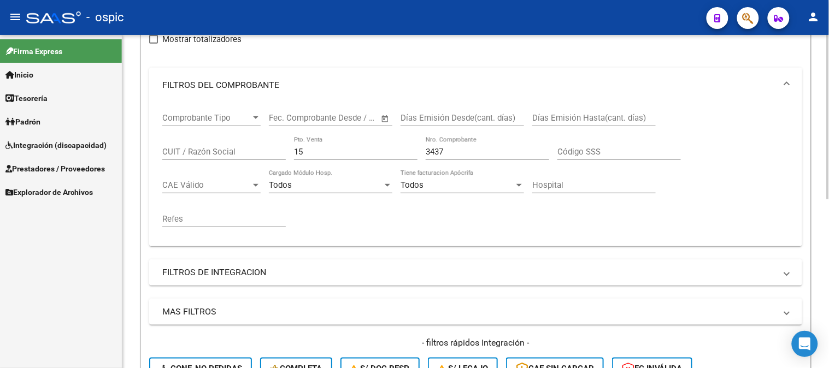
scroll to position [98, 0]
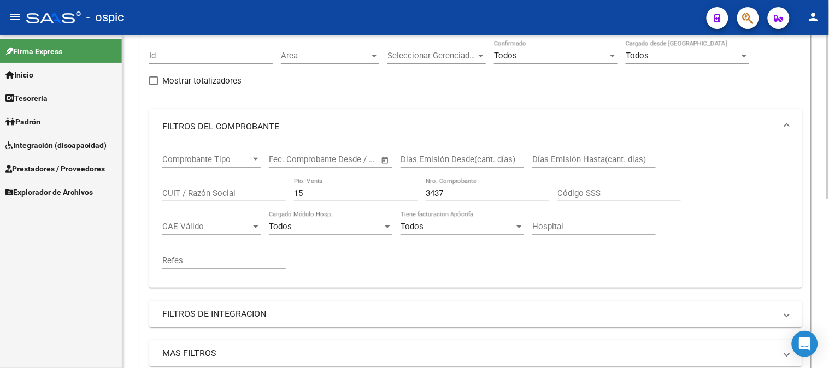
drag, startPoint x: 319, startPoint y: 197, endPoint x: 184, endPoint y: 174, distance: 137.5
click at [190, 175] on div "Comprobante Tipo Comprobante Tipo Fecha inicio – Fecha fin Fec. Comprobante Des…" at bounding box center [475, 211] width 627 height 135
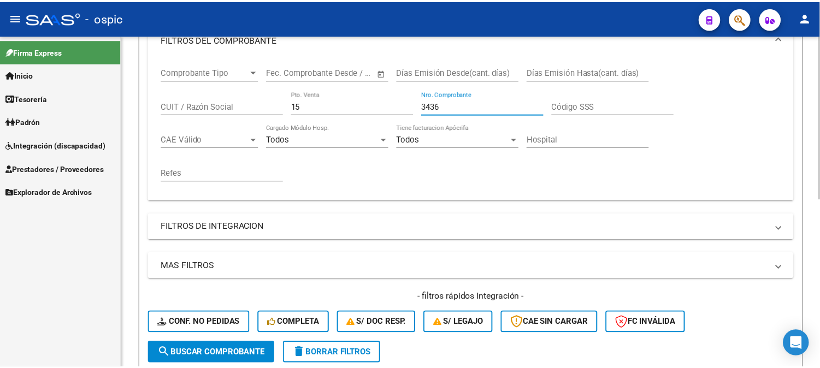
scroll to position [341, 0]
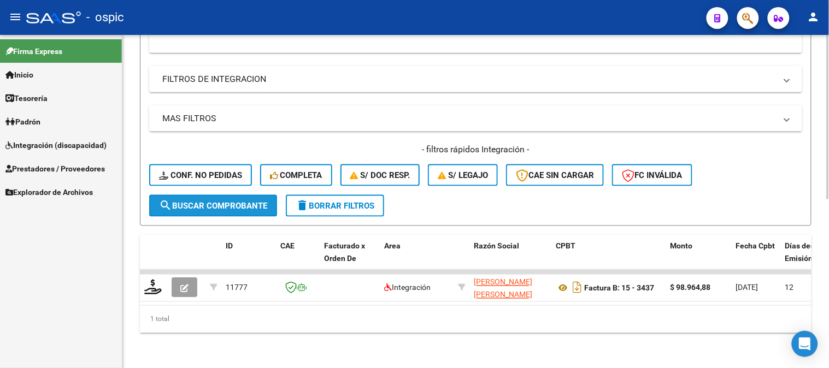
click at [201, 201] on span "search Buscar Comprobante" at bounding box center [213, 206] width 108 height 10
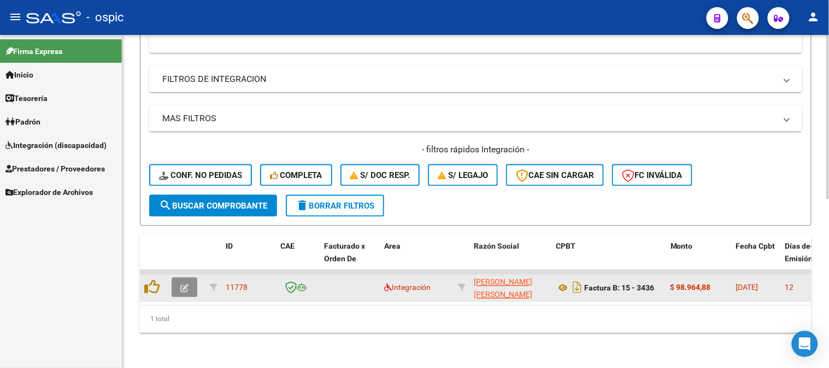
click at [183, 285] on icon "button" at bounding box center [184, 289] width 8 height 8
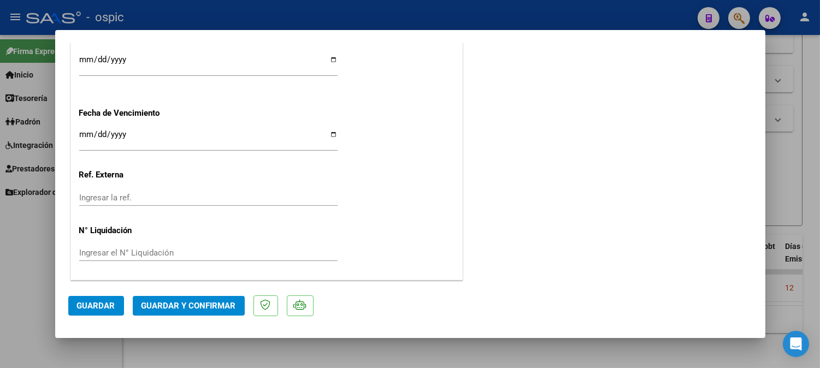
scroll to position [0, 0]
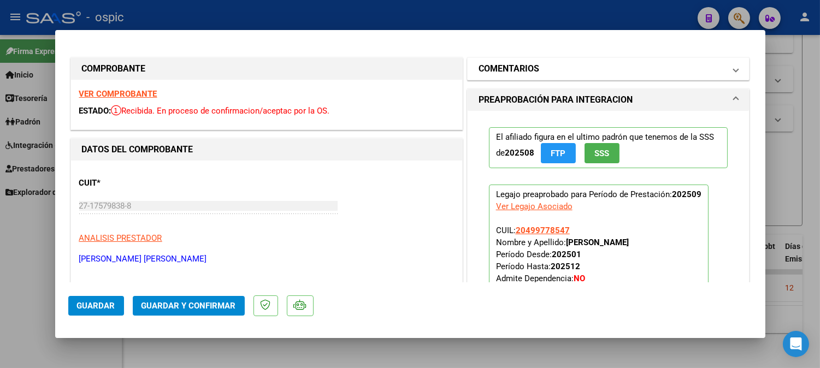
drag, startPoint x: 570, startPoint y: 61, endPoint x: 567, endPoint y: 69, distance: 8.0
click at [567, 62] on mat-expansion-panel-header "COMENTARIOS" at bounding box center [609, 69] width 282 height 22
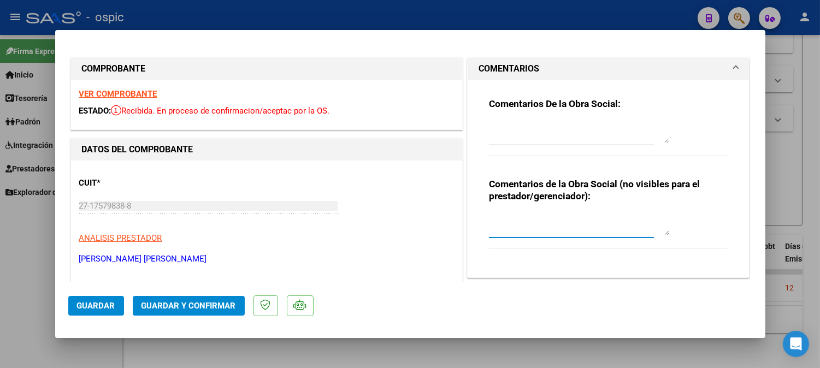
drag, startPoint x: 543, startPoint y: 228, endPoint x: 829, endPoint y: 170, distance: 291.8
click at [543, 228] on textarea at bounding box center [579, 225] width 180 height 22
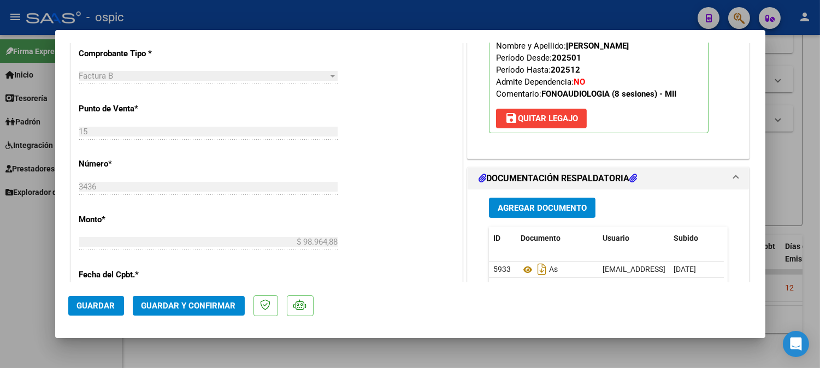
scroll to position [448, 0]
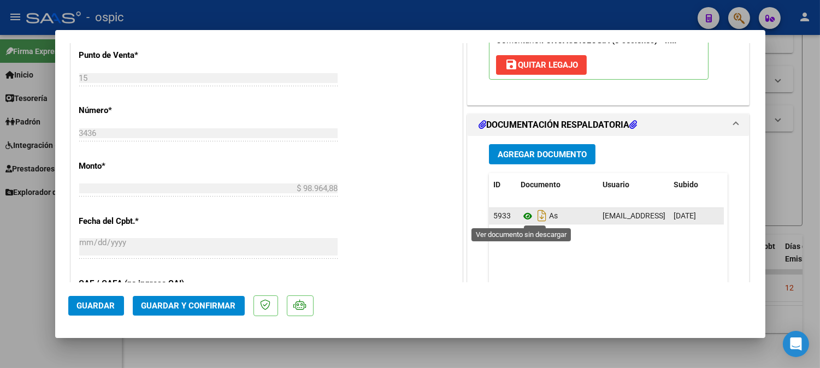
click at [521, 214] on icon at bounding box center [528, 216] width 14 height 13
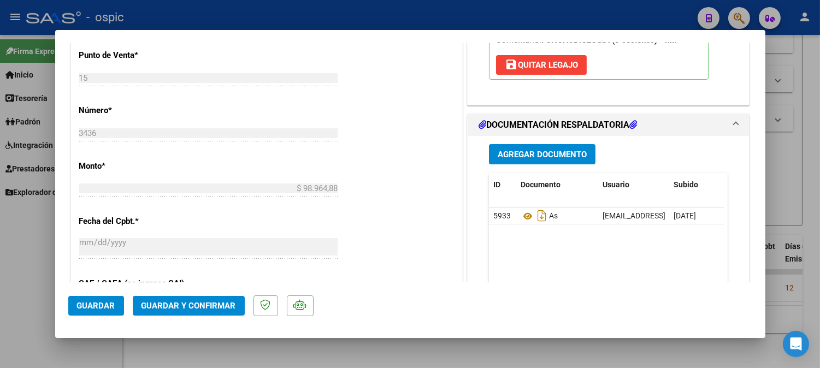
click at [206, 303] on span "Guardar y Confirmar" at bounding box center [189, 306] width 95 height 10
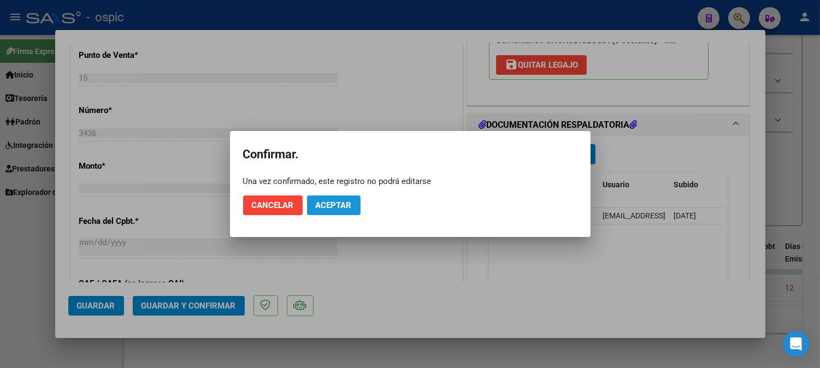
click at [334, 206] on span "Aceptar" at bounding box center [334, 206] width 36 height 10
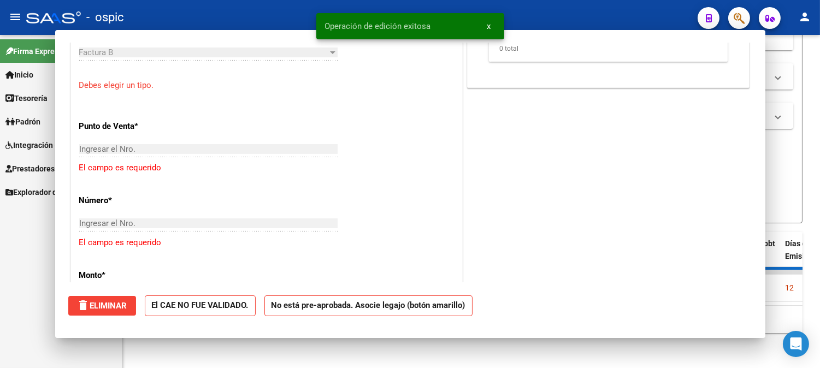
scroll to position [467, 0]
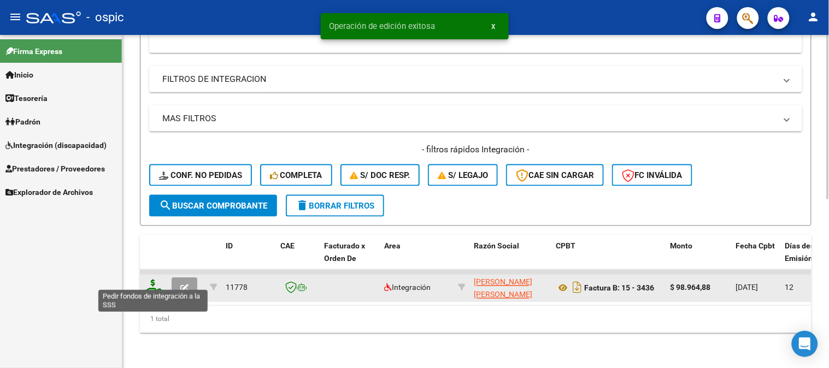
click at [154, 280] on icon at bounding box center [152, 287] width 17 height 15
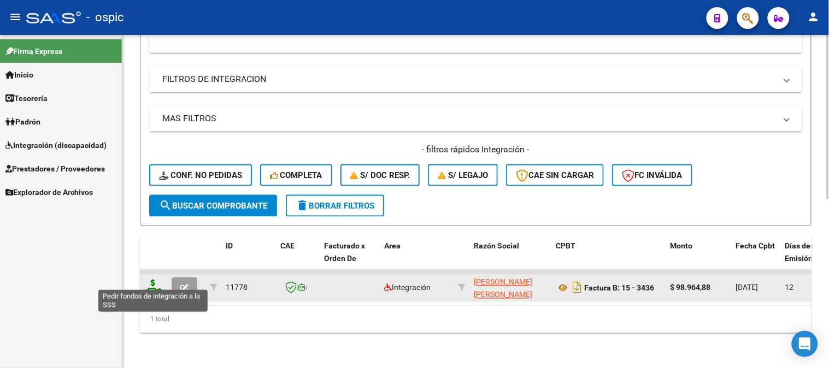
click at [153, 280] on icon at bounding box center [152, 287] width 17 height 15
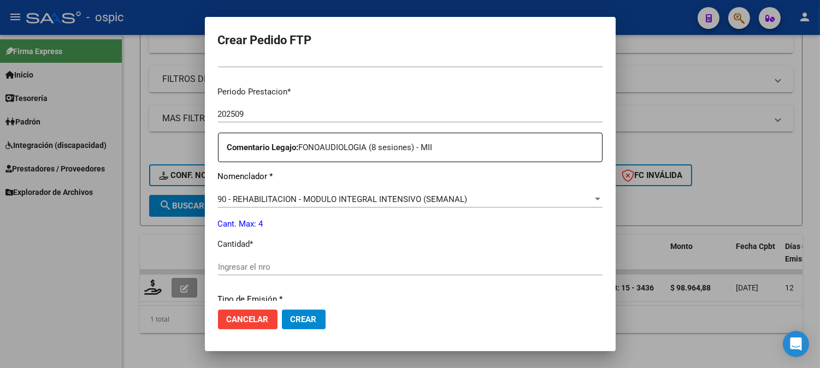
scroll to position [333, 0]
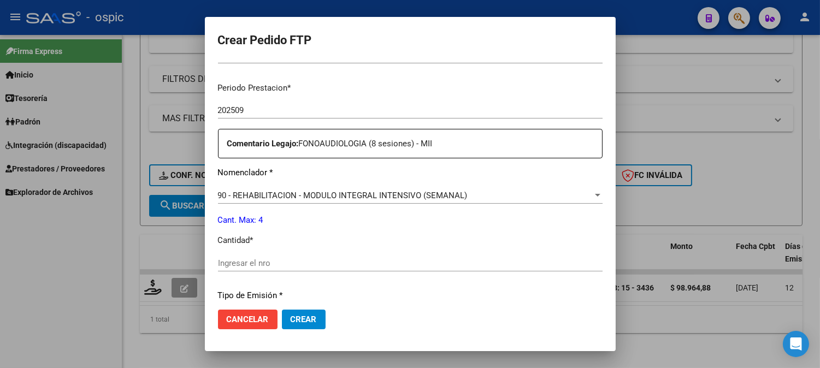
click at [384, 269] on div "Ingresar el nro" at bounding box center [410, 263] width 385 height 16
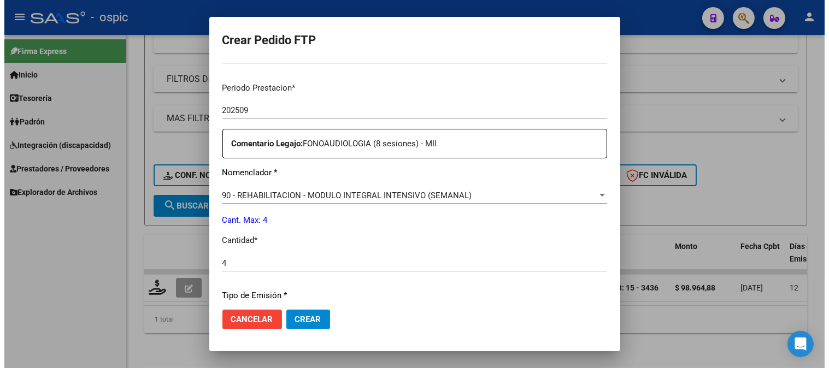
scroll to position [479, 0]
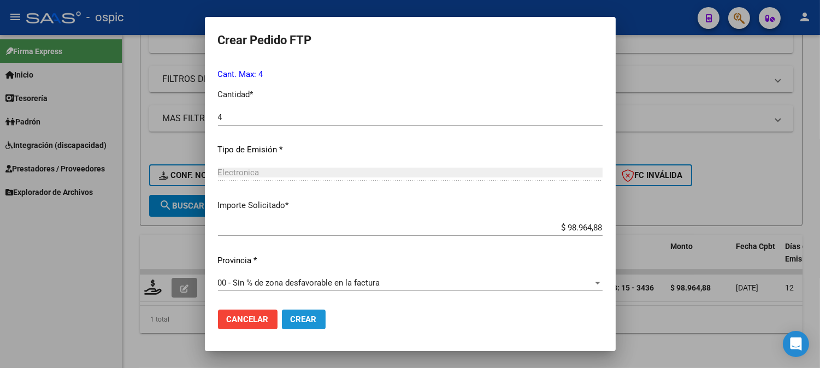
click at [293, 320] on span "Crear" at bounding box center [304, 320] width 26 height 10
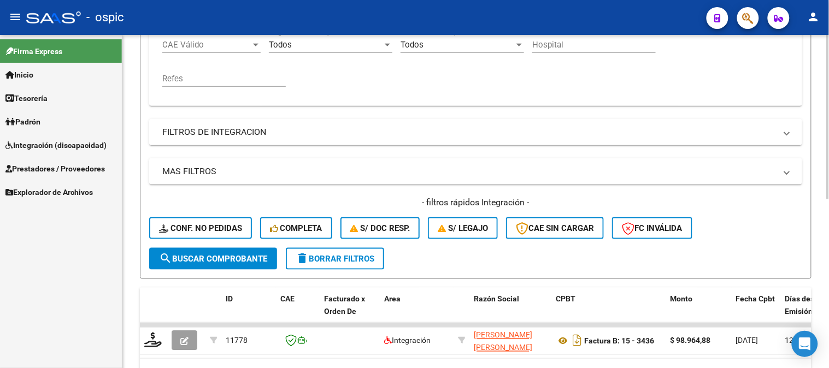
scroll to position [159, 0]
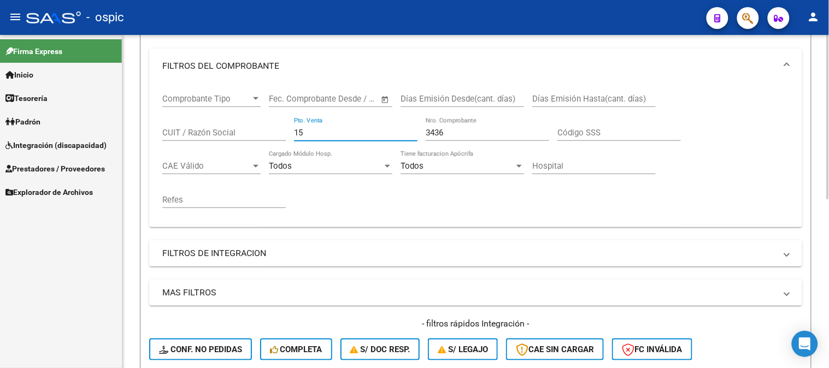
drag, startPoint x: 323, startPoint y: 134, endPoint x: 181, endPoint y: 134, distance: 141.6
click at [186, 134] on div "Comprobante Tipo Comprobante Tipo Fecha inicio – Fecha fin Fec. Comprobante Des…" at bounding box center [475, 151] width 627 height 135
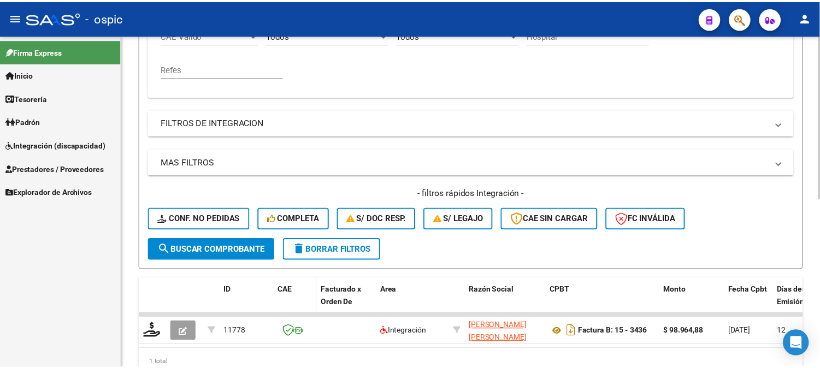
scroll to position [303, 0]
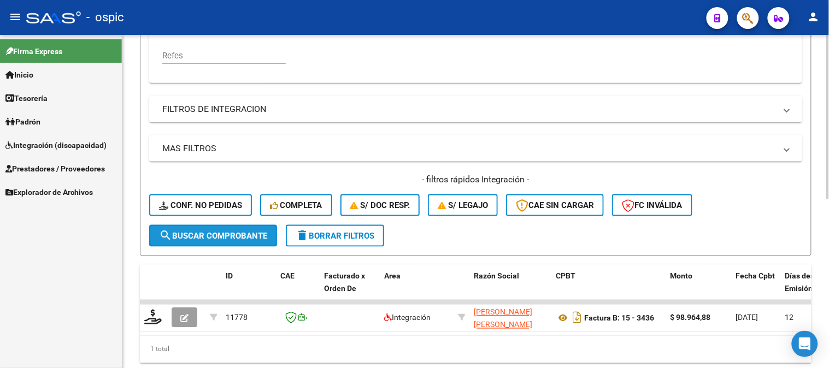
click at [226, 230] on button "search Buscar Comprobante" at bounding box center [213, 236] width 128 height 22
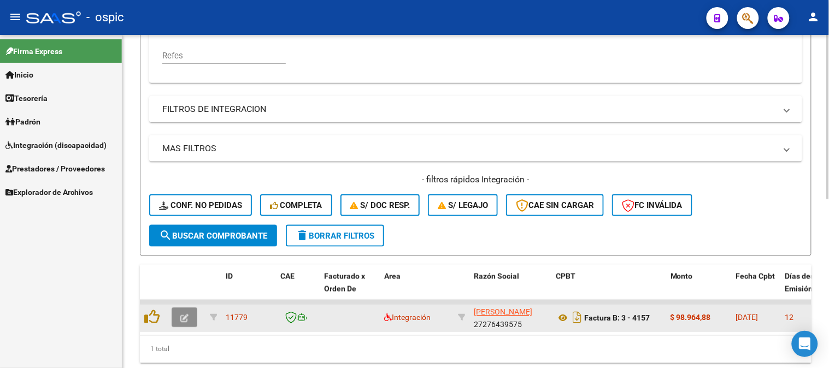
click at [188, 317] on icon "button" at bounding box center [184, 319] width 8 height 8
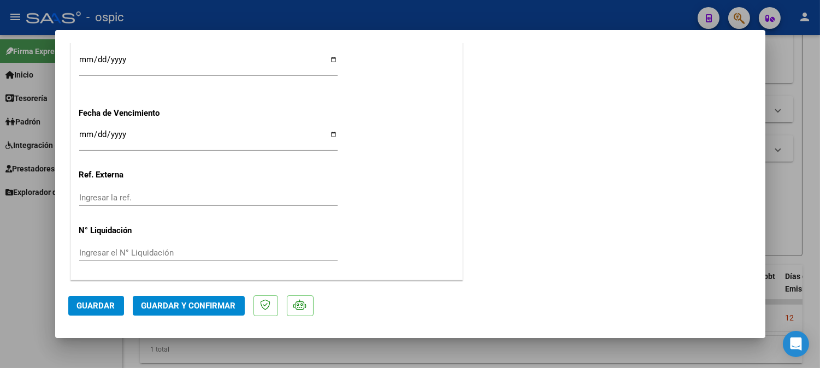
scroll to position [0, 0]
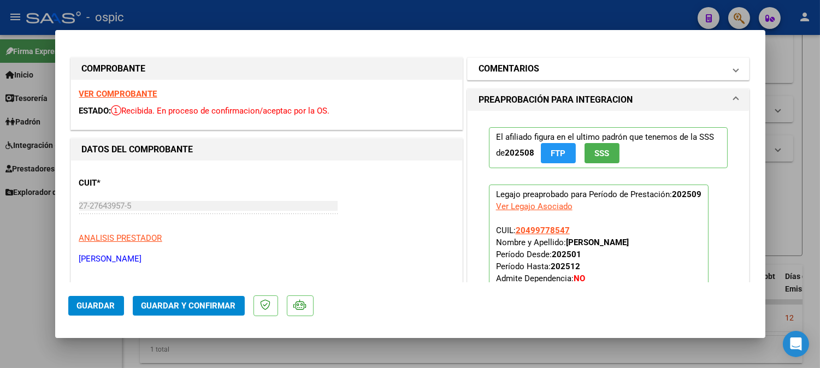
click at [540, 72] on mat-panel-title "COMENTARIOS" at bounding box center [602, 68] width 247 height 13
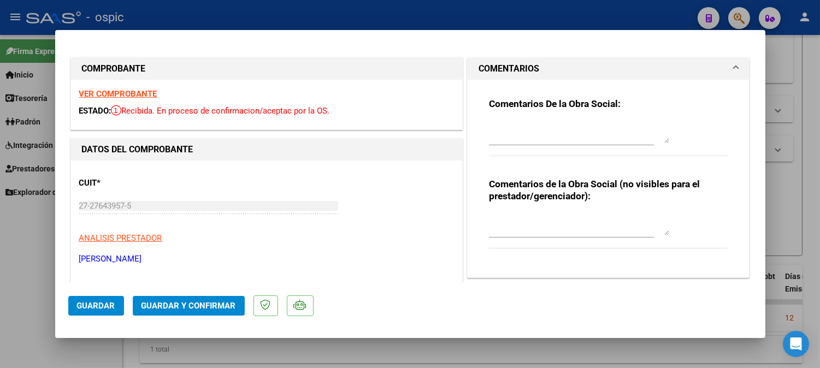
drag, startPoint x: 533, startPoint y: 226, endPoint x: 542, endPoint y: 226, distance: 9.3
click at [535, 226] on textarea at bounding box center [579, 225] width 180 height 22
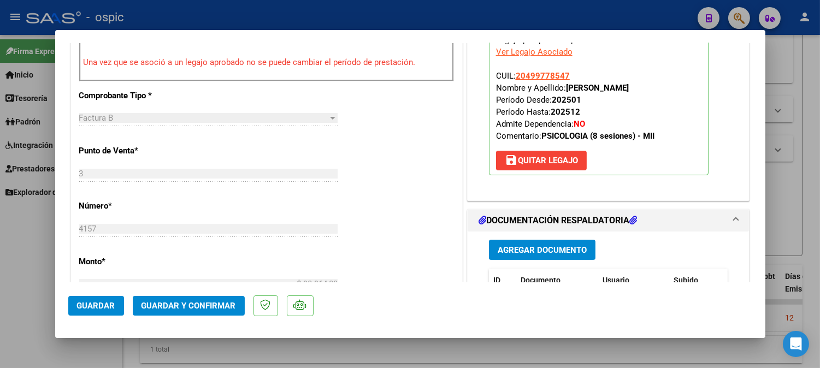
scroll to position [439, 0]
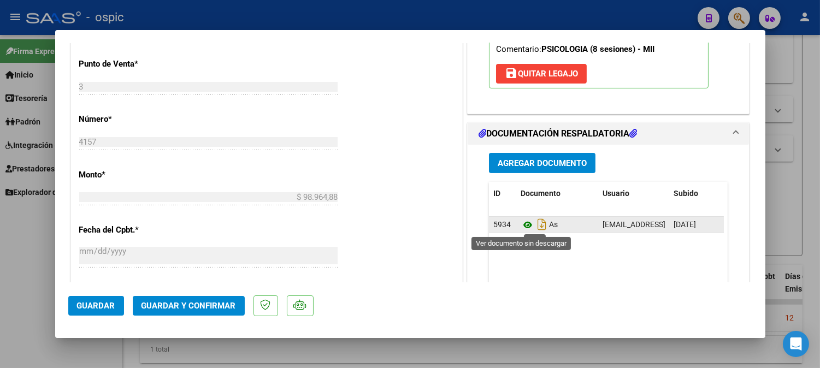
click at [524, 225] on icon at bounding box center [528, 225] width 14 height 13
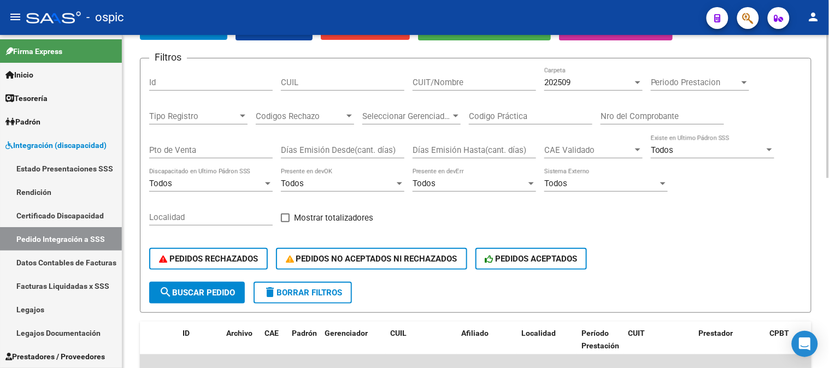
scroll to position [243, 0]
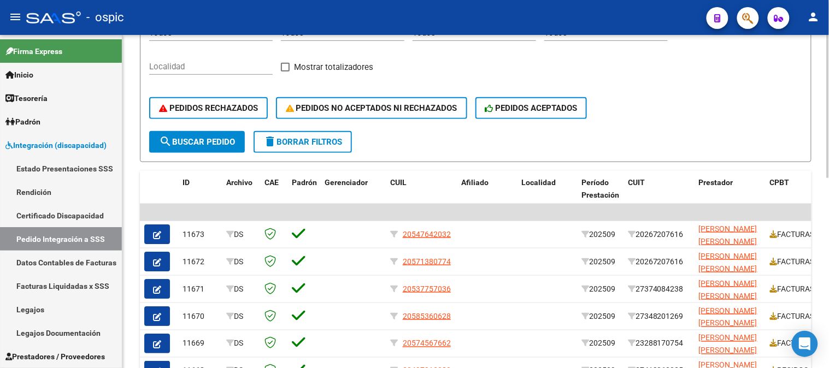
click at [320, 140] on span "delete Borrar Filtros" at bounding box center [302, 142] width 79 height 10
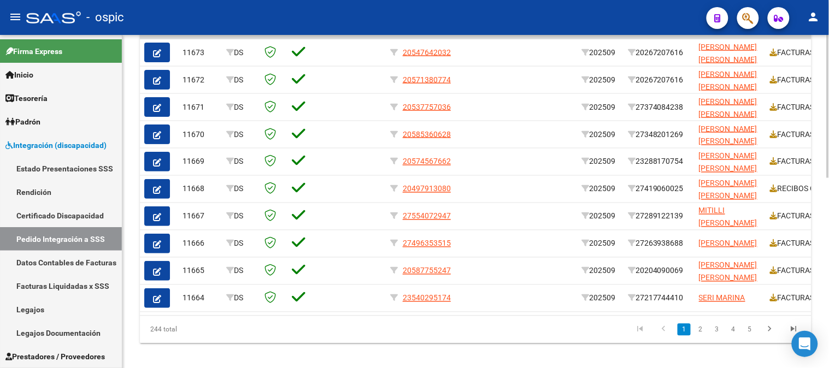
scroll to position [415, 0]
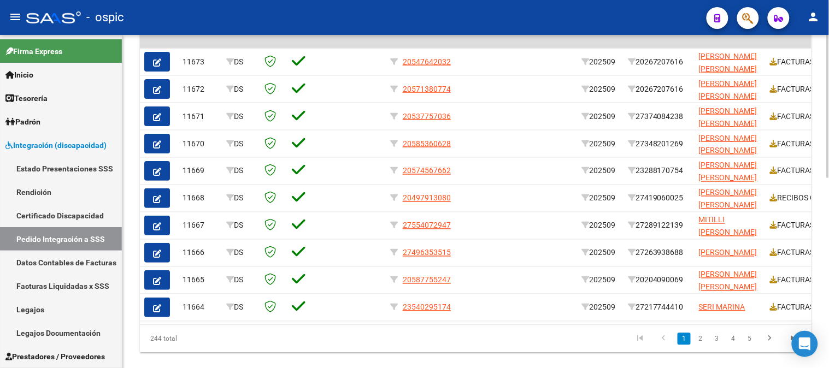
click at [829, 276] on div at bounding box center [828, 287] width 3 height 143
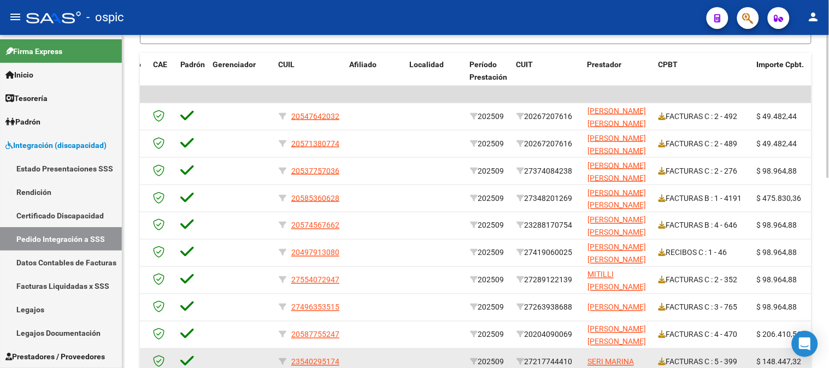
scroll to position [354, 0]
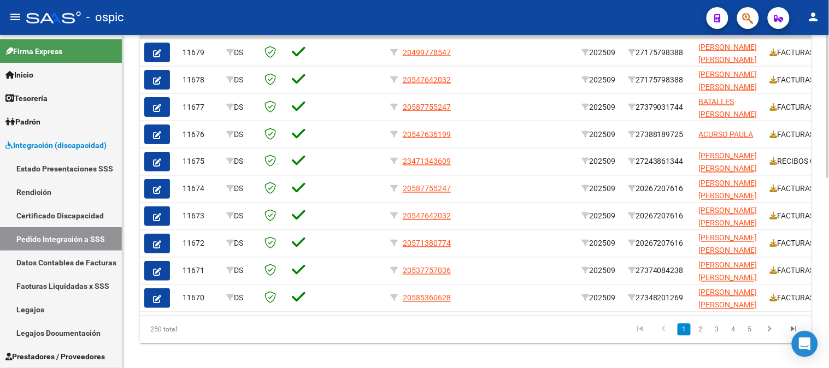
scroll to position [0, 194]
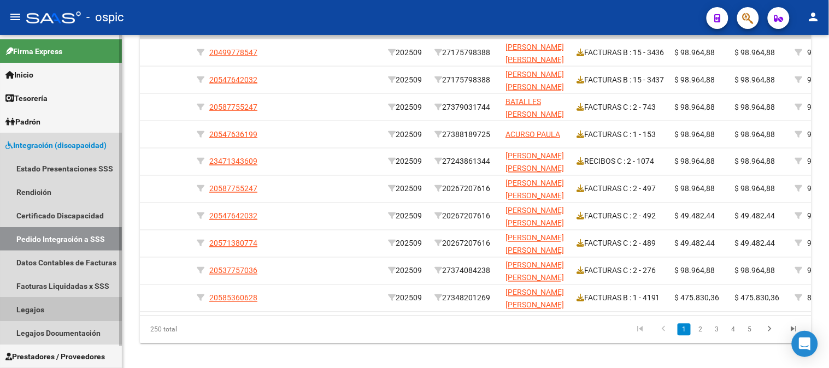
click at [73, 306] on link "Legajos" at bounding box center [61, 310] width 122 height 24
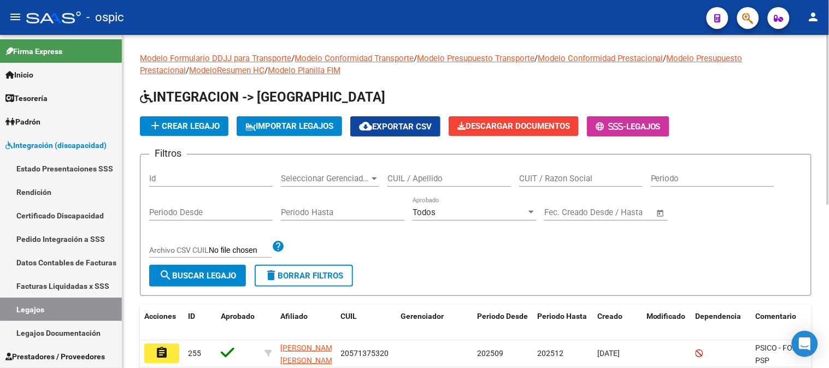
click at [408, 179] on input "CUIL / Apellido" at bounding box center [450, 179] width 124 height 10
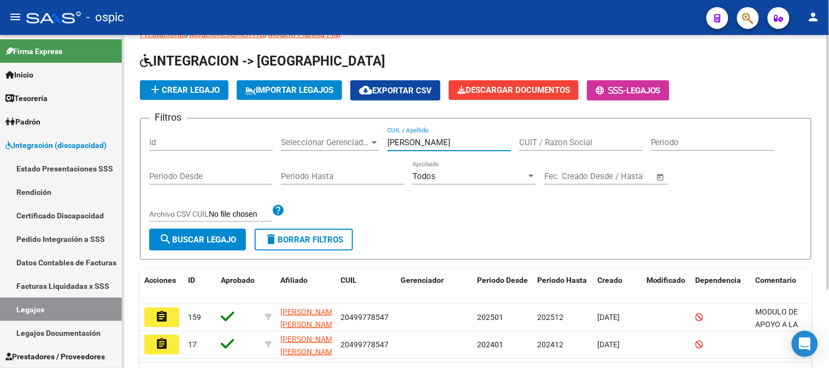
scroll to position [102, 0]
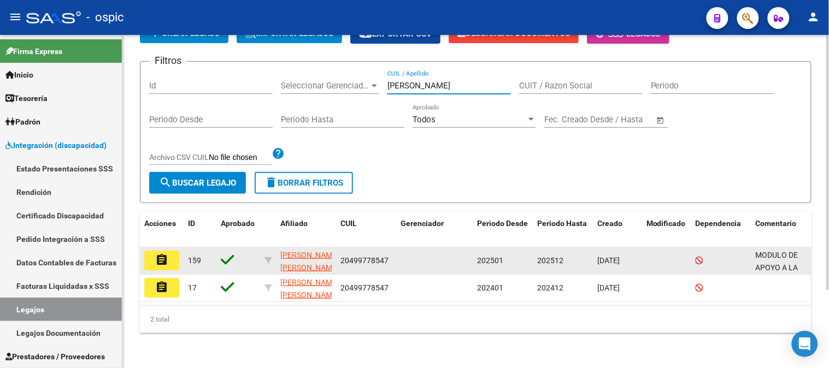
type input "WILK FA"
drag, startPoint x: 341, startPoint y: 250, endPoint x: 406, endPoint y: 253, distance: 65.1
click at [406, 253] on div "assignment 159 WILK FACUNDO SIMON 20499778547 202501 202512 20/02/2025 MODULO D…" at bounding box center [511, 261] width 743 height 27
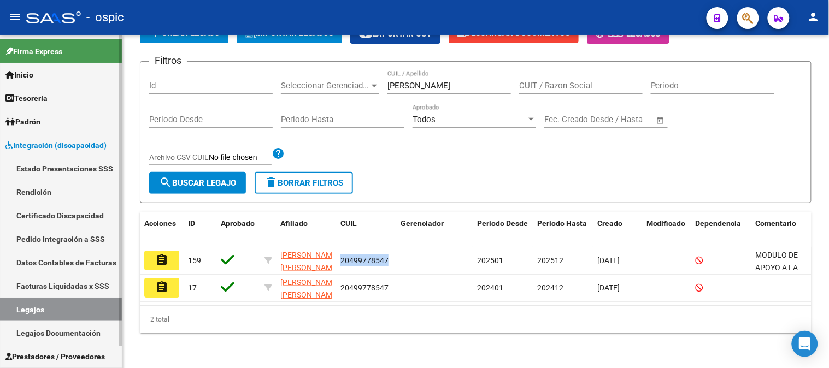
click at [93, 213] on link "Certificado Discapacidad" at bounding box center [61, 216] width 122 height 24
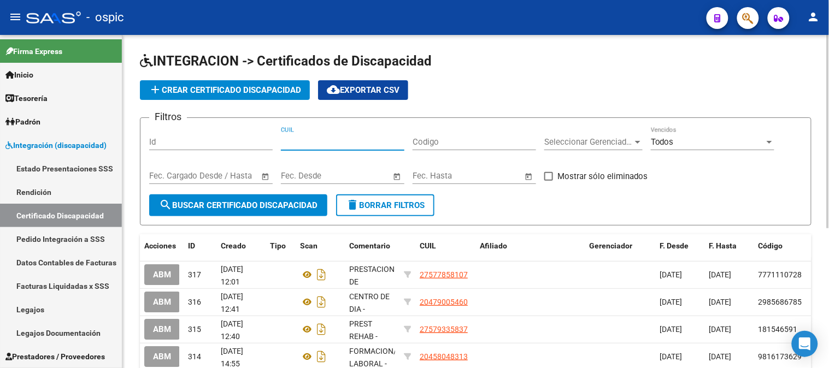
click at [332, 139] on input "CUIL" at bounding box center [343, 142] width 124 height 10
paste input "77-96601647"
type input "77-96601647"
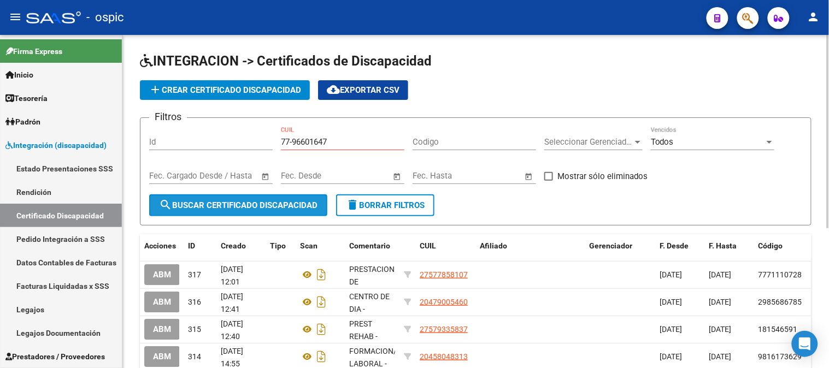
click at [288, 203] on span "search Buscar Certificado Discapacidad" at bounding box center [238, 206] width 159 height 10
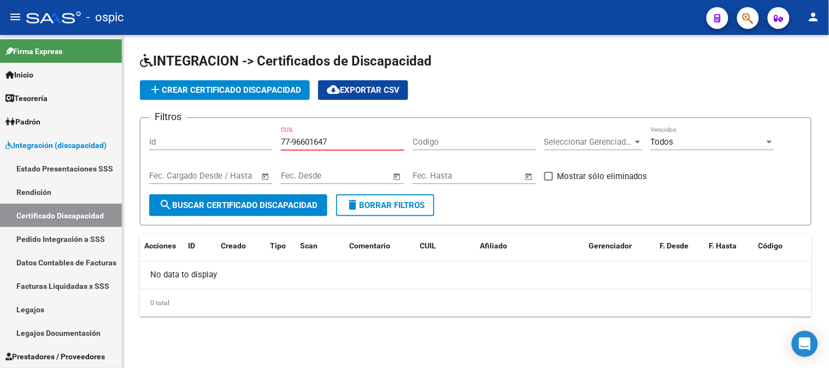
drag, startPoint x: 343, startPoint y: 139, endPoint x: 254, endPoint y: 139, distance: 89.1
click at [254, 139] on div "Filtros Id 77-96601647 CUIL Codigo Seleccionar Gerenciador Seleccionar Gerencia…" at bounding box center [475, 161] width 653 height 68
paste input "20-49977854-7"
click at [260, 203] on span "search Buscar Certificado Discapacidad" at bounding box center [238, 206] width 159 height 10
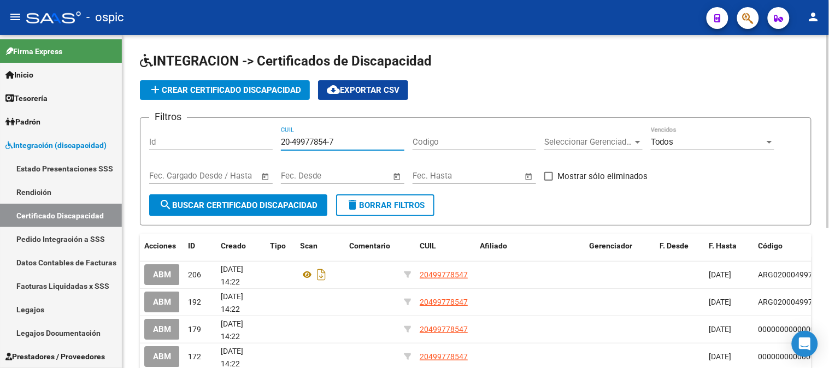
drag, startPoint x: 289, startPoint y: 140, endPoint x: 282, endPoint y: 139, distance: 7.2
click at [283, 139] on input "20-49977854-7" at bounding box center [343, 142] width 124 height 10
click at [374, 142] on input "20-49977854-7" at bounding box center [343, 142] width 124 height 10
drag, startPoint x: 356, startPoint y: 142, endPoint x: 45, endPoint y: 142, distance: 311.0
click at [45, 142] on mat-sidenav-container "Firma Express Inicio Calendario SSS Instructivos Contacto OS Tesorería Extracto…" at bounding box center [414, 201] width 829 height 333
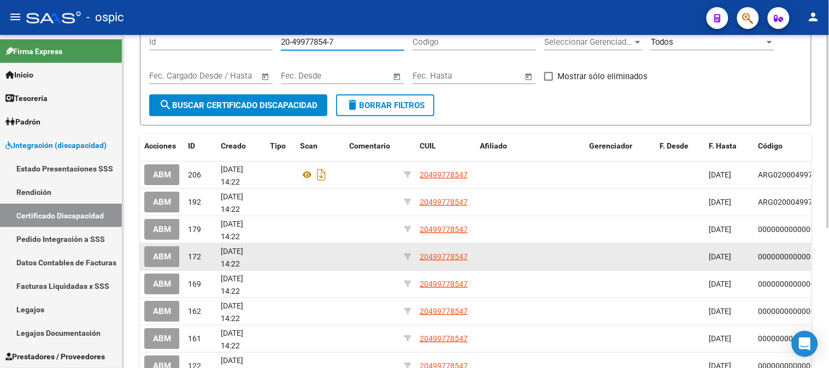
scroll to position [61, 0]
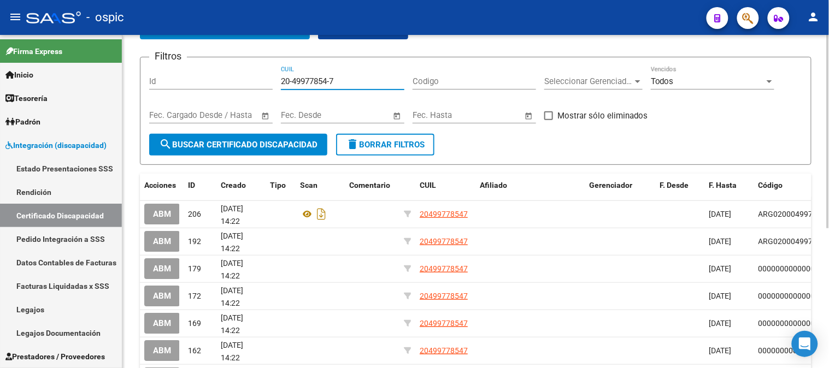
paste input "3-47134360-9"
type input "23-47134360-9"
click at [282, 140] on span "search Buscar Certificado Discapacidad" at bounding box center [238, 145] width 159 height 10
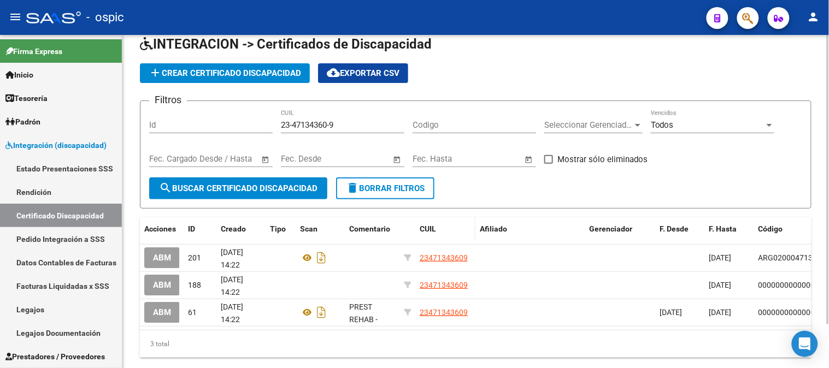
scroll to position [0, 0]
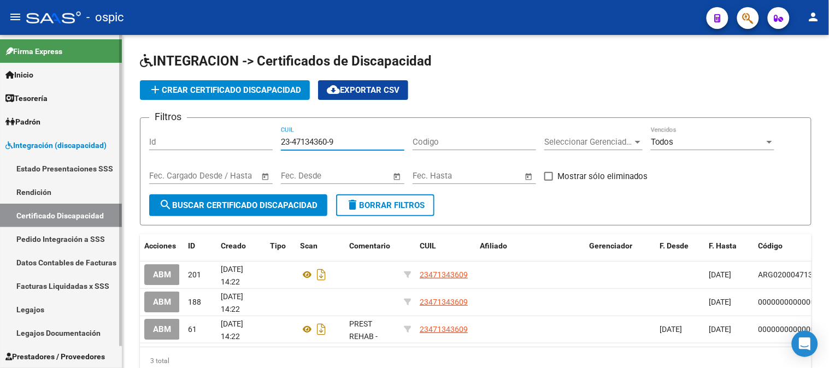
drag, startPoint x: 343, startPoint y: 138, endPoint x: 64, endPoint y: 144, distance: 279.4
click at [63, 138] on mat-sidenav-container "Firma Express Inicio Calendario SSS Instructivos Contacto OS Tesorería Extracto…" at bounding box center [414, 201] width 829 height 333
paste input "20-49977854-7"
type input "20-49977854-7"
click at [300, 199] on button "search Buscar Certificado Discapacidad" at bounding box center [238, 206] width 178 height 22
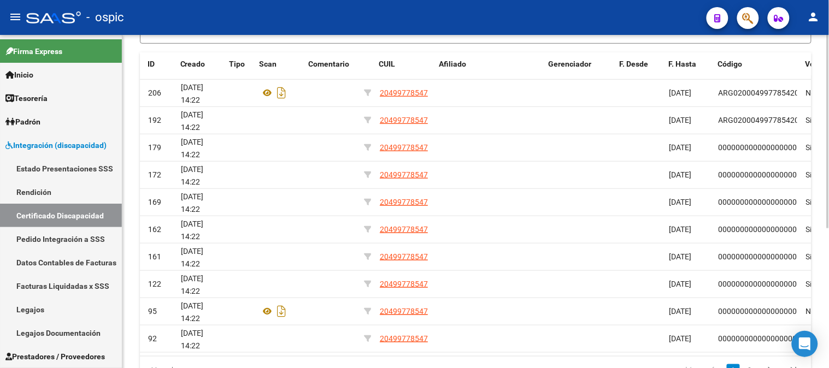
scroll to position [0, 79]
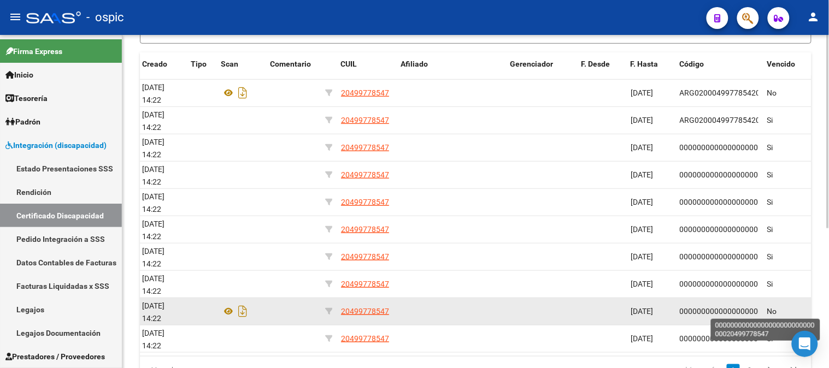
click at [724, 310] on span "0000000000000000000000000000020499778547" at bounding box center [767, 311] width 175 height 9
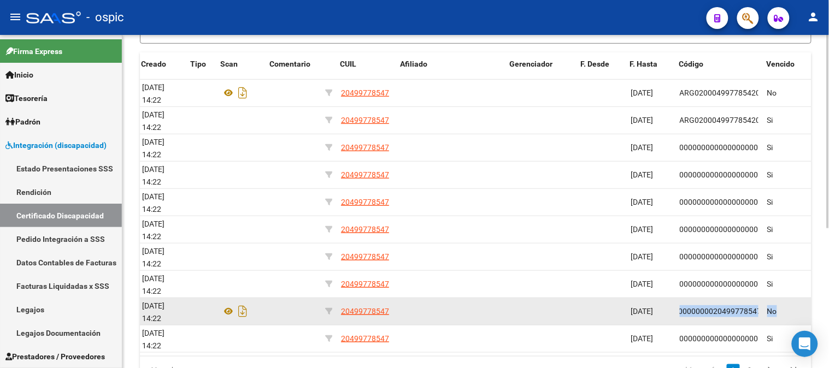
scroll to position [0, 79]
drag, startPoint x: 724, startPoint y: 310, endPoint x: 811, endPoint y: 310, distance: 86.9
click at [811, 310] on div "ABM 95 16/10/2024 14:22 20499778547 08/11/2025 00000000000000000000000000000204…" at bounding box center [436, 311] width 751 height 27
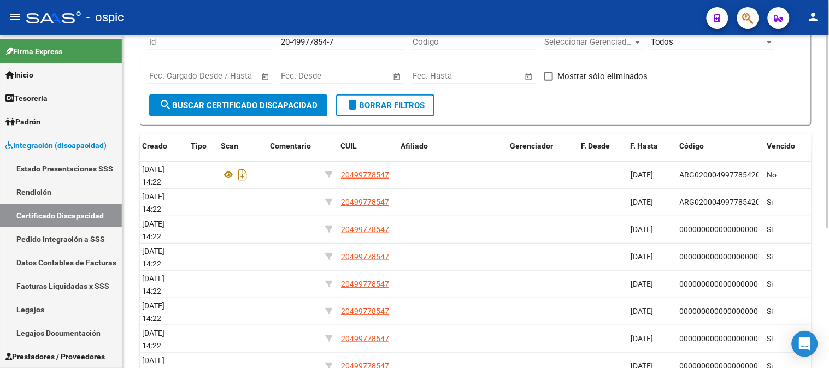
scroll to position [0, 0]
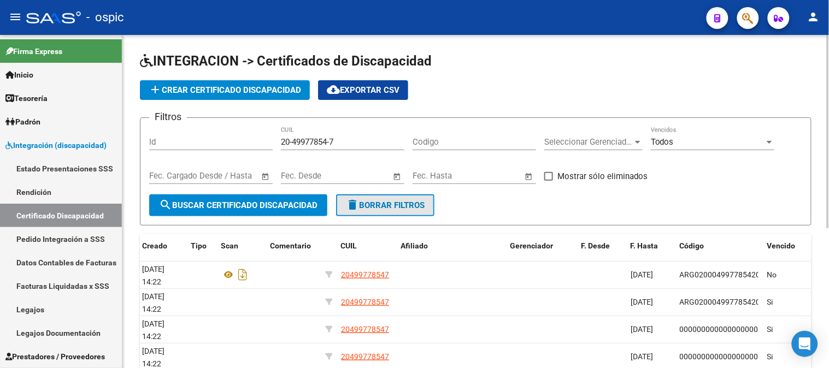
click at [385, 204] on span "delete Borrar Filtros" at bounding box center [385, 206] width 79 height 10
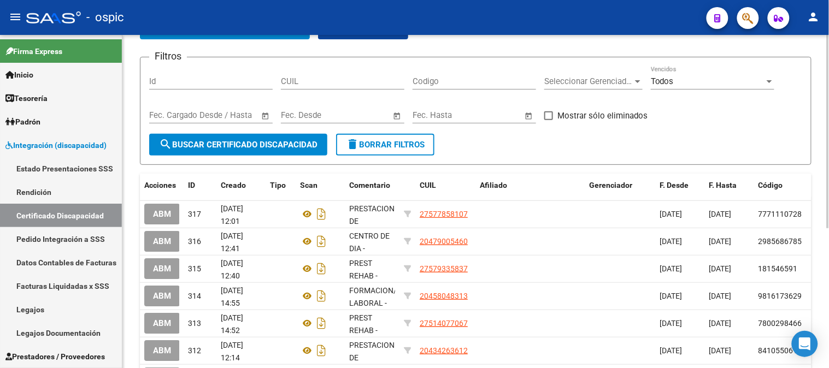
scroll to position [182, 0]
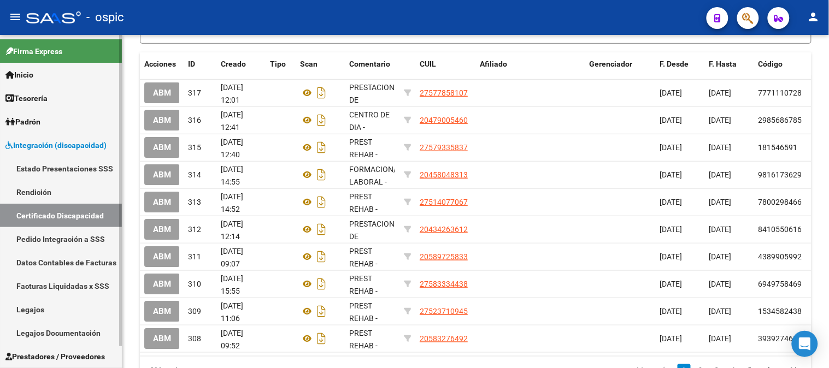
click at [74, 232] on link "Pedido Integración a SSS" at bounding box center [61, 239] width 122 height 24
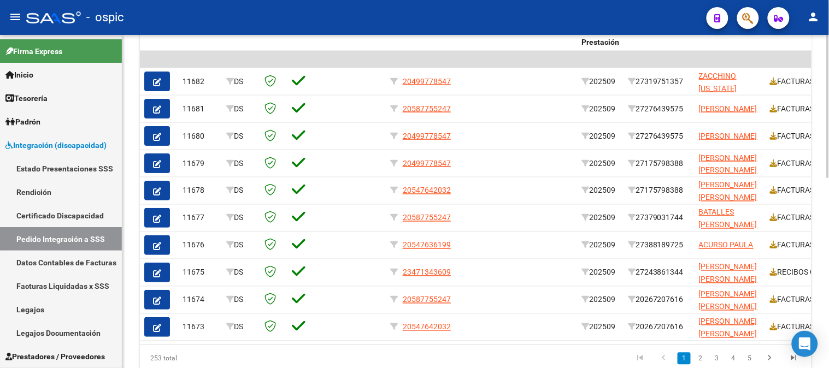
click at [829, 247] on div at bounding box center [828, 279] width 3 height 143
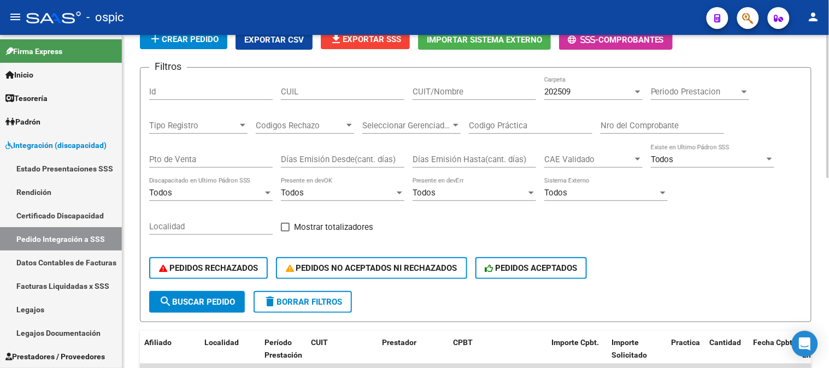
scroll to position [182, 0]
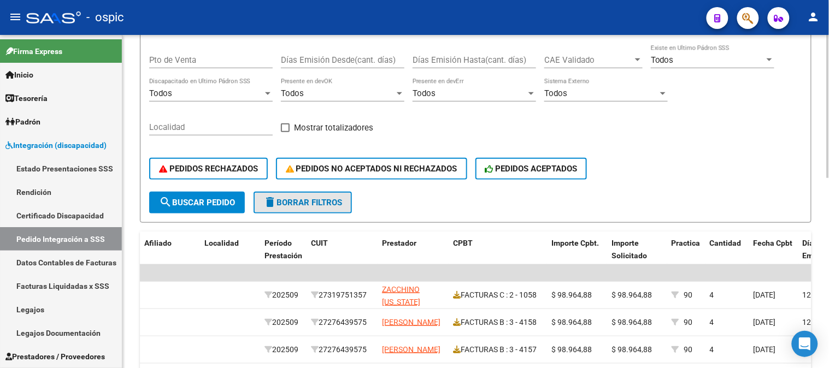
click at [286, 201] on span "delete Borrar Filtros" at bounding box center [302, 203] width 79 height 10
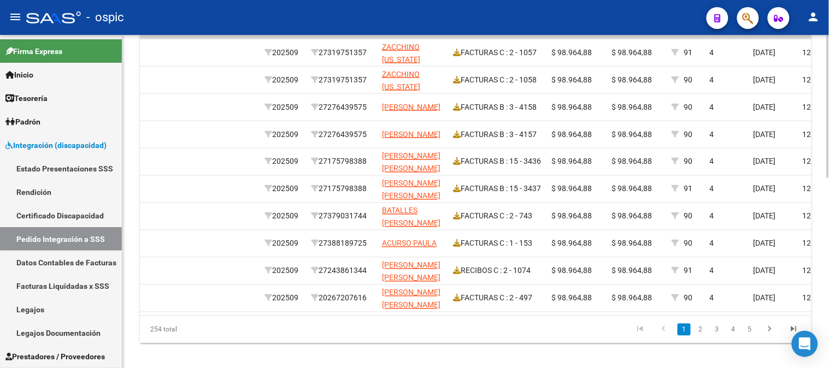
scroll to position [400, 0]
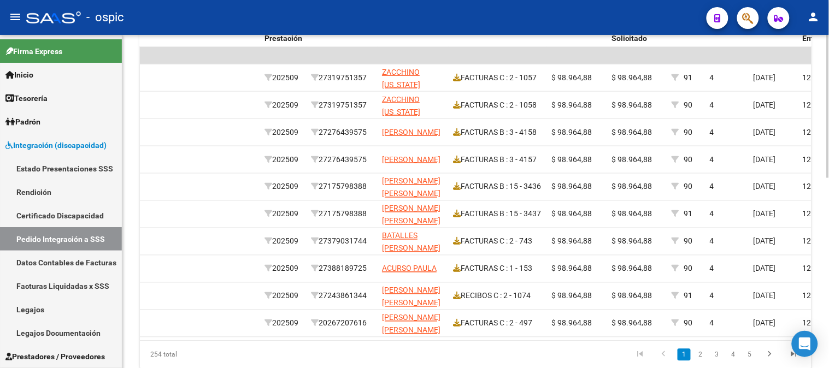
click at [829, 241] on div at bounding box center [828, 281] width 3 height 143
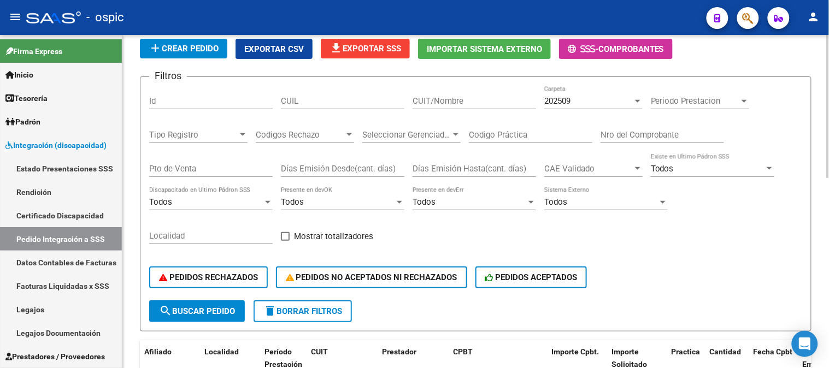
scroll to position [182, 0]
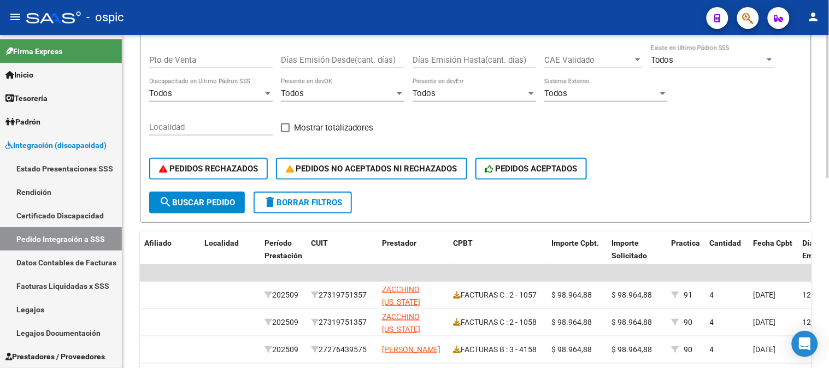
click at [324, 201] on span "delete Borrar Filtros" at bounding box center [302, 203] width 79 height 10
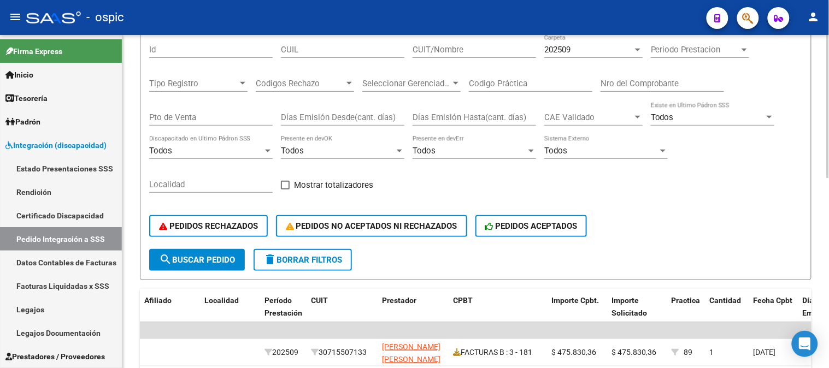
scroll to position [61, 0]
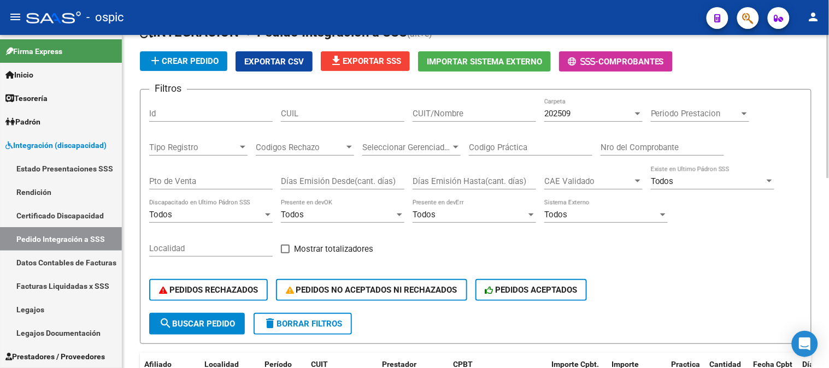
click at [307, 316] on button "delete Borrar Filtros" at bounding box center [303, 324] width 98 height 22
click at [317, 323] on span "delete Borrar Filtros" at bounding box center [302, 324] width 79 height 10
click at [173, 58] on span "add Crear Pedido" at bounding box center [184, 61] width 70 height 10
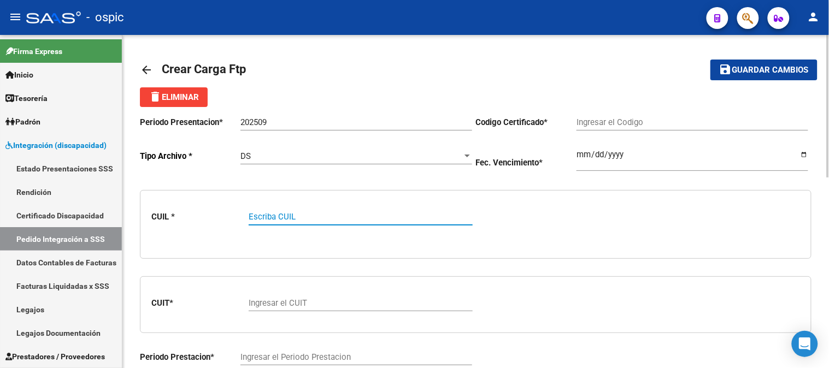
click at [142, 63] on mat-icon "arrow_back" at bounding box center [146, 69] width 13 height 13
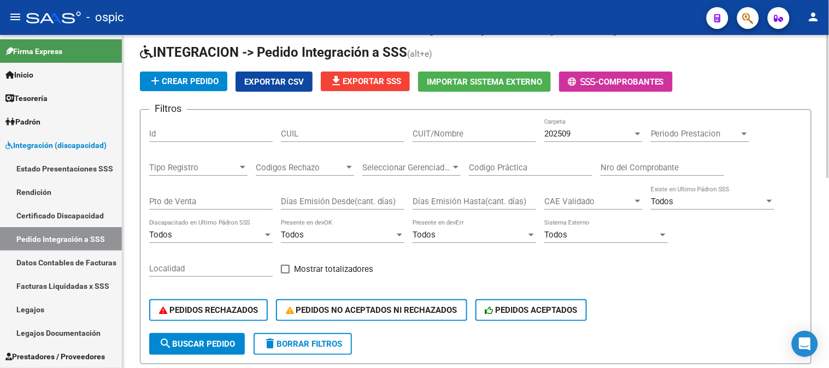
scroll to position [61, 0]
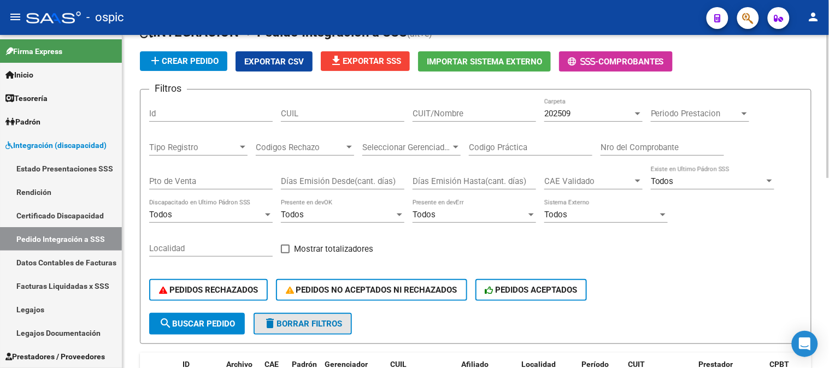
click at [321, 319] on span "delete Borrar Filtros" at bounding box center [302, 324] width 79 height 10
click at [319, 320] on span "delete Borrar Filtros" at bounding box center [302, 324] width 79 height 10
click at [369, 50] on app-list-header "INTEGRACION -> Pedido Integración a SSS (alt+e) add Crear Pedido Exportar CSV f…" at bounding box center [476, 184] width 672 height 321
click at [369, 55] on button "file_download Exportar SSS" at bounding box center [365, 61] width 89 height 20
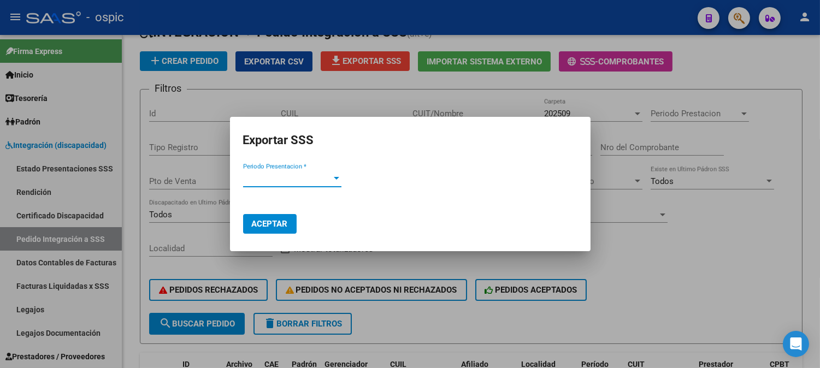
click at [309, 181] on span "Periodo Presentacion *" at bounding box center [287, 179] width 89 height 10
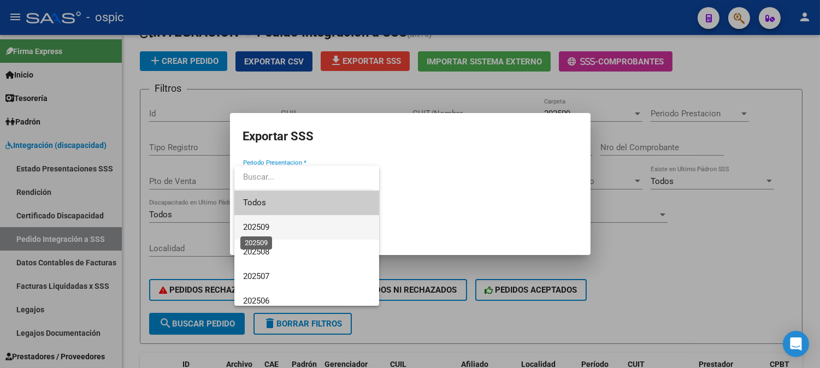
click at [250, 230] on span "202509" at bounding box center [256, 227] width 26 height 10
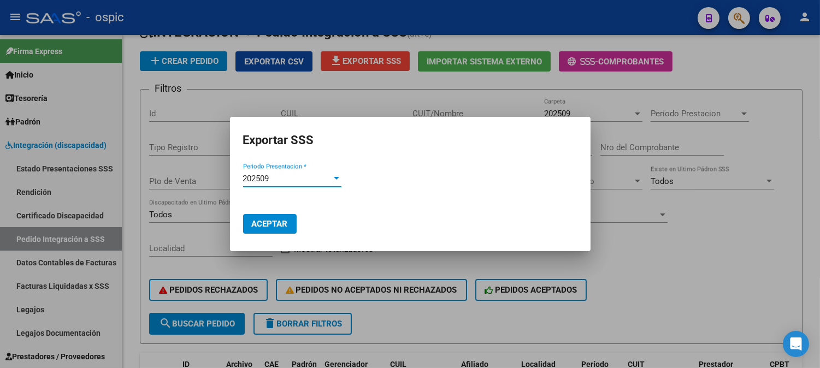
click at [266, 222] on span "Aceptar" at bounding box center [270, 224] width 36 height 10
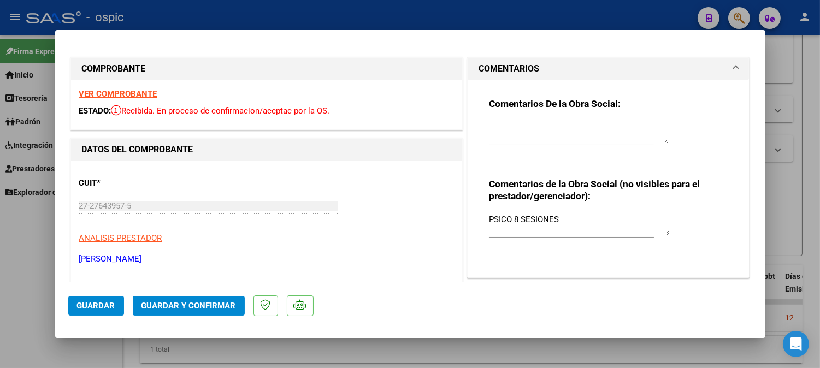
scroll to position [439, 0]
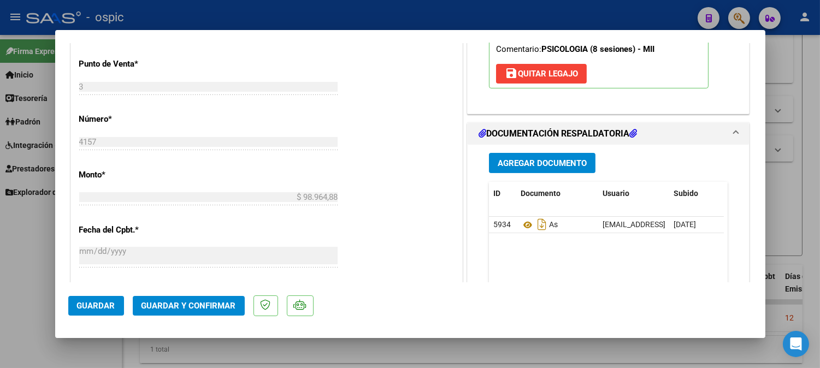
click at [220, 304] on span "Guardar y Confirmar" at bounding box center [189, 306] width 95 height 10
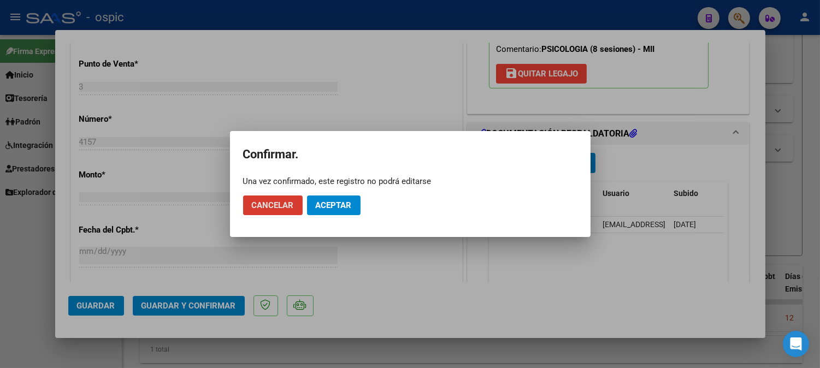
click at [323, 210] on span "Aceptar" at bounding box center [334, 206] width 36 height 10
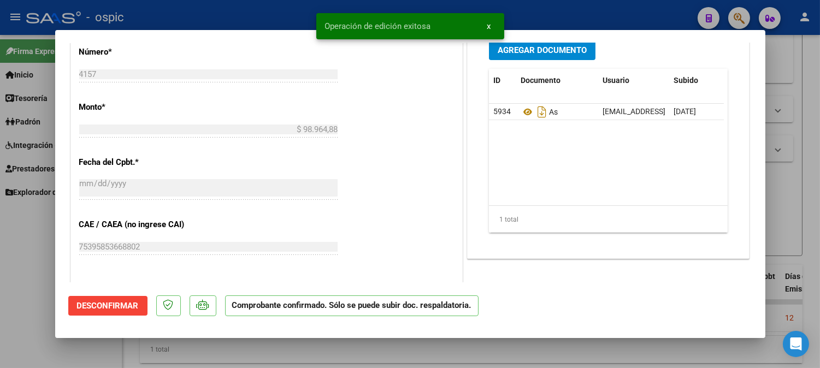
type input "$ 0,00"
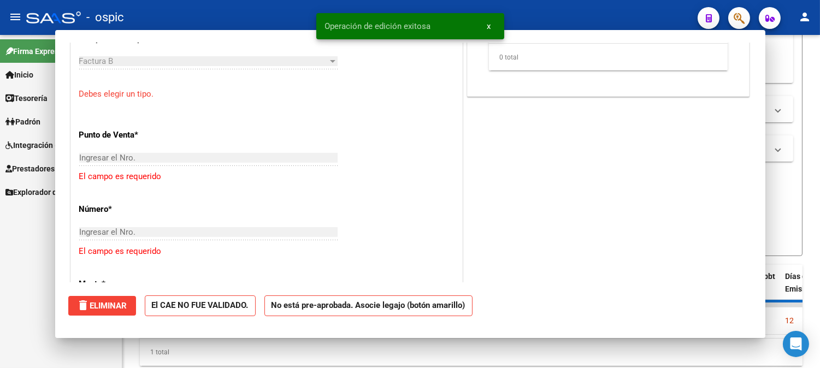
scroll to position [459, 0]
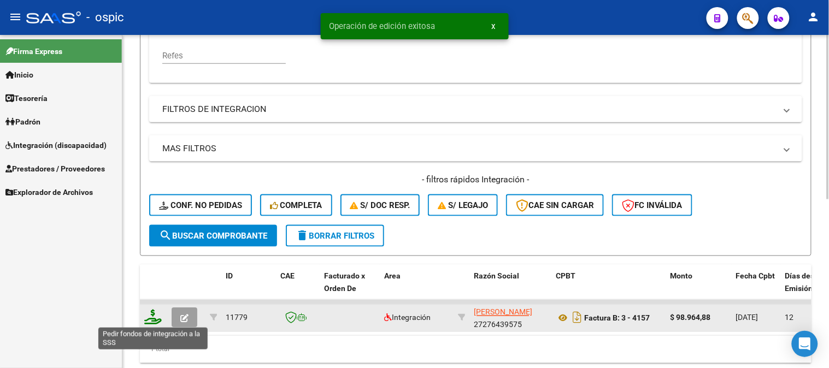
click at [156, 318] on icon at bounding box center [152, 317] width 17 height 15
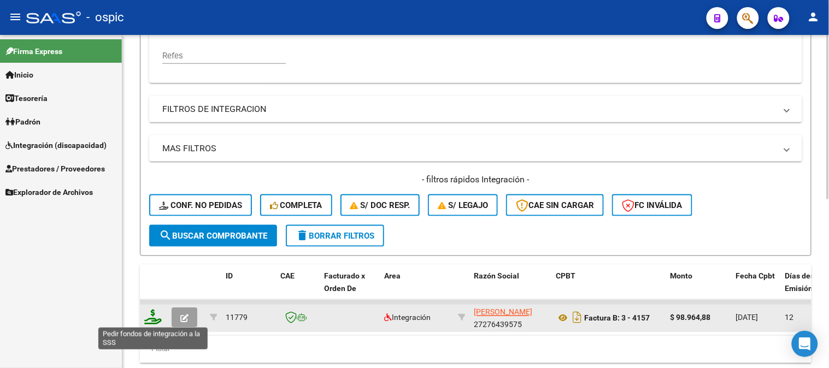
click at [157, 315] on icon at bounding box center [152, 317] width 17 height 15
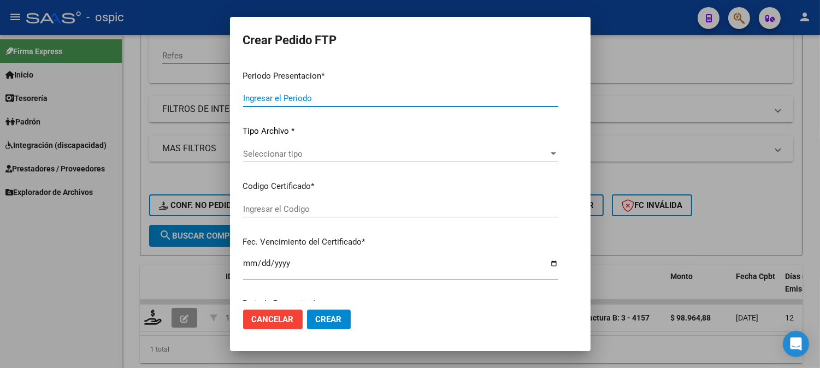
type input "202509"
type input "$ 98.964,88"
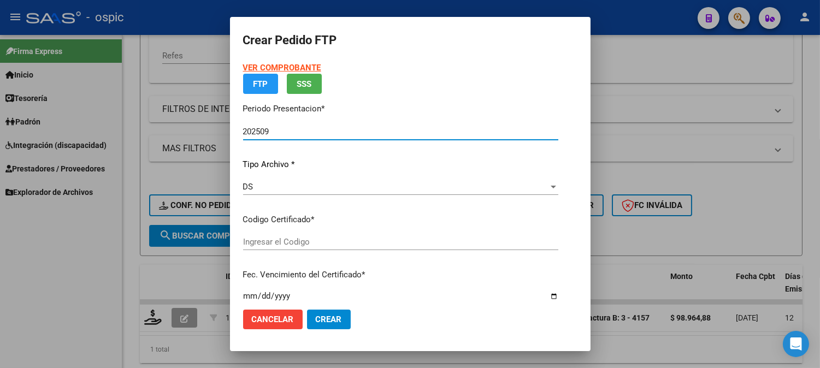
type input "0000000000000000000000000000007796601647"
type input "[DATE]"
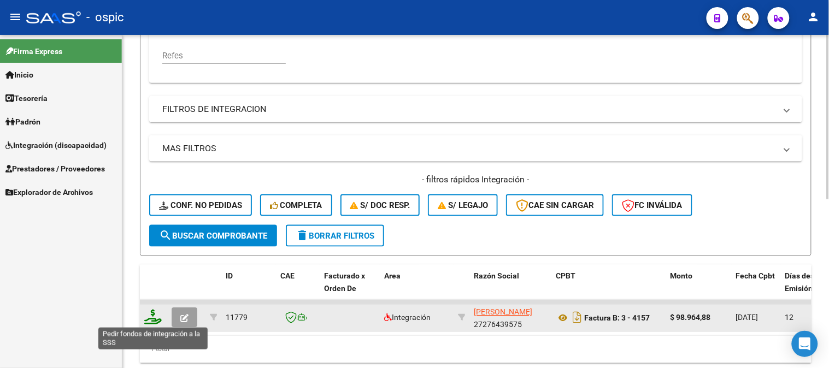
click at [153, 318] on icon at bounding box center [152, 317] width 17 height 15
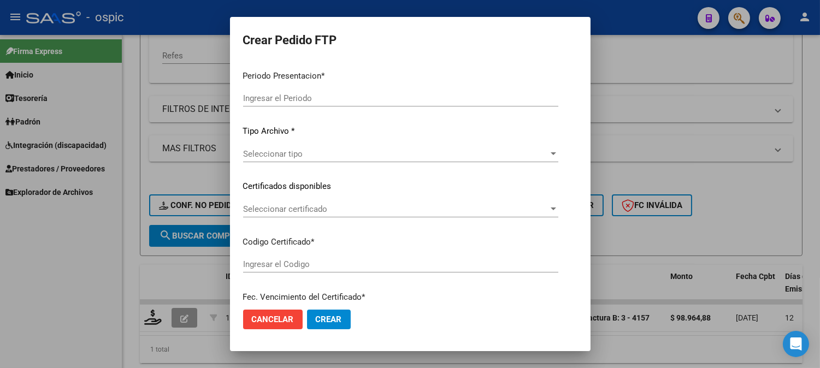
type input "202509"
type input "$ 98.964,88"
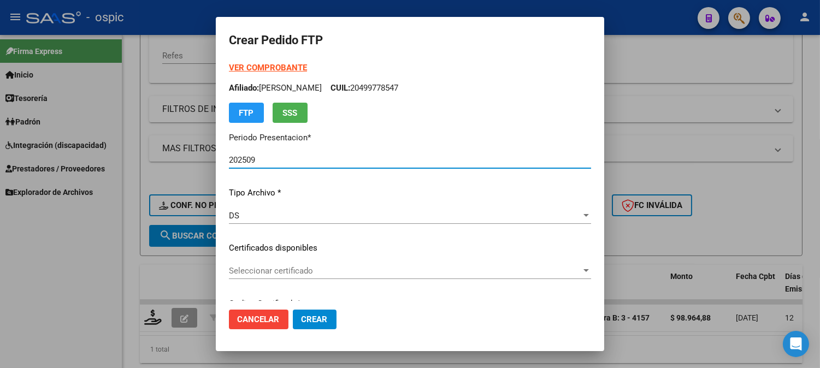
type input "0000000000000000000000000000007796601647"
type input "[DATE]"
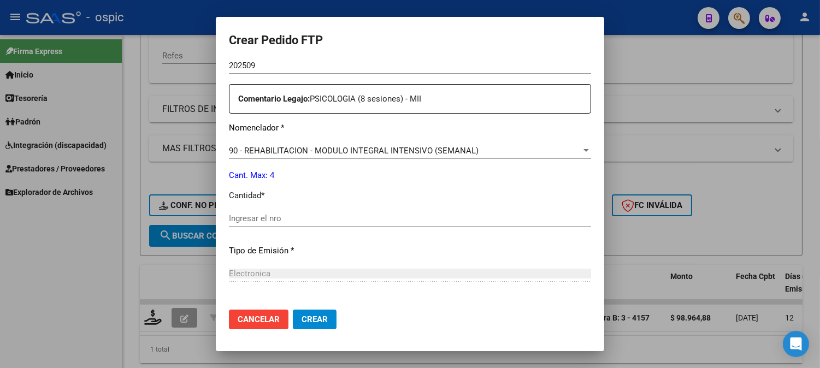
scroll to position [425, 0]
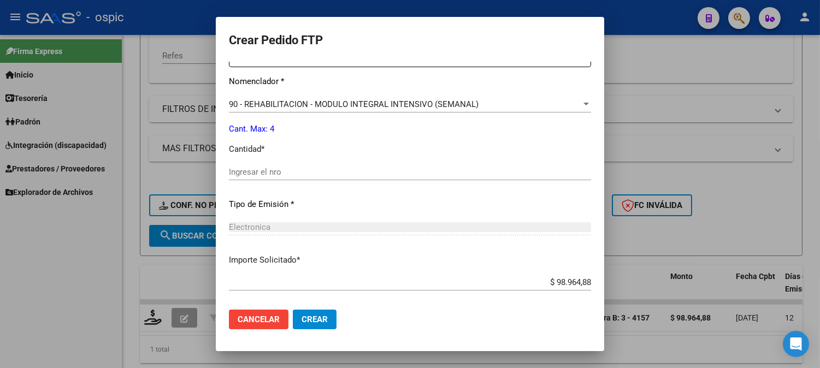
click at [389, 175] on input "Ingresar el nro" at bounding box center [410, 172] width 362 height 10
type input "4"
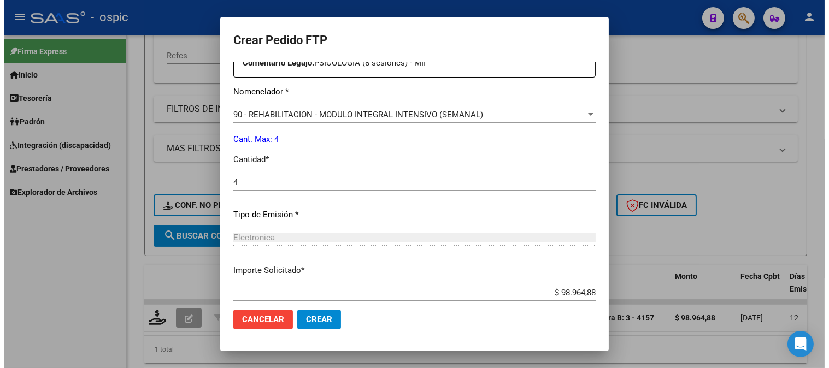
scroll to position [479, 0]
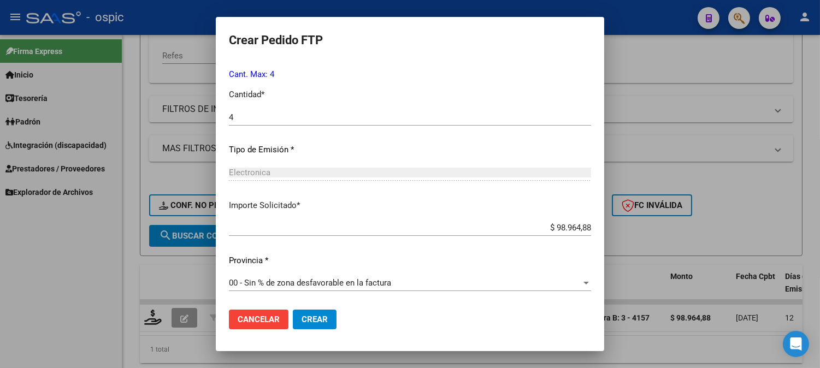
click at [293, 314] on button "Crear" at bounding box center [315, 320] width 44 height 20
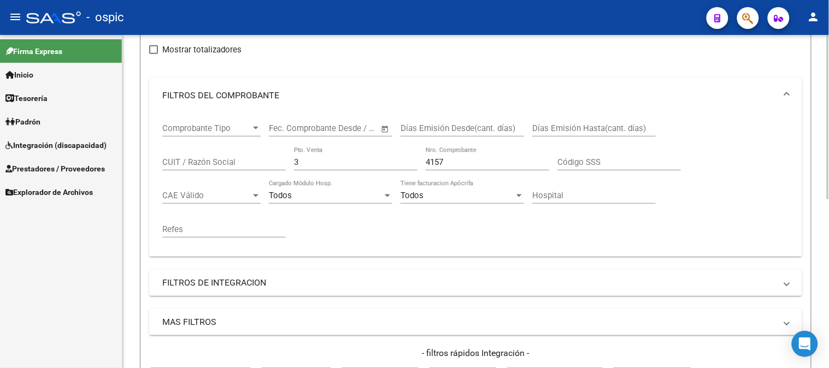
scroll to position [121, 0]
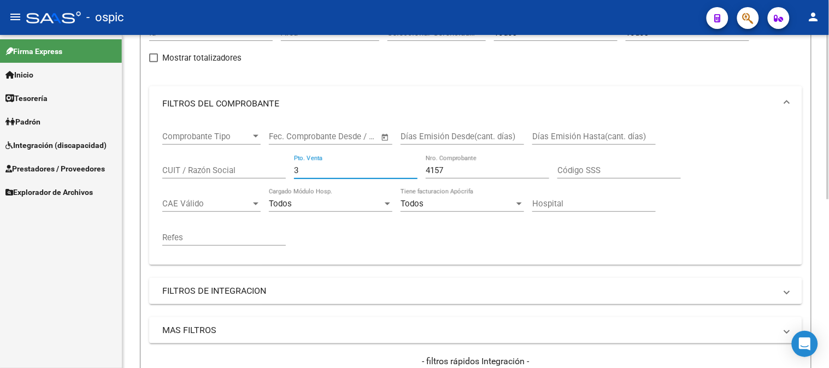
drag, startPoint x: 309, startPoint y: 172, endPoint x: 230, endPoint y: 172, distance: 78.7
click at [231, 172] on div "Comprobante Tipo Comprobante Tipo Fecha inicio – Fecha fin Fec. Comprobante Des…" at bounding box center [475, 188] width 627 height 135
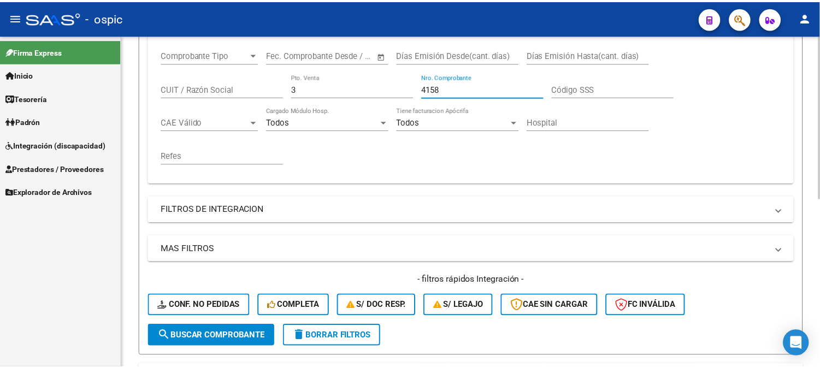
scroll to position [341, 0]
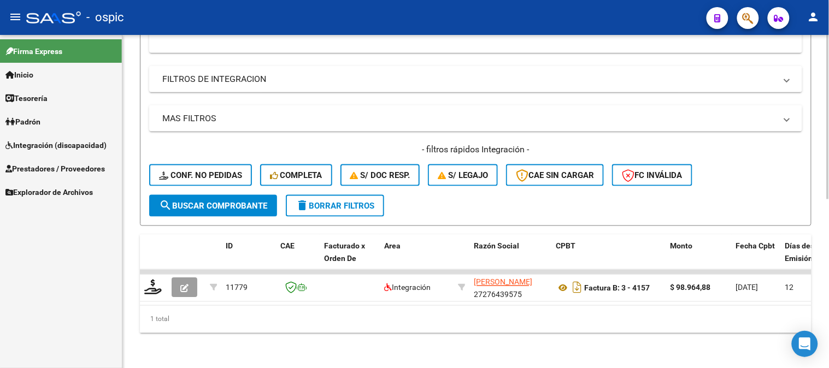
type input "4158"
click at [213, 186] on div "- filtros rápidos Integración - Conf. no pedidas Completa S/ Doc Resp. S/ legaj…" at bounding box center [475, 169] width 653 height 51
click at [212, 201] on span "search Buscar Comprobante" at bounding box center [213, 206] width 108 height 10
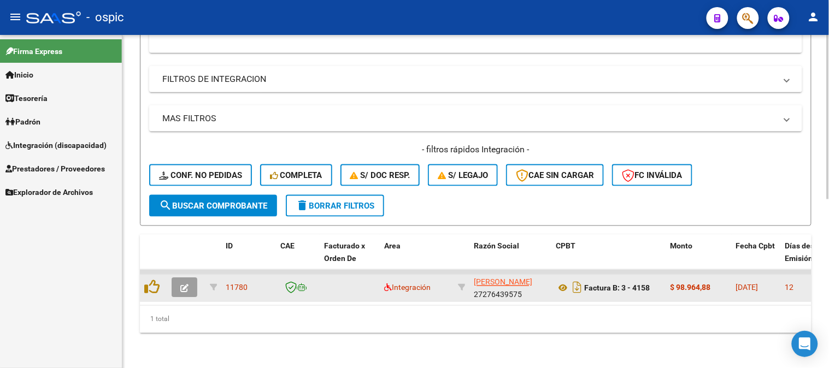
click at [192, 278] on button "button" at bounding box center [185, 288] width 26 height 20
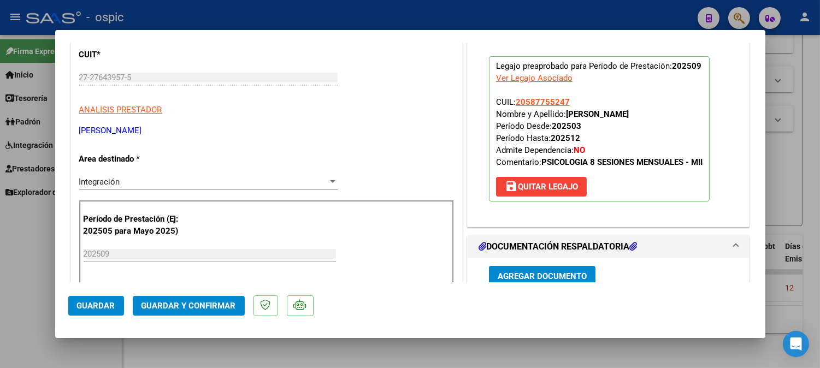
scroll to position [143, 0]
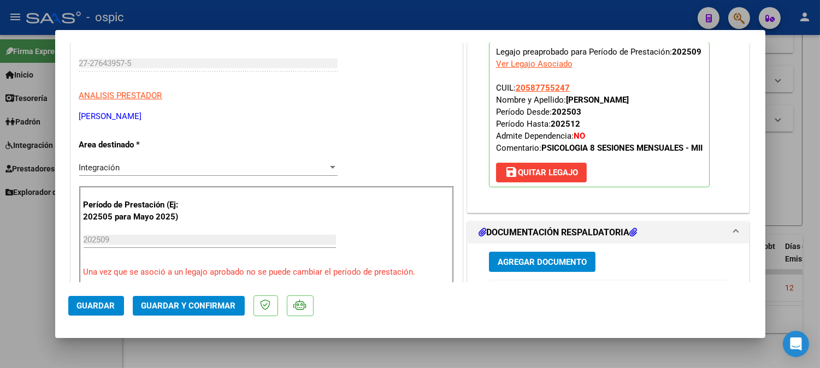
type input "$ 0,00"
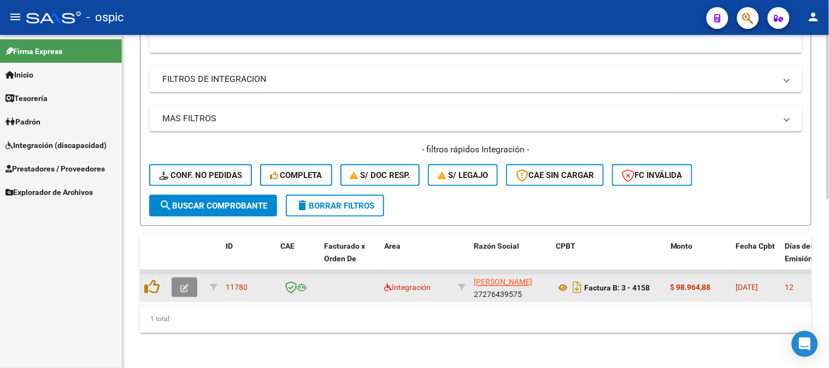
click at [185, 283] on span "button" at bounding box center [184, 288] width 8 height 10
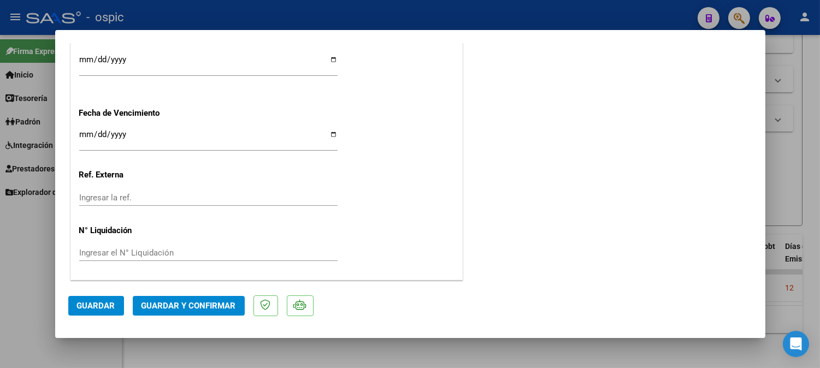
scroll to position [0, 0]
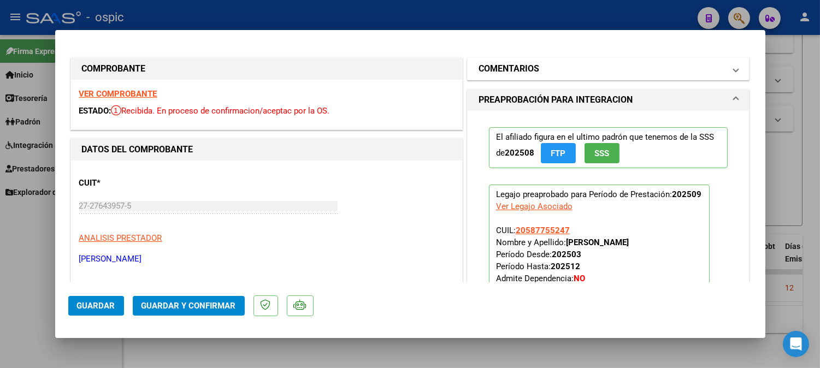
click at [579, 58] on mat-expansion-panel-header "COMENTARIOS" at bounding box center [609, 69] width 282 height 22
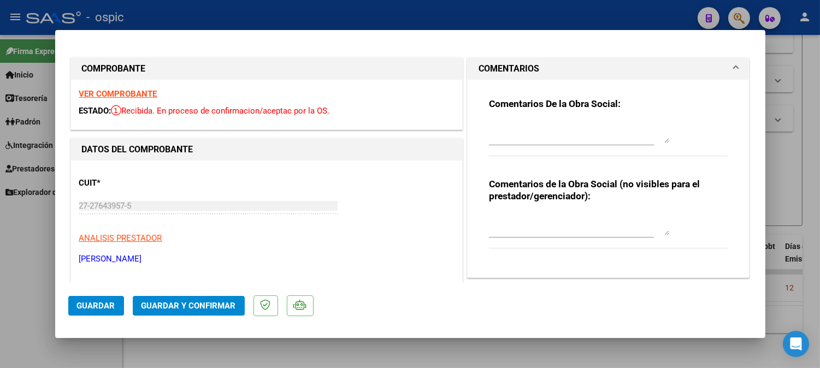
click at [611, 221] on textarea at bounding box center [579, 225] width 180 height 22
type textarea "p"
type textarea "PSICO 8 SESIONES"
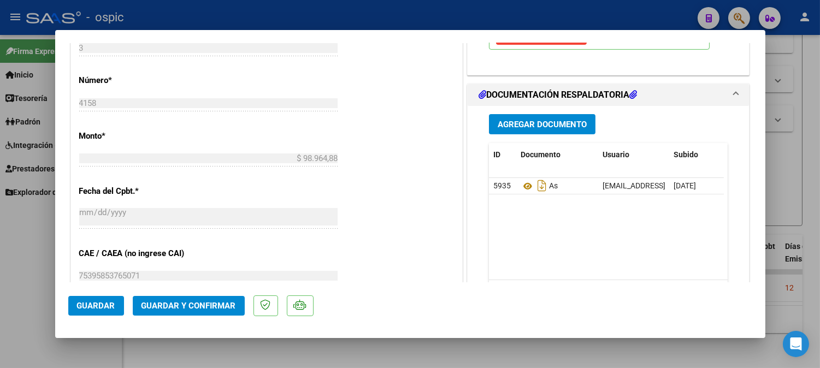
scroll to position [487, 0]
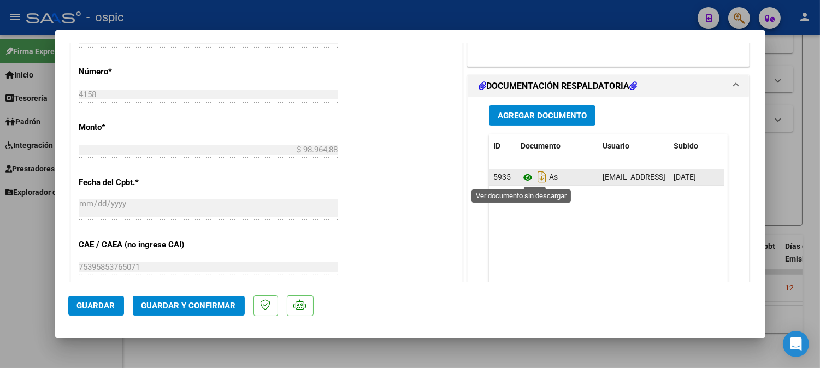
click at [521, 178] on icon at bounding box center [528, 177] width 14 height 13
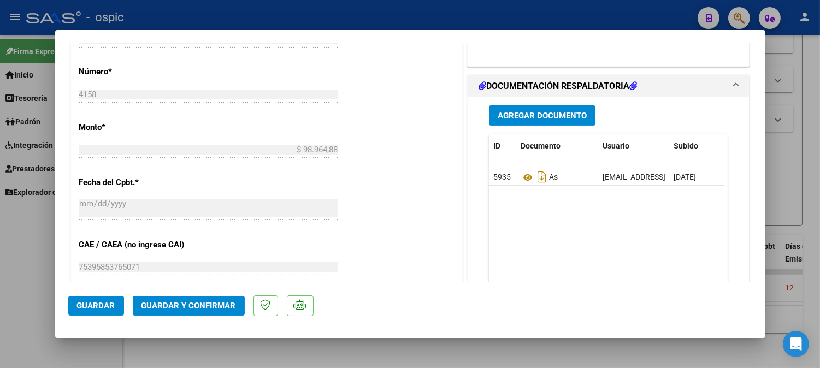
click at [209, 308] on span "Guardar y Confirmar" at bounding box center [189, 306] width 95 height 10
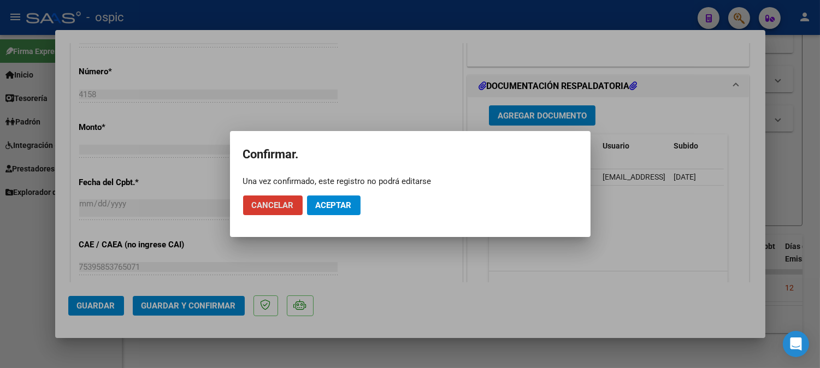
click at [331, 205] on span "Aceptar" at bounding box center [334, 206] width 36 height 10
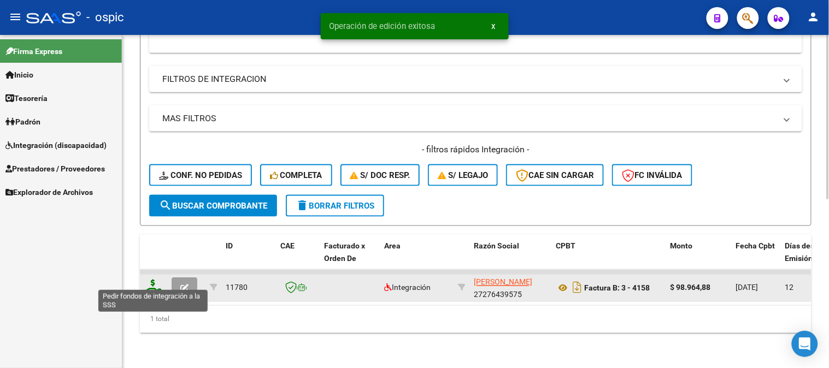
click at [155, 280] on icon at bounding box center [152, 287] width 17 height 15
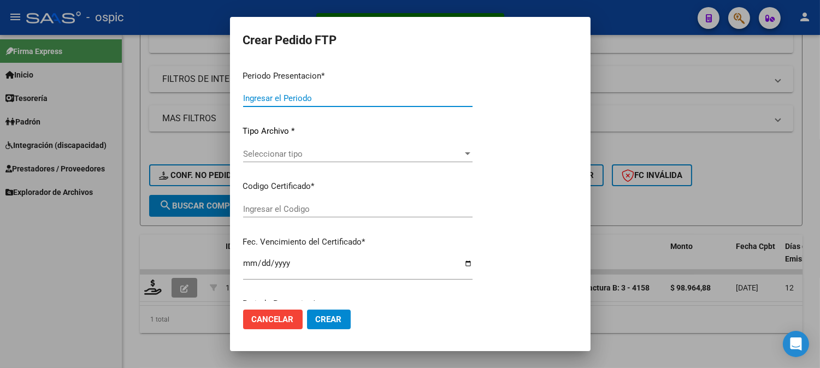
type input "202509"
type input "$ 98.964,88"
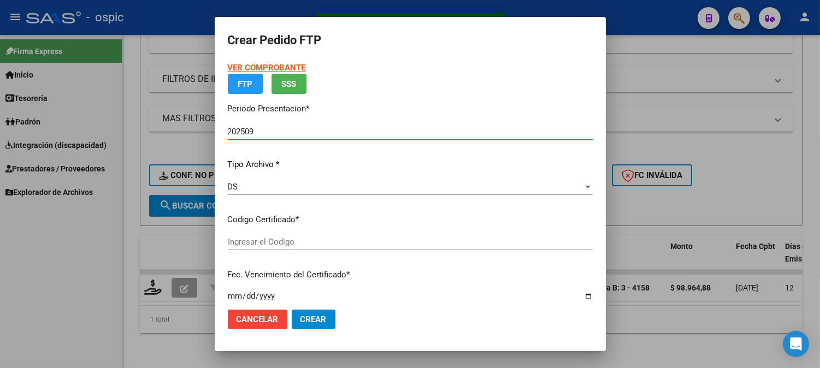
type input "2002150959"
type input "[DATE]"
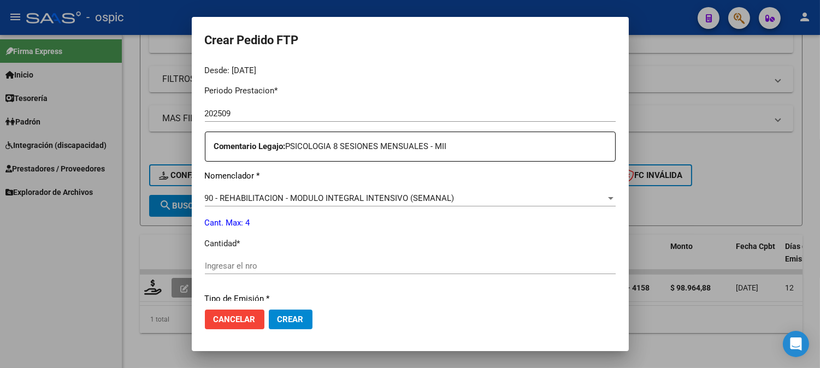
scroll to position [349, 0]
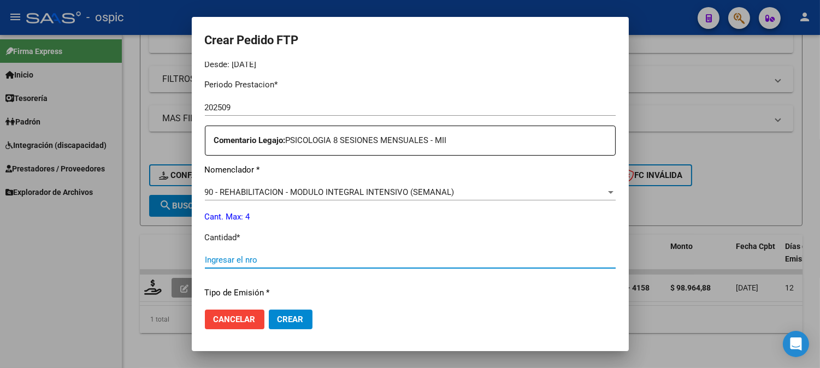
click at [407, 255] on input "Ingresar el nro" at bounding box center [410, 260] width 411 height 10
type input "4"
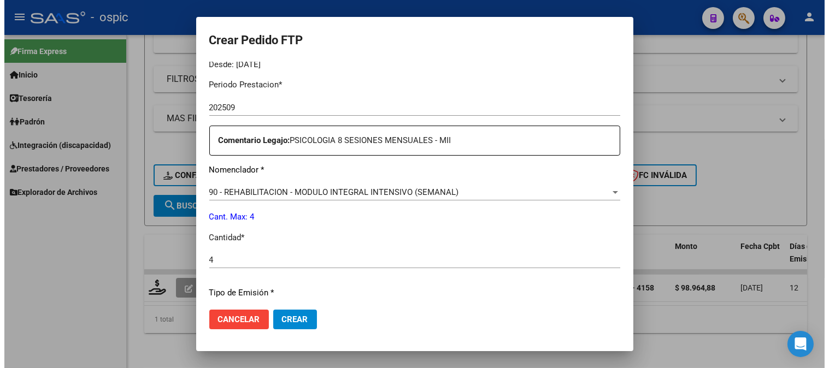
scroll to position [492, 0]
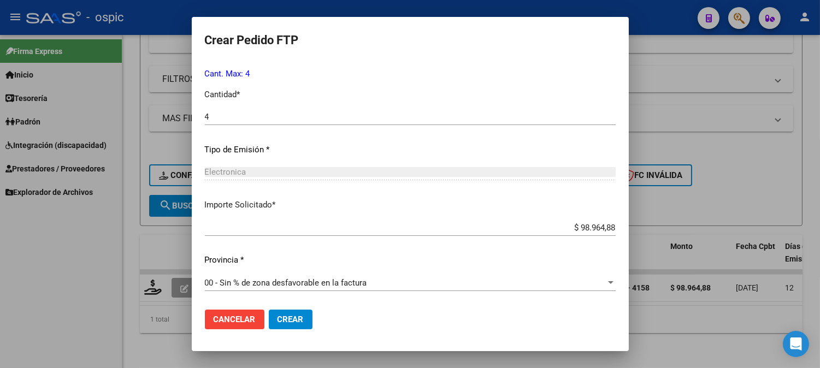
click at [309, 312] on button "Crear" at bounding box center [291, 320] width 44 height 20
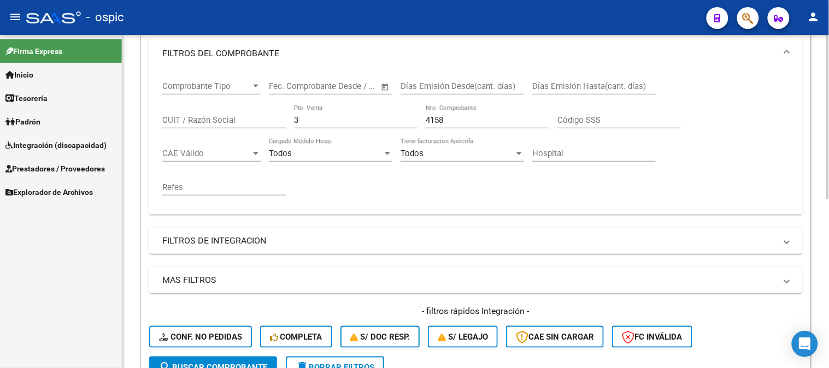
scroll to position [159, 0]
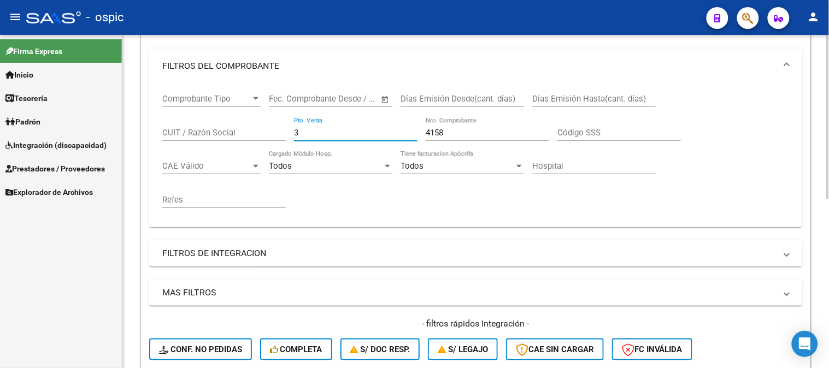
drag, startPoint x: 325, startPoint y: 132, endPoint x: 161, endPoint y: 118, distance: 164.6
click at [162, 118] on div "Comprobante Tipo Comprobante Tipo Fecha inicio – Fecha fin Fec. Comprobante Des…" at bounding box center [475, 151] width 627 height 135
type input "2"
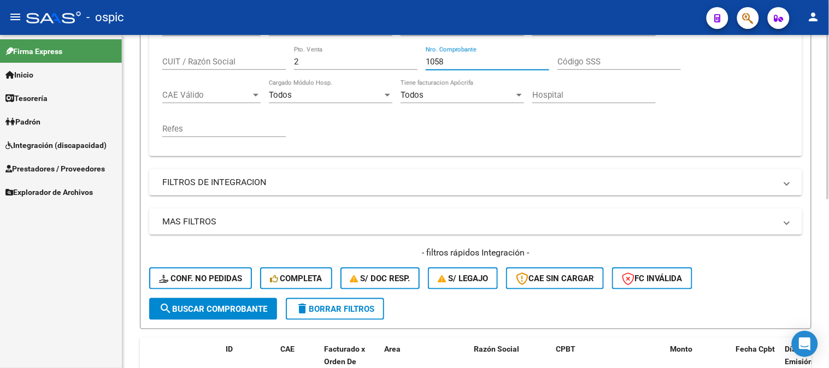
scroll to position [341, 0]
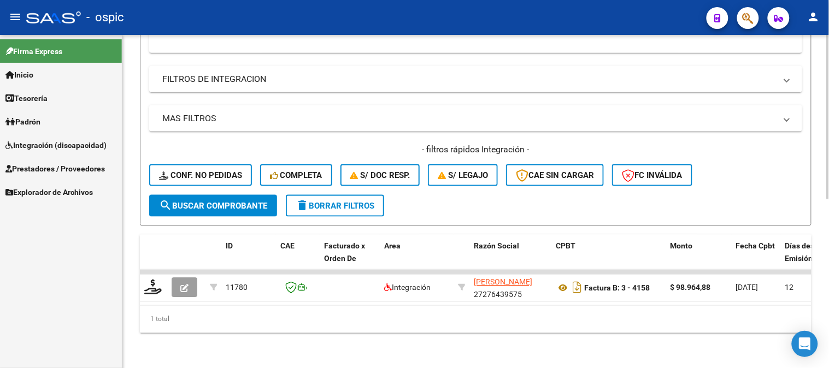
type input "1058"
click at [232, 201] on span "search Buscar Comprobante" at bounding box center [213, 206] width 108 height 10
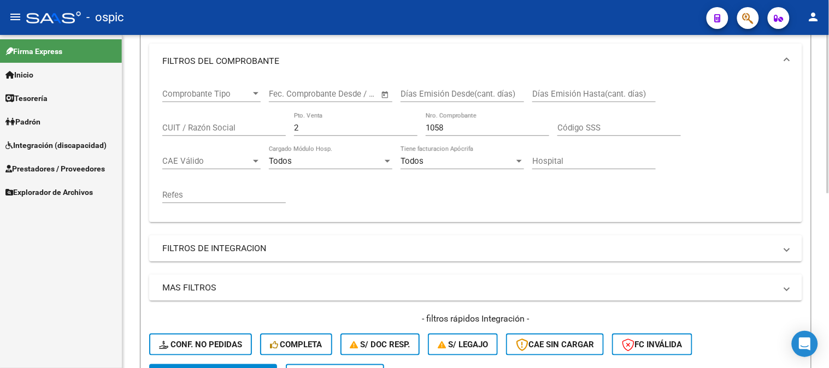
scroll to position [161, 0]
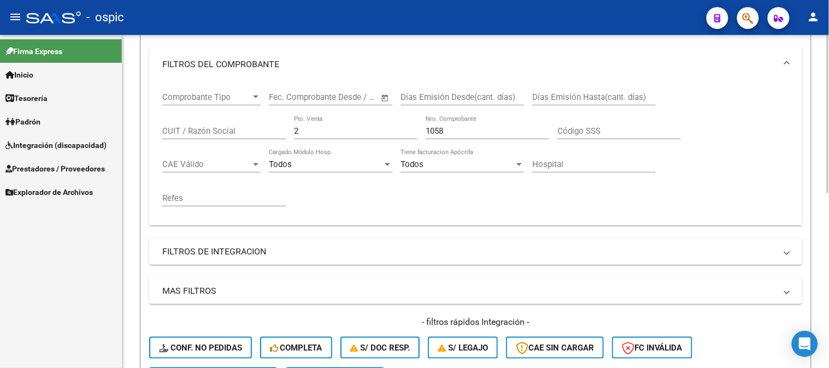
click at [820, 129] on div at bounding box center [828, 192] width 3 height 159
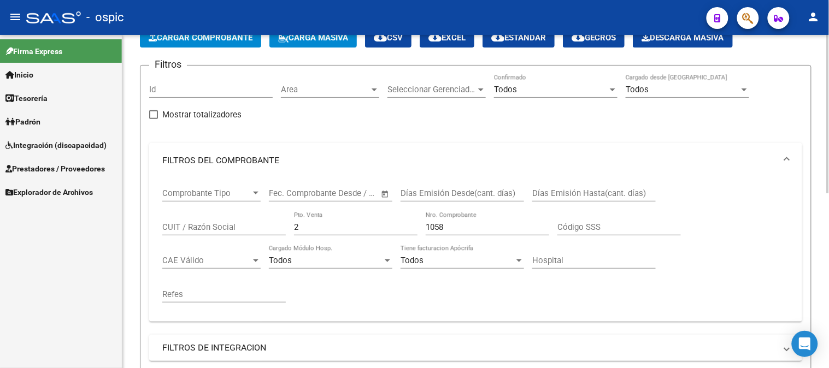
scroll to position [62, 0]
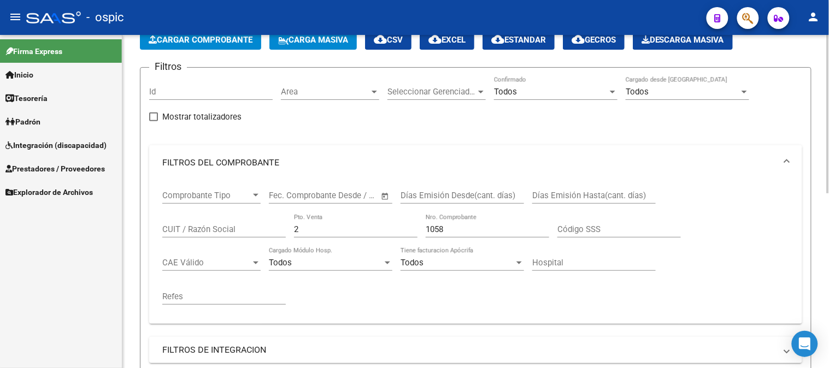
click at [820, 113] on div at bounding box center [828, 144] width 3 height 159
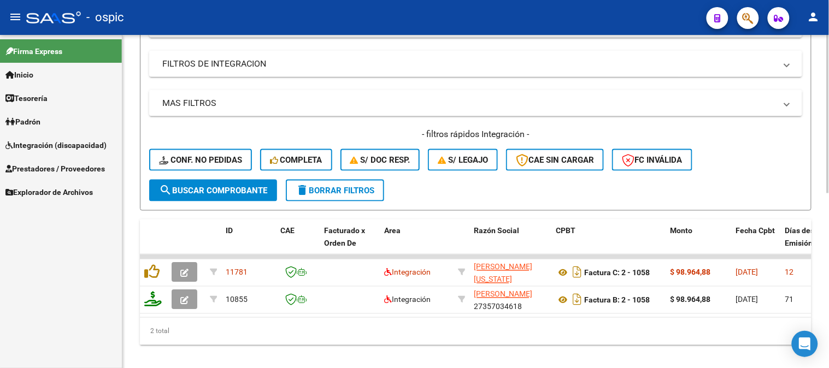
scroll to position [367, 0]
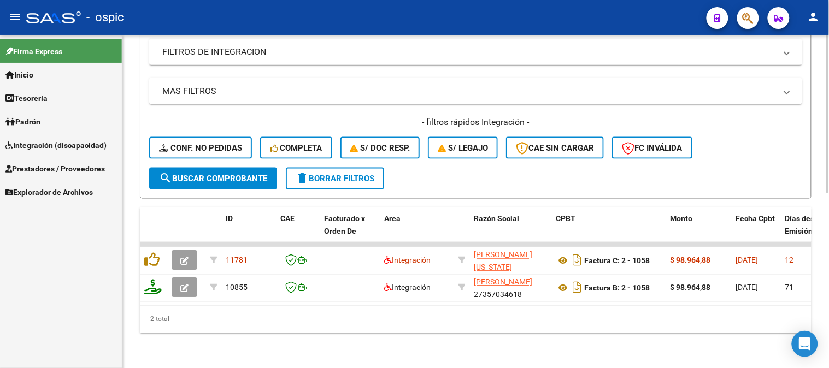
click at [820, 258] on div at bounding box center [828, 289] width 3 height 159
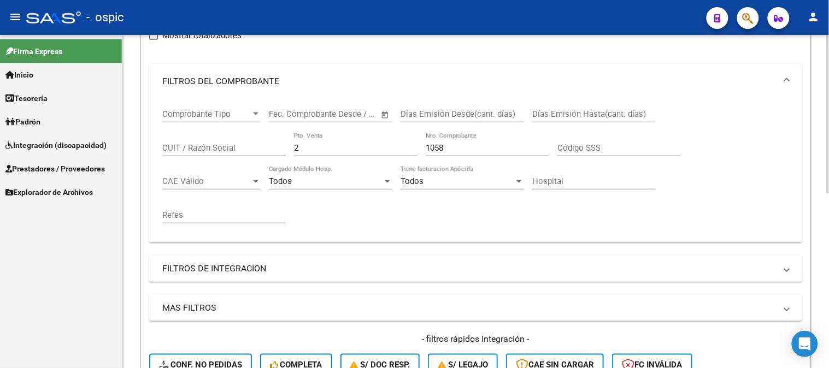
scroll to position [136, 0]
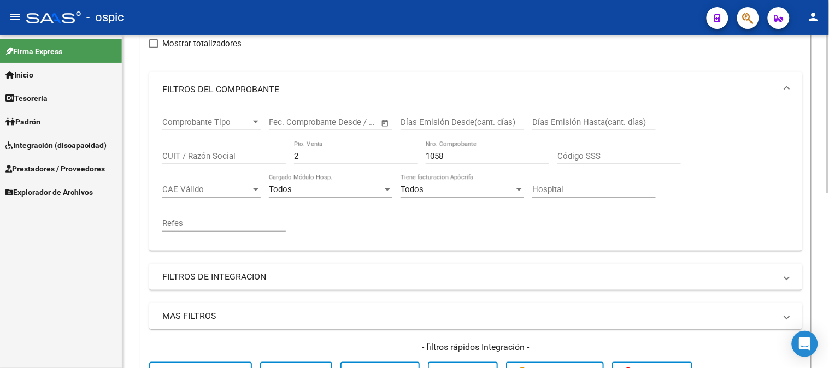
click at [820, 156] on div at bounding box center [828, 180] width 3 height 159
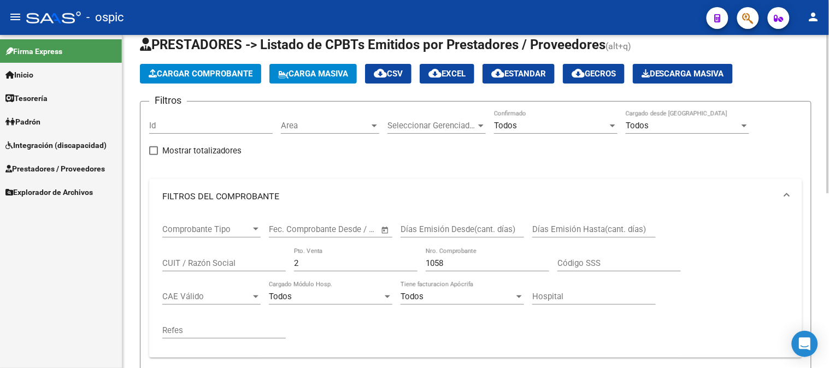
click at [820, 124] on div at bounding box center [828, 128] width 3 height 159
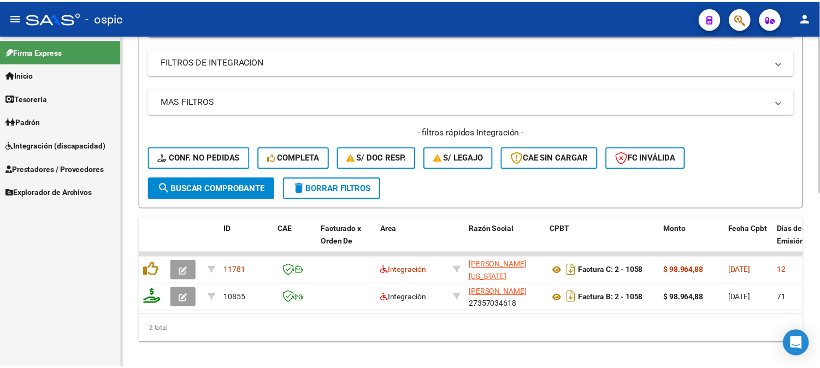
scroll to position [358, 0]
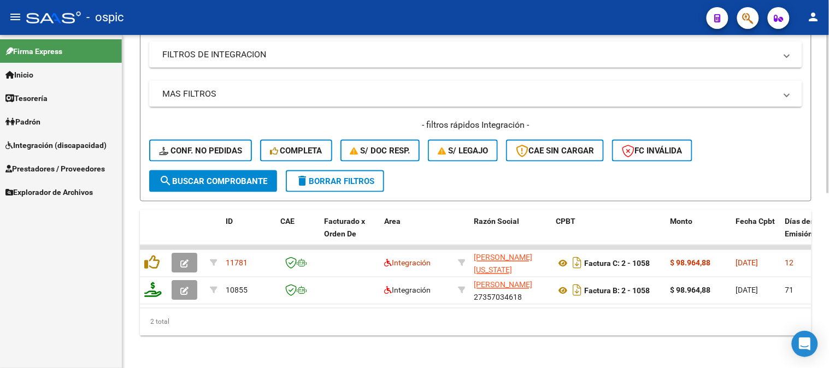
click at [820, 269] on div at bounding box center [828, 288] width 3 height 159
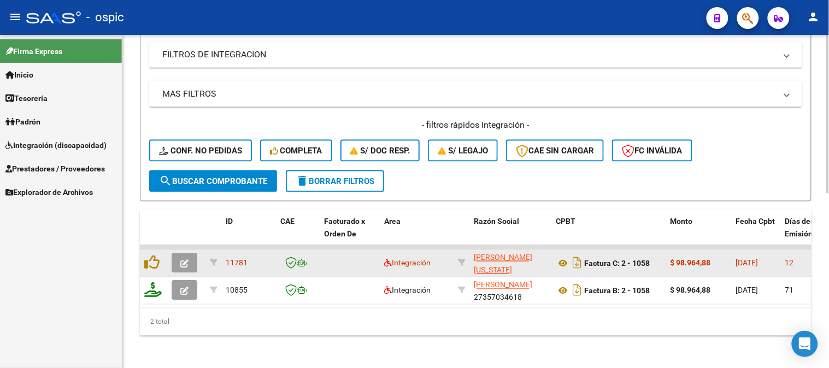
click at [185, 259] on span "button" at bounding box center [184, 264] width 8 height 10
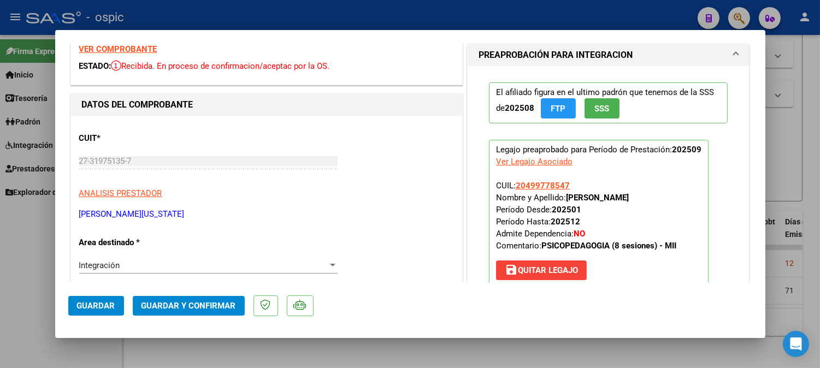
scroll to position [0, 0]
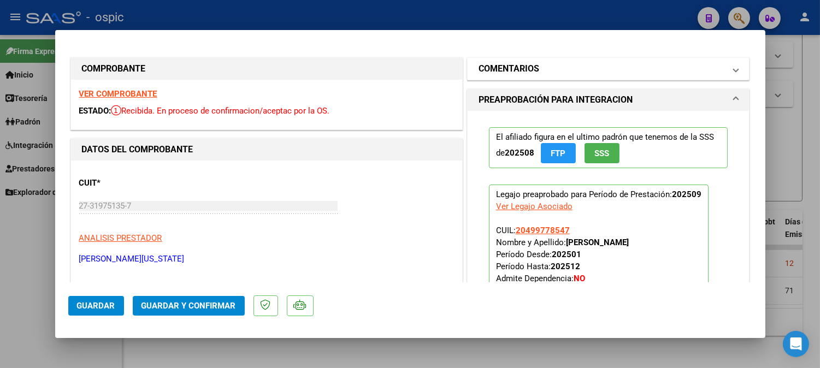
click at [538, 69] on mat-panel-title "COMENTARIOS" at bounding box center [602, 68] width 247 height 13
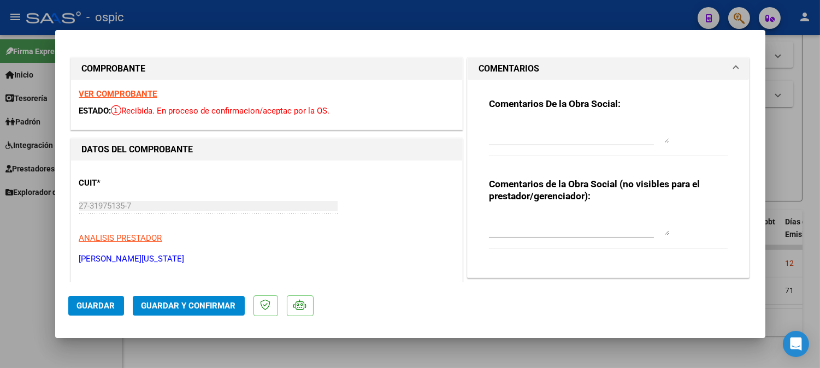
drag, startPoint x: 536, startPoint y: 217, endPoint x: 542, endPoint y: 219, distance: 5.7
click at [542, 219] on textarea at bounding box center [579, 225] width 180 height 22
type textarea "PSP 8 SESIONES"
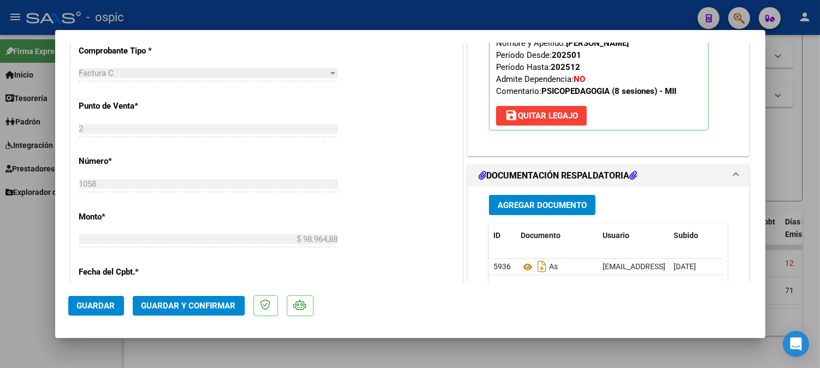
scroll to position [431, 0]
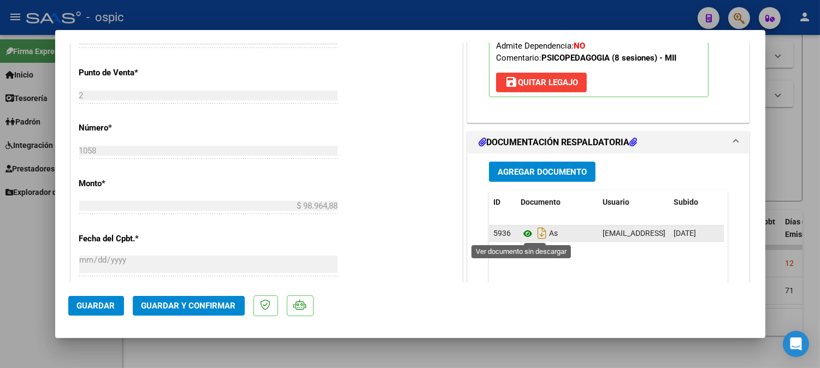
click at [522, 233] on icon at bounding box center [528, 233] width 14 height 13
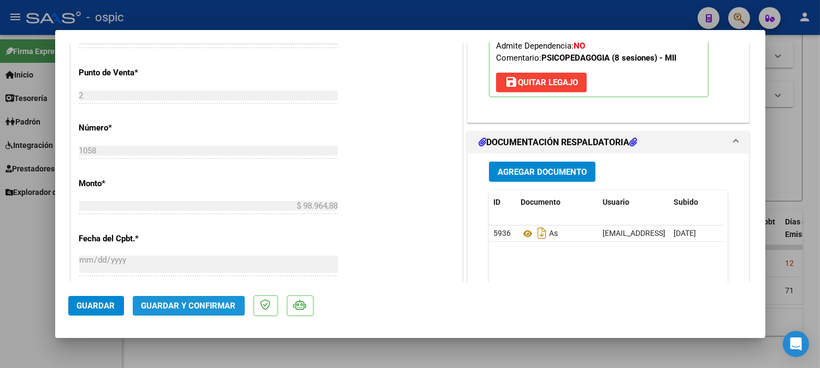
click at [220, 302] on span "Guardar y Confirmar" at bounding box center [189, 306] width 95 height 10
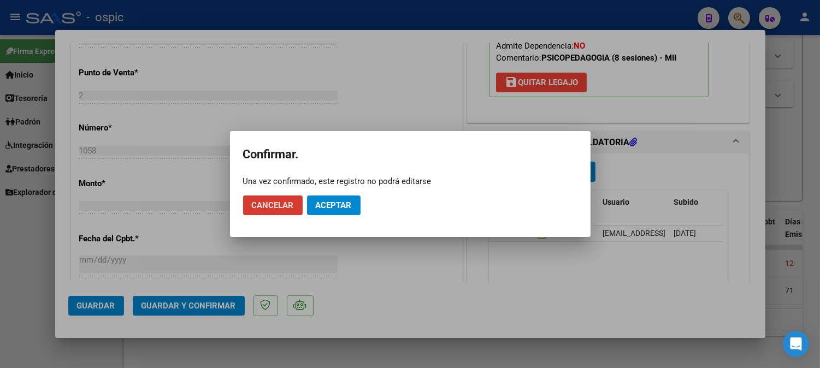
click at [335, 204] on span "Aceptar" at bounding box center [334, 206] width 36 height 10
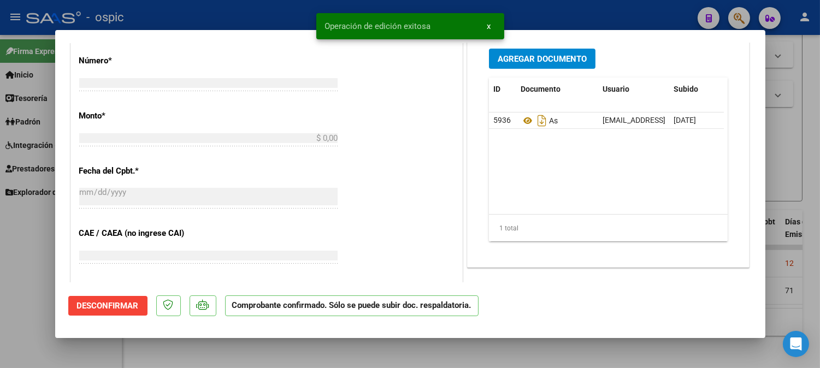
scroll to position [0, 0]
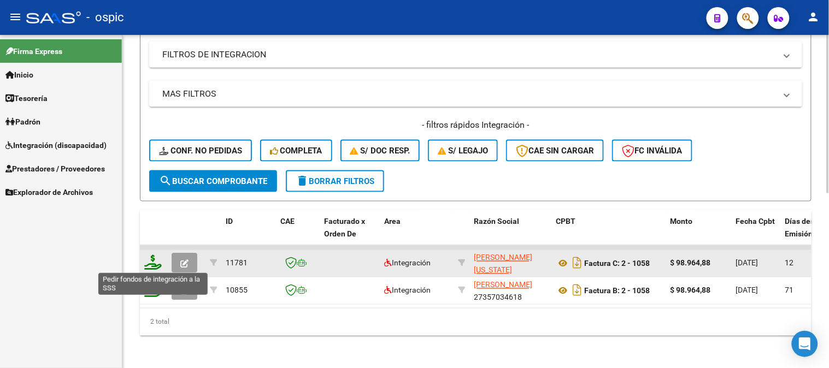
click at [152, 256] on icon at bounding box center [152, 262] width 17 height 15
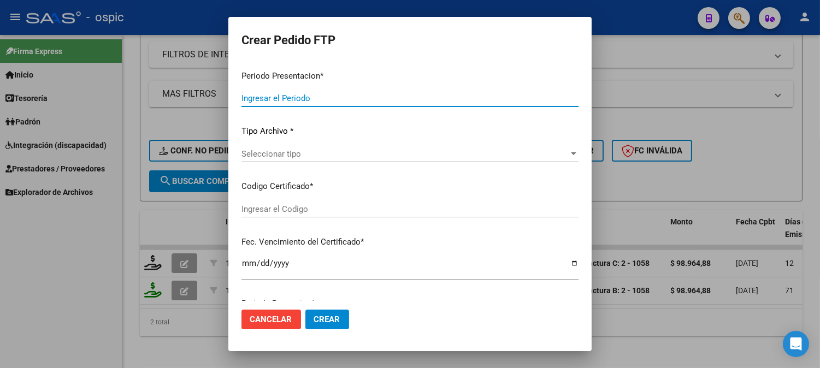
type input "202509"
type input "$ 98.964,88"
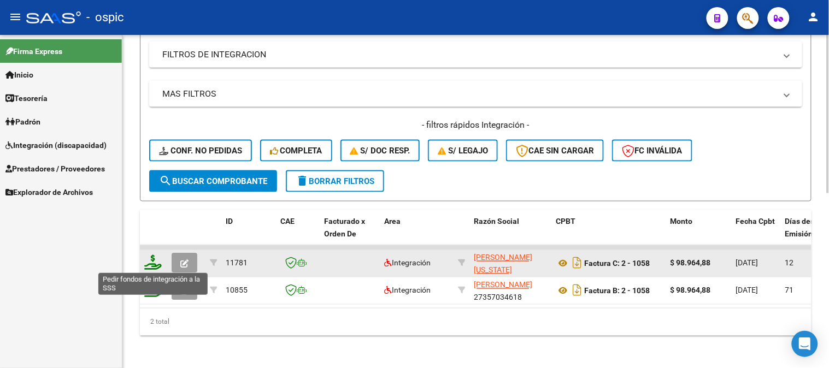
click at [151, 255] on icon at bounding box center [152, 262] width 17 height 15
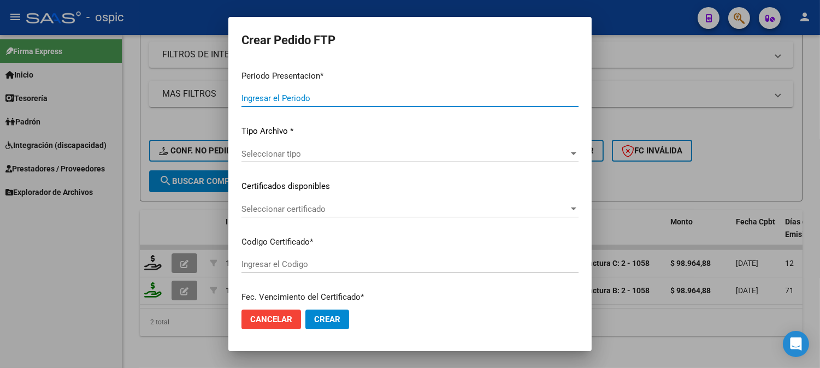
type input "202509"
type input "$ 98.964,88"
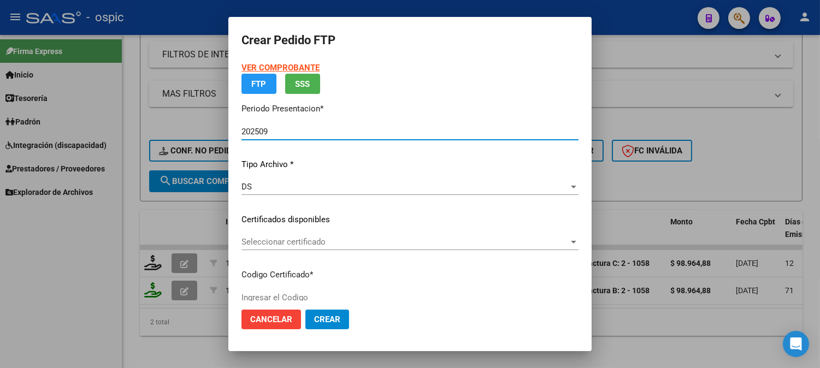
type input "0000000000000000000000000000007796601647"
type input "[DATE]"
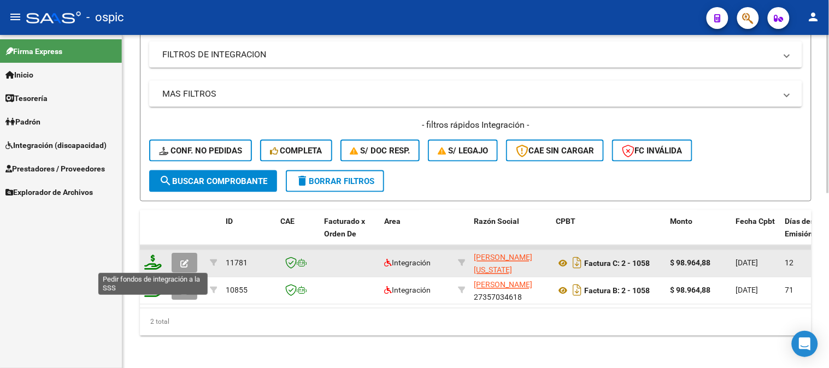
click at [151, 259] on icon at bounding box center [152, 262] width 17 height 15
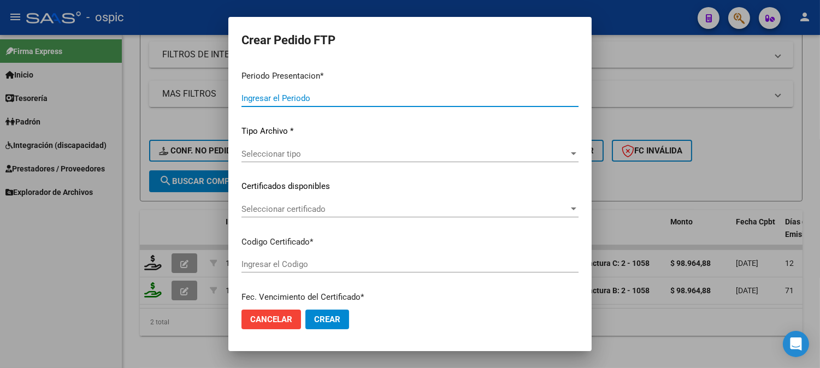
type input "202509"
type input "$ 98.964,88"
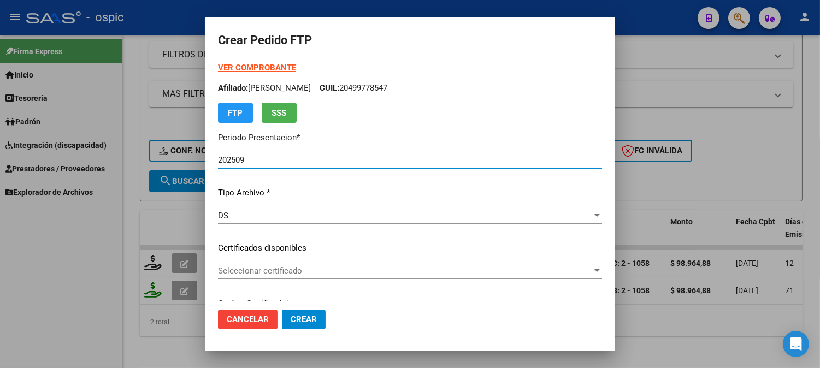
type input "0000000000000000000000000000007796601647"
type input "[DATE]"
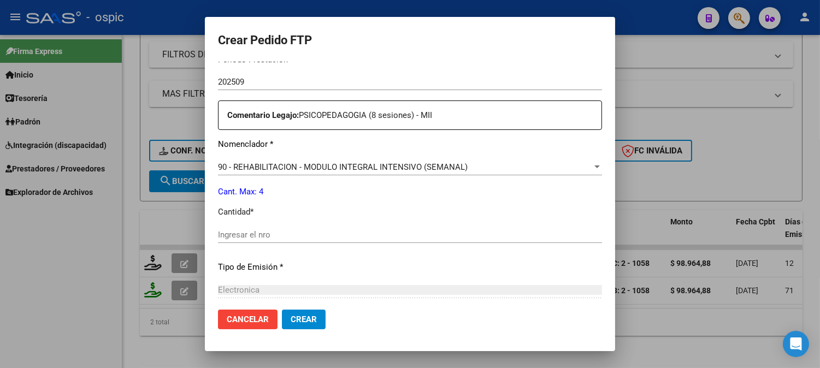
scroll to position [368, 0]
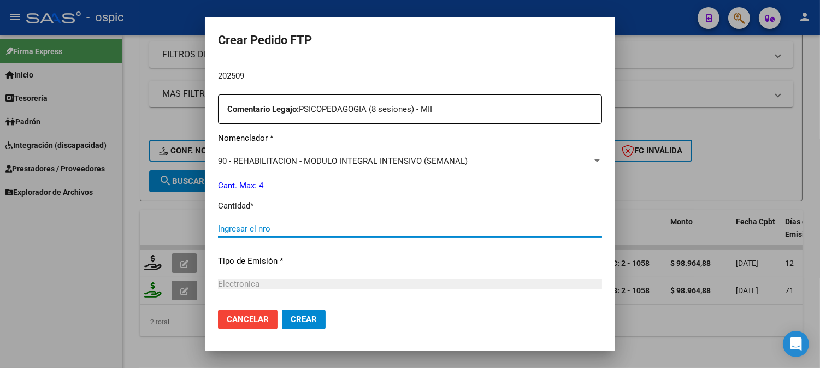
click at [425, 226] on input "Ingresar el nro" at bounding box center [410, 229] width 384 height 10
type input "4"
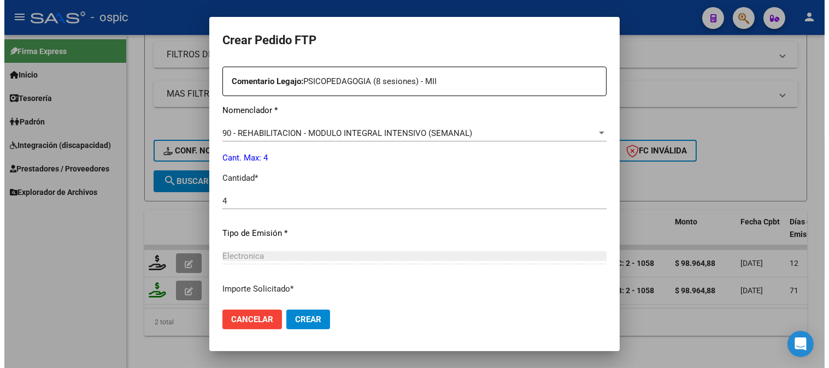
scroll to position [479, 0]
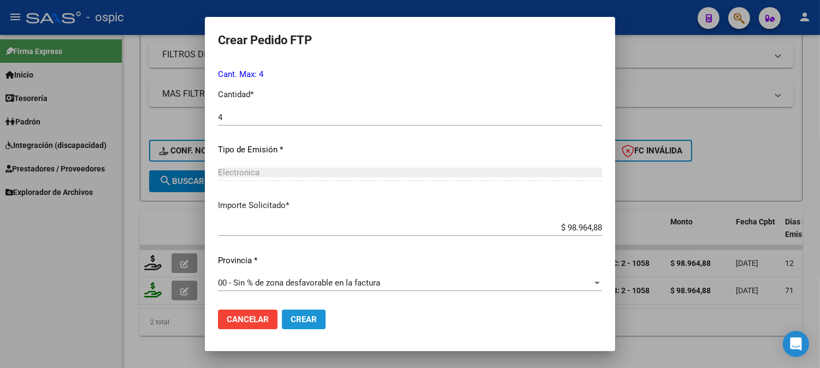
click at [297, 315] on span "Crear" at bounding box center [304, 320] width 26 height 10
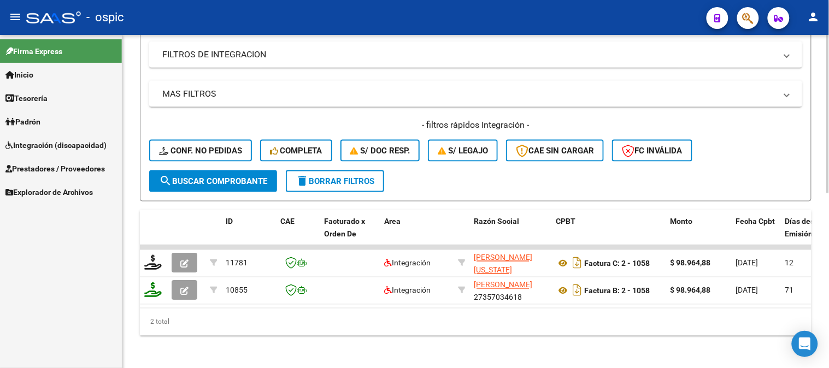
click at [329, 184] on span "delete Borrar Filtros" at bounding box center [335, 182] width 79 height 10
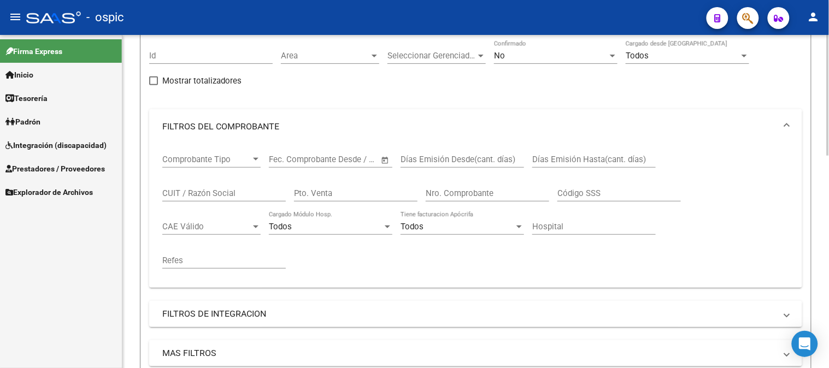
scroll to position [17, 0]
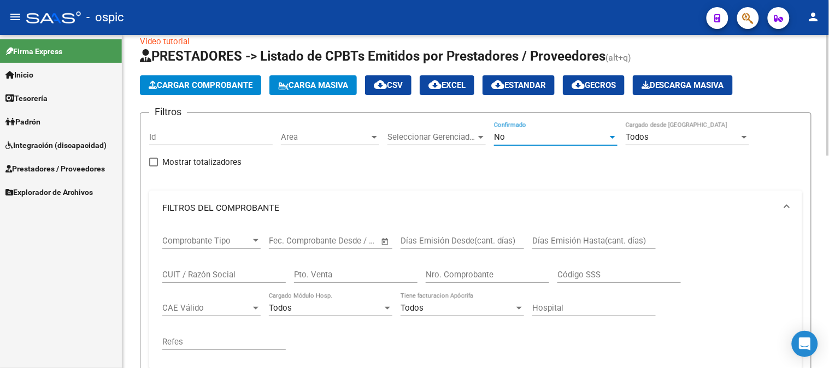
click at [521, 137] on div "No" at bounding box center [551, 137] width 114 height 10
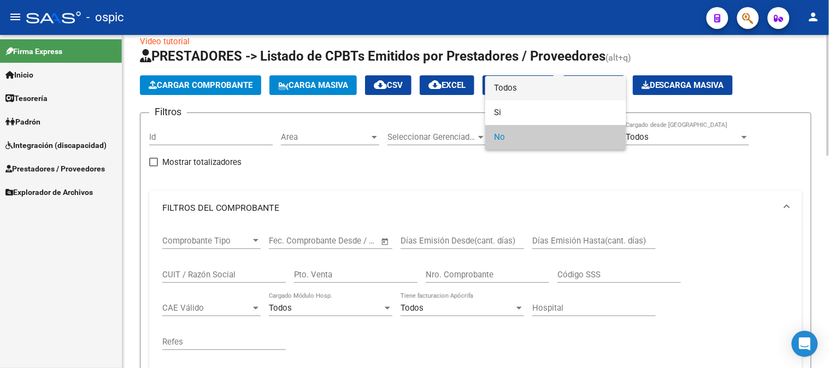
drag, startPoint x: 517, startPoint y: 90, endPoint x: 428, endPoint y: 201, distance: 141.5
click at [517, 91] on span "Todos" at bounding box center [556, 88] width 124 height 25
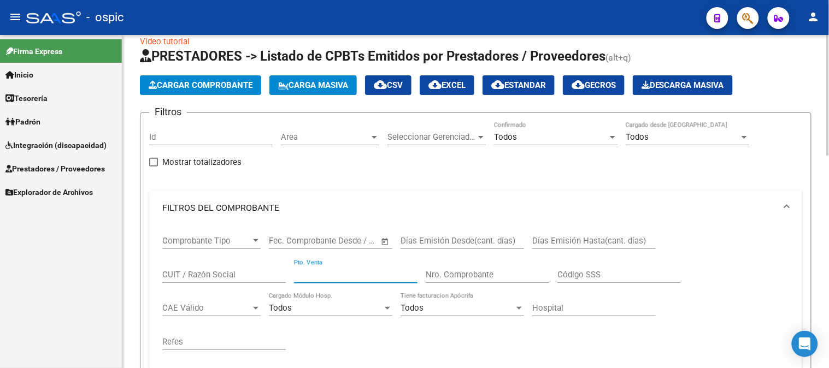
click at [366, 273] on input "Pto. Venta" at bounding box center [356, 275] width 124 height 10
type input "2"
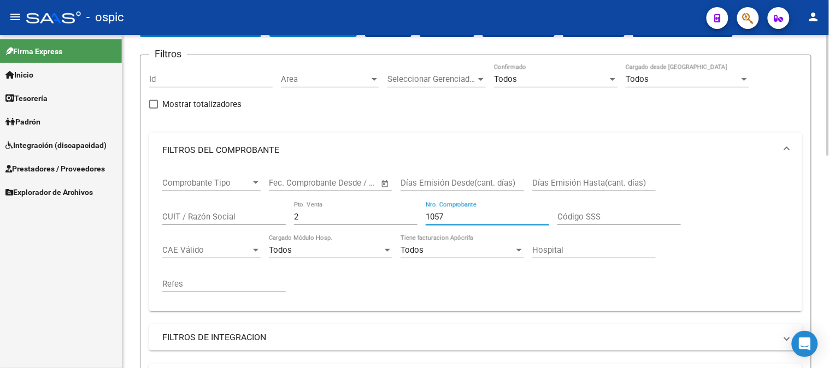
scroll to position [320, 0]
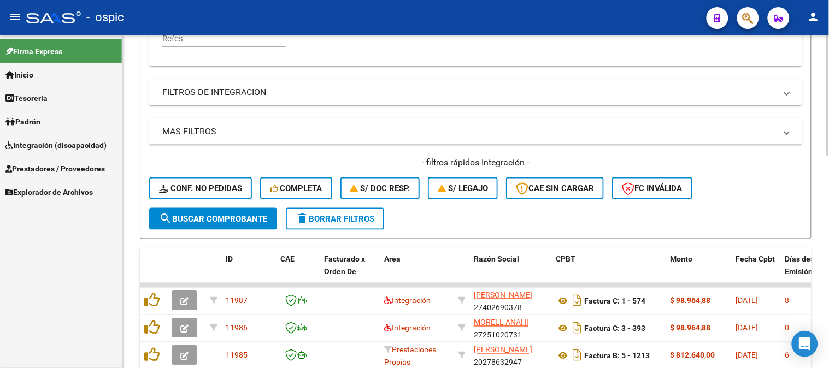
type input "1057"
click at [219, 212] on button "search Buscar Comprobante" at bounding box center [213, 219] width 128 height 22
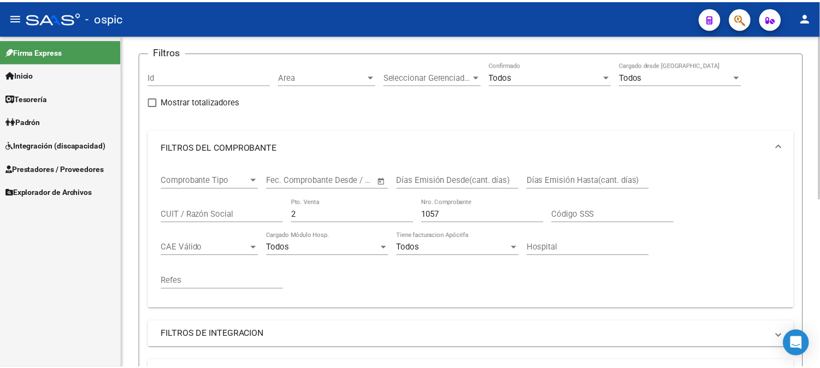
scroll to position [341, 0]
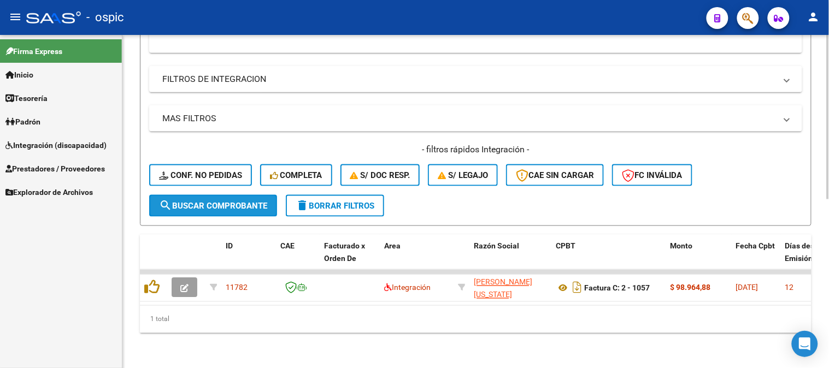
click at [238, 201] on span "search Buscar Comprobante" at bounding box center [213, 206] width 108 height 10
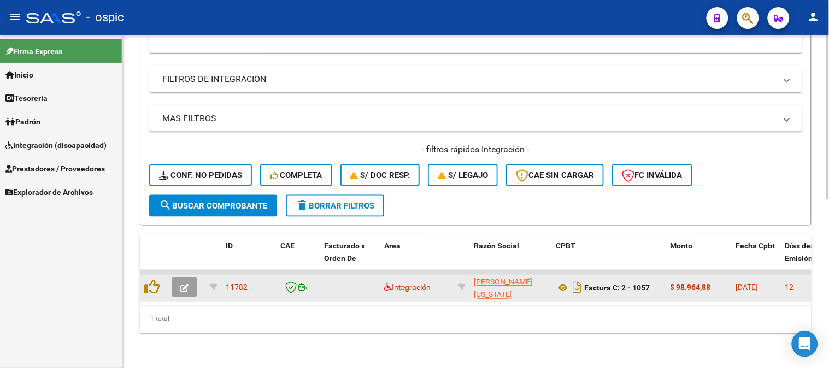
click at [189, 278] on button "button" at bounding box center [185, 288] width 26 height 20
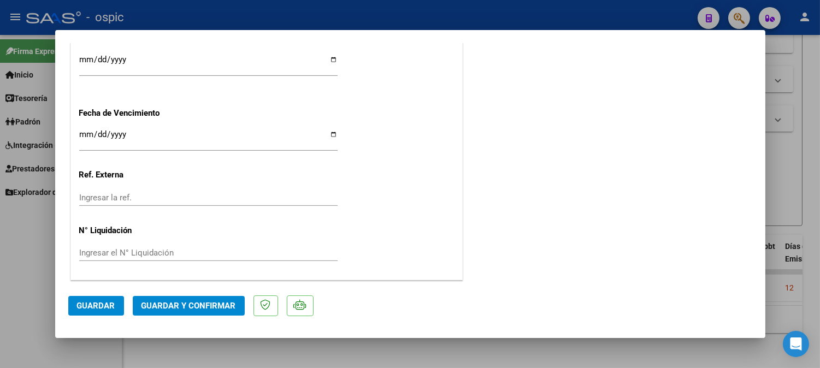
scroll to position [0, 0]
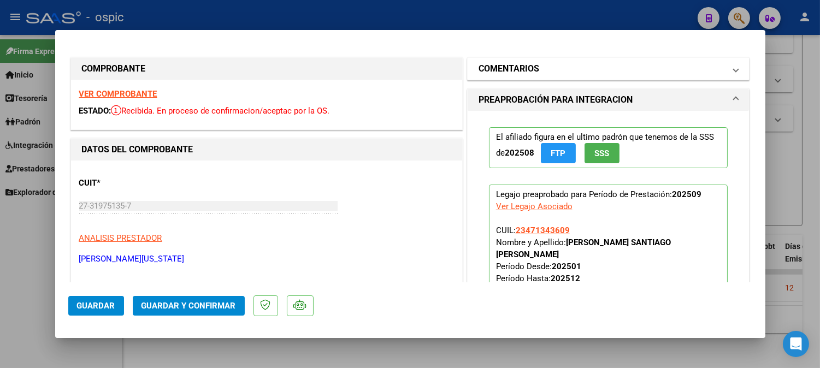
click at [559, 58] on mat-expansion-panel-header "COMENTARIOS" at bounding box center [609, 69] width 282 height 22
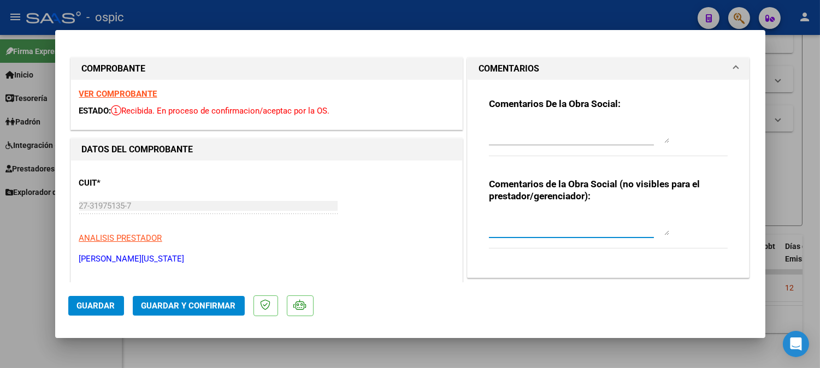
click at [537, 225] on textarea at bounding box center [579, 225] width 180 height 22
type textarea "PSP 8 SESIONES"
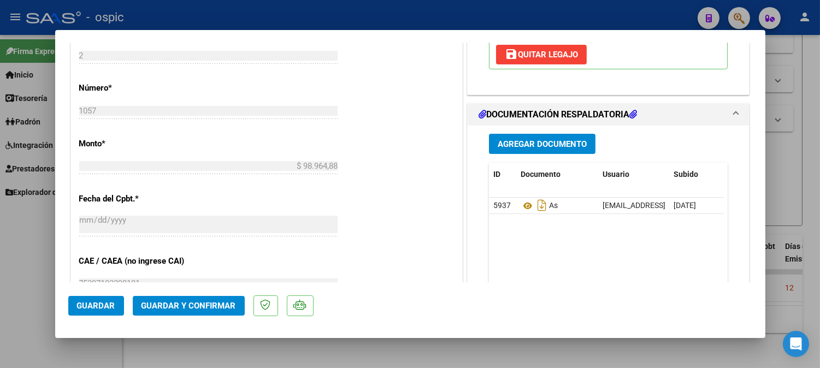
scroll to position [482, 0]
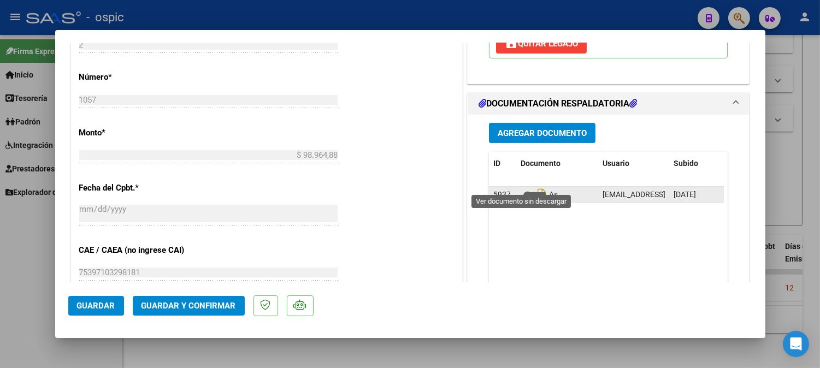
click at [523, 189] on icon at bounding box center [528, 195] width 14 height 13
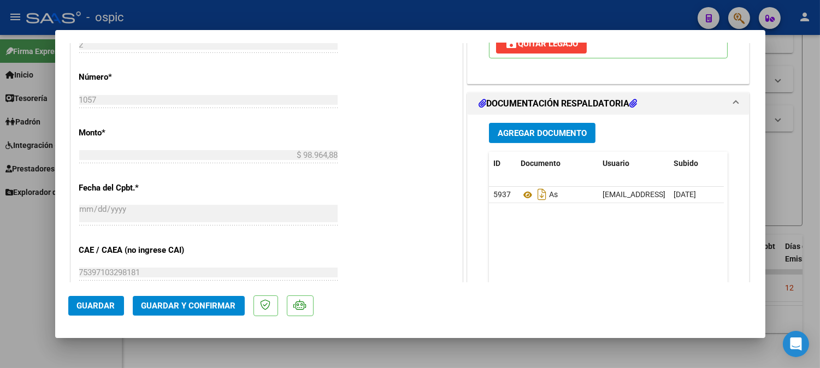
click at [204, 308] on span "Guardar y Confirmar" at bounding box center [189, 306] width 95 height 10
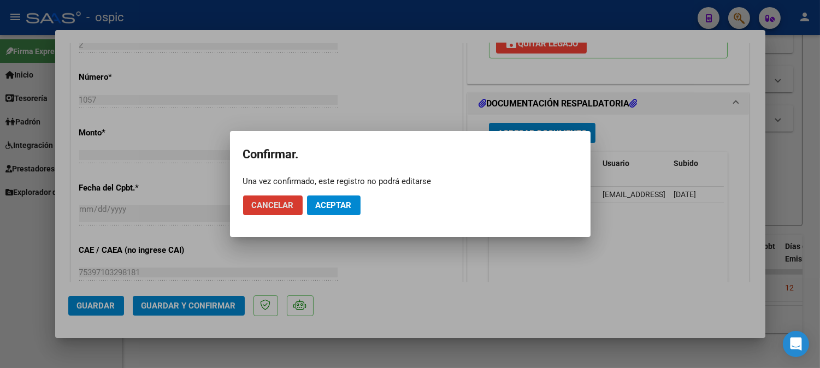
click at [336, 201] on span "Aceptar" at bounding box center [334, 206] width 36 height 10
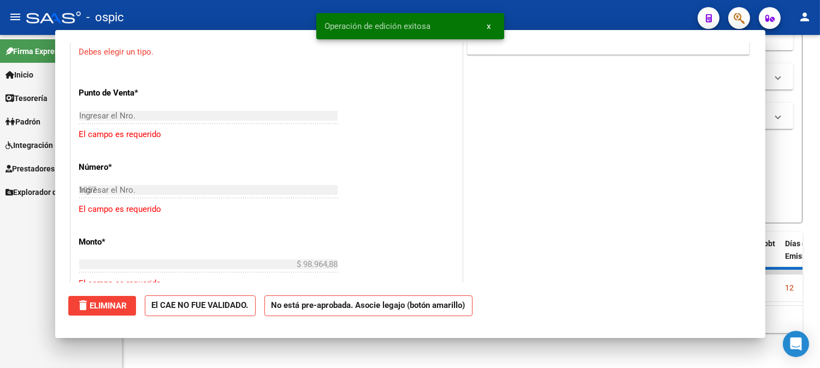
type input "$ 0,00"
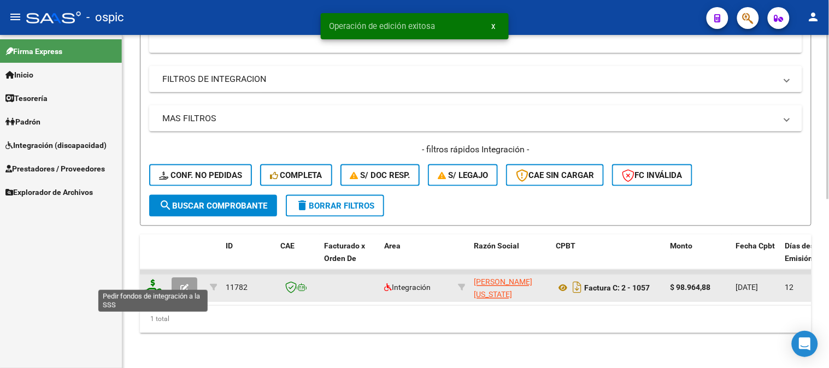
click at [153, 280] on icon at bounding box center [152, 287] width 17 height 15
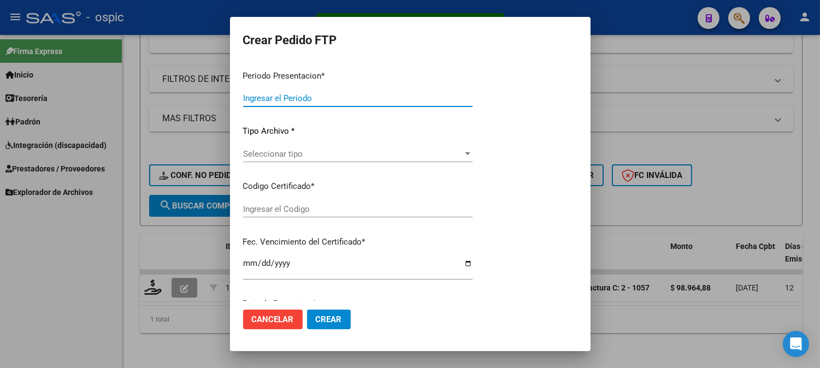
type input "202509"
type input "$ 98.964,88"
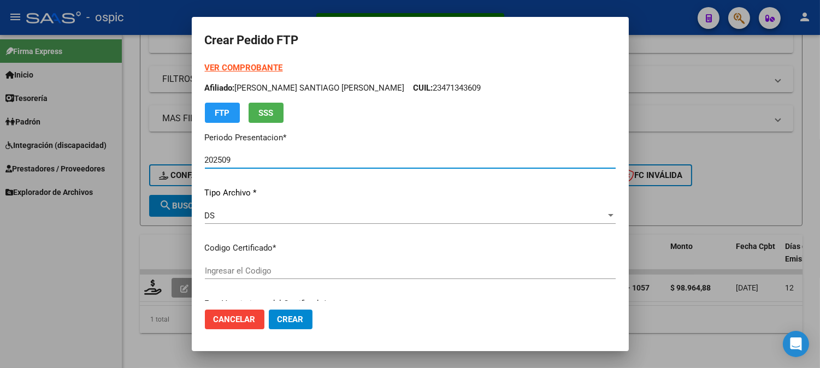
type input "0000000000000000000000000000000808125659"
type input "[DATE]"
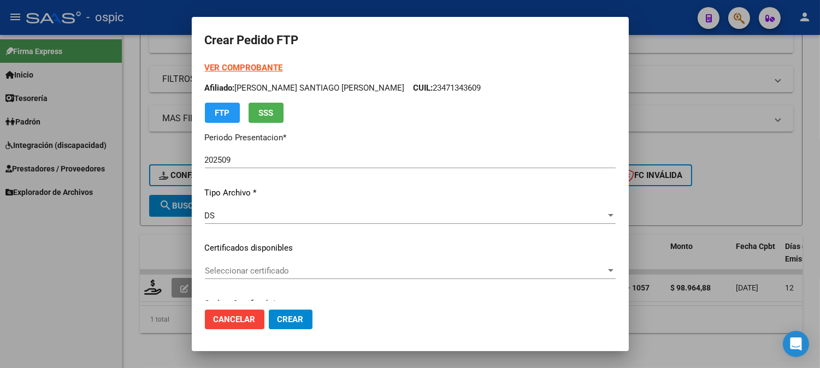
scroll to position [2, 0]
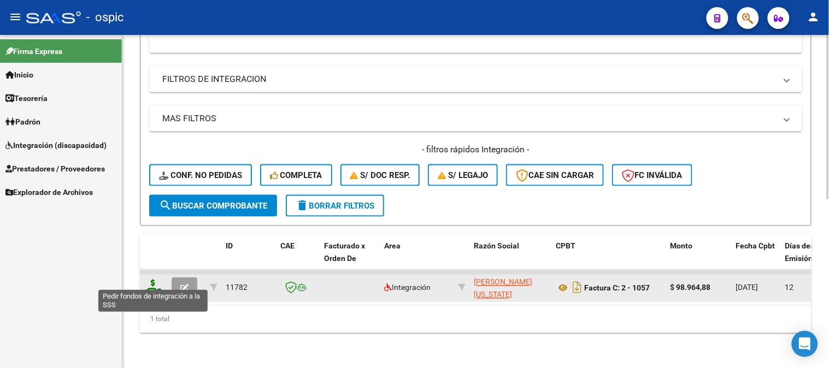
click at [154, 280] on icon at bounding box center [152, 287] width 17 height 15
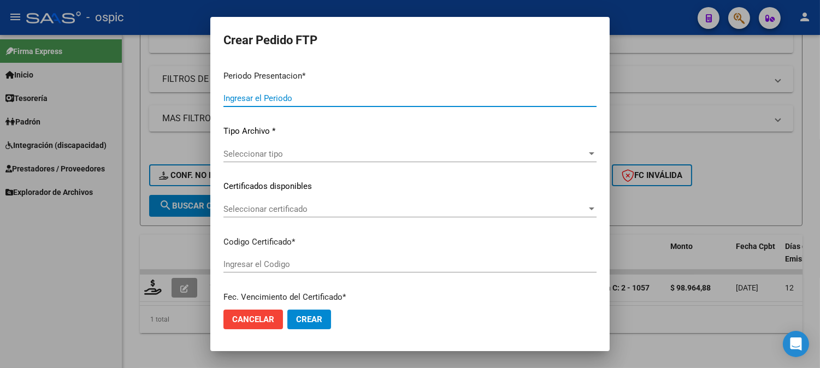
type input "202509"
type input "$ 98.964,88"
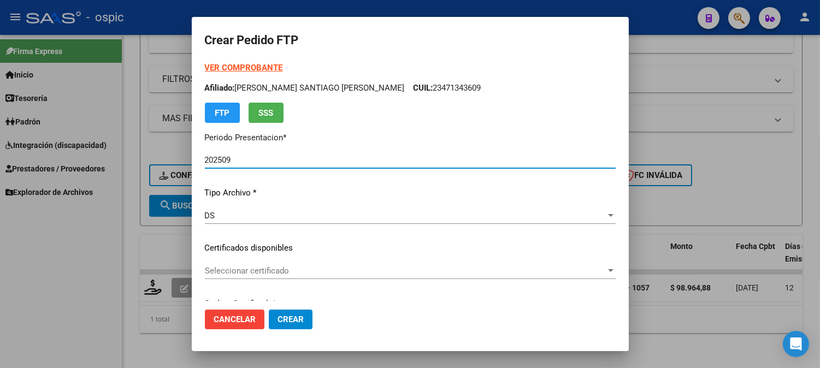
type input "0000000000000000000000000000000808125659"
type input "[DATE]"
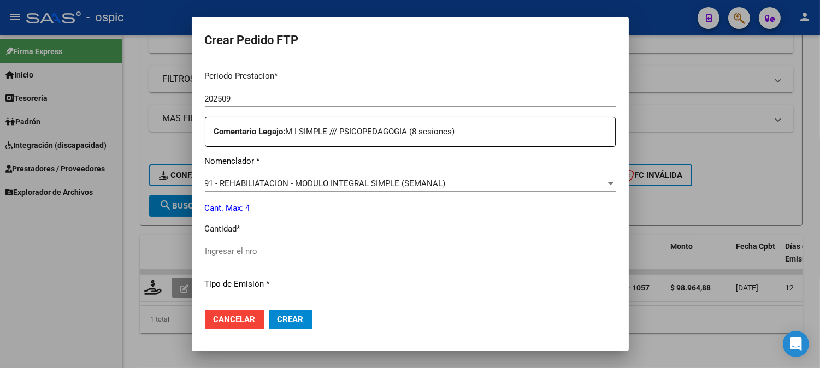
scroll to position [364, 0]
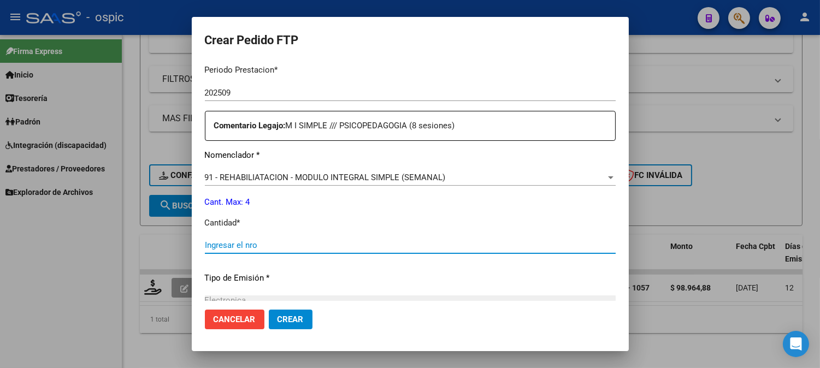
click at [351, 241] on input "Ingresar el nro" at bounding box center [410, 246] width 411 height 10
type input "4"
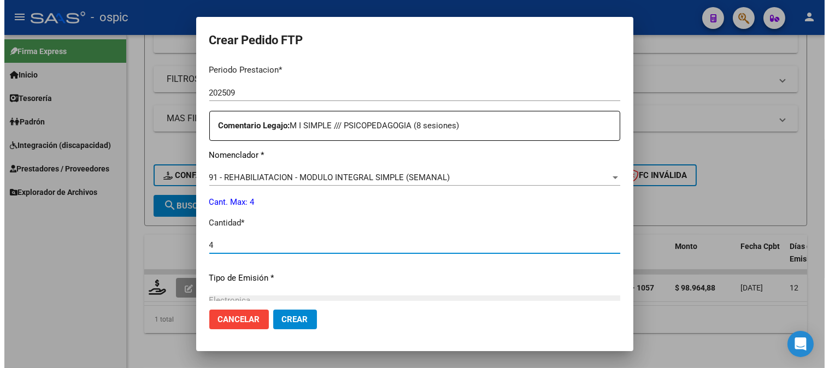
scroll to position [492, 0]
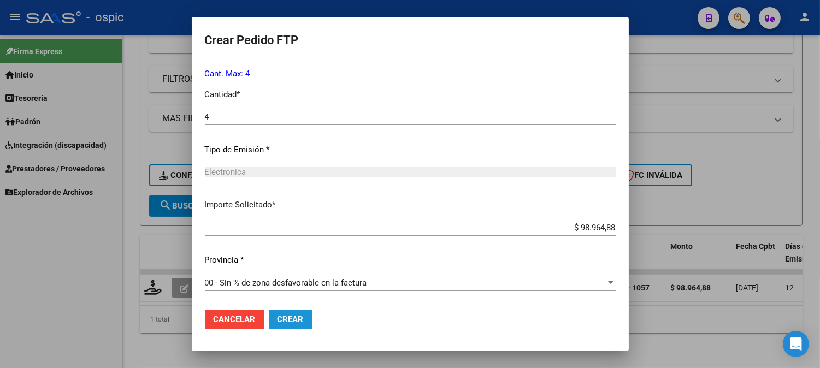
click at [294, 318] on span "Crear" at bounding box center [291, 320] width 26 height 10
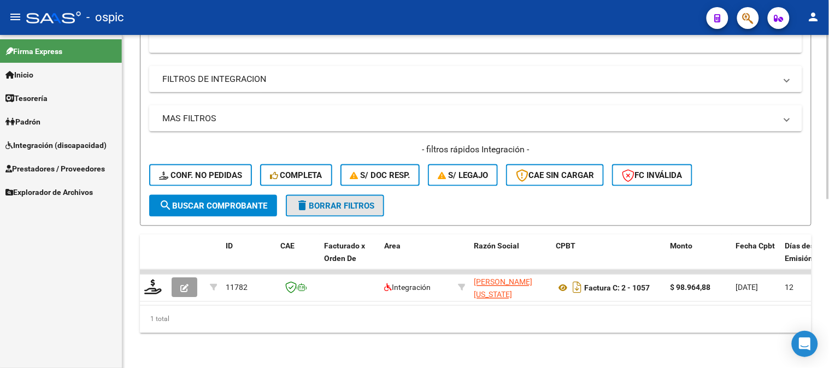
click at [327, 201] on span "delete Borrar Filtros" at bounding box center [335, 206] width 79 height 10
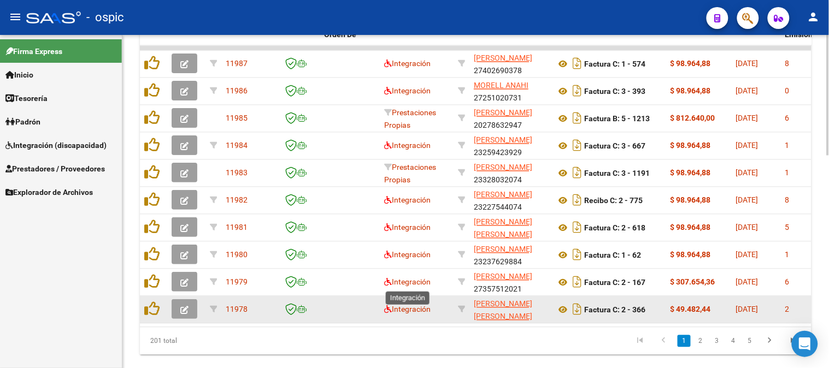
scroll to position [584, 0]
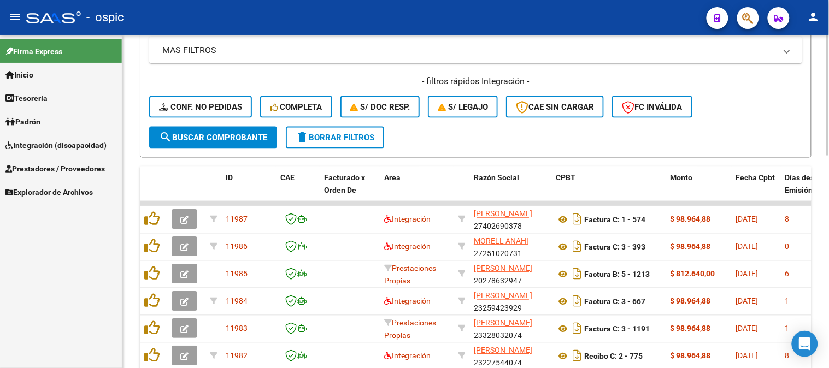
drag, startPoint x: 355, startPoint y: 139, endPoint x: 400, endPoint y: 129, distance: 46.0
click at [354, 139] on span "delete Borrar Filtros" at bounding box center [335, 138] width 79 height 10
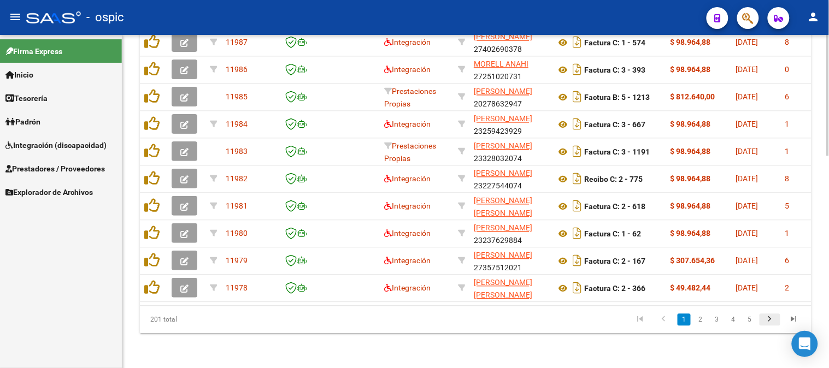
click at [773, 323] on icon "go to next page" at bounding box center [770, 320] width 14 height 13
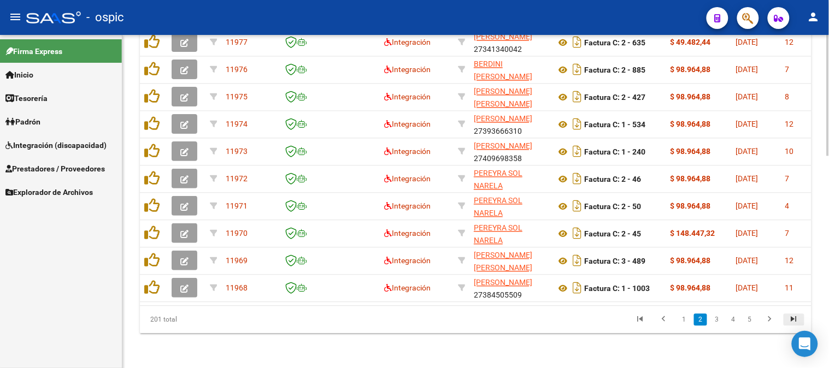
scroll to position [587, 0]
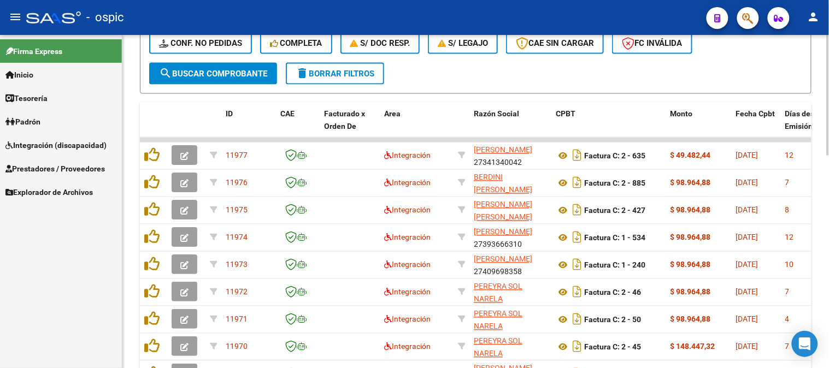
click at [372, 66] on button "delete Borrar Filtros" at bounding box center [335, 74] width 98 height 22
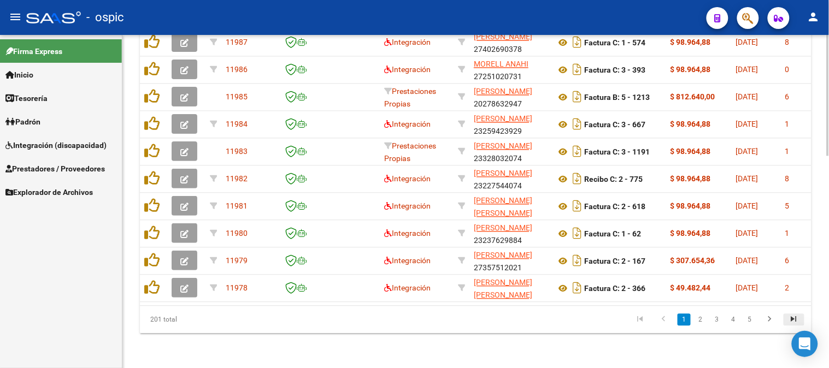
click at [792, 317] on icon "go to last page" at bounding box center [794, 320] width 14 height 13
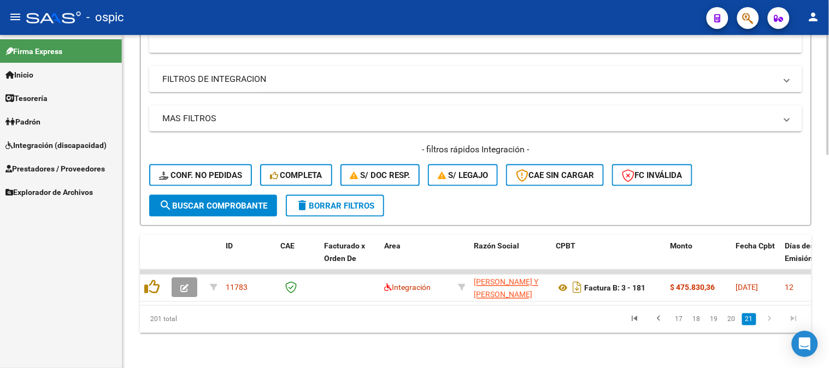
scroll to position [342, 0]
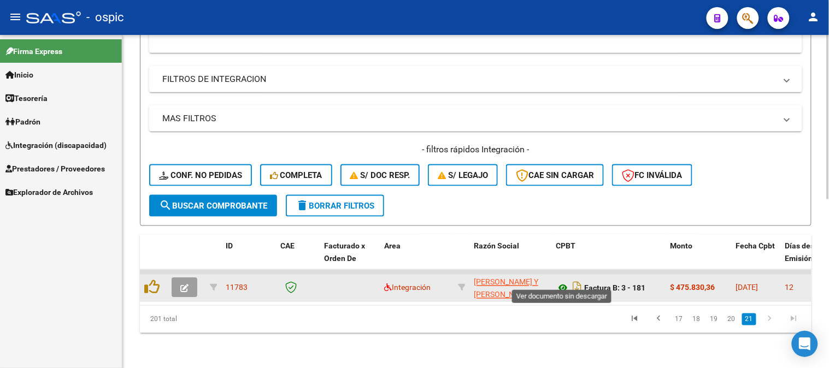
click at [562, 282] on icon at bounding box center [563, 288] width 14 height 13
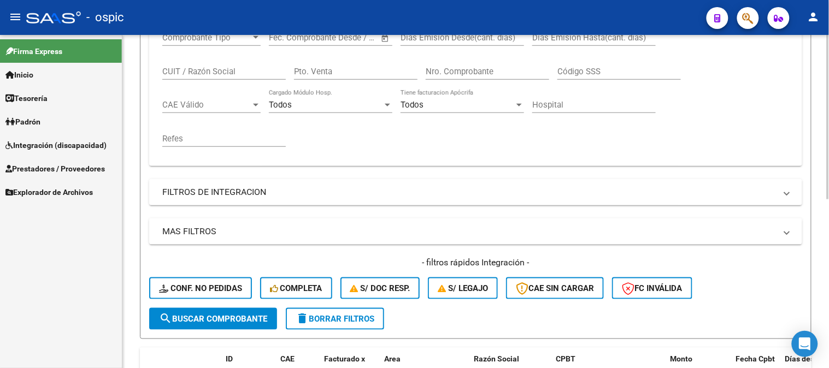
scroll to position [38, 0]
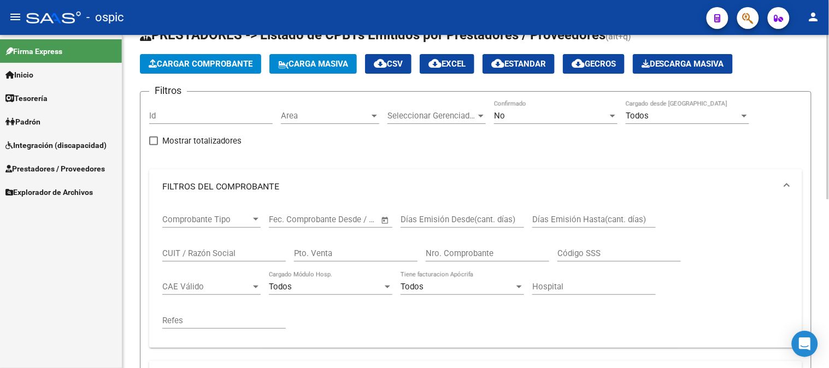
click at [531, 122] on div "No Confirmado" at bounding box center [556, 113] width 124 height 24
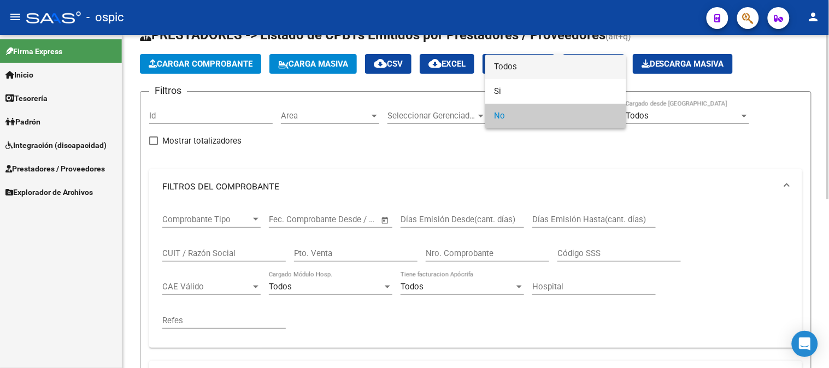
click at [512, 68] on span "Todos" at bounding box center [556, 67] width 124 height 25
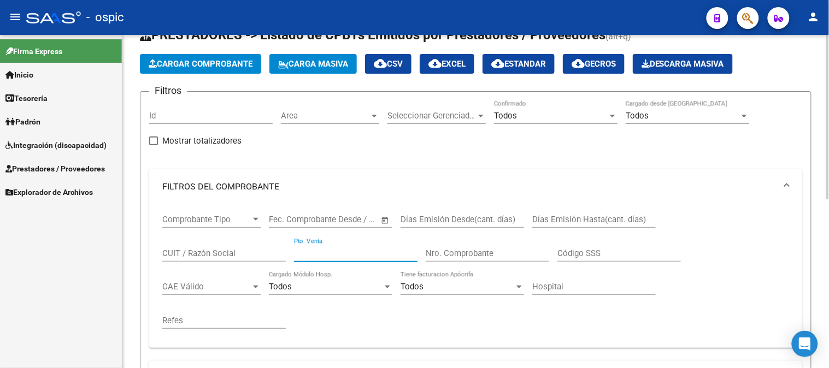
click at [377, 253] on input "Pto. Venta" at bounding box center [356, 254] width 124 height 10
type input "3"
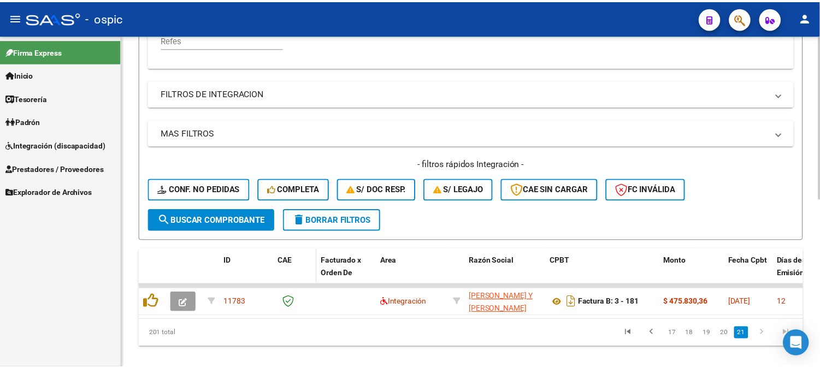
scroll to position [341, 0]
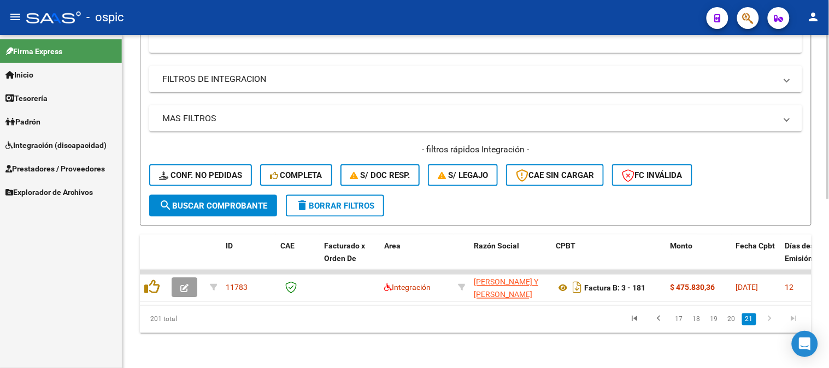
type input "181"
click at [247, 201] on span "search Buscar Comprobante" at bounding box center [213, 206] width 108 height 10
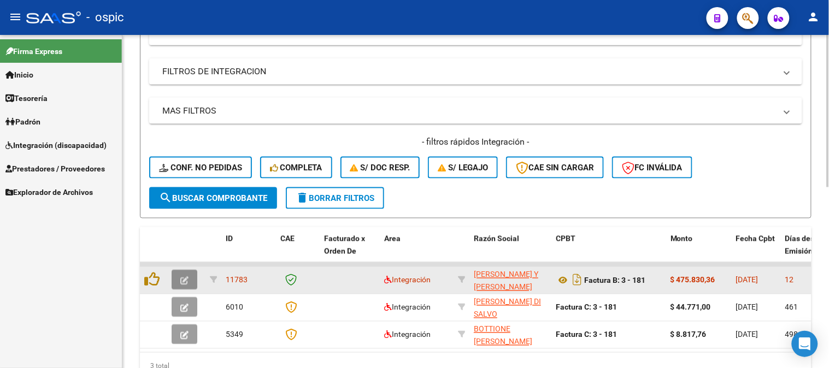
click at [183, 279] on icon "button" at bounding box center [184, 281] width 8 height 8
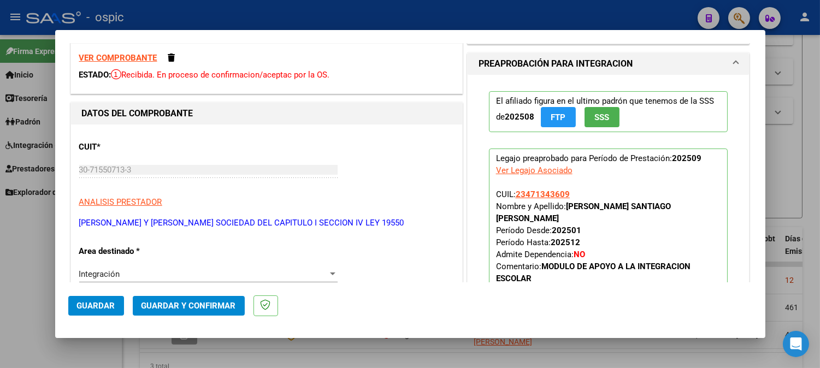
scroll to position [0, 0]
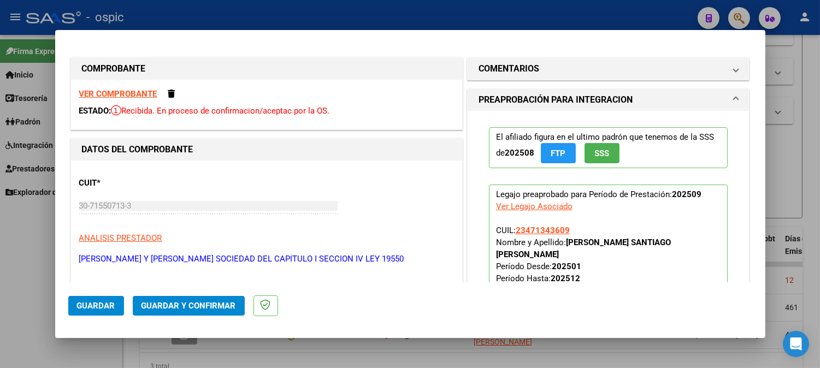
drag, startPoint x: 577, startPoint y: 73, endPoint x: 555, endPoint y: 167, distance: 97.2
click at [577, 73] on mat-panel-title "COMENTARIOS" at bounding box center [602, 68] width 247 height 13
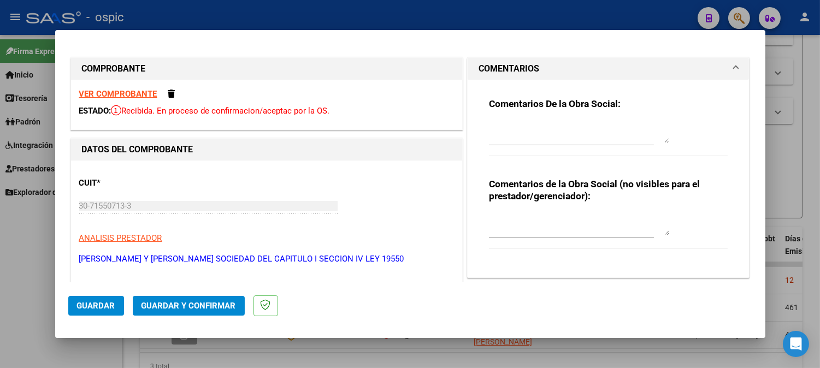
click at [550, 219] on textarea at bounding box center [579, 225] width 180 height 22
type textarea "SAIE"
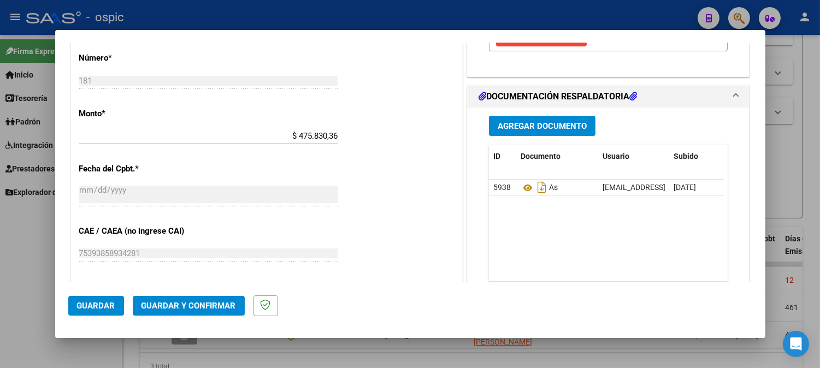
scroll to position [504, 0]
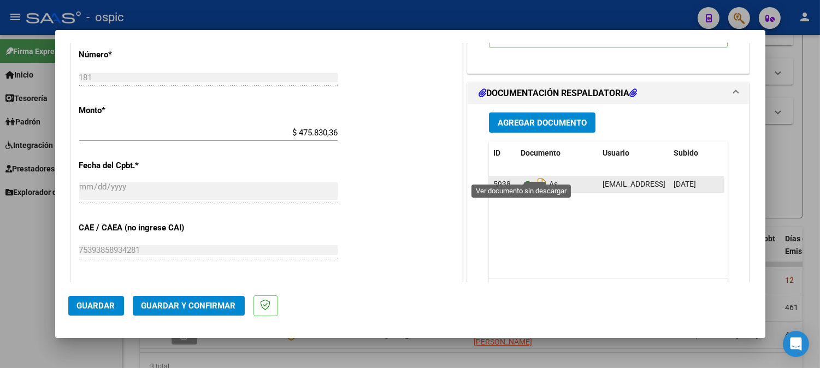
click at [523, 178] on icon at bounding box center [528, 184] width 14 height 13
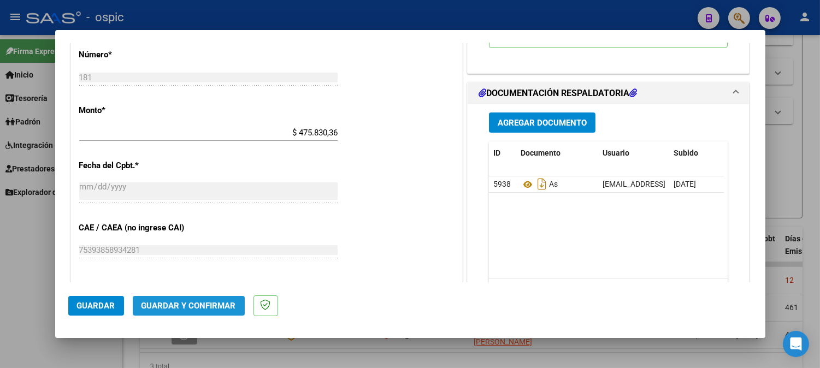
click at [226, 303] on span "Guardar y Confirmar" at bounding box center [189, 306] width 95 height 10
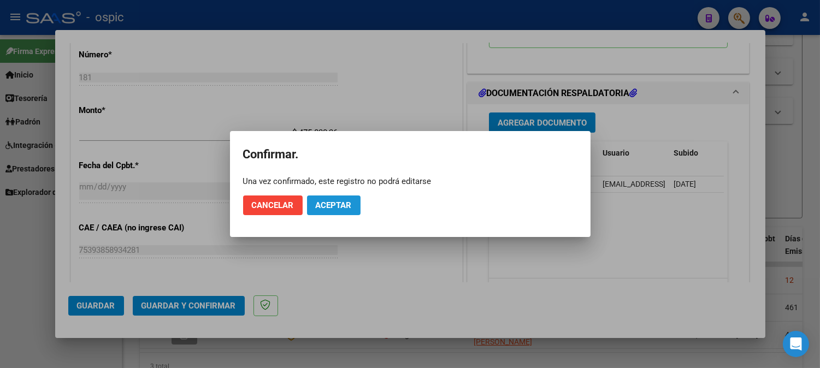
click at [342, 206] on span "Aceptar" at bounding box center [334, 206] width 36 height 10
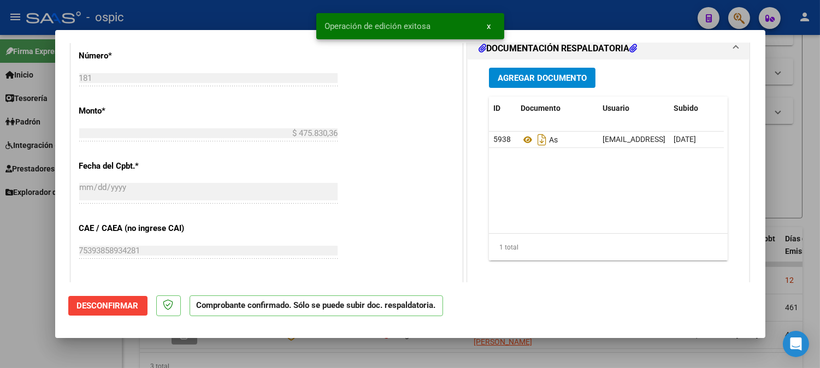
type input "$ 0,00"
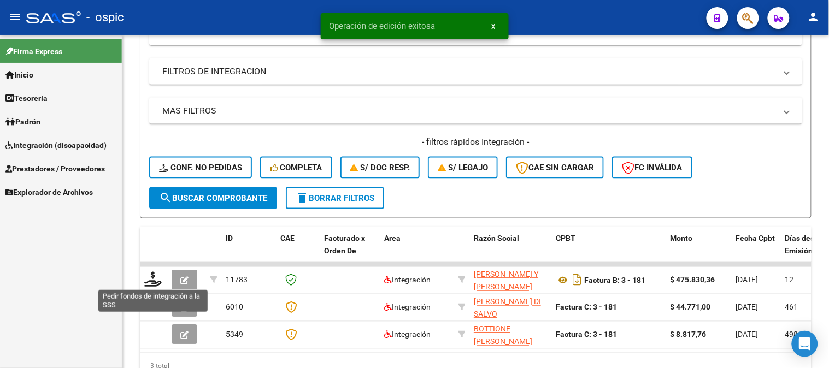
click at [154, 280] on icon at bounding box center [152, 279] width 17 height 15
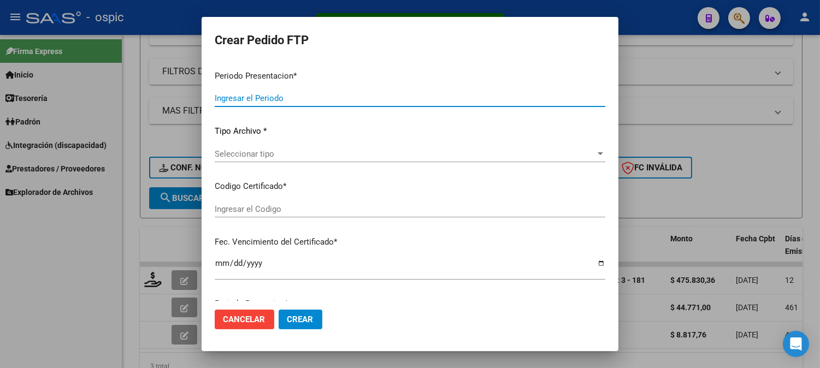
type input "202509"
type input "$ 475.830,36"
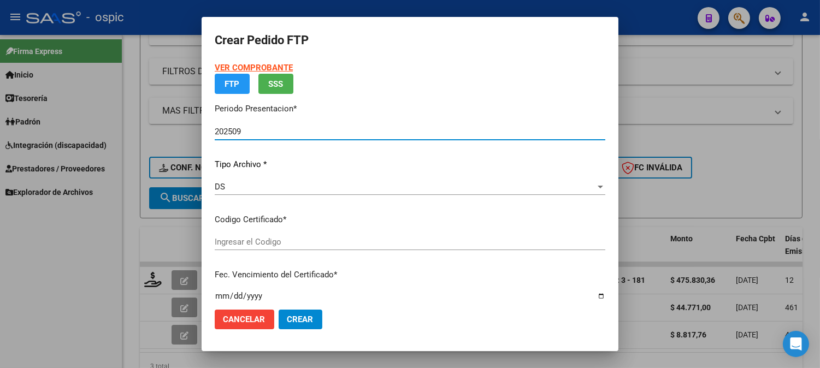
type input "0000000000000000000000000000000808125659"
type input "[DATE]"
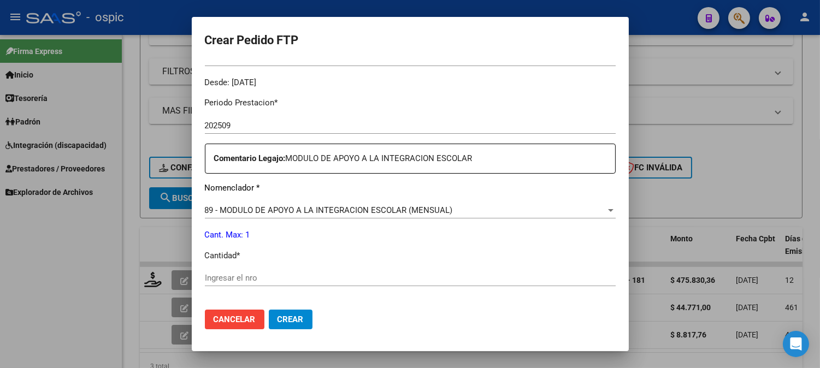
scroll to position [337, 0]
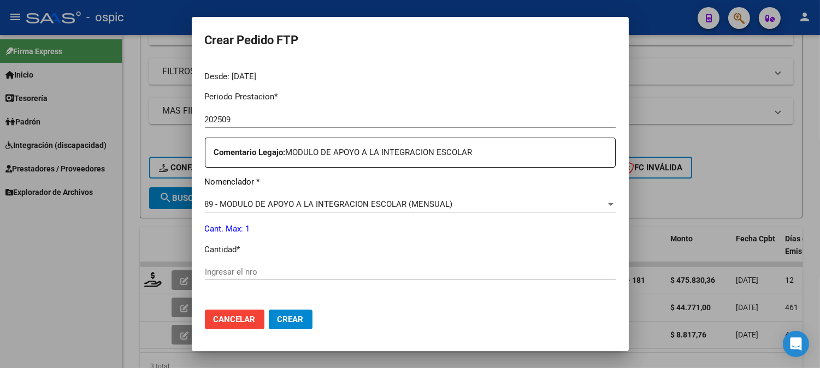
click at [414, 280] on div "Ingresar el nro" at bounding box center [410, 272] width 411 height 16
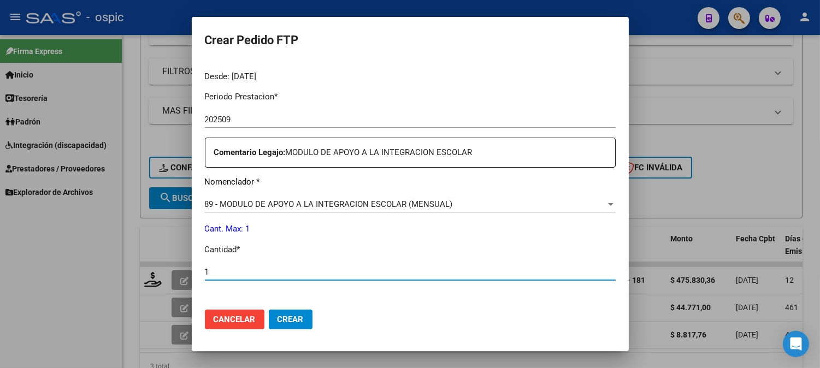
type input "1"
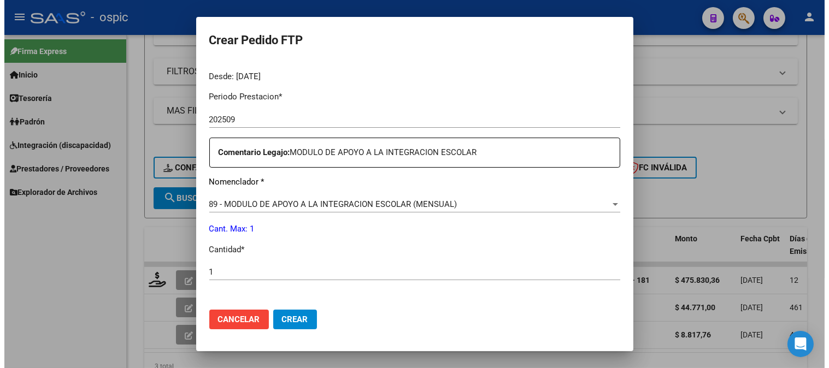
scroll to position [492, 0]
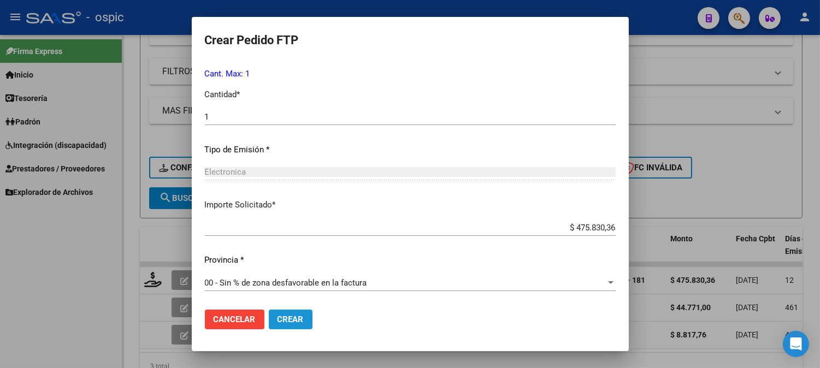
drag, startPoint x: 287, startPoint y: 320, endPoint x: 544, endPoint y: 313, distance: 257.6
click at [288, 319] on span "Crear" at bounding box center [291, 320] width 26 height 10
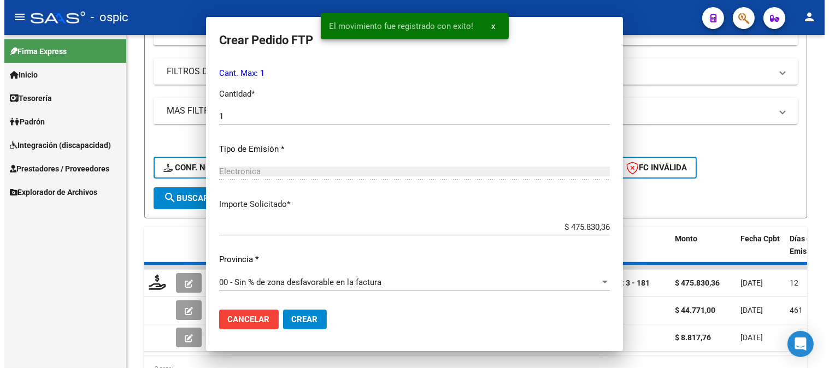
scroll to position [0, 0]
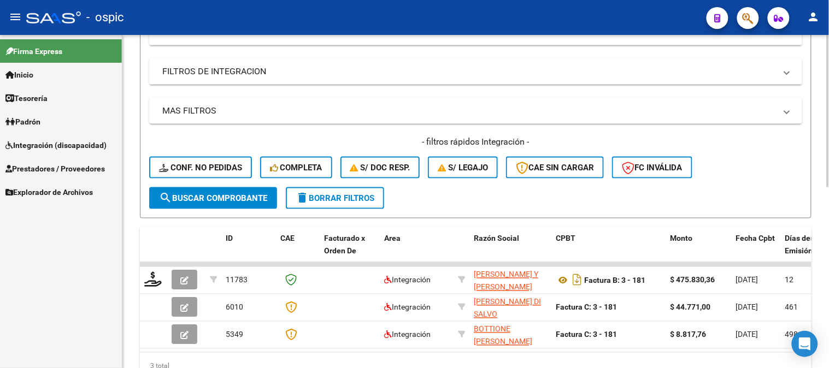
click at [307, 204] on button "delete Borrar Filtros" at bounding box center [335, 198] width 98 height 22
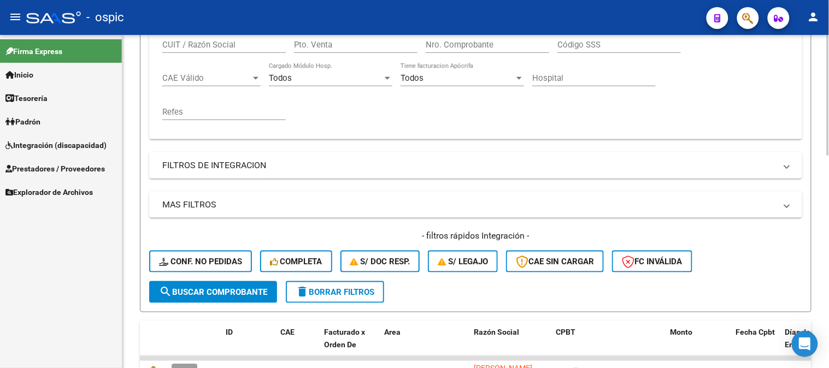
scroll to position [243, 0]
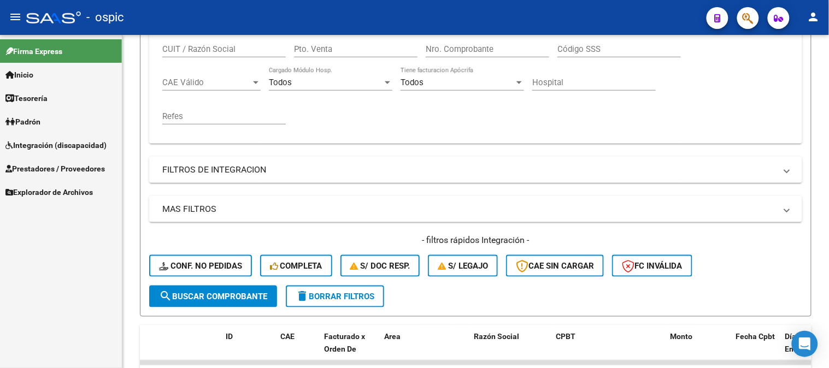
click at [42, 157] on link "Prestadores / Proveedores" at bounding box center [61, 169] width 122 height 24
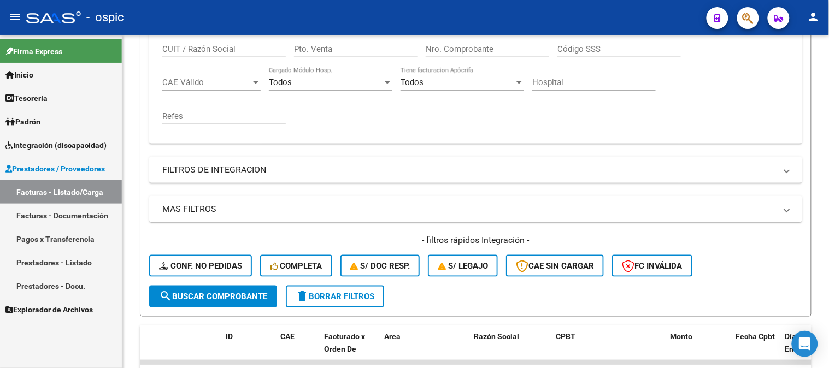
click at [45, 167] on span "Prestadores / Proveedores" at bounding box center [54, 169] width 99 height 12
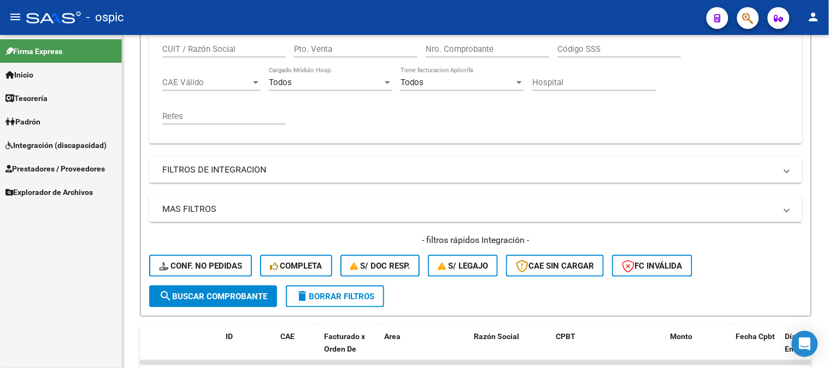
click at [51, 148] on span "Integración (discapacidad)" at bounding box center [55, 145] width 101 height 12
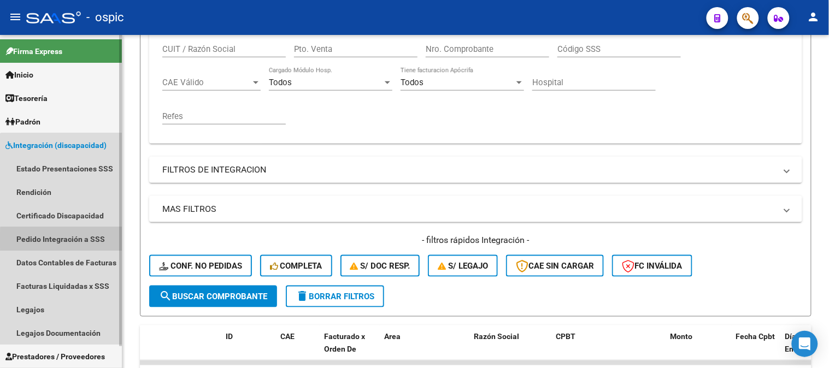
click at [75, 241] on link "Pedido Integración a SSS" at bounding box center [61, 239] width 122 height 24
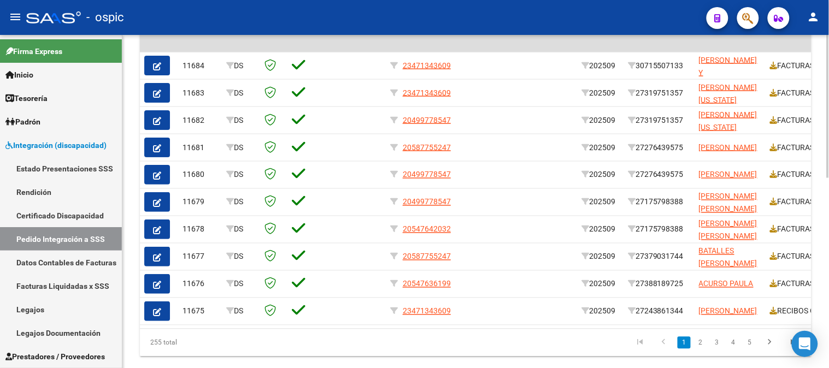
scroll to position [400, 0]
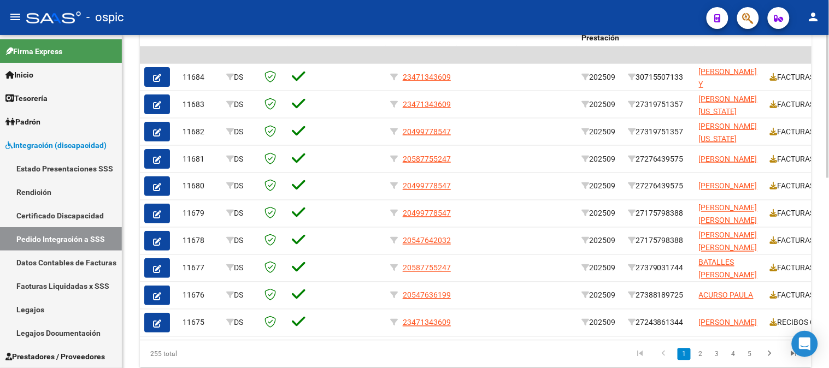
click at [820, 247] on div at bounding box center [828, 281] width 3 height 143
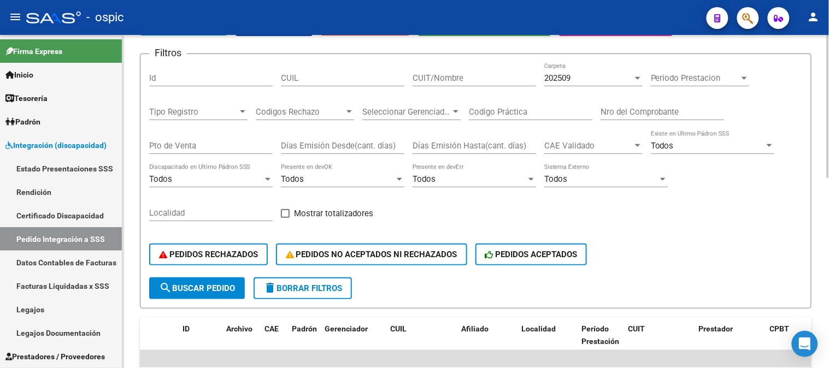
scroll to position [0, 0]
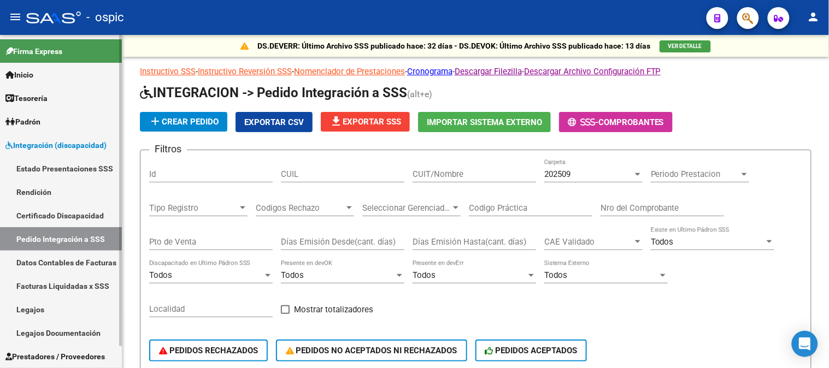
click at [52, 146] on span "Integración (discapacidad)" at bounding box center [55, 145] width 101 height 12
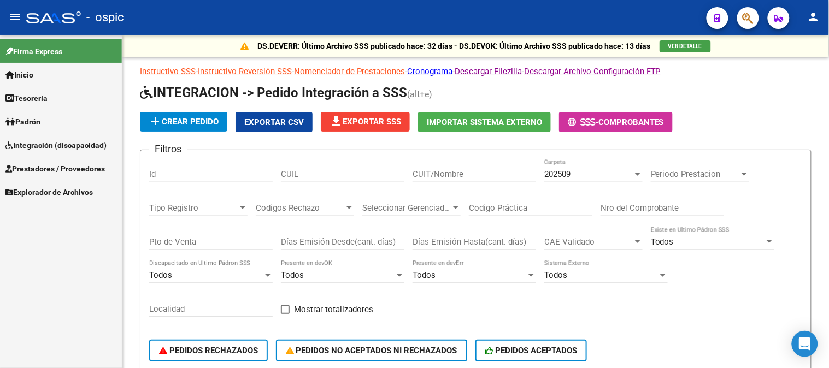
click at [52, 161] on link "Prestadores / Proveedores" at bounding box center [61, 169] width 122 height 24
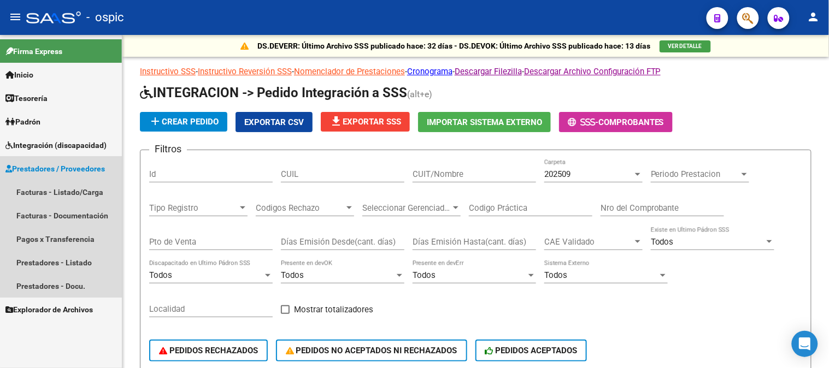
click at [52, 161] on link "Prestadores / Proveedores" at bounding box center [61, 169] width 122 height 24
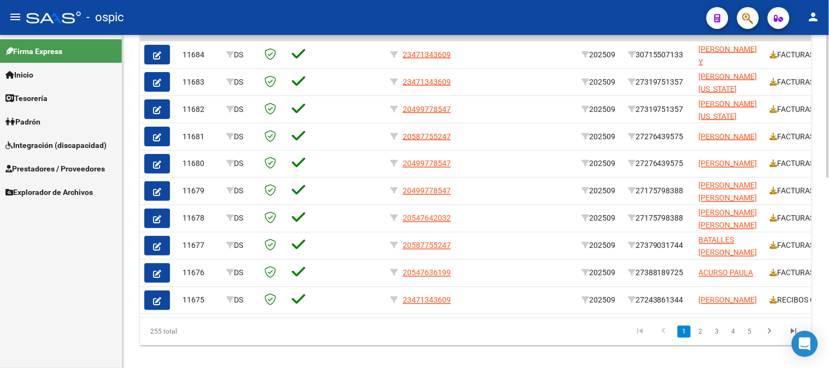
scroll to position [416, 0]
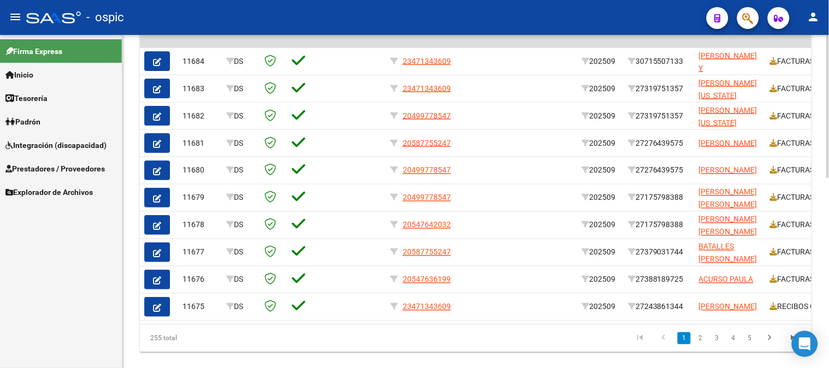
click at [820, 272] on div at bounding box center [828, 288] width 3 height 143
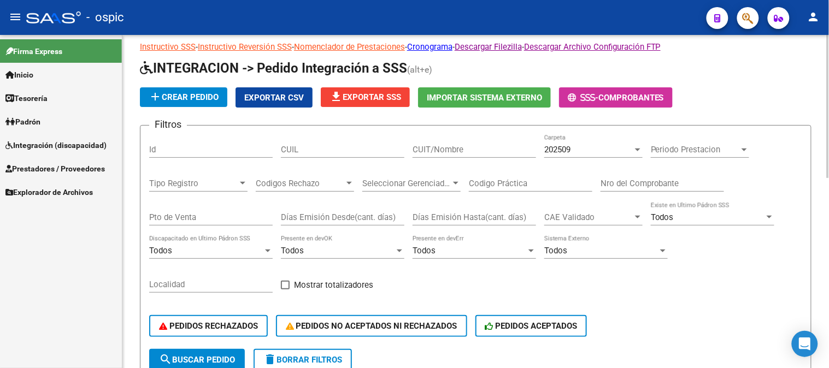
scroll to position [0, 0]
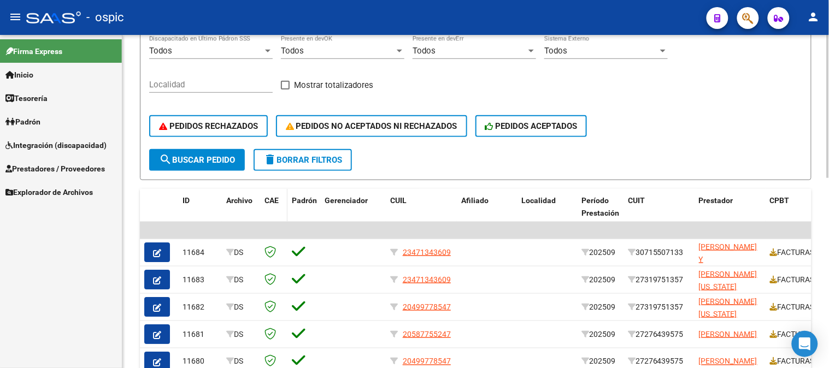
scroll to position [243, 0]
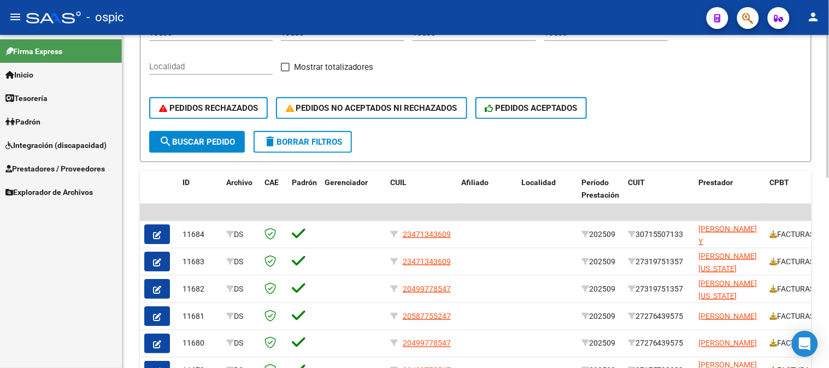
click at [308, 133] on button "delete Borrar Filtros" at bounding box center [303, 142] width 98 height 22
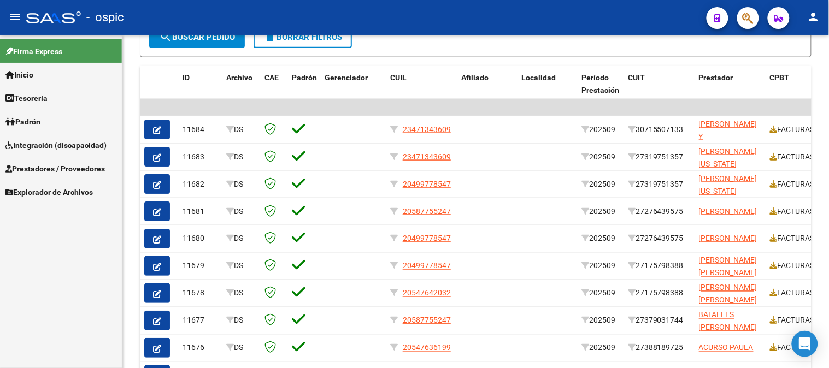
scroll to position [260, 0]
